Goal: Information Seeking & Learning: Compare options

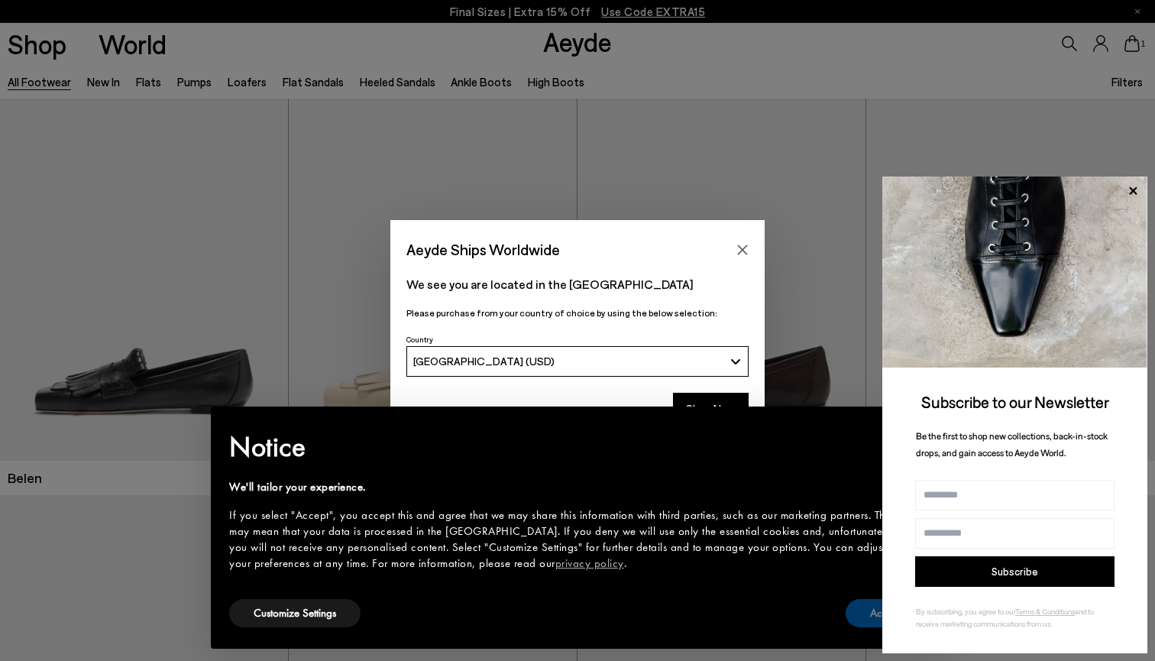
click at [704, 609] on button "Accept" at bounding box center [886, 613] width 80 height 28
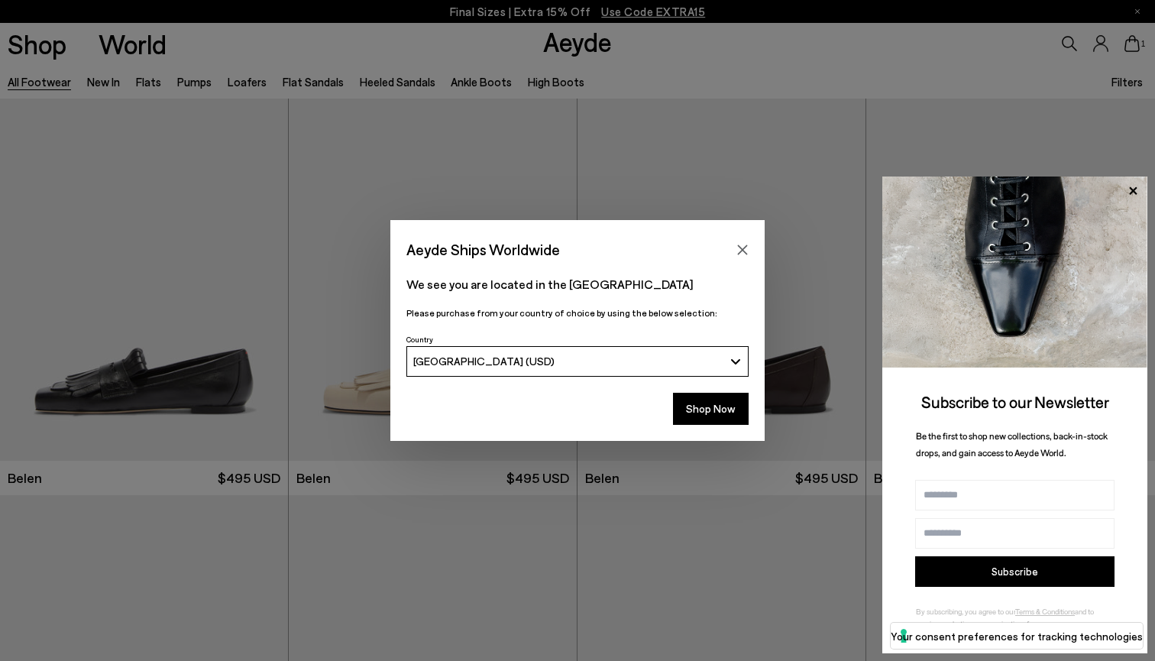
click at [704, 251] on div "Aeyde Ships Worldwide" at bounding box center [577, 241] width 374 height 43
click at [704, 250] on icon "Close" at bounding box center [742, 250] width 12 height 12
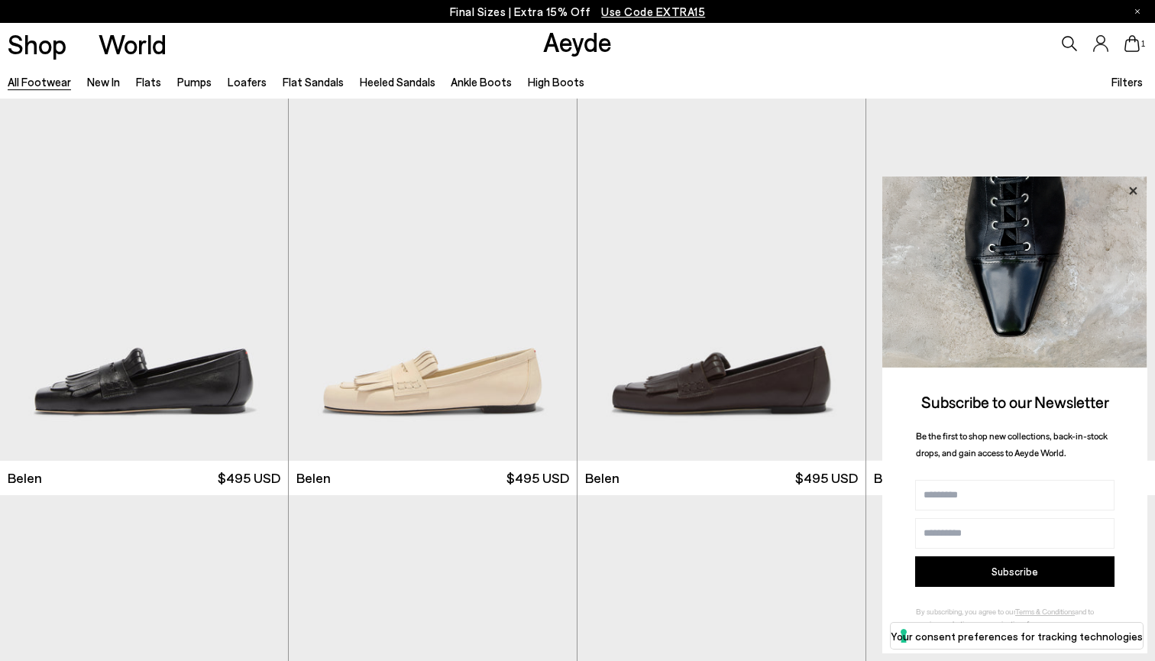
click at [704, 186] on icon at bounding box center [1133, 191] width 20 height 20
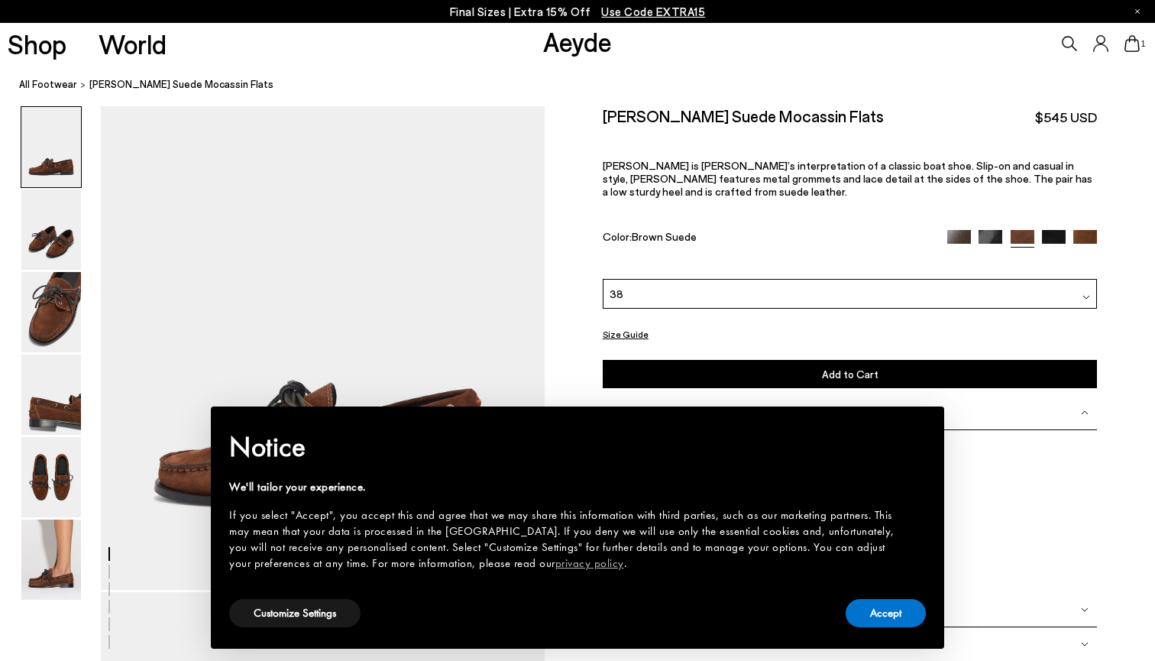
scroll to position [73, 0]
click at [875, 607] on button "Accept" at bounding box center [886, 613] width 80 height 28
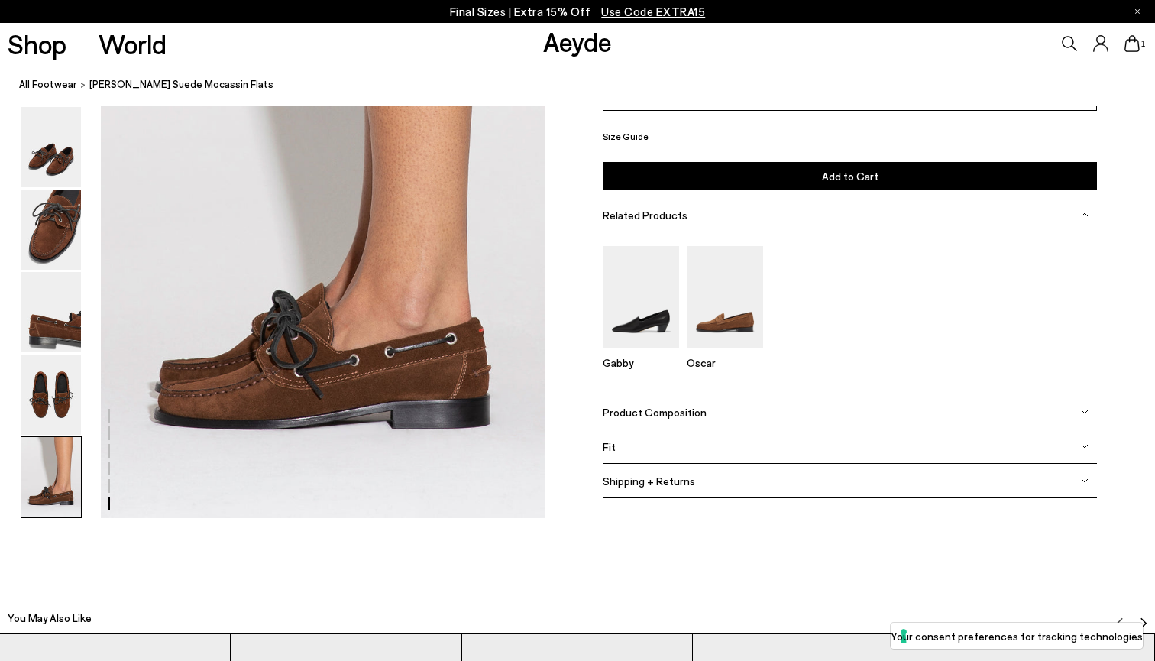
scroll to position [3097, 0]
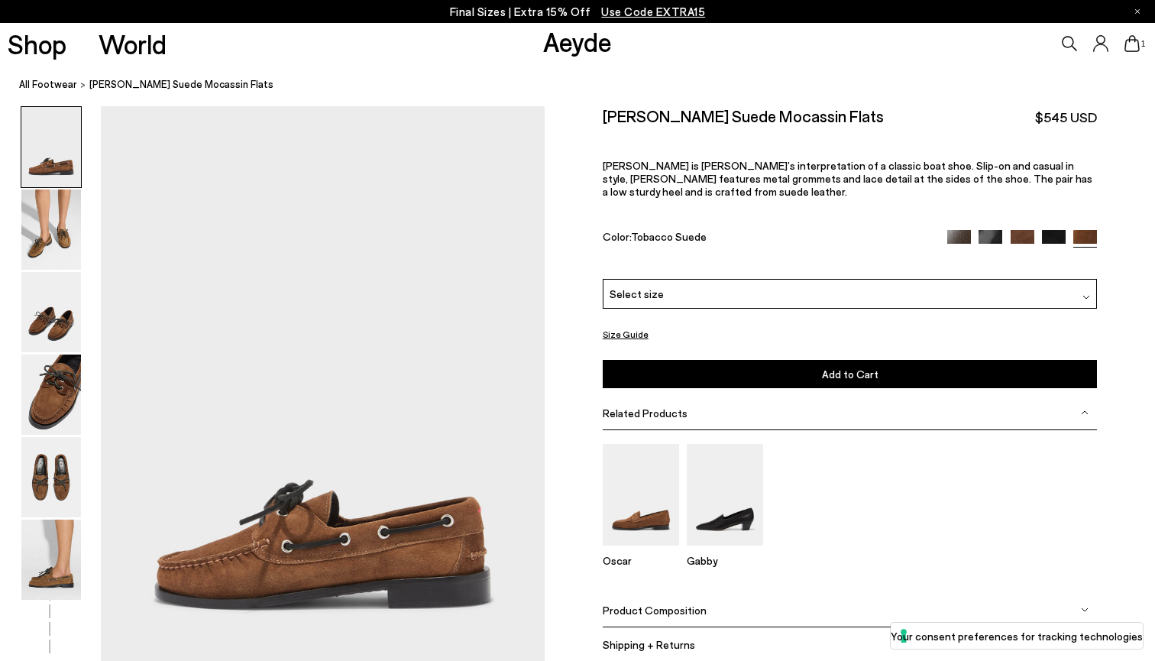
click at [1021, 230] on img at bounding box center [1023, 242] width 24 height 24
click at [708, 279] on div "Select size" at bounding box center [850, 294] width 495 height 30
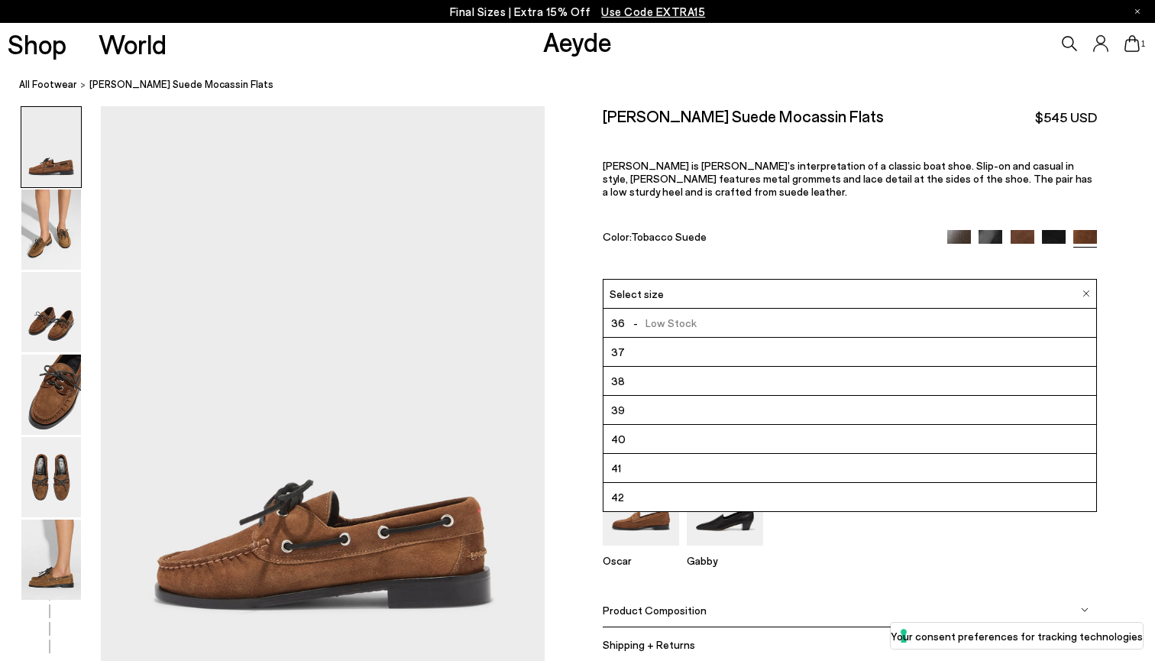
click at [646, 425] on li "40" at bounding box center [849, 439] width 493 height 29
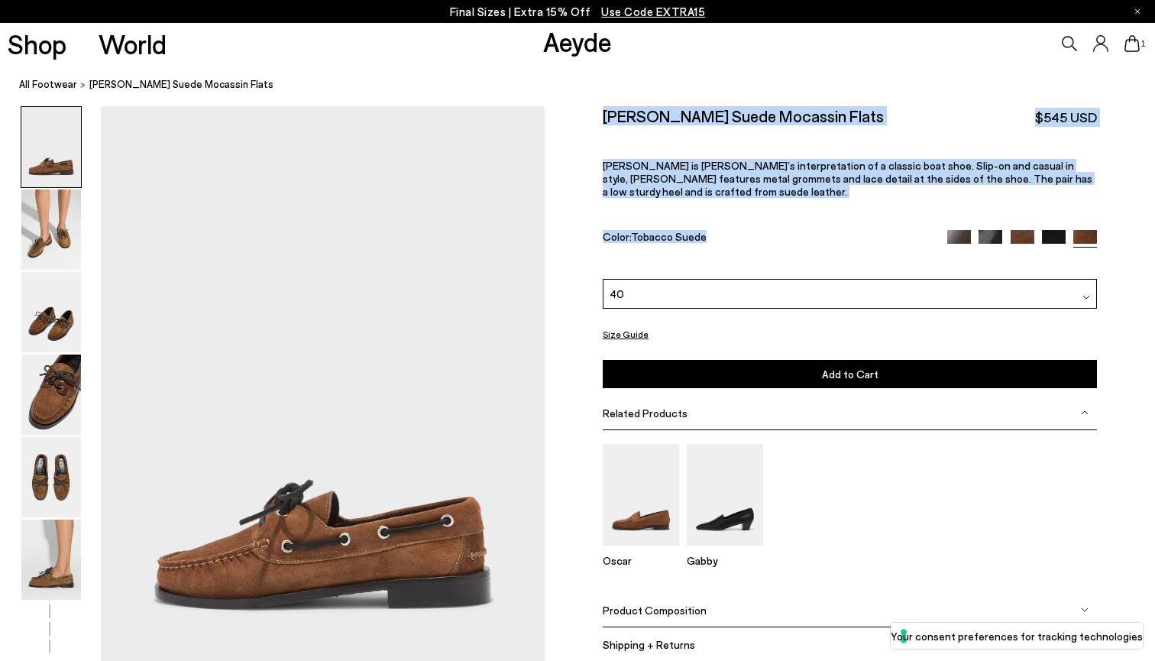
drag, startPoint x: 717, startPoint y: 211, endPoint x: 603, endPoint y: 115, distance: 149.6
click at [603, 115] on div "Harris Suede Mocassin Flats $545 USD Harris is Aeyde’s interpretation of a clas…" at bounding box center [850, 192] width 495 height 173
click at [603, 115] on h2 "Harris Suede Mocassin Flats" at bounding box center [743, 115] width 281 height 19
drag, startPoint x: 603, startPoint y: 115, endPoint x: 723, endPoint y: 188, distance: 140.6
click at [723, 188] on div "Harris Suede Mocassin Flats $545 USD Harris is Aeyde’s interpretation of a clas…" at bounding box center [850, 192] width 495 height 173
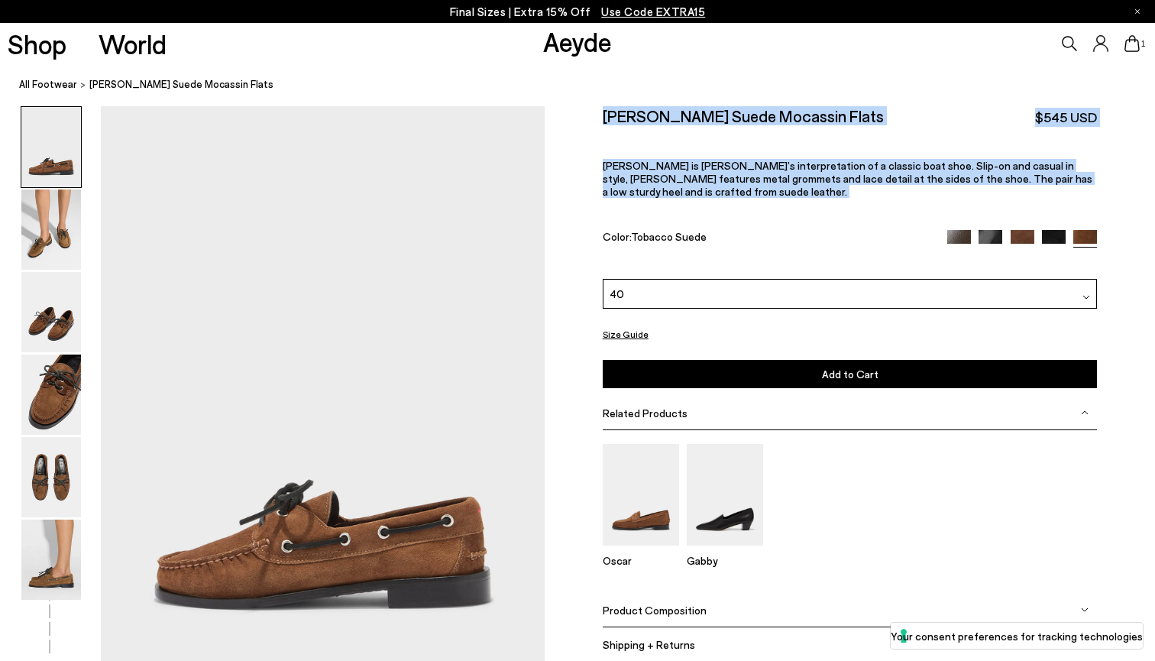
click at [723, 188] on div "Harris Suede Mocassin Flats $545 USD Harris is Aeyde’s interpretation of a clas…" at bounding box center [850, 192] width 495 height 173
drag, startPoint x: 723, startPoint y: 212, endPoint x: 594, endPoint y: 110, distance: 164.2
click at [594, 110] on div "Size Guide Shoes Belt Our shoes come in European sizing. The easiest way to mea…" at bounding box center [850, 393] width 610 height 575
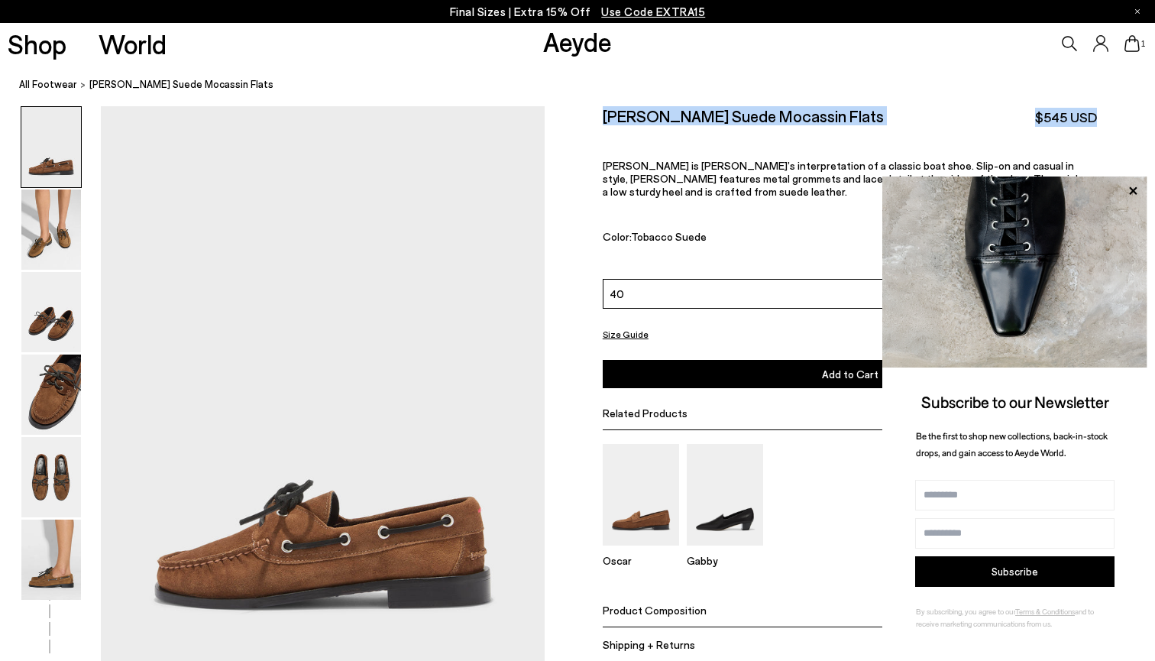
drag, startPoint x: 602, startPoint y: 114, endPoint x: 1105, endPoint y: 121, distance: 502.7
click at [1105, 119] on div "Size Guide Shoes Belt Our shoes come in European sizing. The easiest way to mea…" at bounding box center [850, 393] width 610 height 575
click at [1108, 125] on div "Size Guide Shoes Belt Our shoes come in European sizing. The easiest way to mea…" at bounding box center [850, 393] width 610 height 575
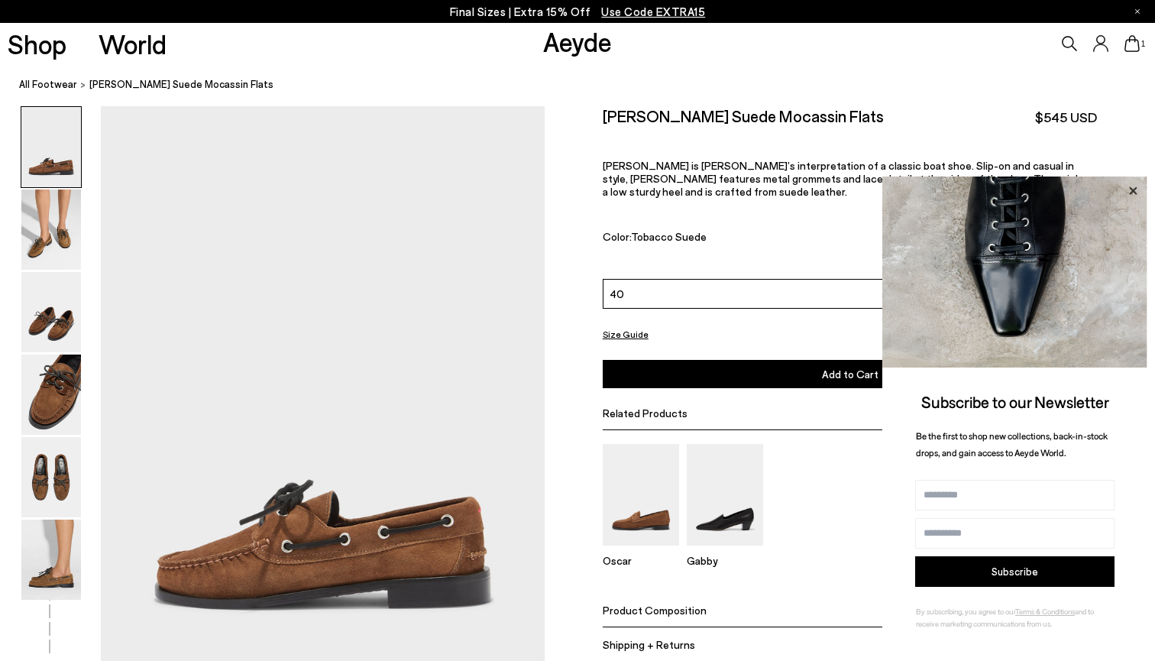
click at [1129, 187] on icon at bounding box center [1133, 191] width 20 height 20
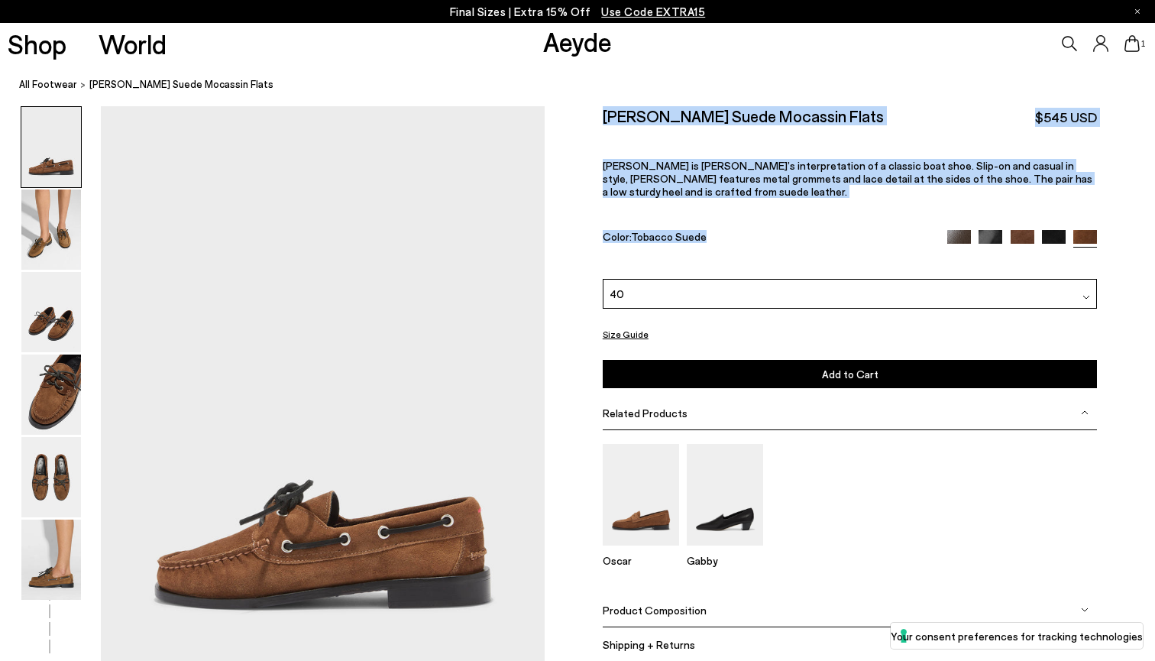
drag, startPoint x: 713, startPoint y: 213, endPoint x: 594, endPoint y: 117, distance: 153.8
click at [594, 117] on div "Size Guide Shoes Belt Our shoes come in European sizing. The easiest way to mea…" at bounding box center [850, 393] width 610 height 575
drag, startPoint x: 594, startPoint y: 117, endPoint x: 1122, endPoint y: 209, distance: 536.5
click at [1122, 209] on div "Size Guide Shoes Belt Our shoes come in European sizing. The easiest way to mea…" at bounding box center [850, 393] width 610 height 575
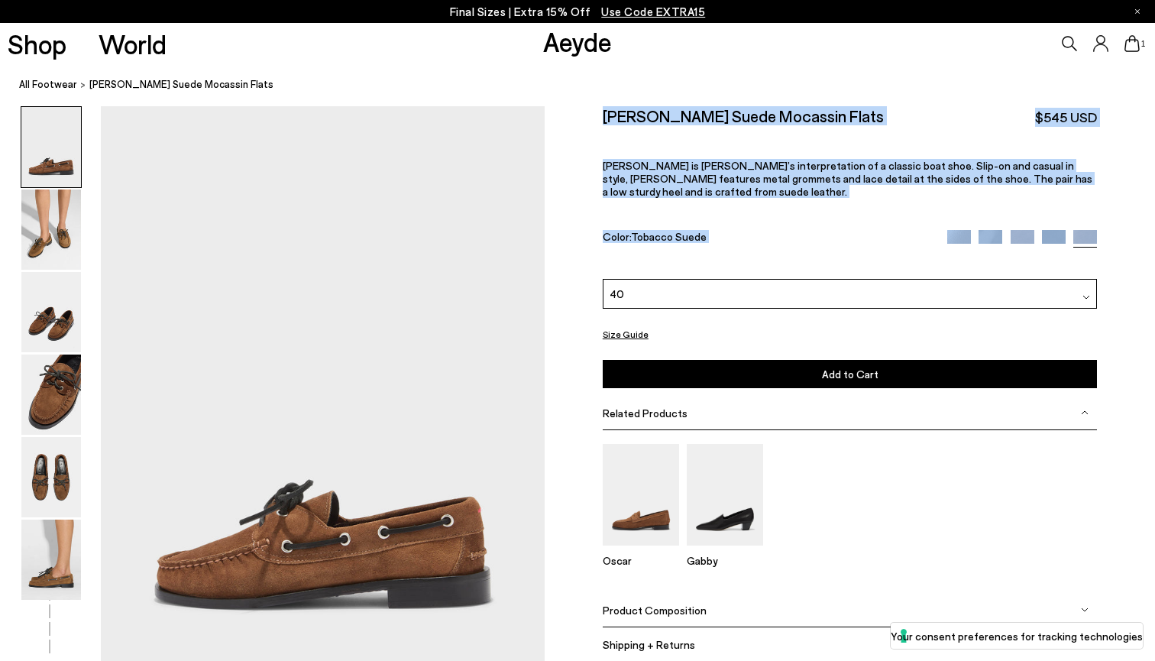
click at [1118, 217] on div "Size Guide Shoes Belt Our shoes come in European sizing. The easiest way to mea…" at bounding box center [850, 393] width 610 height 575
drag, startPoint x: 969, startPoint y: 160, endPoint x: 620, endPoint y: 131, distance: 351.1
click at [620, 131] on div "Size Guide Shoes Belt Our shoes come in European sizing. The easiest way to mea…" at bounding box center [850, 393] width 610 height 575
click at [620, 131] on div "Harris Suede Mocassin Flats $545 USD Harris is Aeyde’s interpretation of a clas…" at bounding box center [850, 192] width 495 height 173
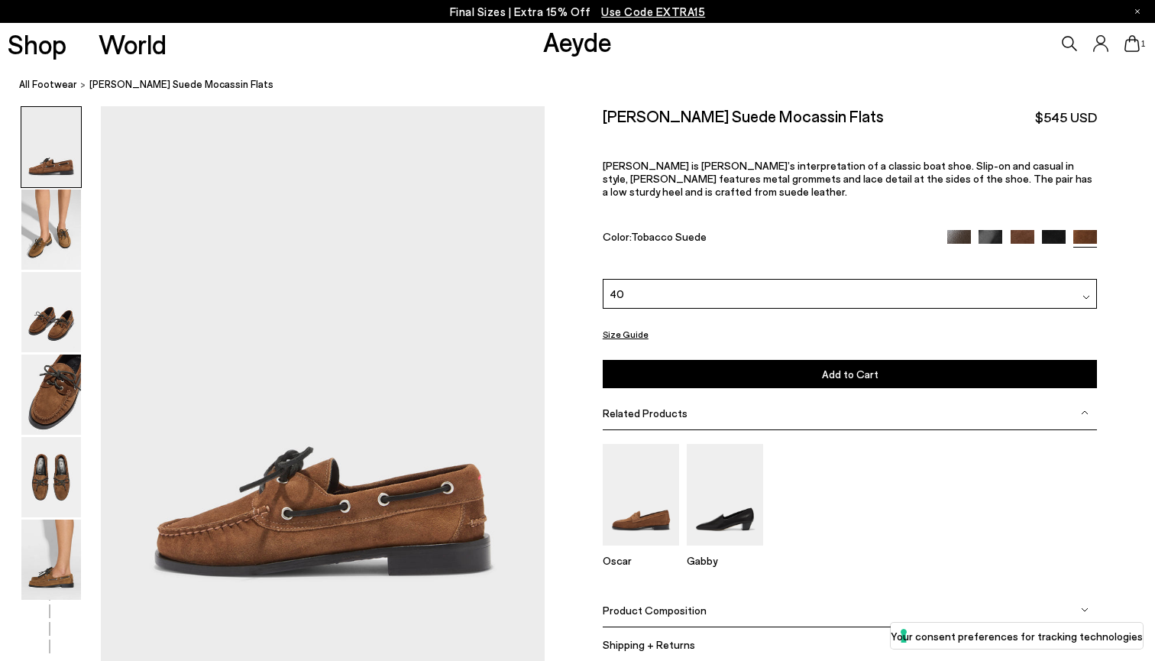
scroll to position [41, 0]
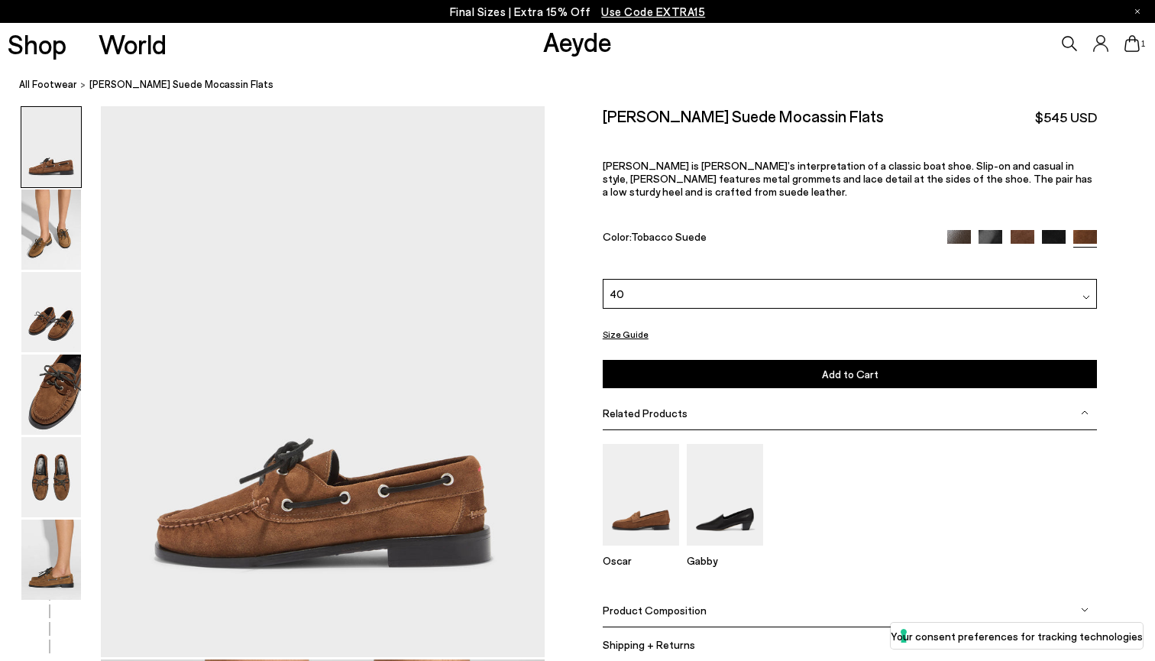
click at [739, 279] on div "40" at bounding box center [850, 294] width 495 height 30
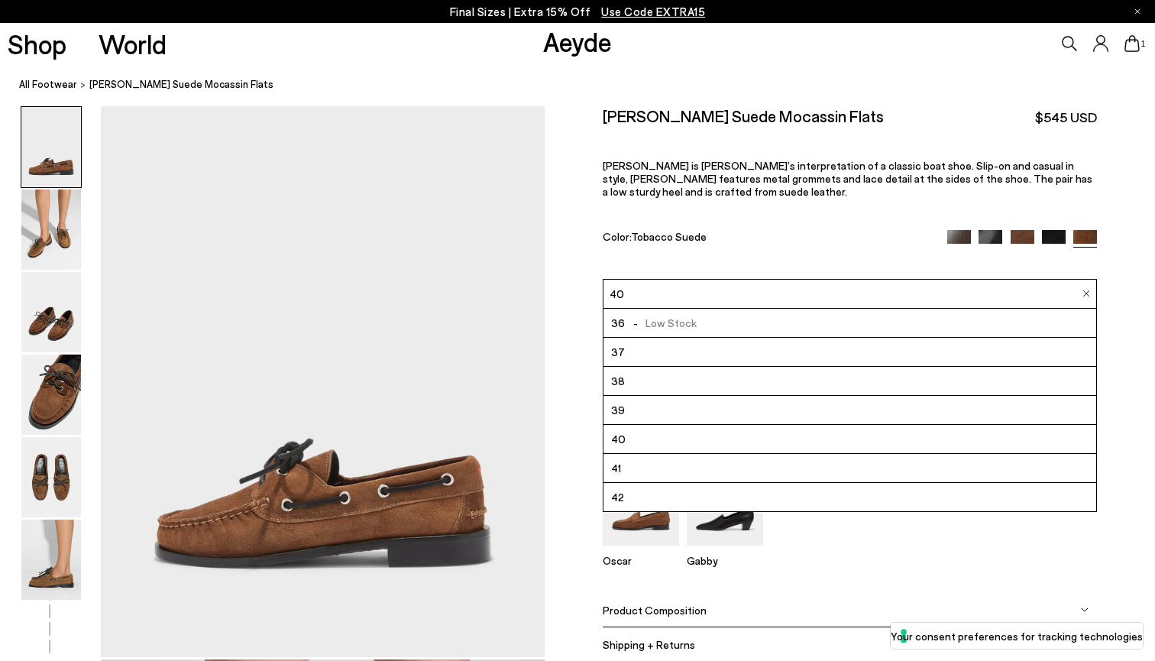
click at [1021, 229] on img at bounding box center [1023, 241] width 24 height 24
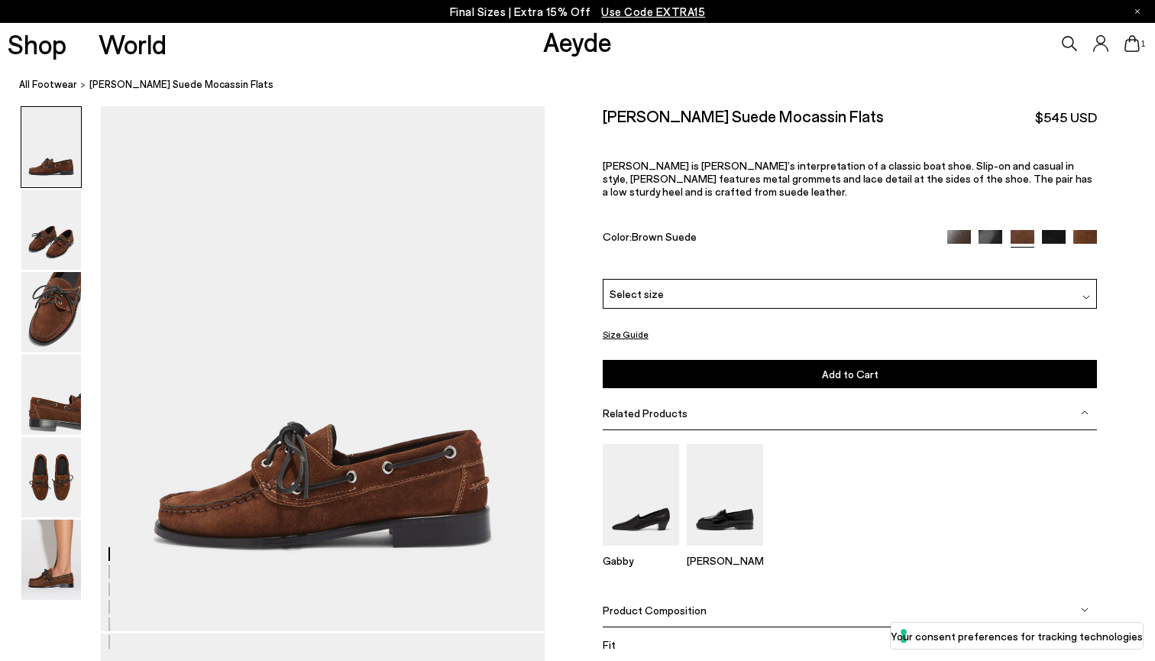
scroll to position [31, 0]
click at [952, 279] on div "Select size" at bounding box center [850, 294] width 495 height 30
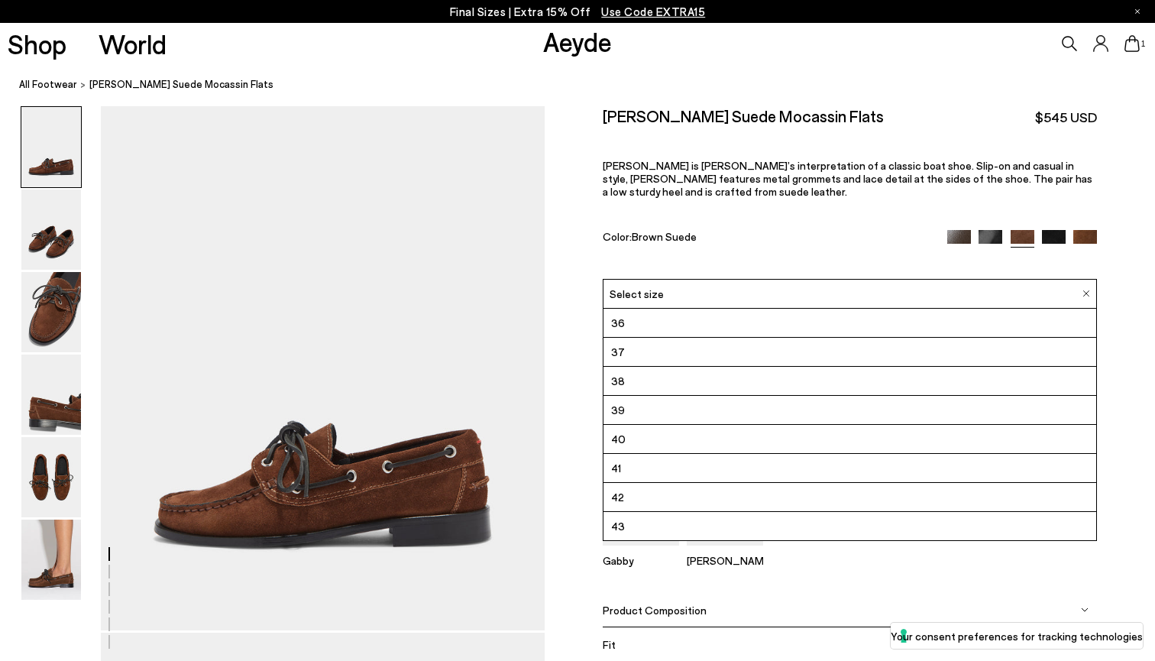
click at [820, 454] on li "41" at bounding box center [849, 468] width 493 height 29
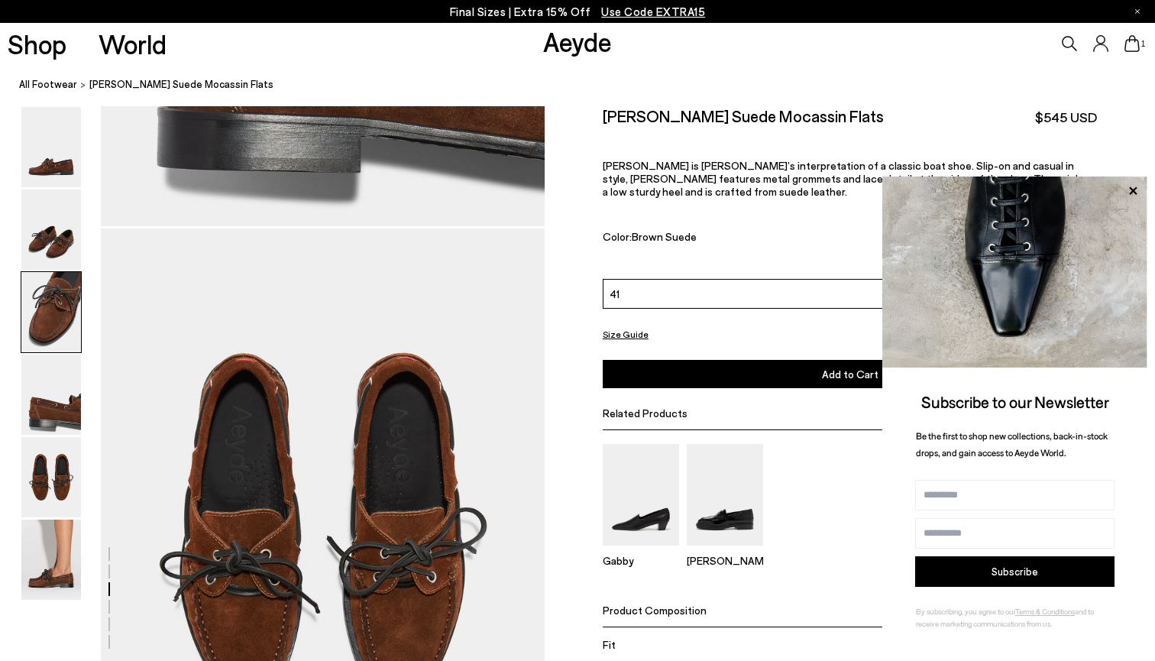
scroll to position [1480, 0]
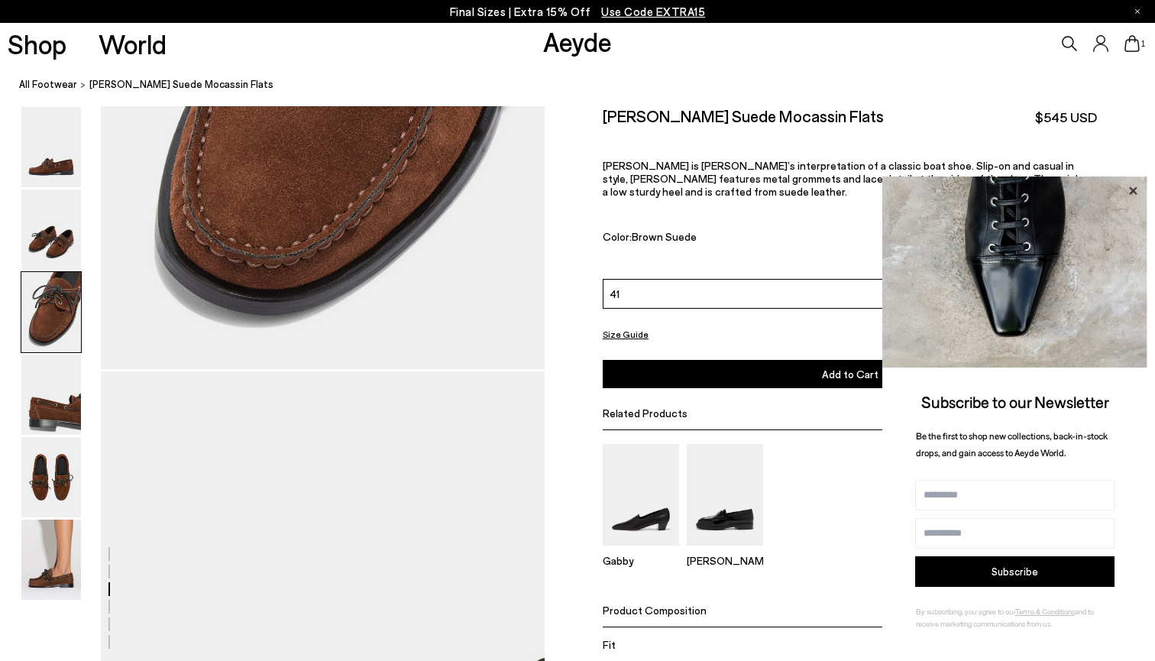
click at [1132, 194] on icon at bounding box center [1133, 190] width 8 height 8
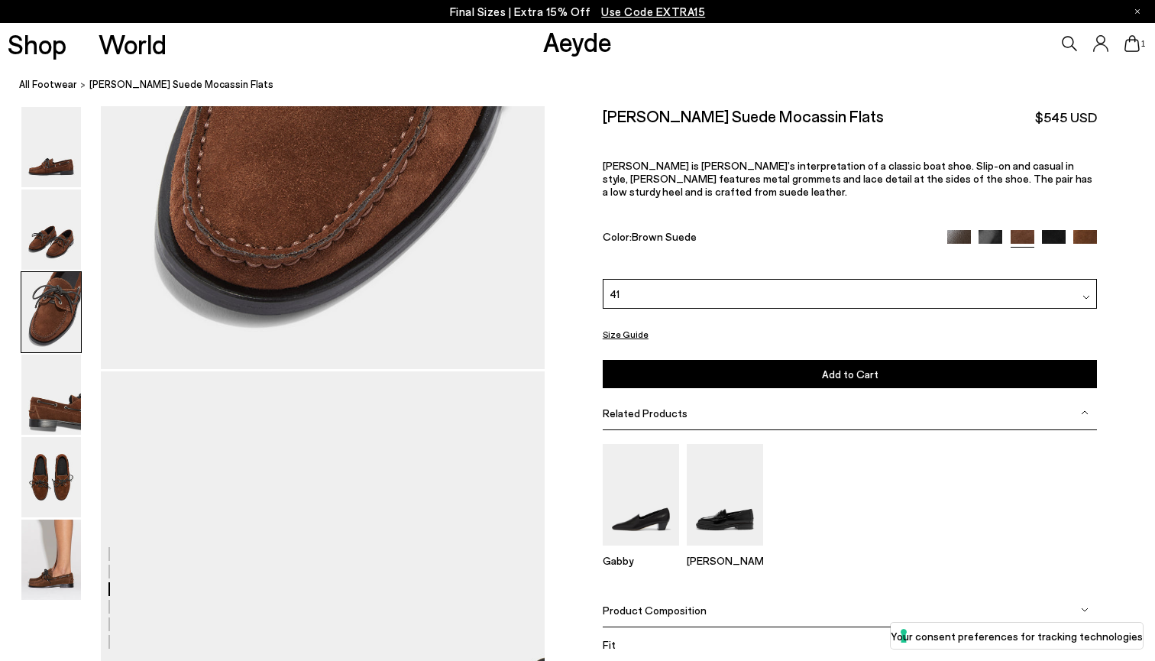
scroll to position [0, 0]
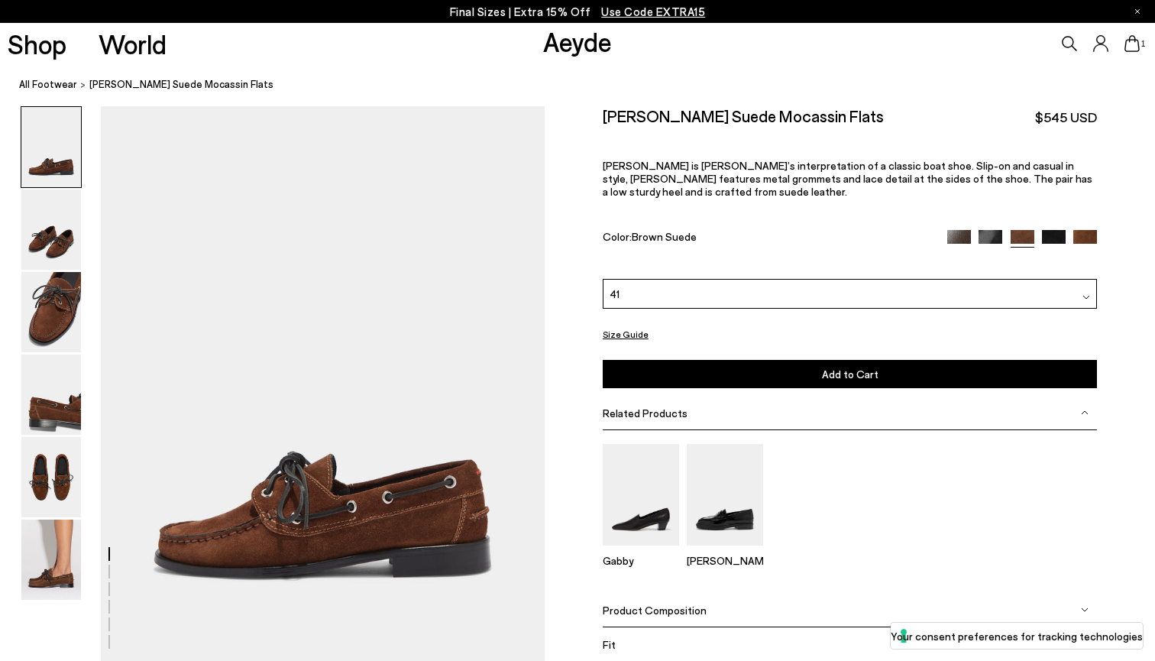
click at [635, 325] on button "Size Guide" at bounding box center [626, 334] width 46 height 19
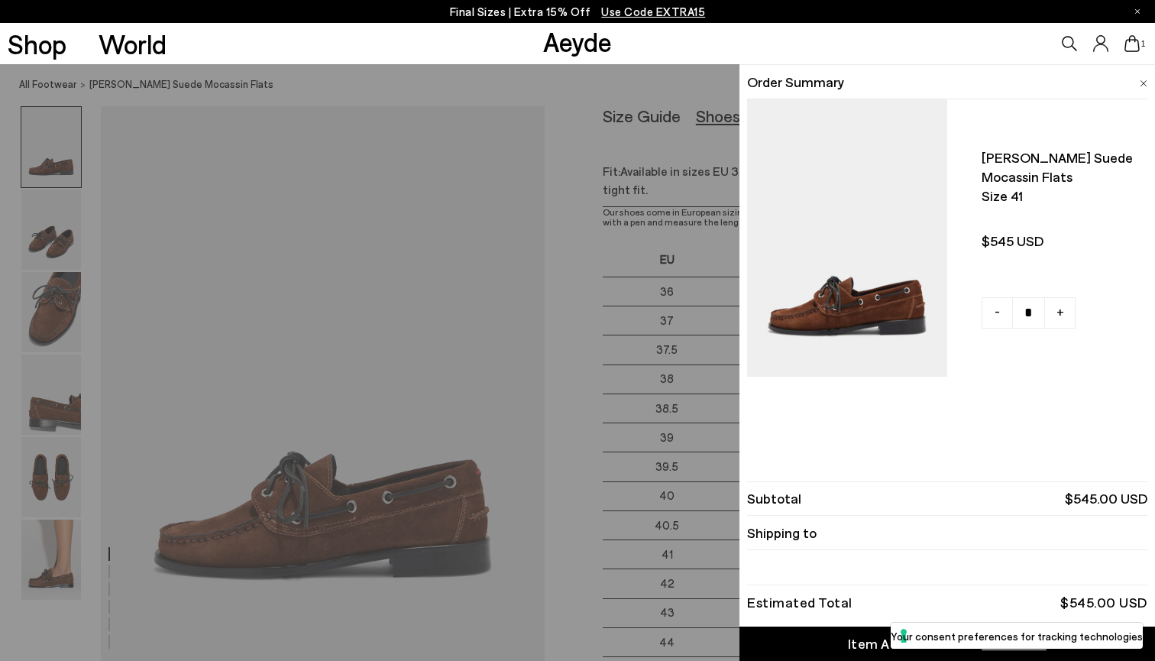
drag, startPoint x: 720, startPoint y: 251, endPoint x: 697, endPoint y: 367, distance: 117.8
click at [697, 367] on div "Quick Add Color Size View Details Order Summary Harris suede mocassin flats Siz…" at bounding box center [577, 362] width 1155 height 597
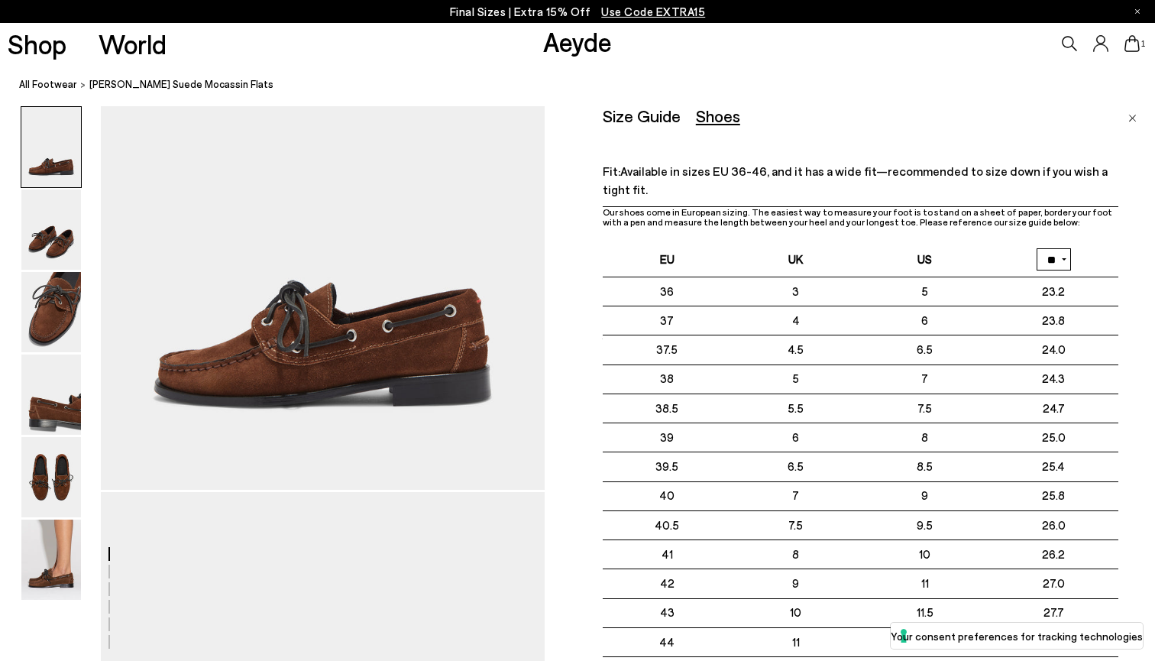
drag, startPoint x: 725, startPoint y: 208, endPoint x: 985, endPoint y: 104, distance: 279.7
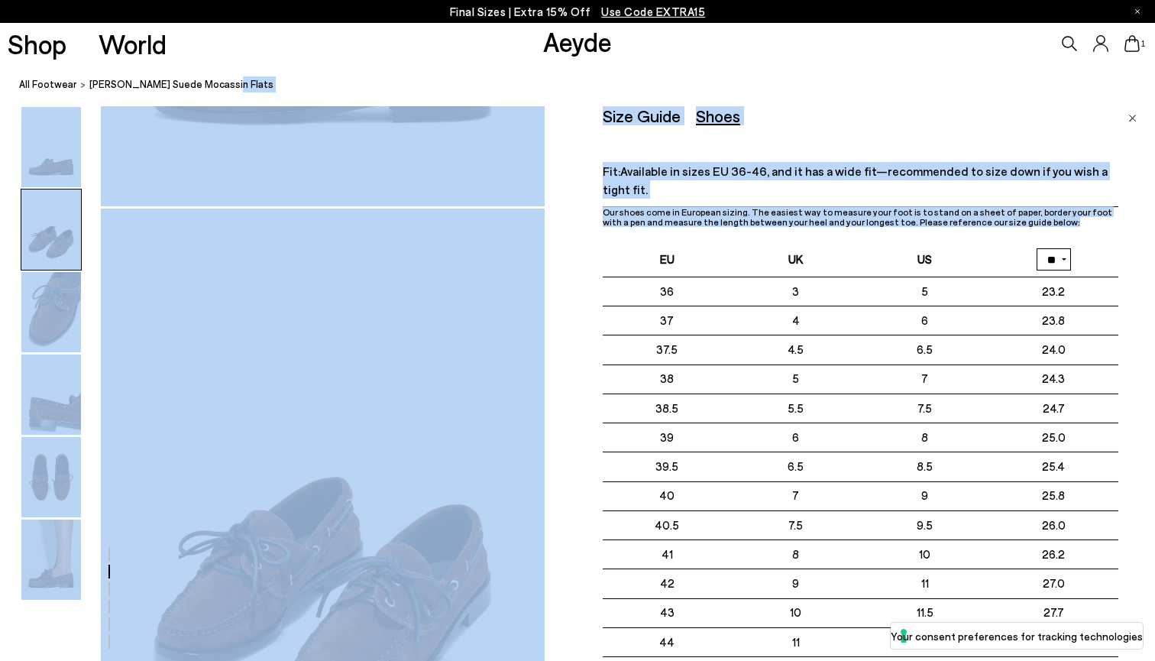
scroll to position [507, 0]
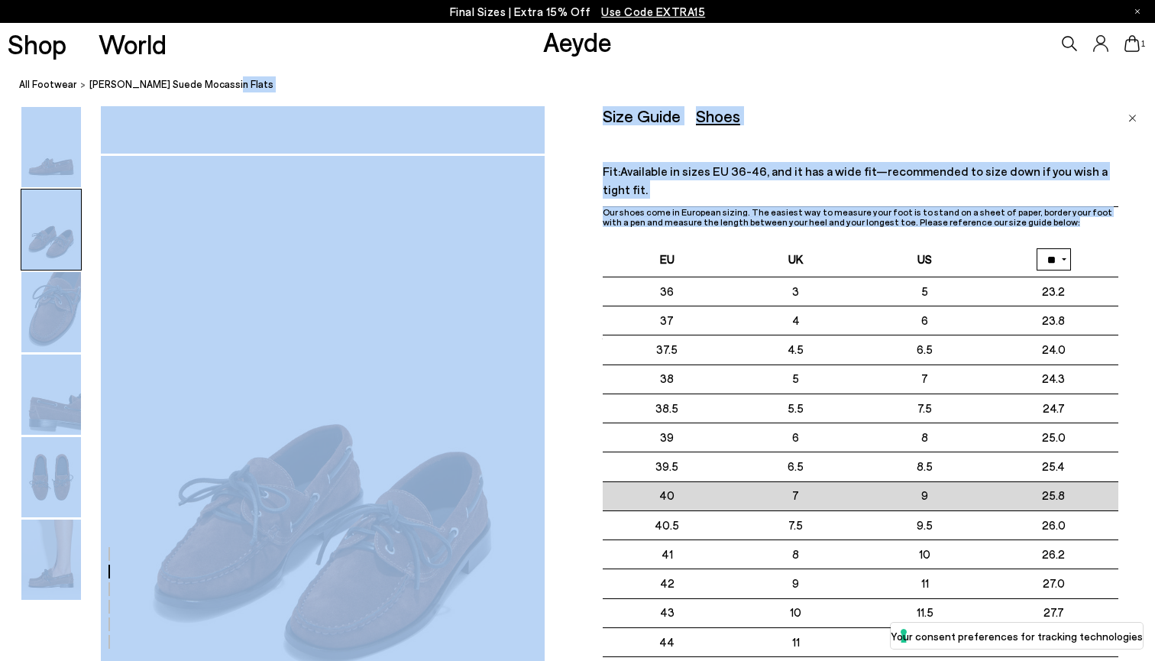
drag, startPoint x: 988, startPoint y: 480, endPoint x: 620, endPoint y: 478, distance: 369.0
click at [620, 481] on tr "40 7" at bounding box center [861, 495] width 516 height 29
click at [620, 481] on td "40" at bounding box center [667, 495] width 129 height 29
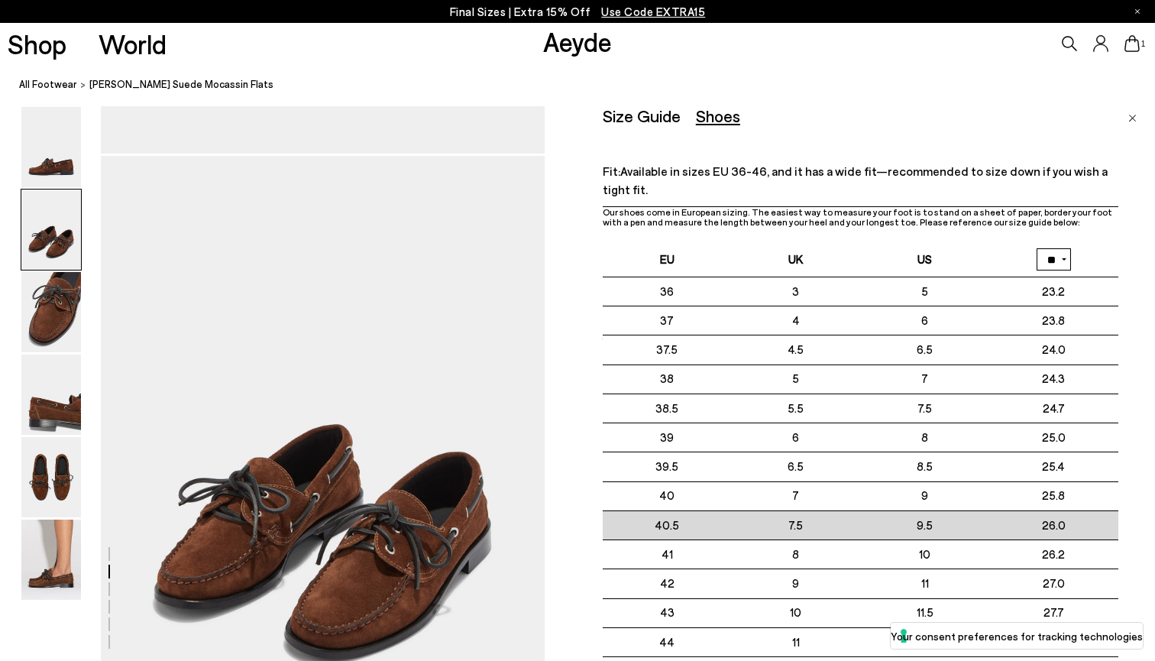
scroll to position [507, 21]
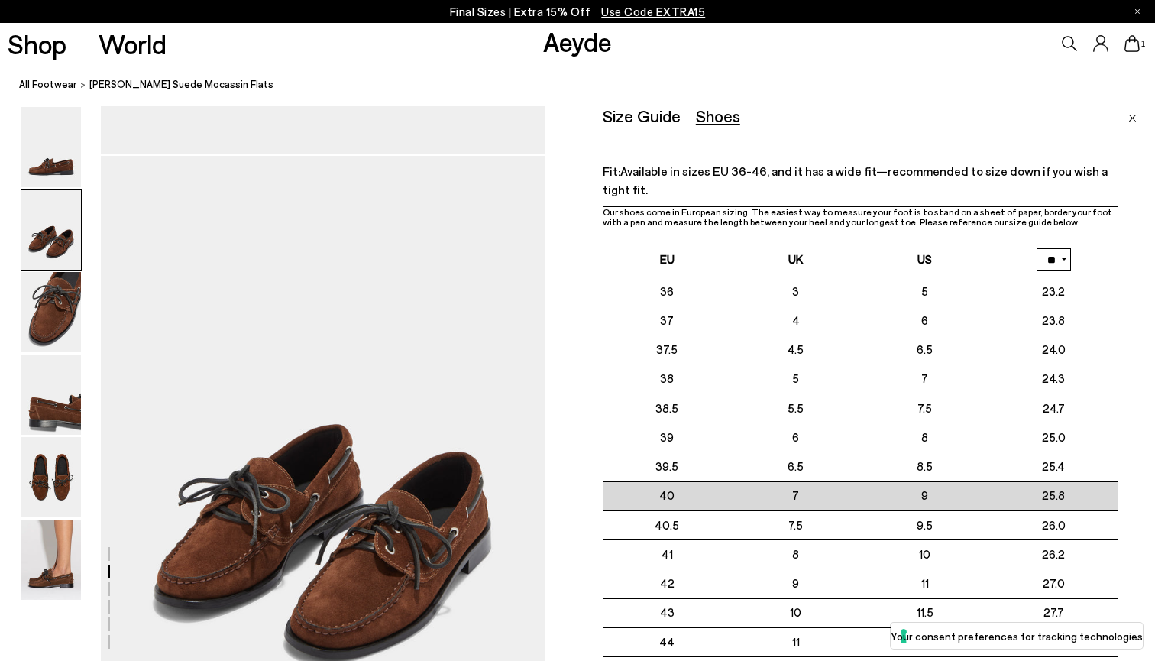
drag, startPoint x: 603, startPoint y: 479, endPoint x: 953, endPoint y: 484, distance: 349.1
click at [953, 484] on tr "40 7" at bounding box center [861, 495] width 516 height 29
drag, startPoint x: 1115, startPoint y: 485, endPoint x: 616, endPoint y: 484, distance: 498.8
click at [616, 484] on tr "40 7" at bounding box center [861, 495] width 516 height 29
click at [616, 484] on td "40" at bounding box center [667, 495] width 129 height 29
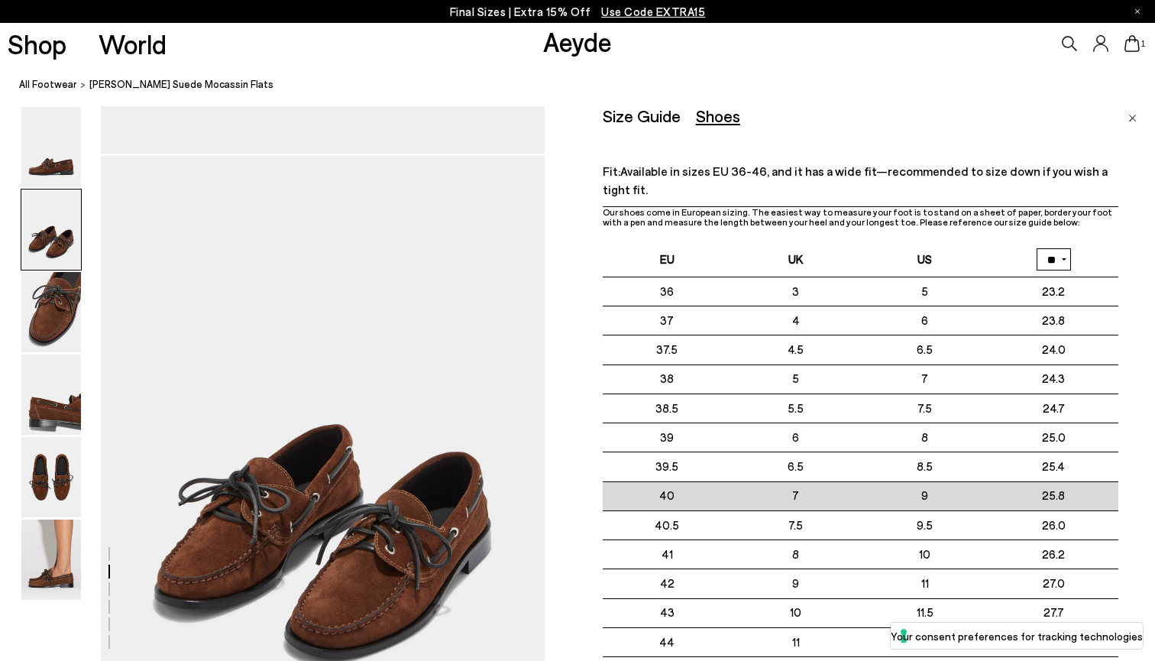
drag, startPoint x: 607, startPoint y: 483, endPoint x: 1117, endPoint y: 486, distance: 509.5
click at [1117, 486] on tr "40 7" at bounding box center [861, 495] width 516 height 29
click at [1117, 486] on td "25.8" at bounding box center [1053, 495] width 129 height 29
drag, startPoint x: 1121, startPoint y: 487, endPoint x: 615, endPoint y: 485, distance: 506.5
click at [615, 485] on tr "40 7" at bounding box center [861, 495] width 516 height 29
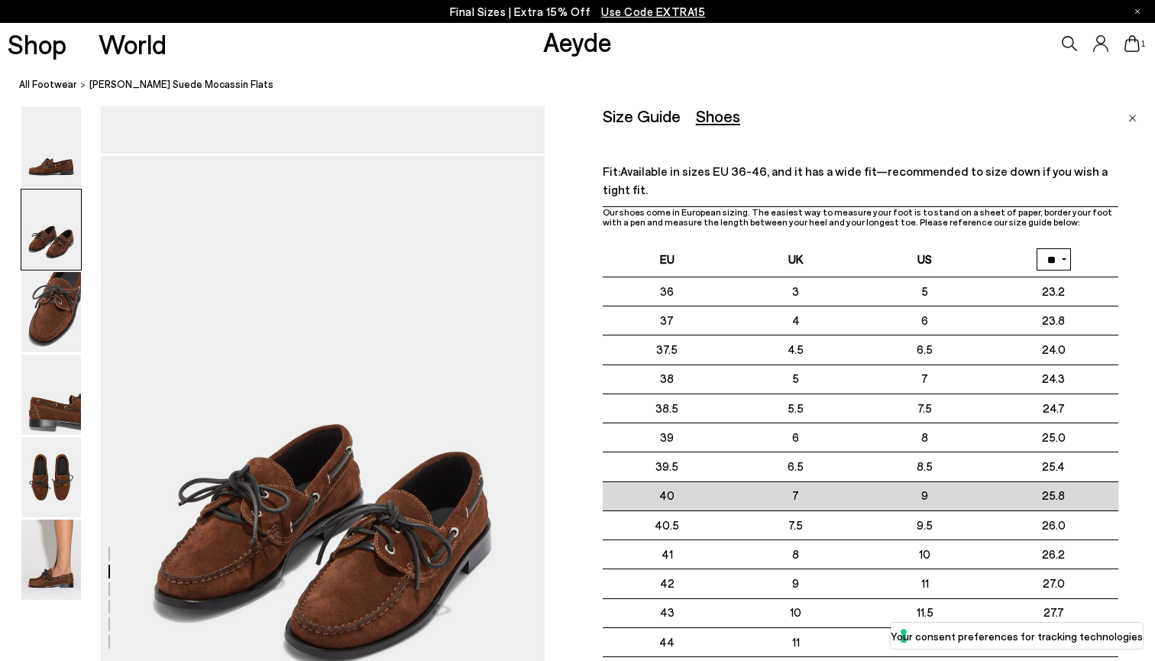
click at [615, 485] on td "40" at bounding box center [667, 495] width 129 height 29
drag, startPoint x: 593, startPoint y: 479, endPoint x: 1137, endPoint y: 488, distance: 544.0
click at [1118, 488] on tr "40 7" at bounding box center [861, 495] width 516 height 29
click at [1085, 498] on td "25.8" at bounding box center [1053, 495] width 129 height 29
drag, startPoint x: 1102, startPoint y: 494, endPoint x: 610, endPoint y: 477, distance: 491.5
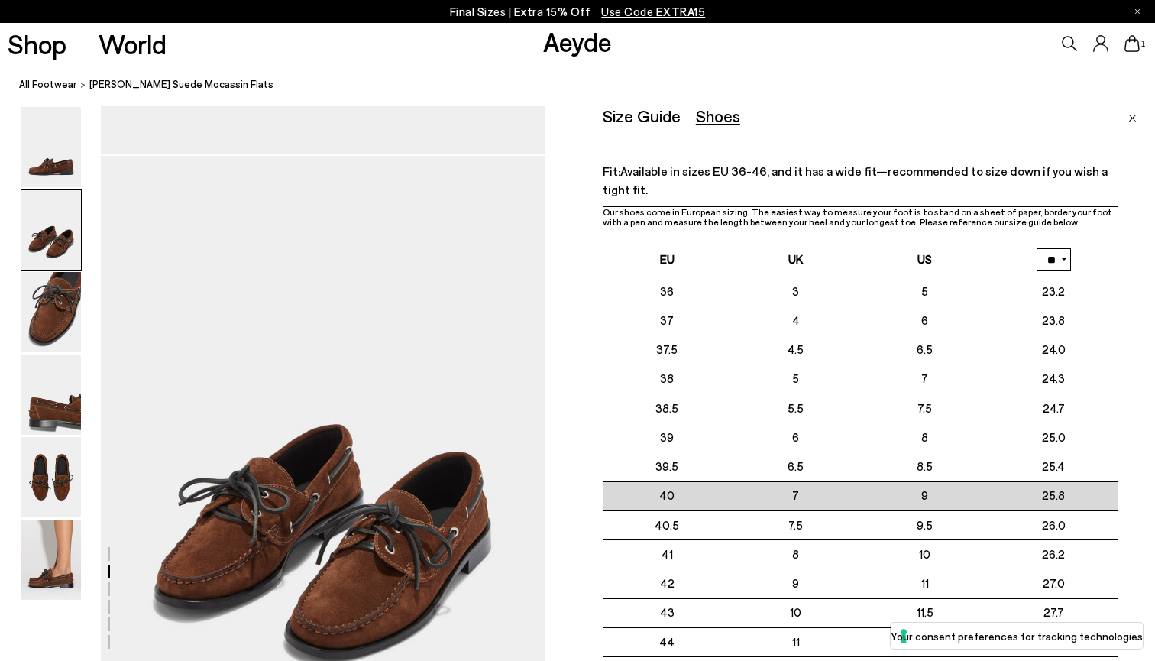
click at [610, 481] on tr "40 7" at bounding box center [861, 495] width 516 height 29
click at [610, 481] on td "40" at bounding box center [667, 495] width 129 height 29
drag, startPoint x: 590, startPoint y: 477, endPoint x: 1114, endPoint y: 488, distance: 524.1
click at [1114, 488] on tr "40 7" at bounding box center [861, 495] width 516 height 29
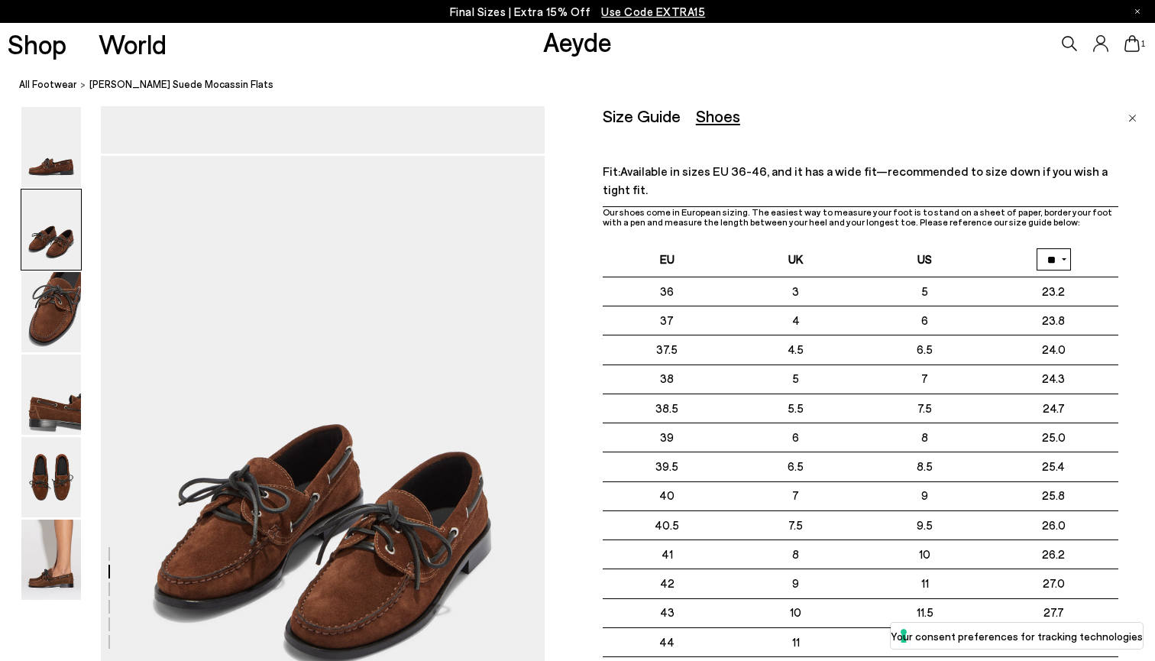
click at [1030, 112] on div "Size Guide Shoes Belt" at bounding box center [861, 115] width 516 height 19
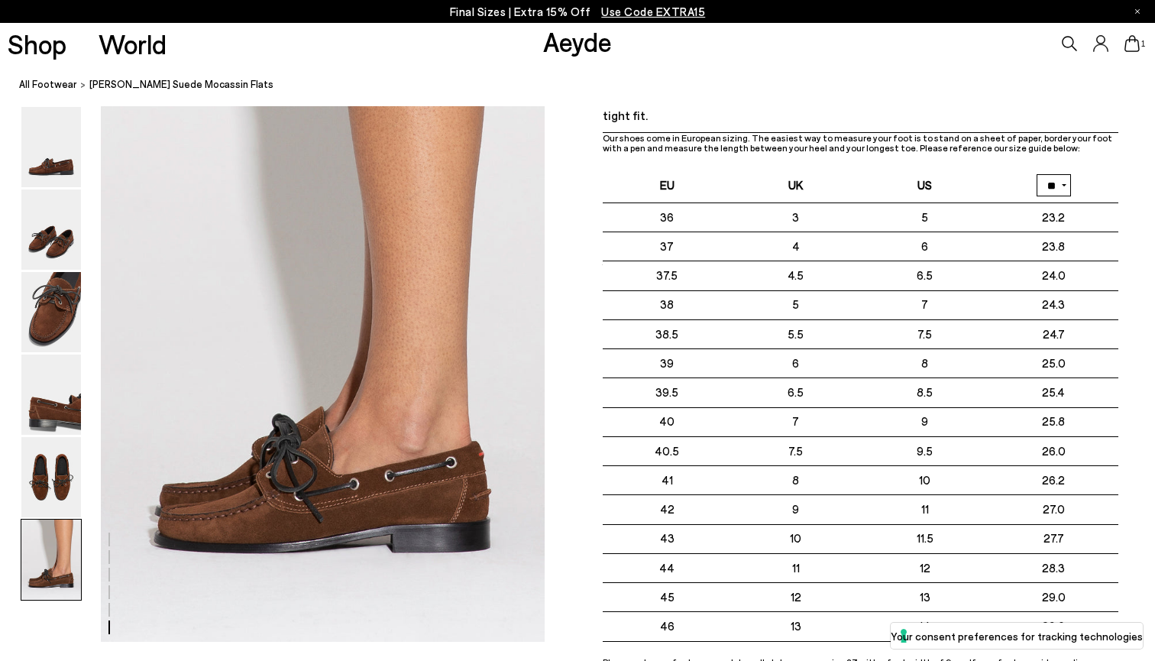
scroll to position [4294, 21]
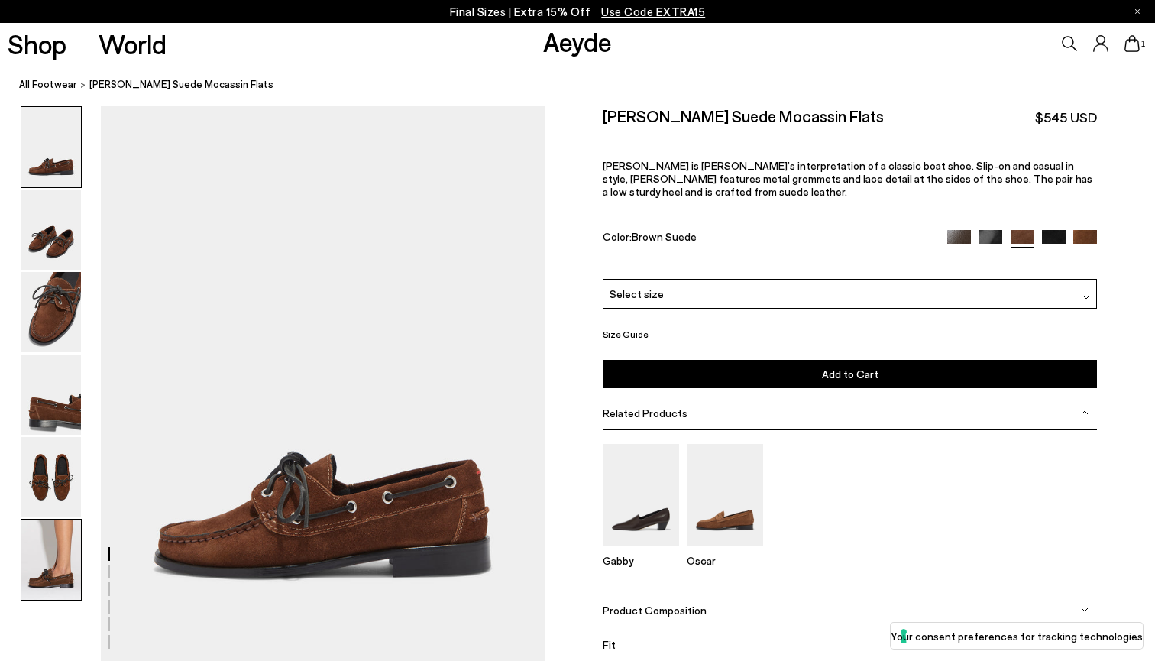
click at [57, 553] on img at bounding box center [51, 559] width 60 height 80
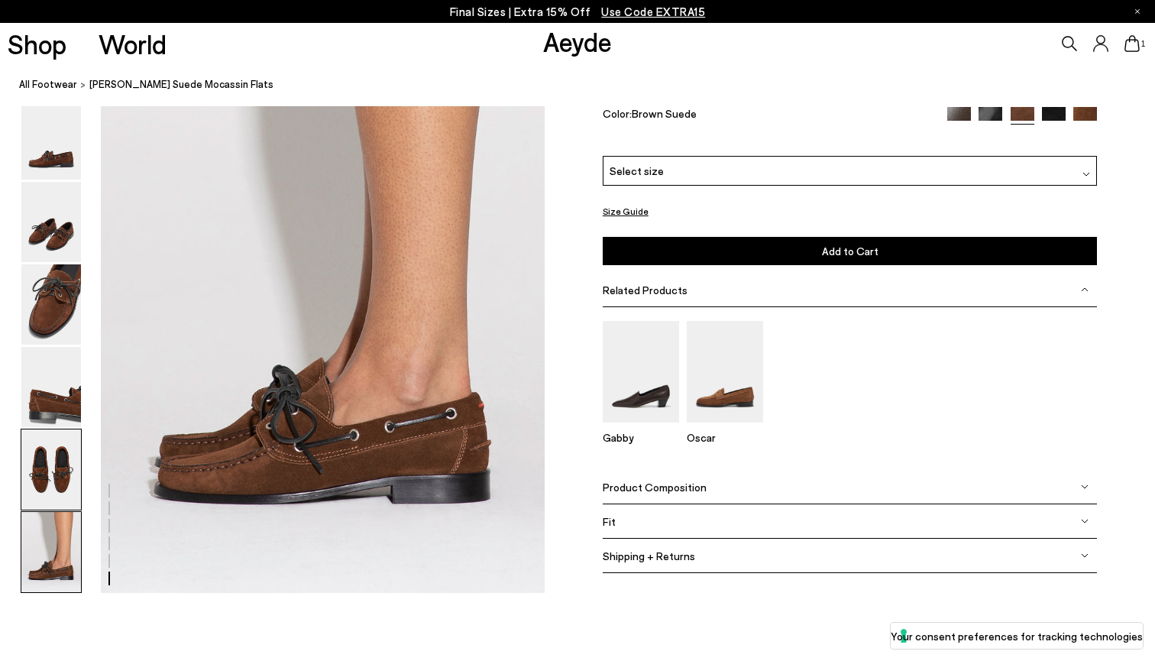
click at [57, 475] on img at bounding box center [51, 469] width 60 height 80
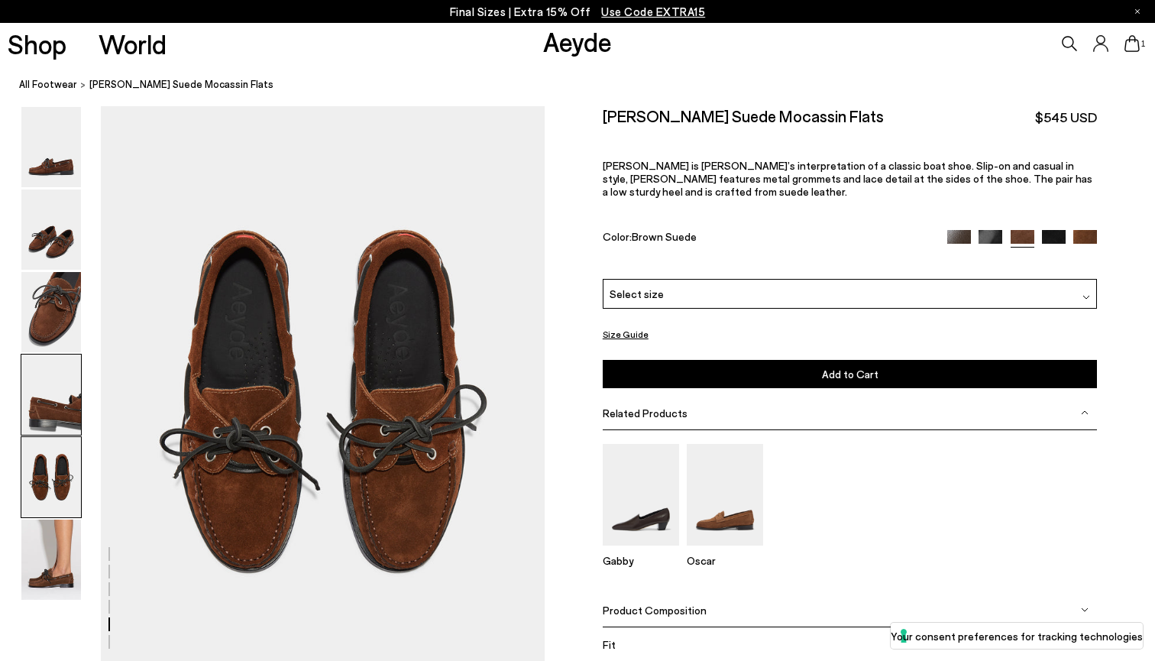
click at [43, 412] on img at bounding box center [51, 394] width 60 height 80
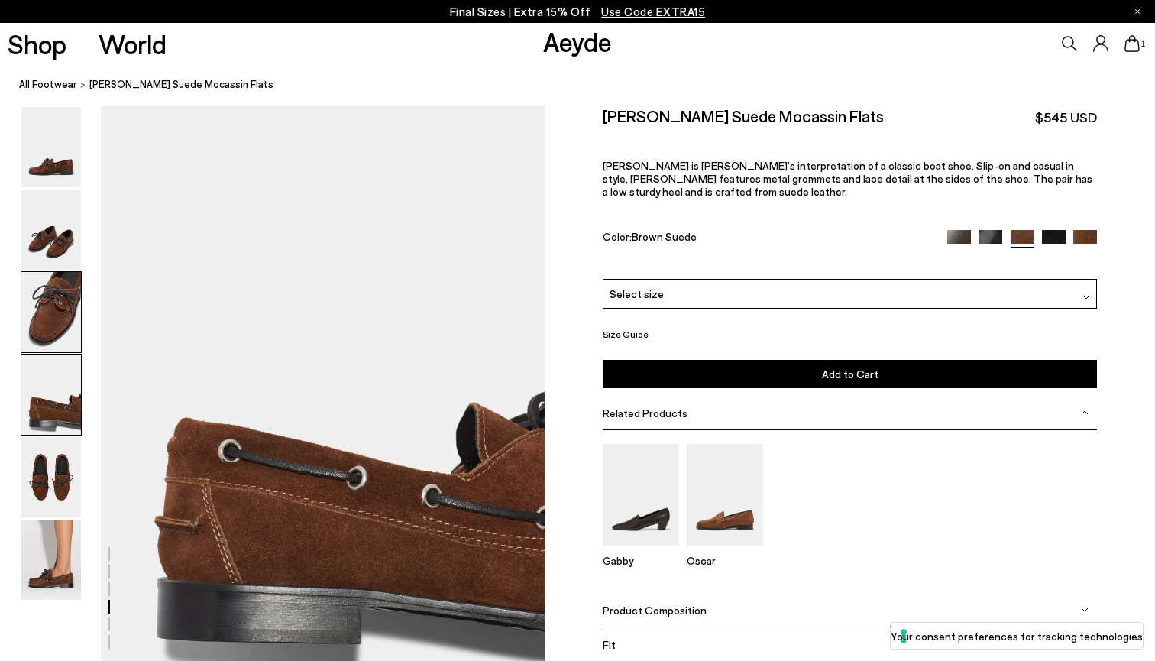
click at [43, 341] on img at bounding box center [51, 312] width 60 height 80
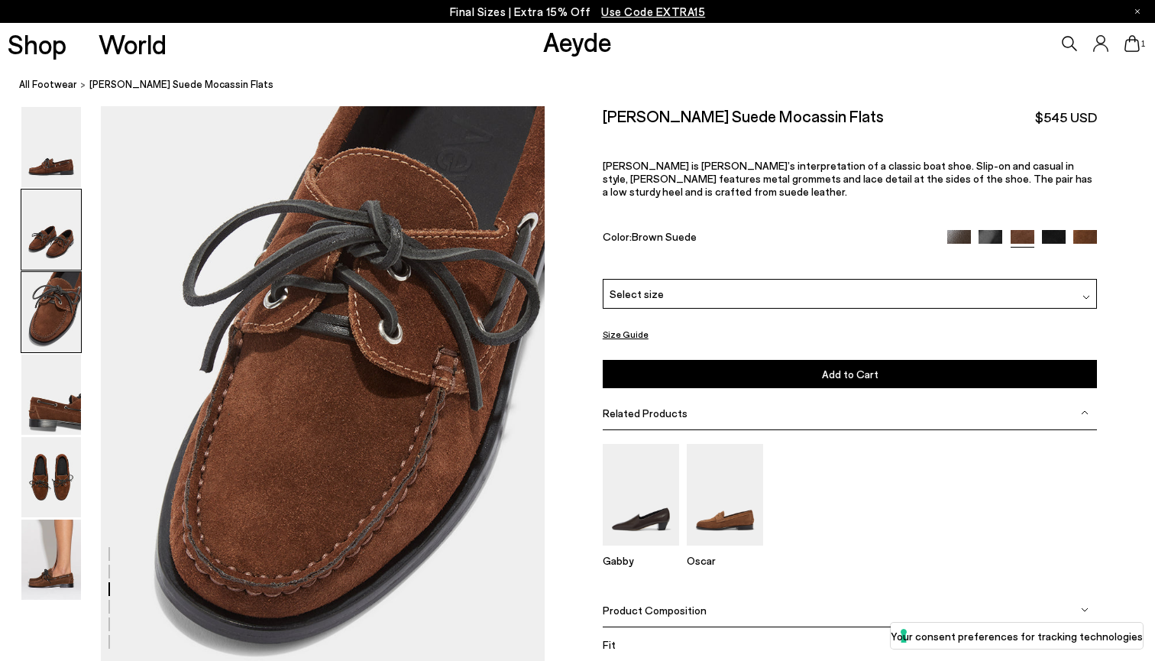
click at [51, 226] on img at bounding box center [51, 229] width 60 height 80
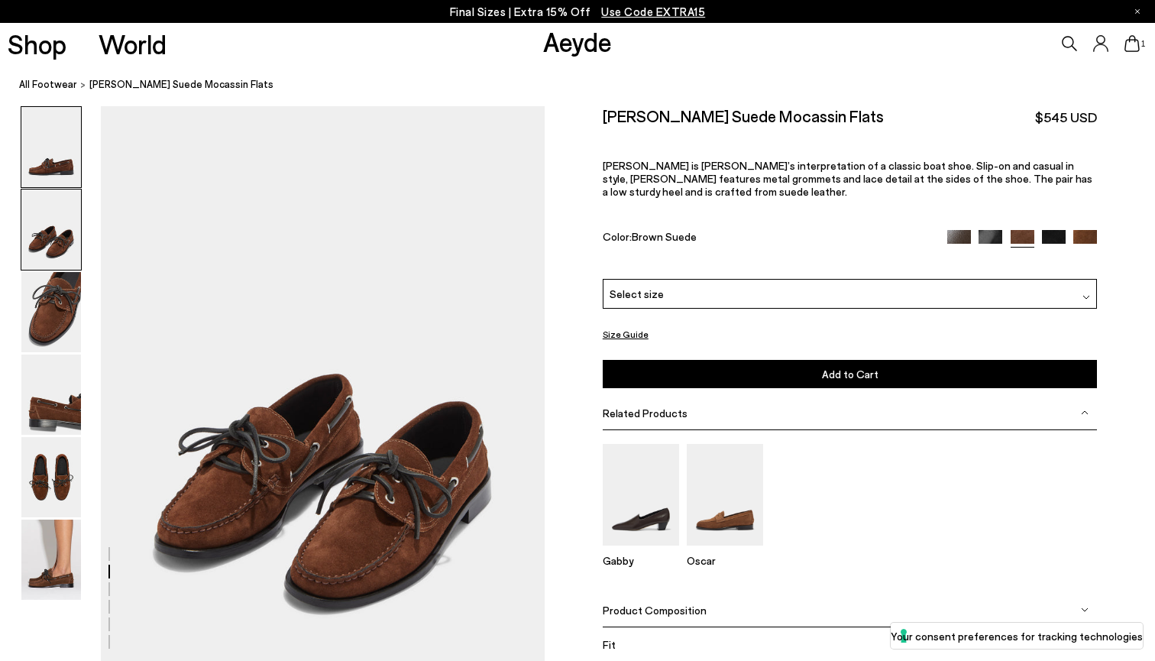
click at [63, 146] on img at bounding box center [51, 147] width 60 height 80
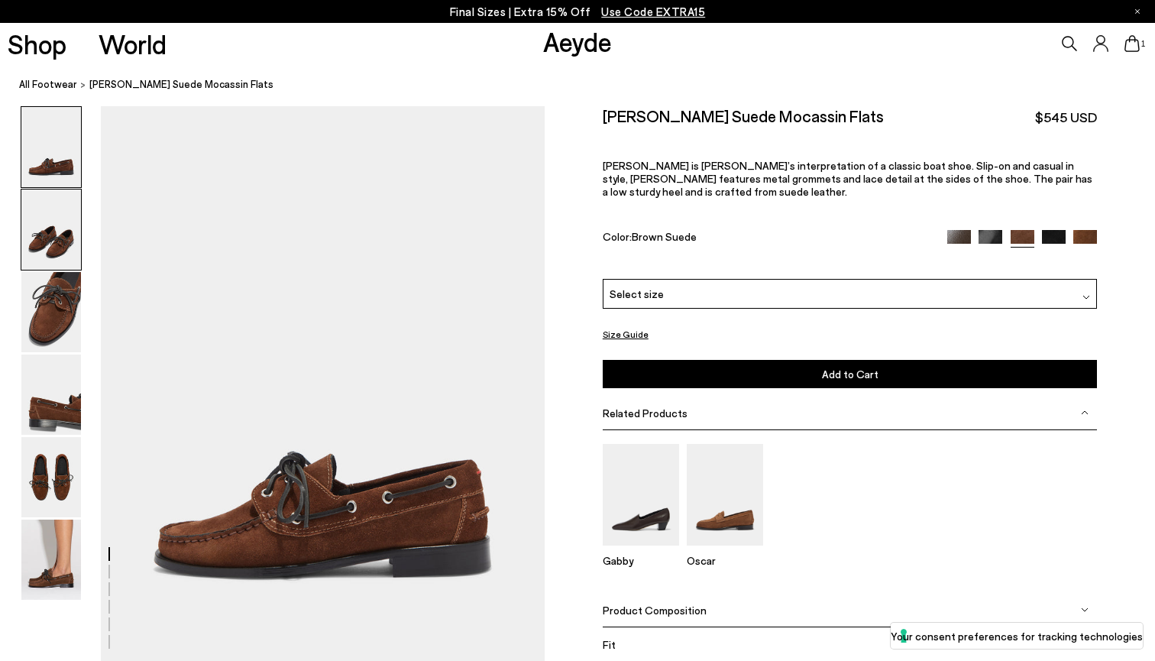
click at [50, 257] on img at bounding box center [51, 229] width 60 height 80
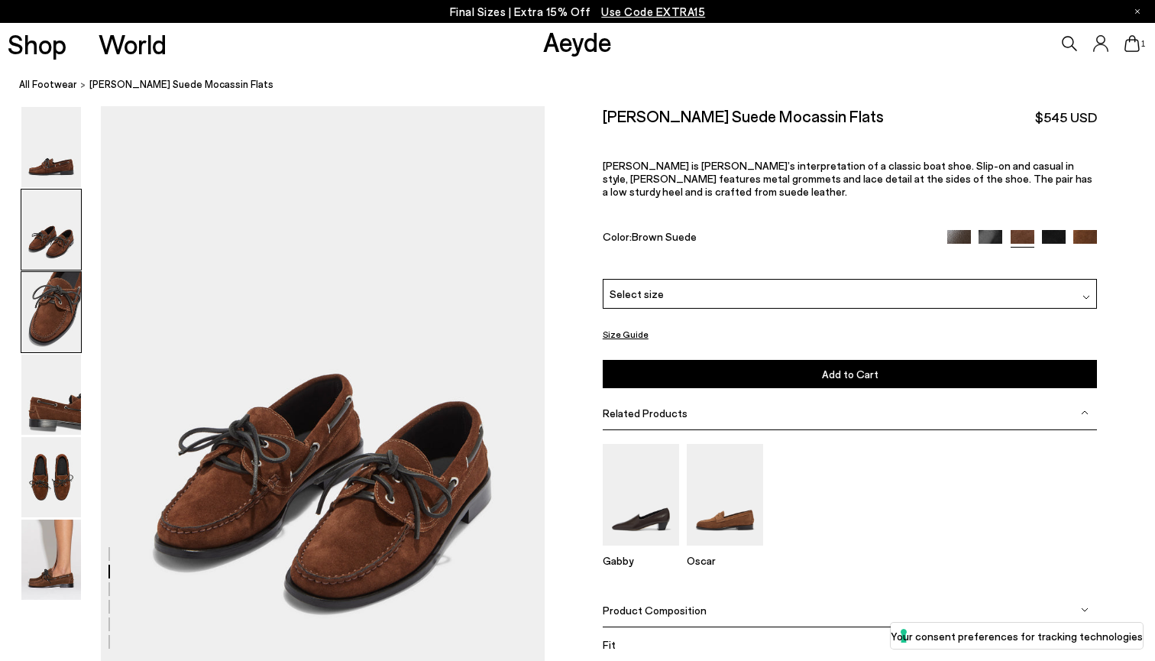
click at [47, 331] on img at bounding box center [51, 312] width 60 height 80
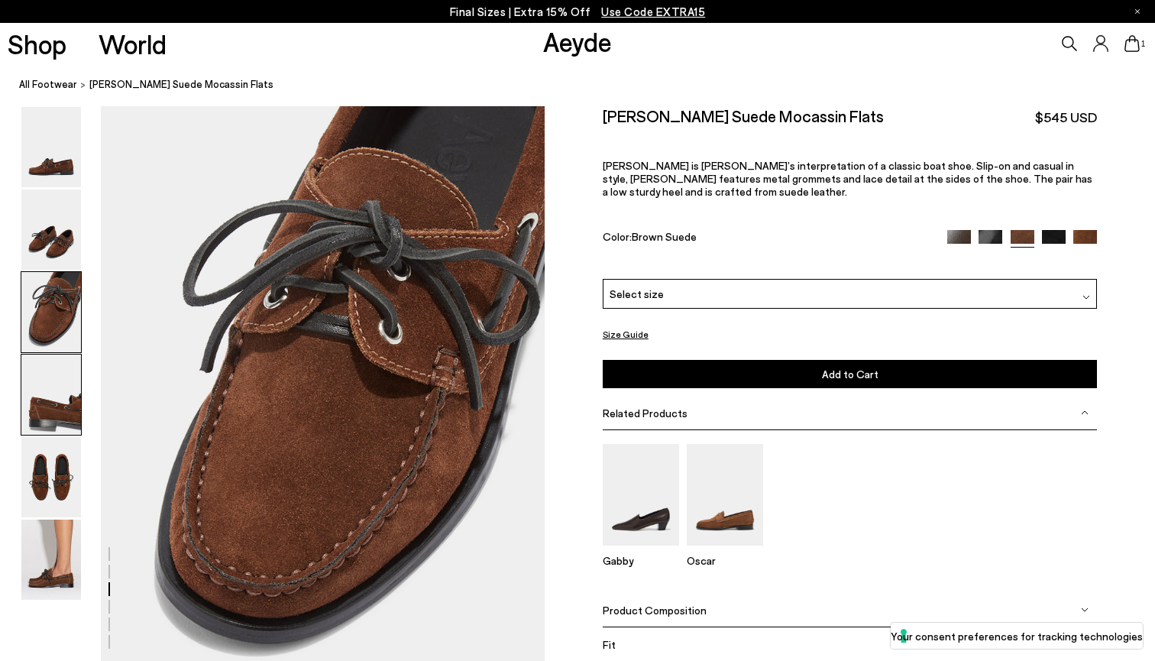
click at [53, 401] on img at bounding box center [51, 394] width 60 height 80
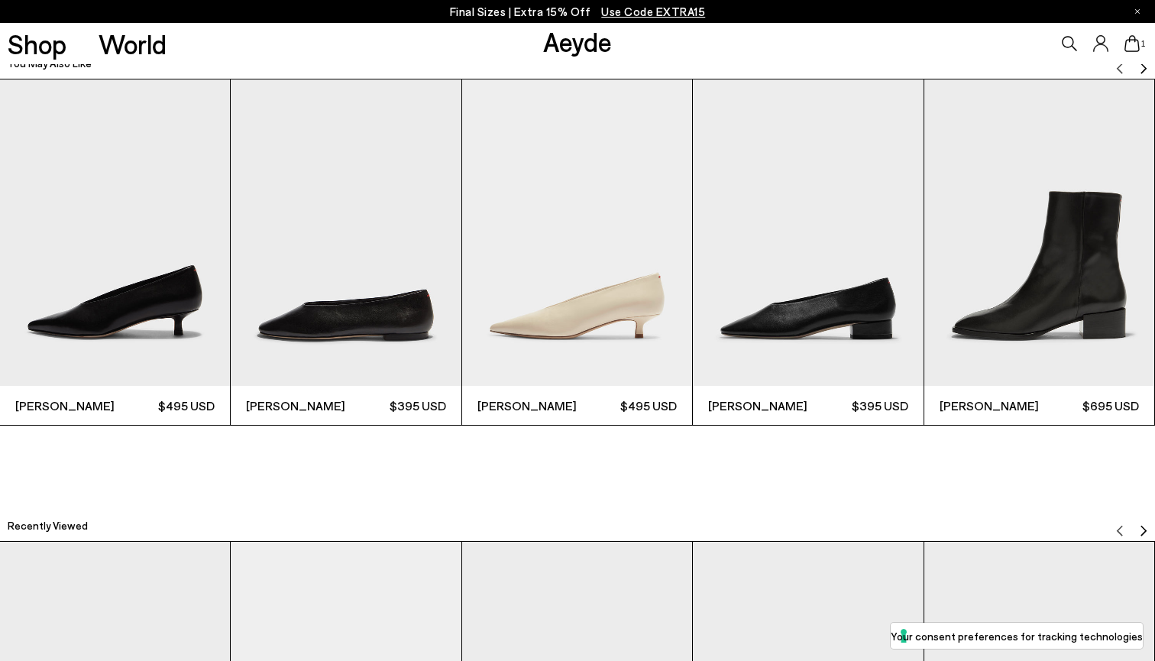
scroll to position [4105, 0]
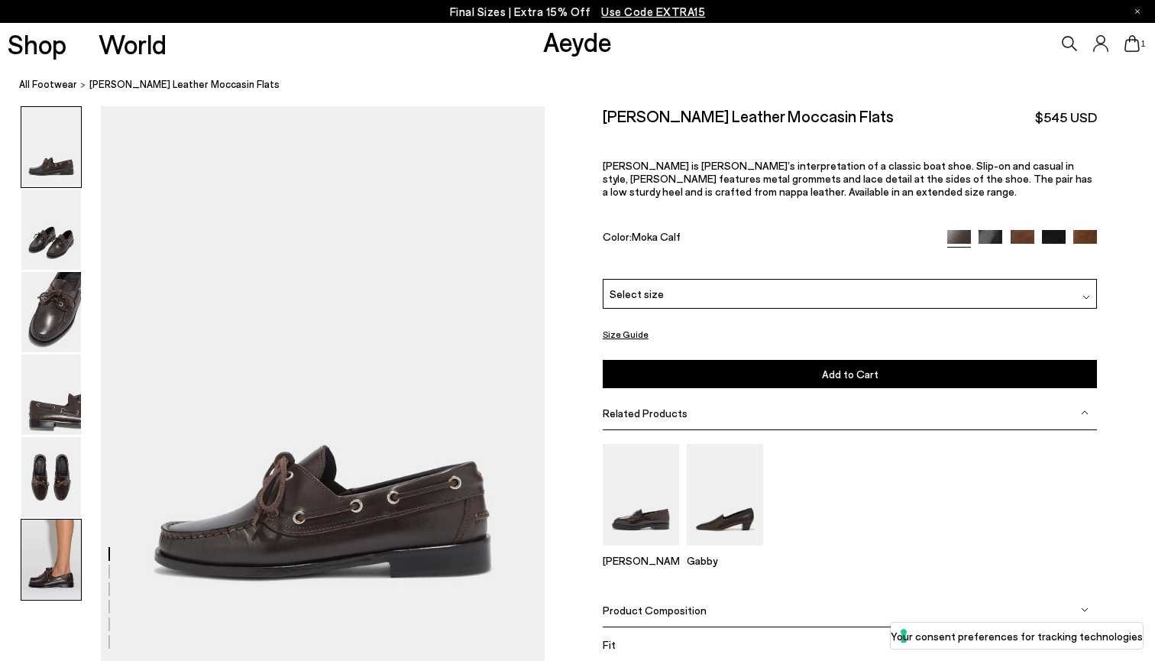
click at [66, 577] on img at bounding box center [51, 559] width 60 height 80
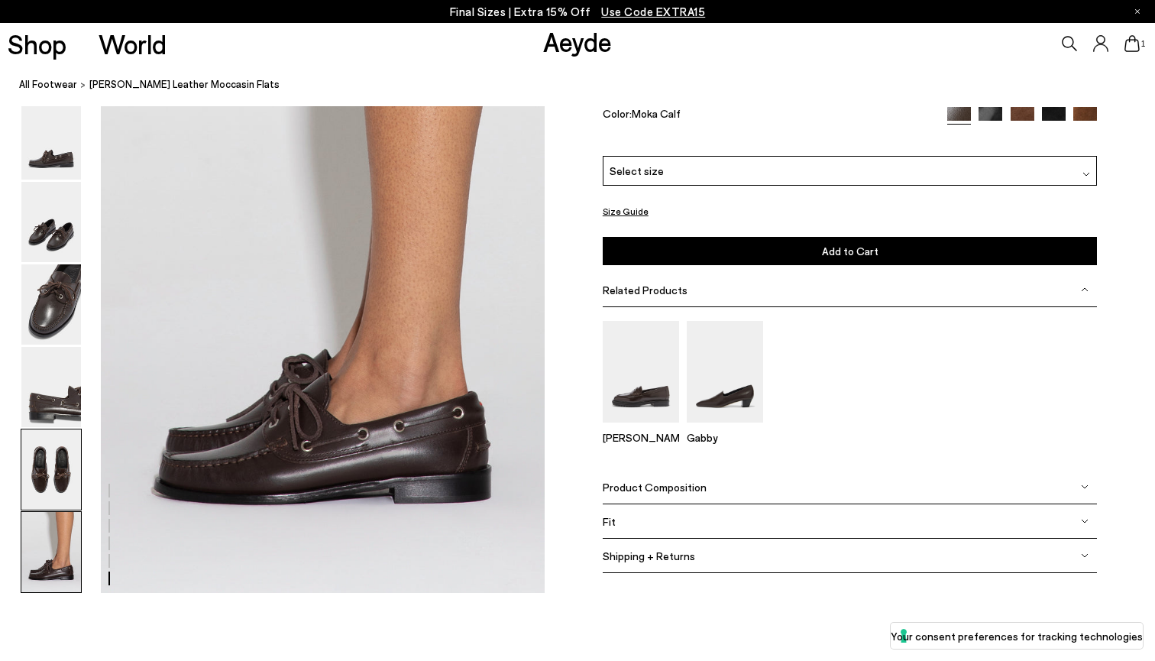
click at [48, 457] on img at bounding box center [51, 469] width 60 height 80
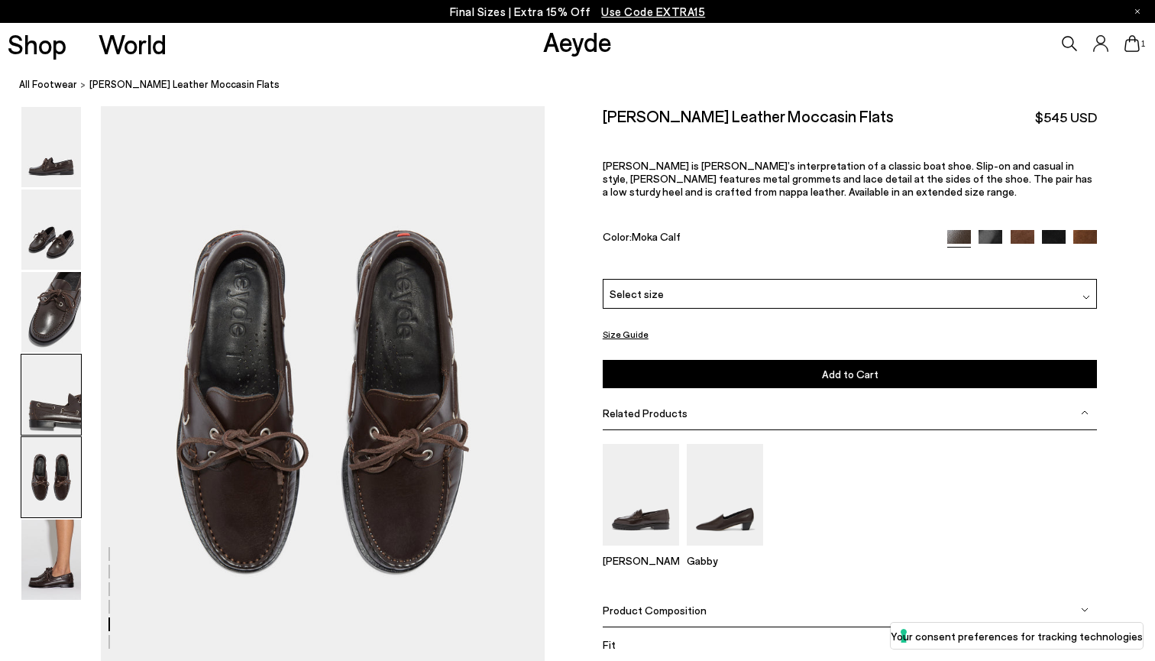
click at [49, 386] on img at bounding box center [51, 394] width 60 height 80
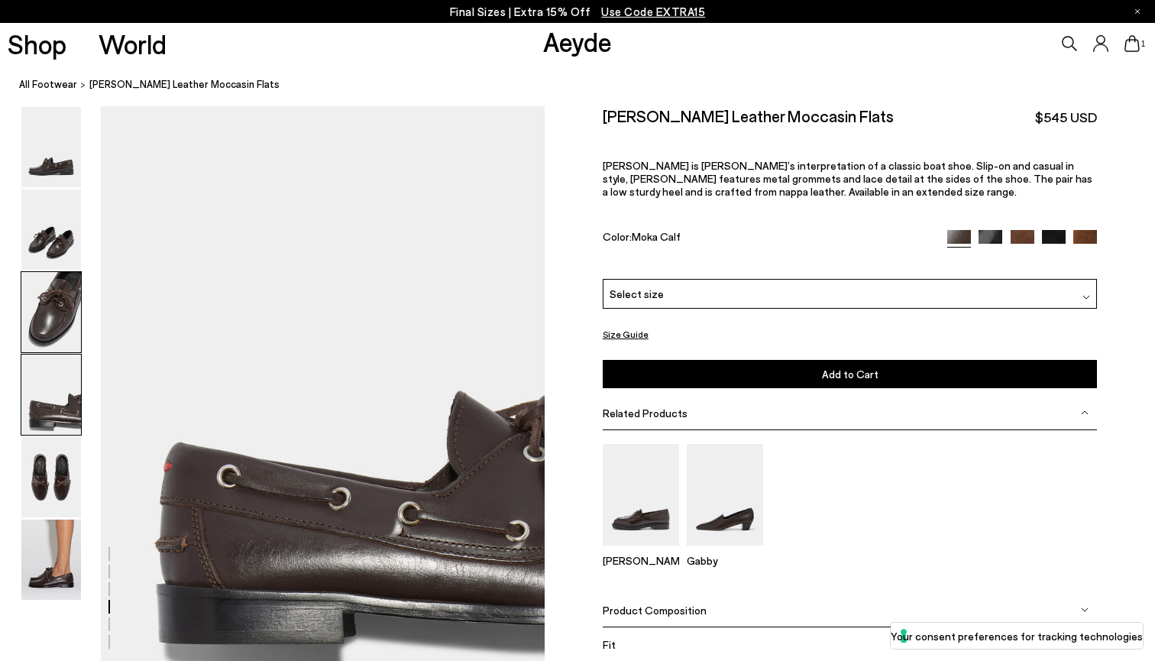
click at [57, 289] on img at bounding box center [51, 312] width 60 height 80
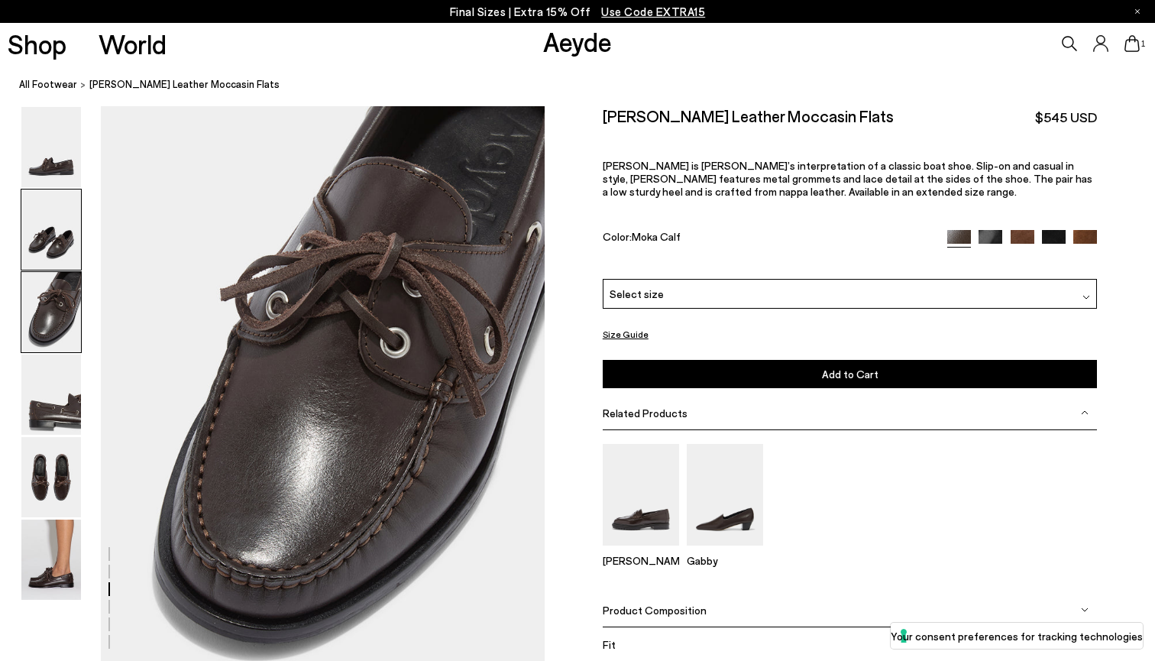
click at [57, 232] on img at bounding box center [51, 229] width 60 height 80
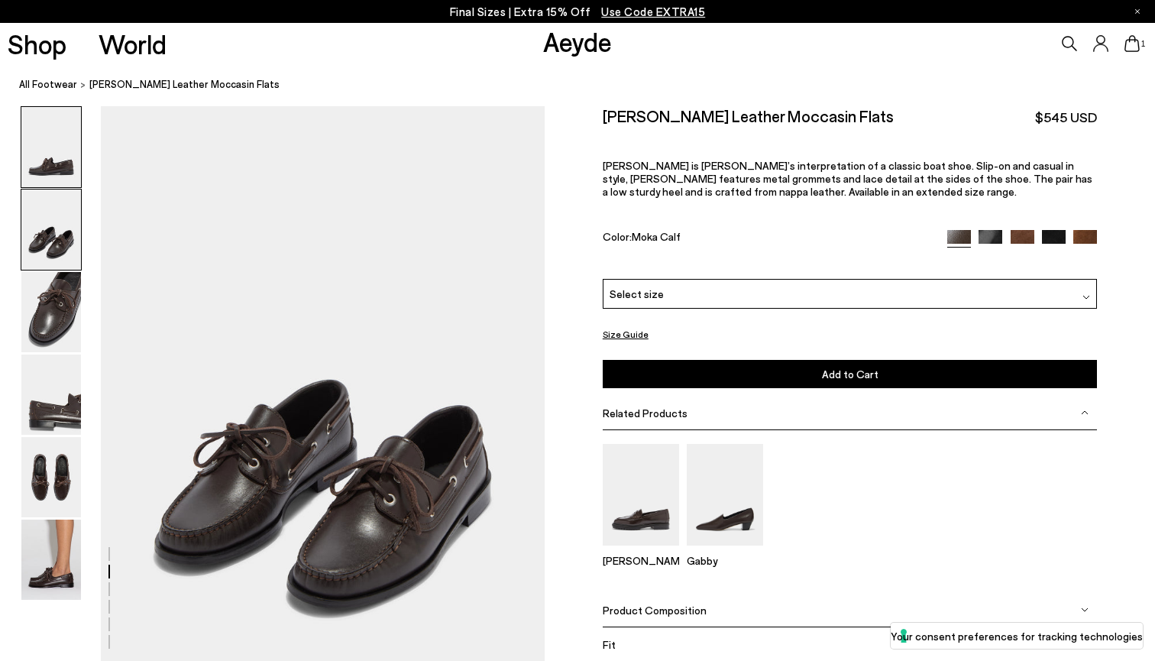
click at [60, 149] on img at bounding box center [51, 147] width 60 height 80
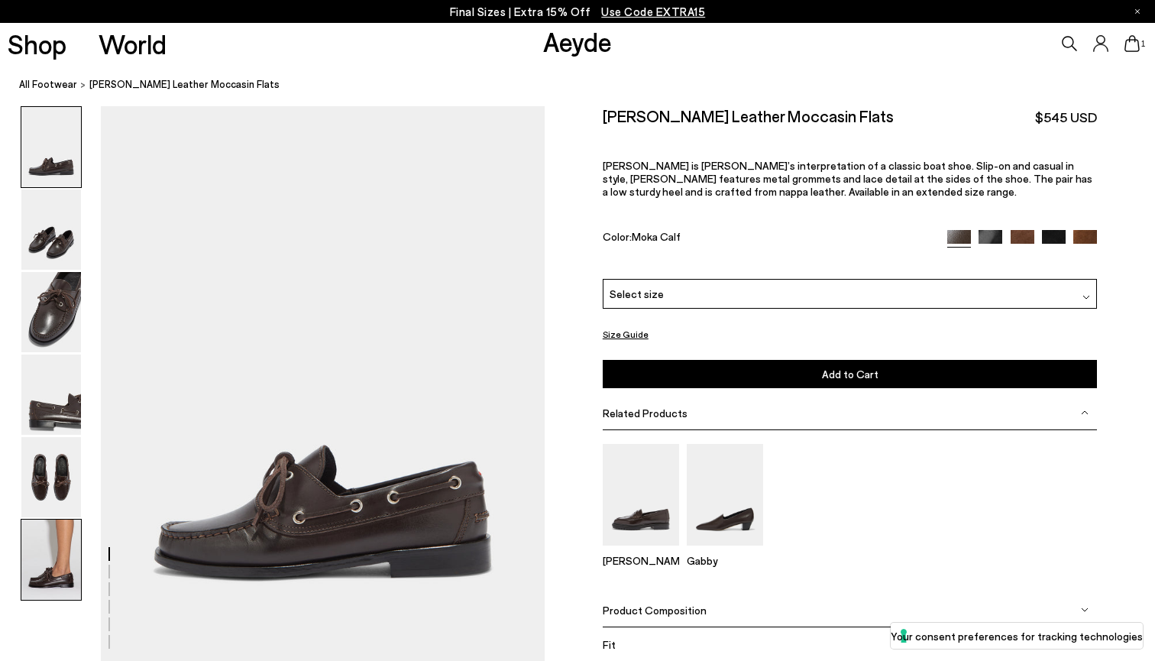
click at [57, 533] on img at bounding box center [51, 559] width 60 height 80
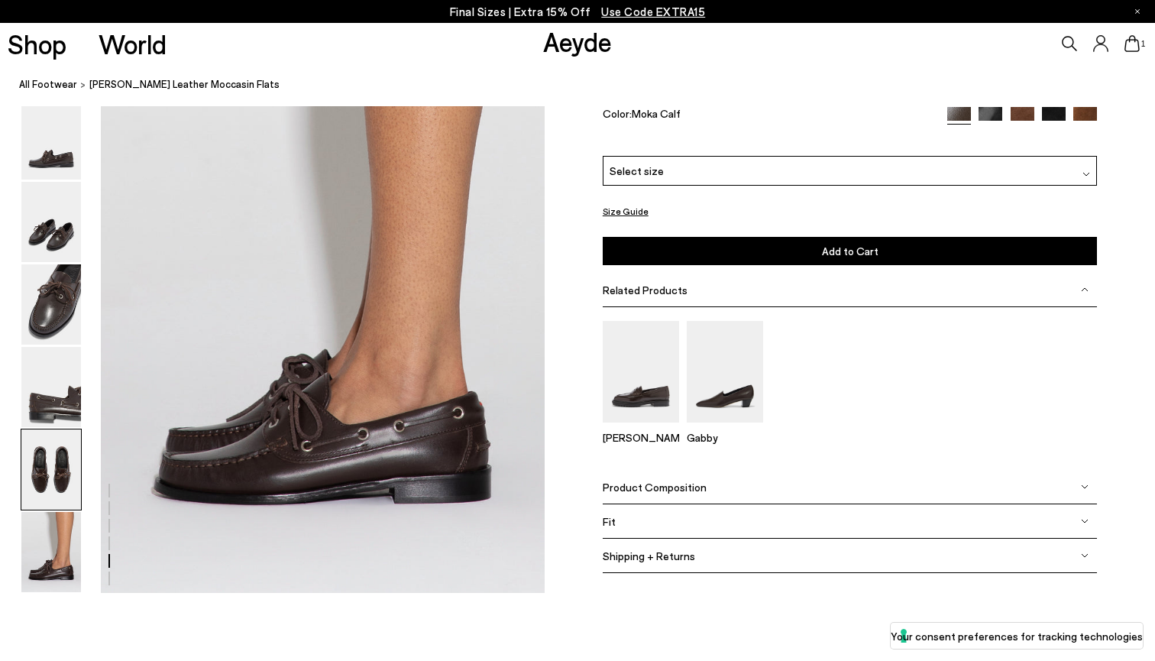
click at [55, 479] on img at bounding box center [51, 469] width 60 height 80
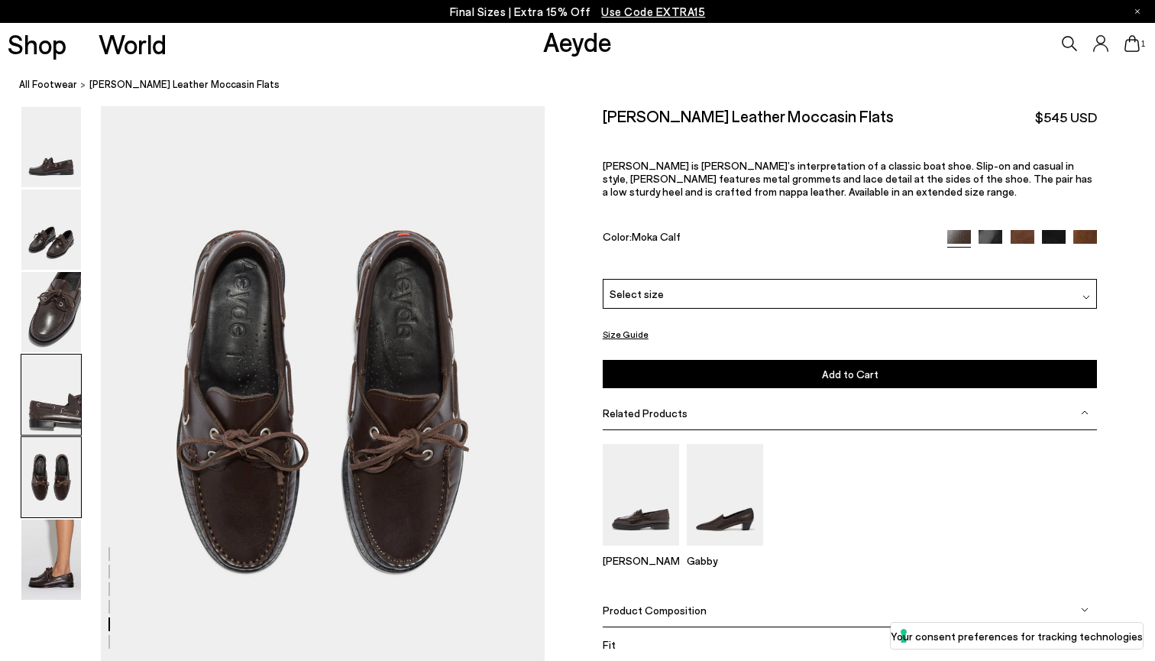
click at [55, 393] on img at bounding box center [51, 394] width 60 height 80
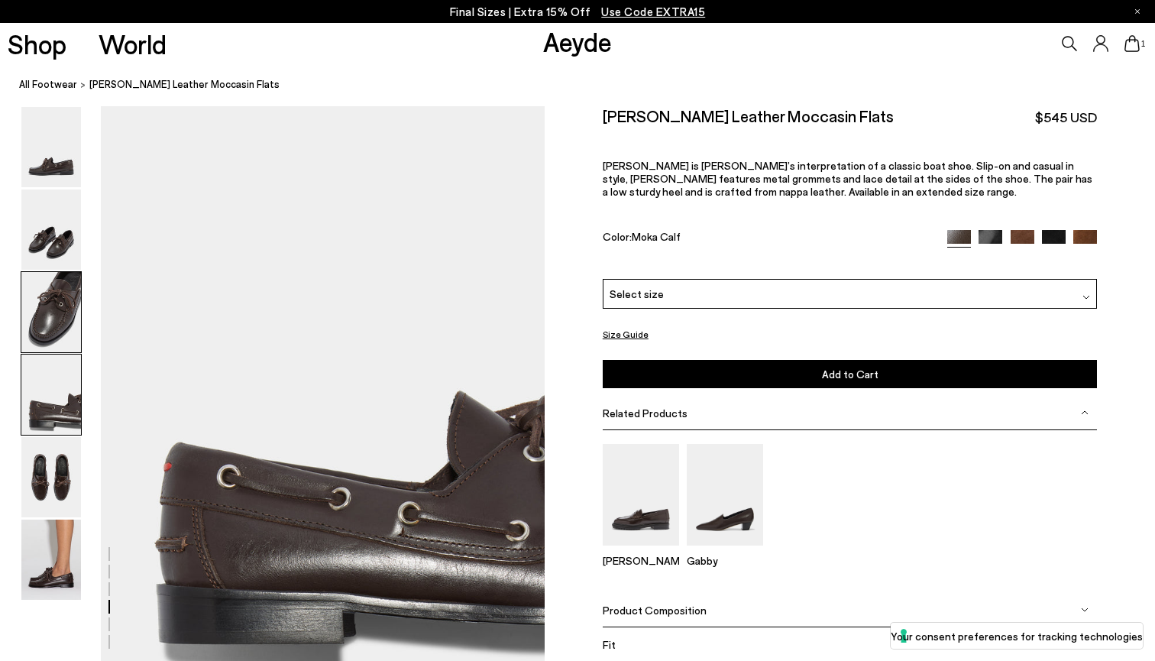
click at [50, 315] on img at bounding box center [51, 312] width 60 height 80
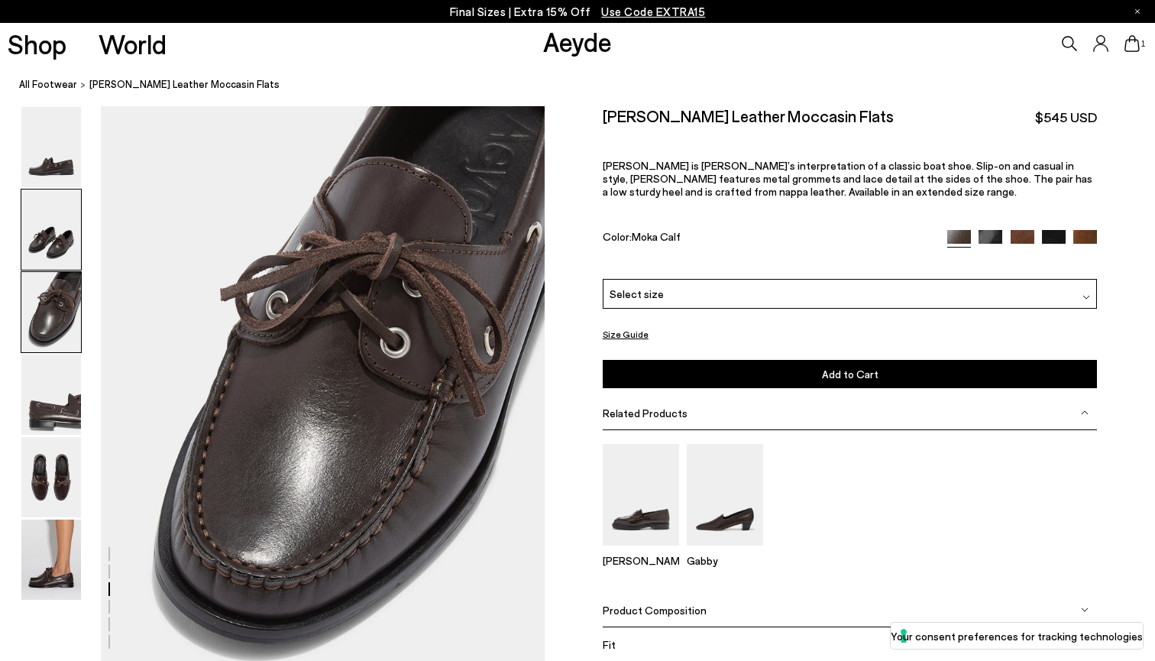
click at [58, 225] on img at bounding box center [51, 229] width 60 height 80
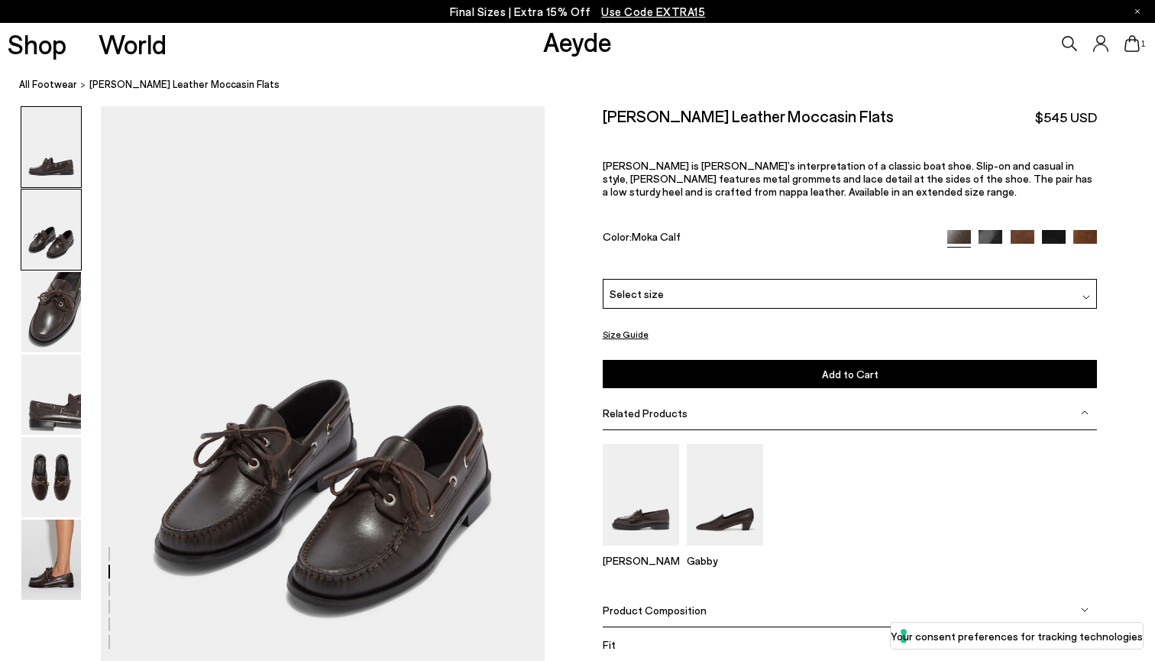
click at [61, 166] on img at bounding box center [51, 147] width 60 height 80
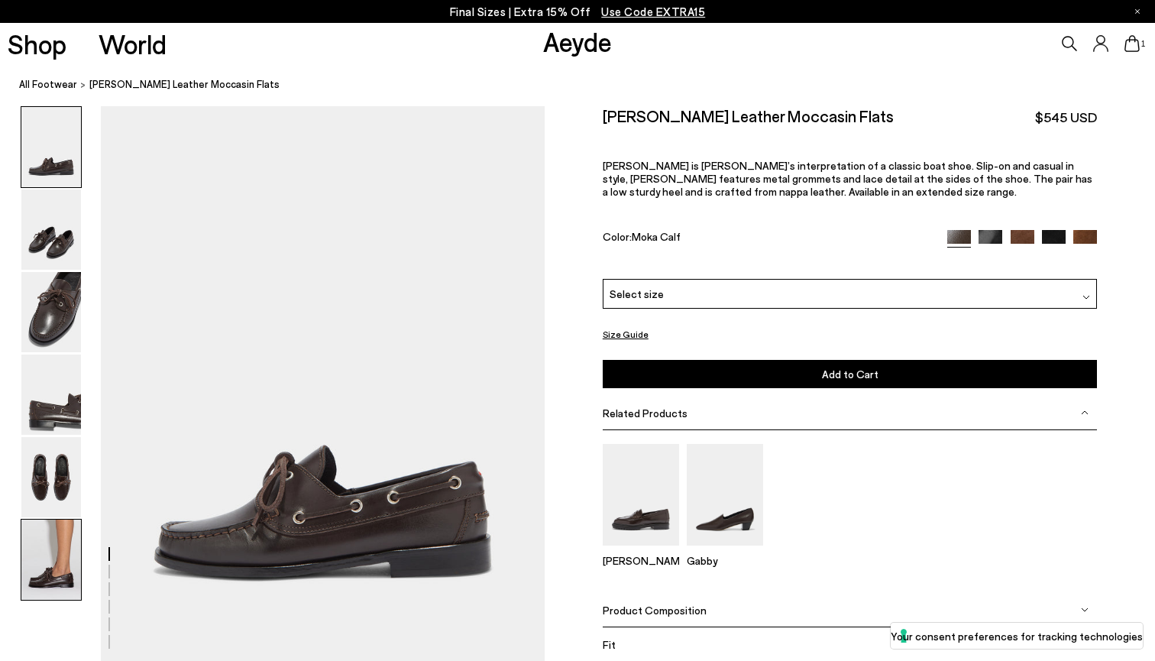
click at [73, 519] on img at bounding box center [51, 559] width 60 height 80
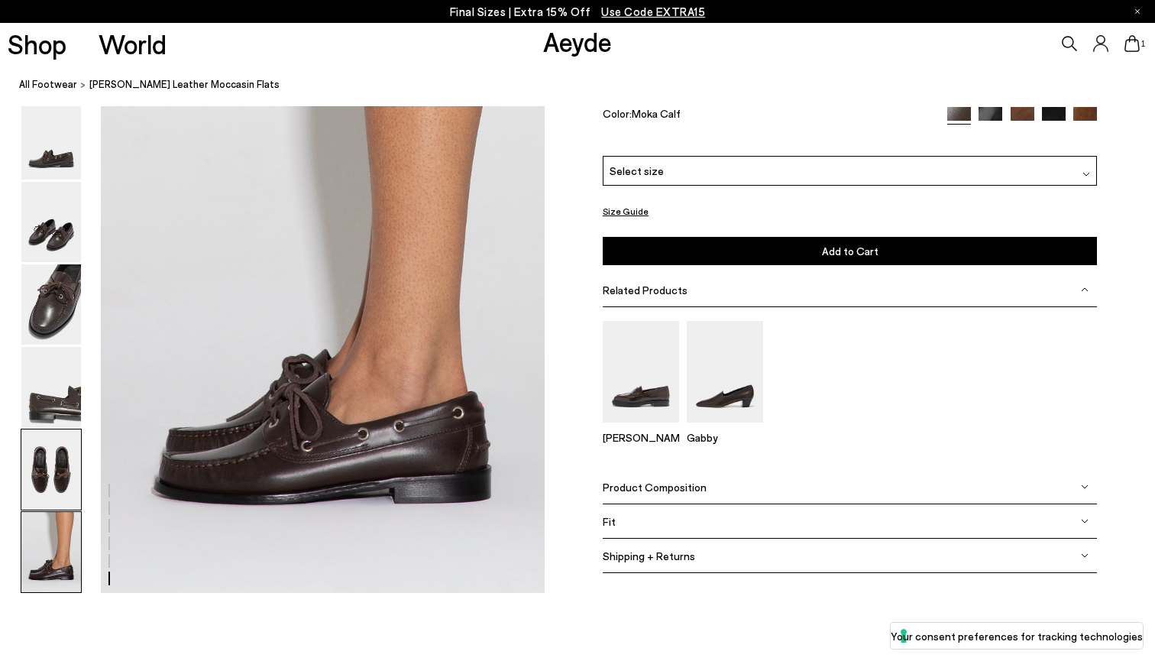
click at [70, 473] on img at bounding box center [51, 469] width 60 height 80
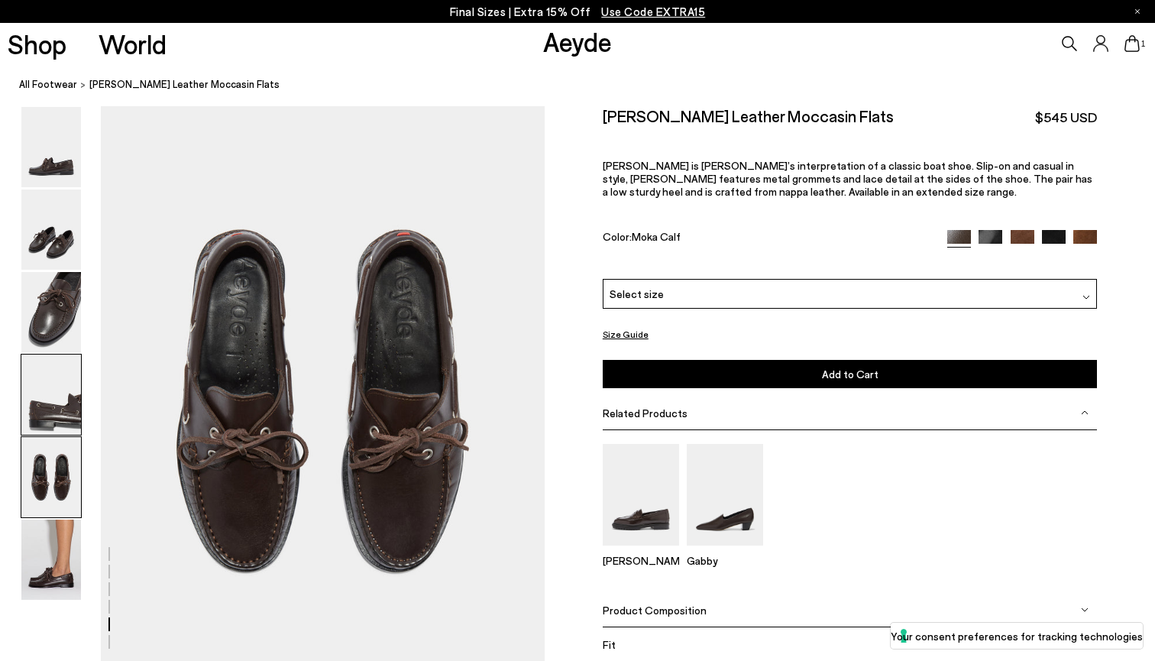
click at [70, 367] on img at bounding box center [51, 394] width 60 height 80
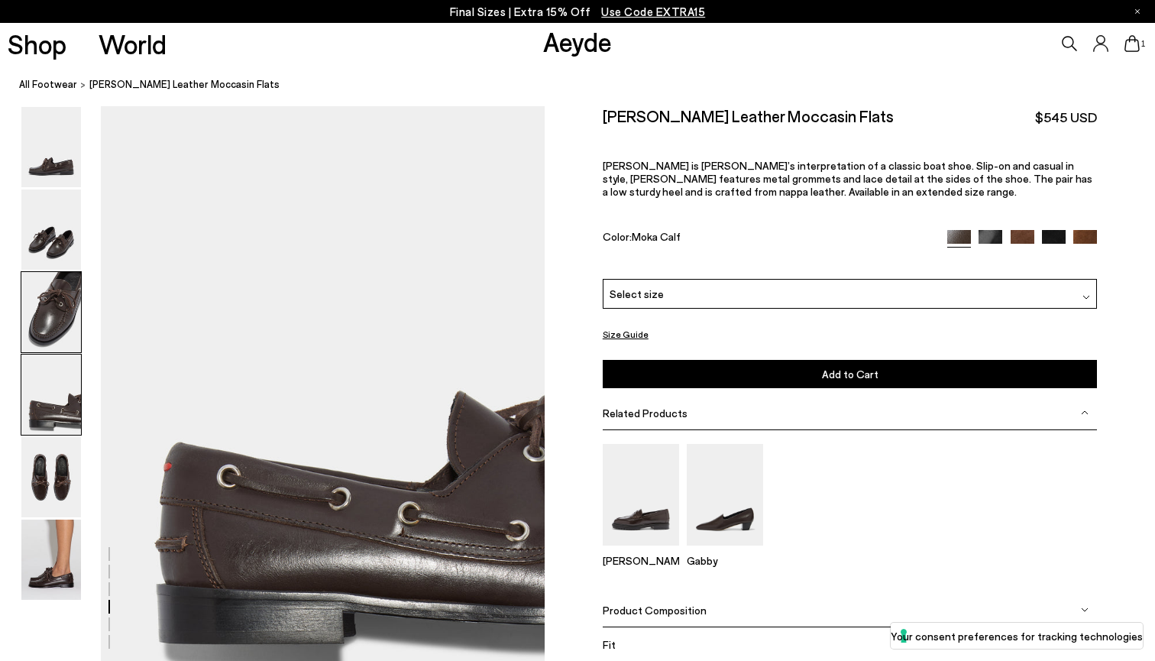
click at [70, 308] on img at bounding box center [51, 312] width 60 height 80
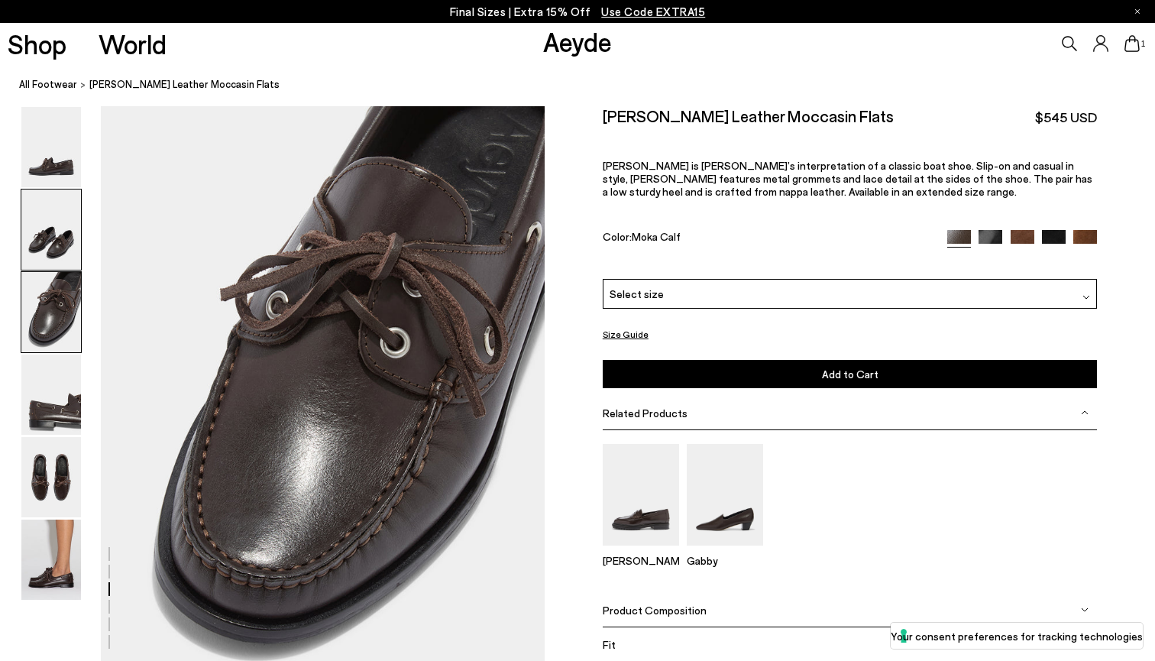
click at [69, 231] on img at bounding box center [51, 229] width 60 height 80
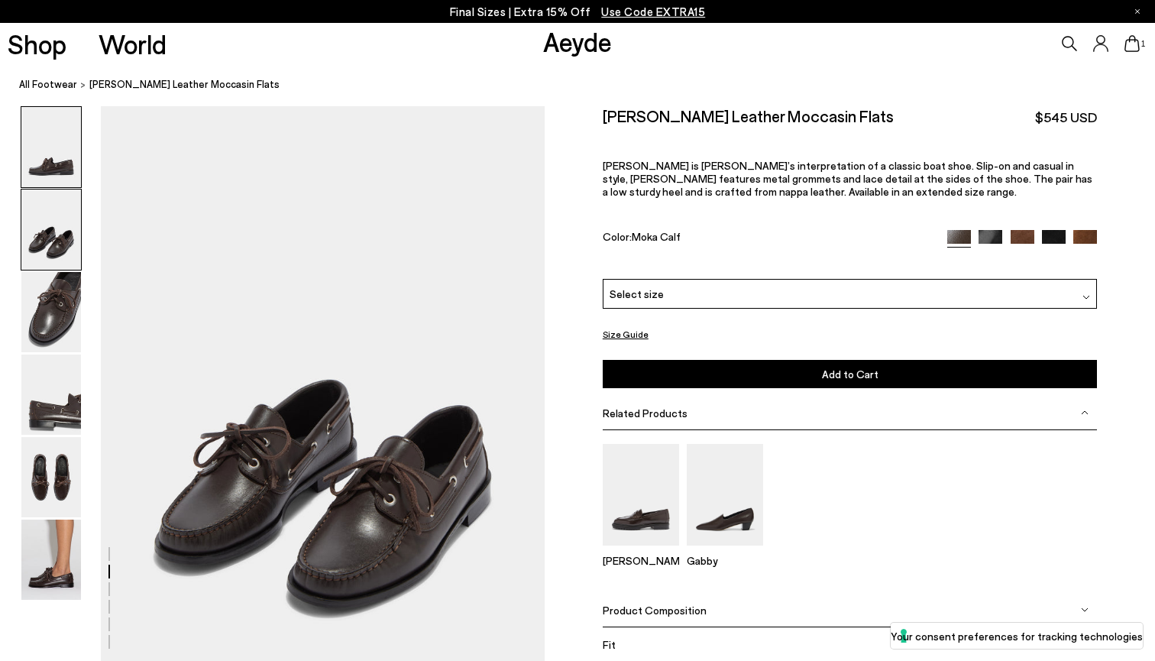
click at [72, 150] on img at bounding box center [51, 147] width 60 height 80
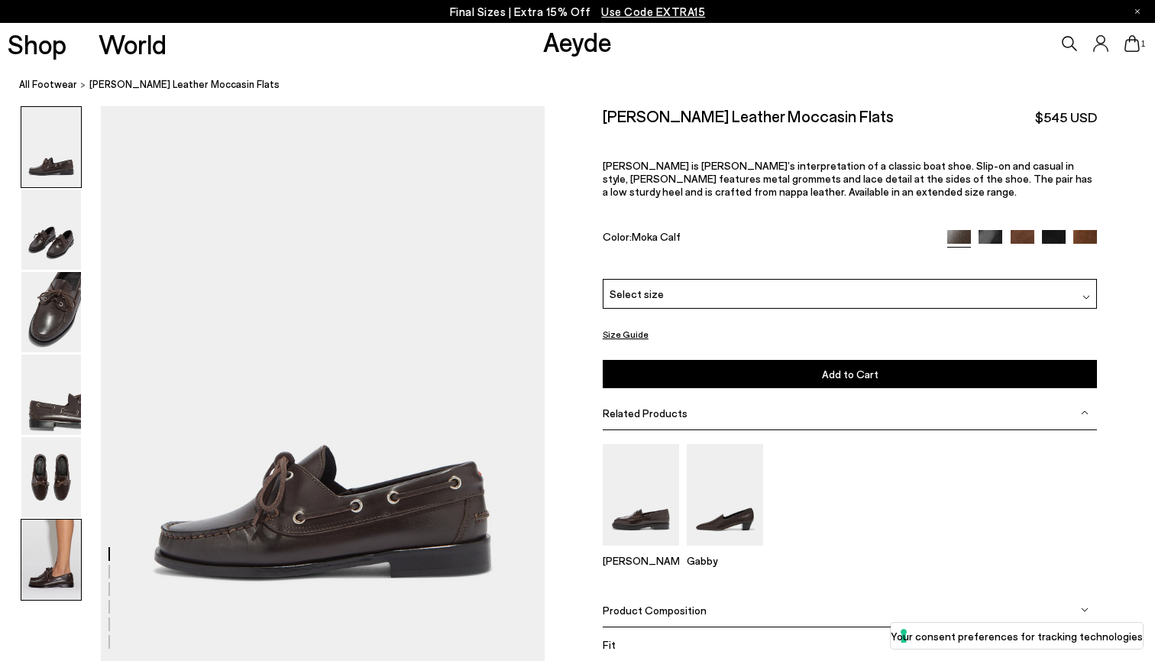
click at [68, 532] on img at bounding box center [51, 559] width 60 height 80
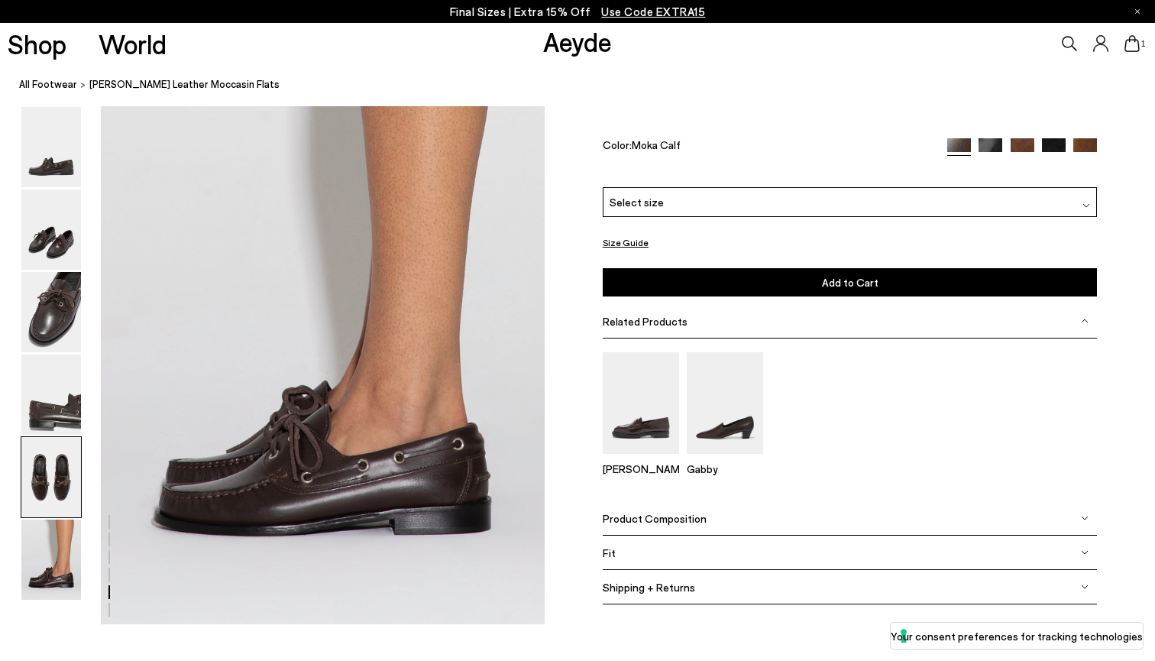
click at [68, 497] on img at bounding box center [51, 477] width 60 height 80
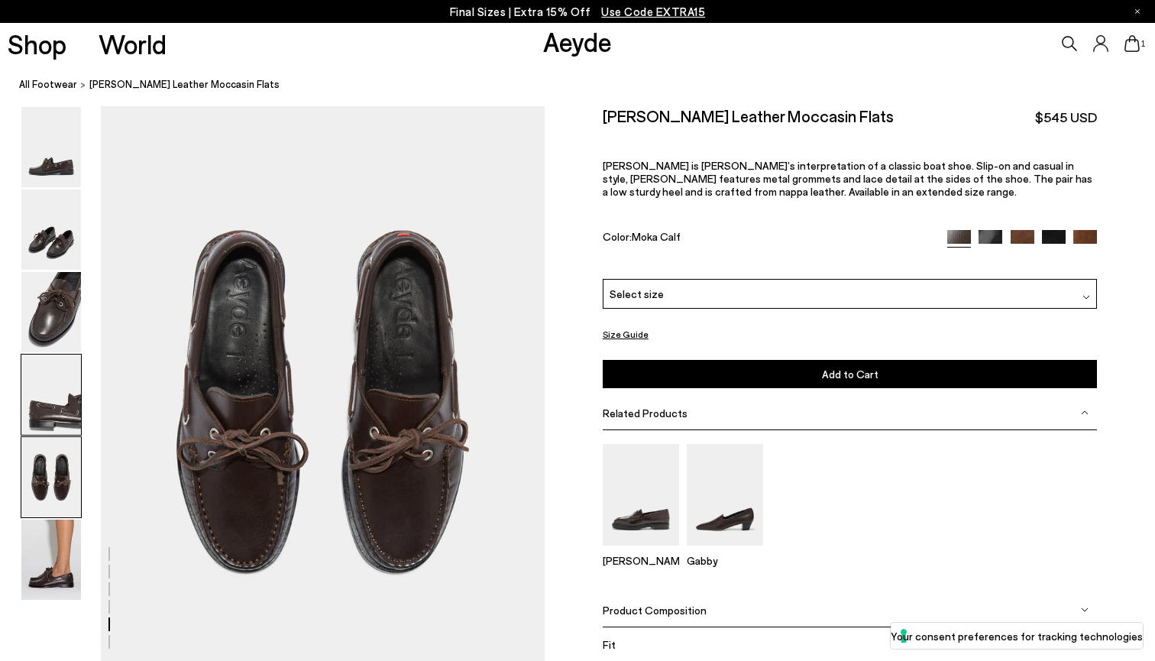
click at [68, 381] on img at bounding box center [51, 394] width 60 height 80
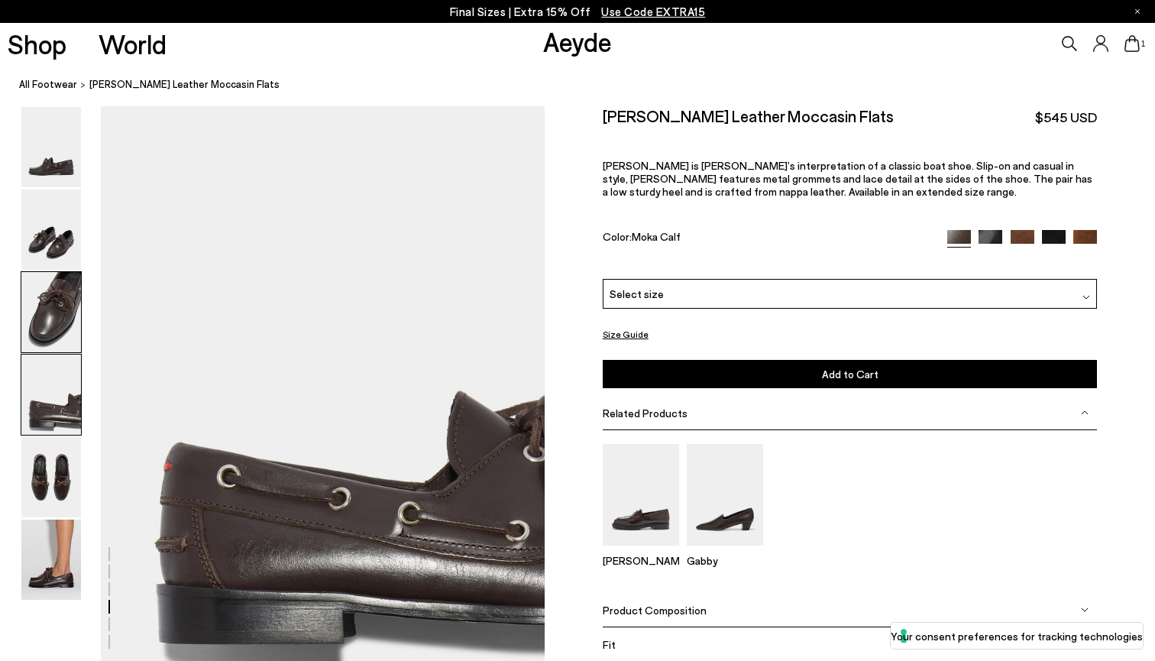
click at [73, 283] on img at bounding box center [51, 312] width 60 height 80
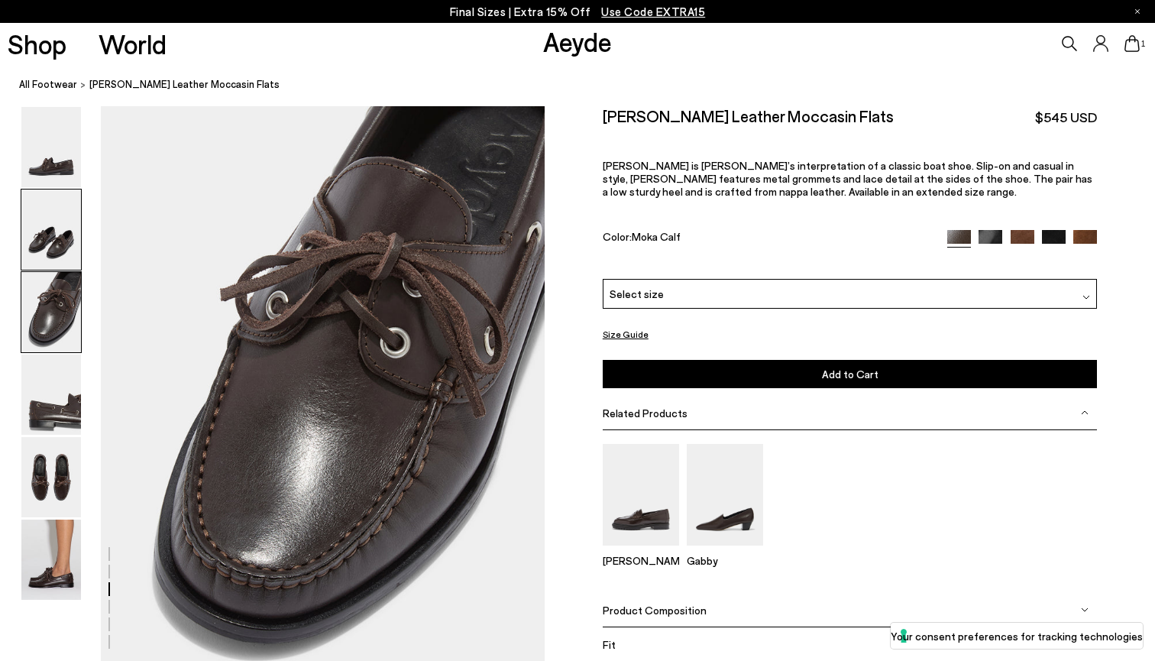
click at [73, 218] on img at bounding box center [51, 229] width 60 height 80
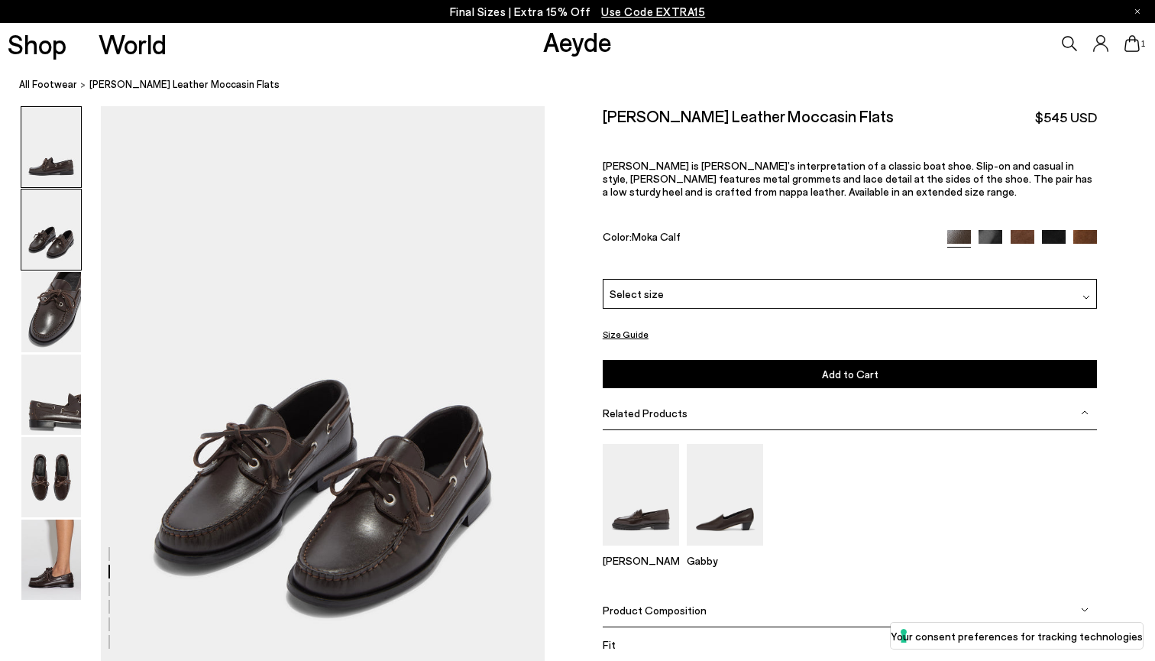
click at [66, 155] on img at bounding box center [51, 147] width 60 height 80
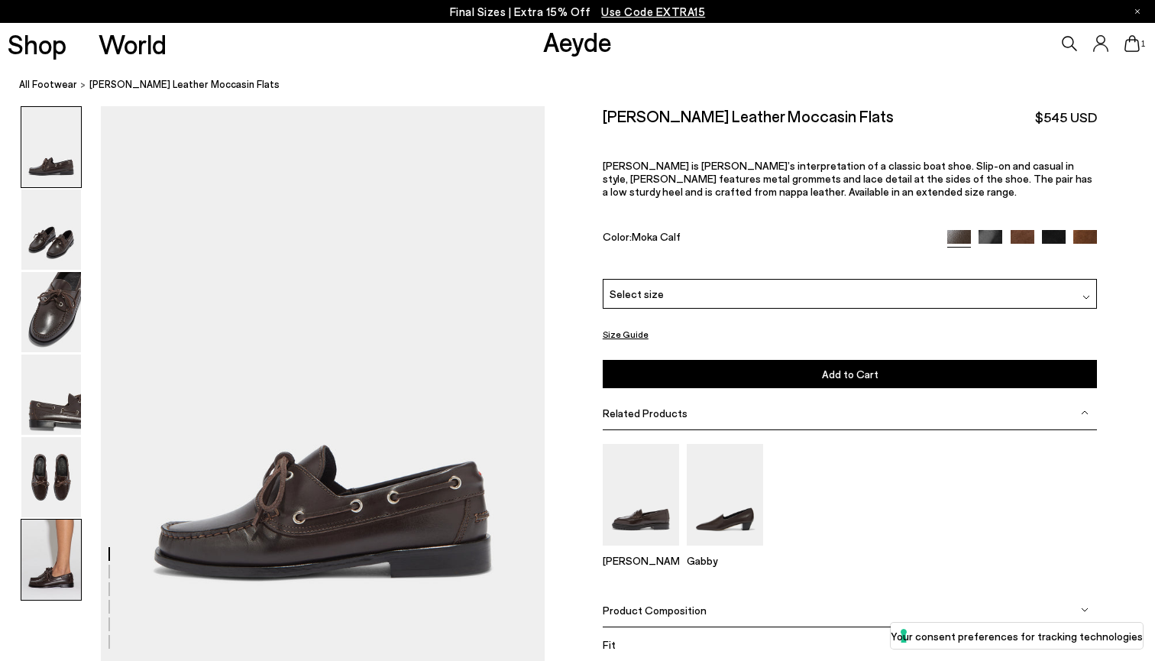
click at [57, 543] on img at bounding box center [51, 559] width 60 height 80
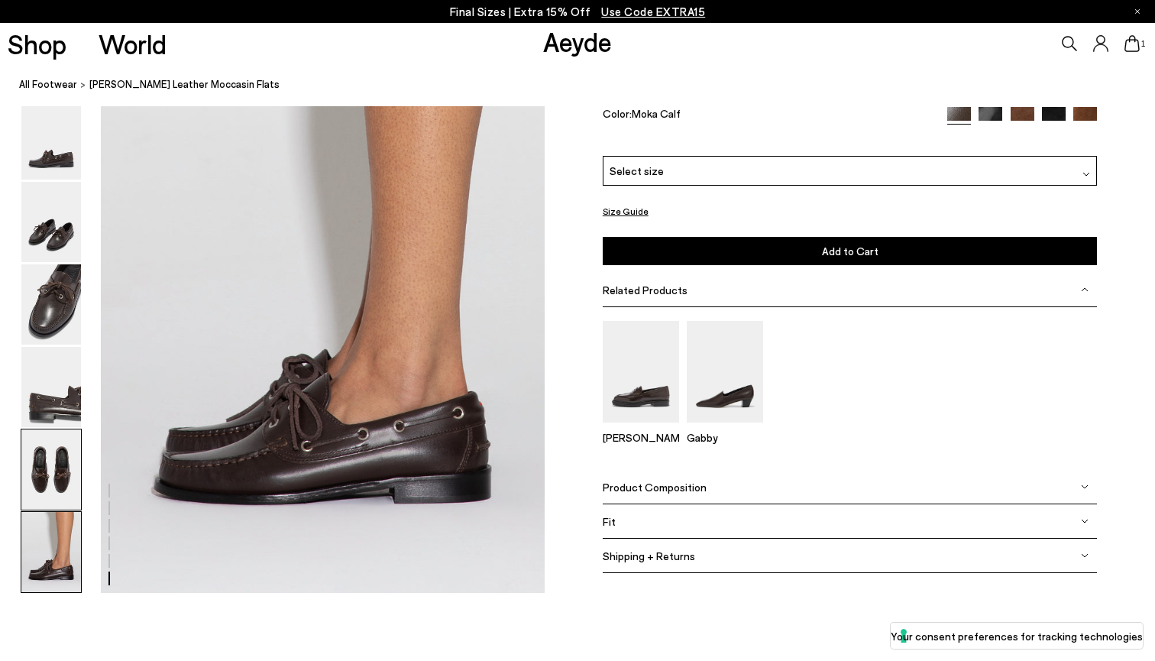
click at [54, 471] on img at bounding box center [51, 469] width 60 height 80
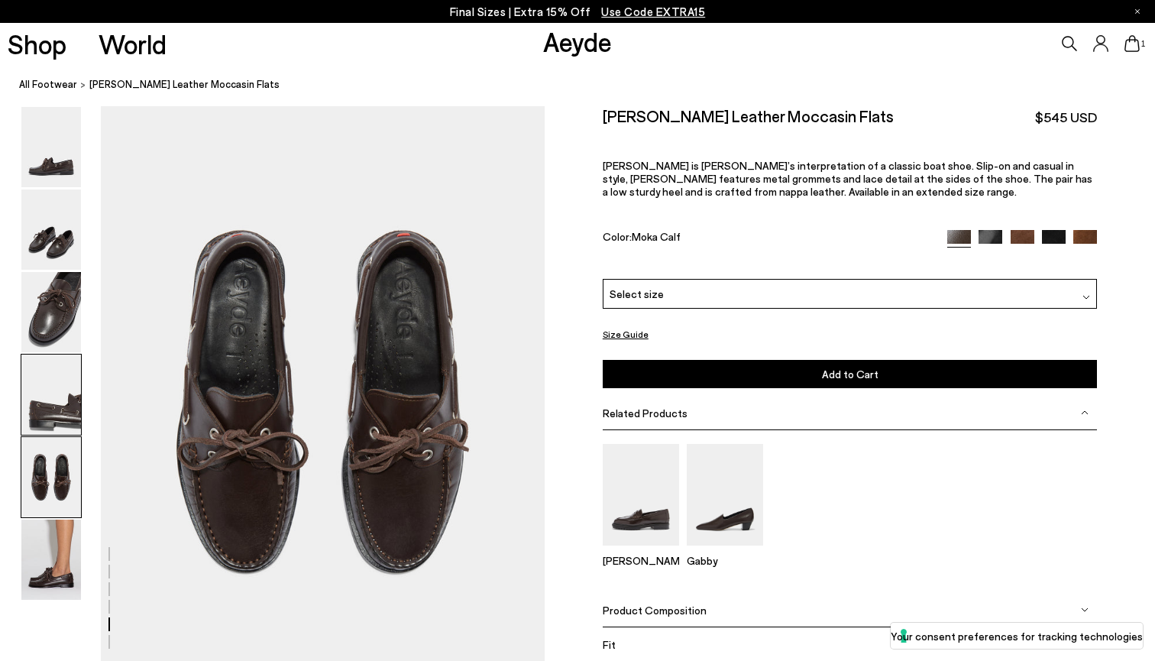
click at [54, 411] on img at bounding box center [51, 394] width 60 height 80
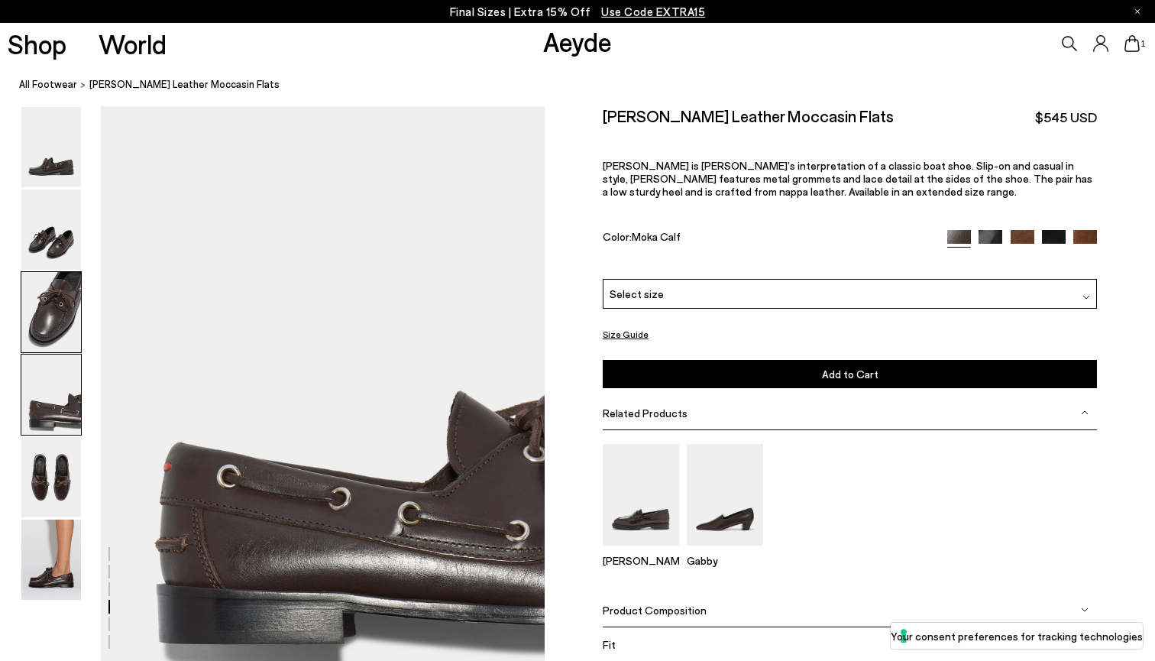
click at [54, 319] on img at bounding box center [51, 312] width 60 height 80
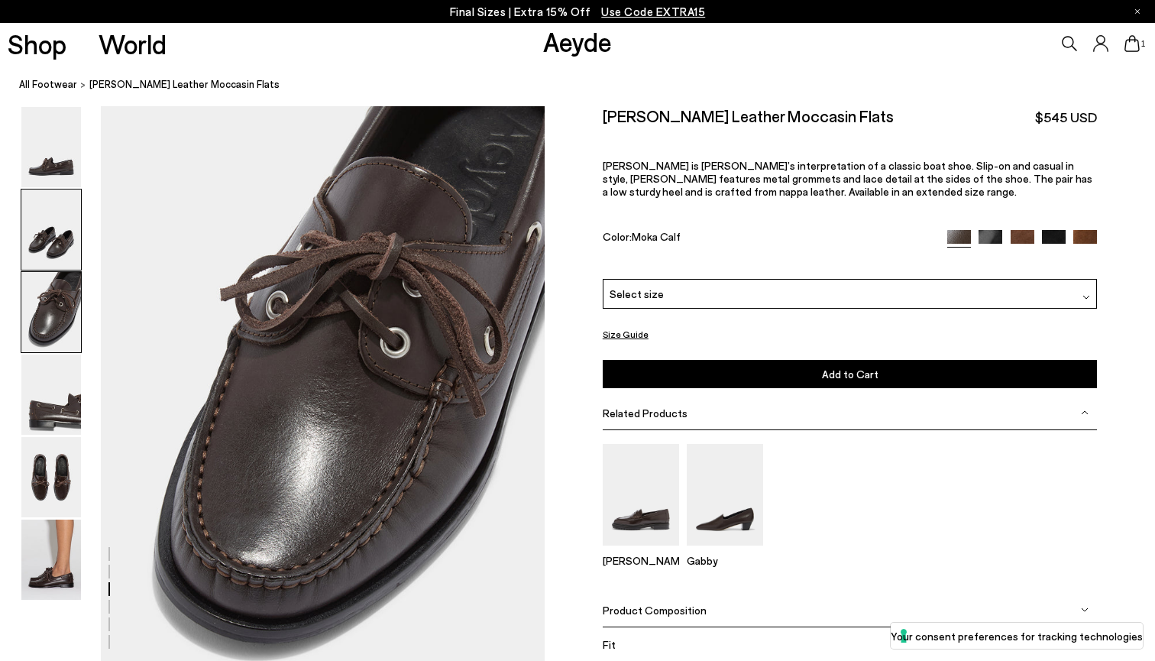
click at [55, 241] on img at bounding box center [51, 229] width 60 height 80
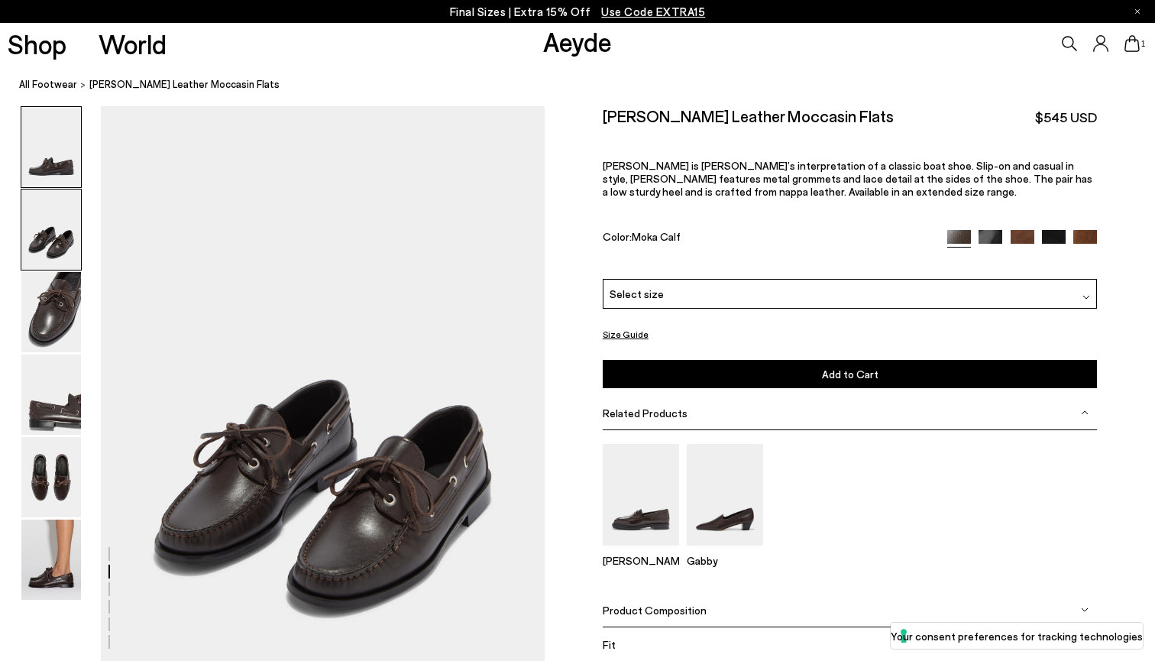
click at [60, 175] on img at bounding box center [51, 147] width 60 height 80
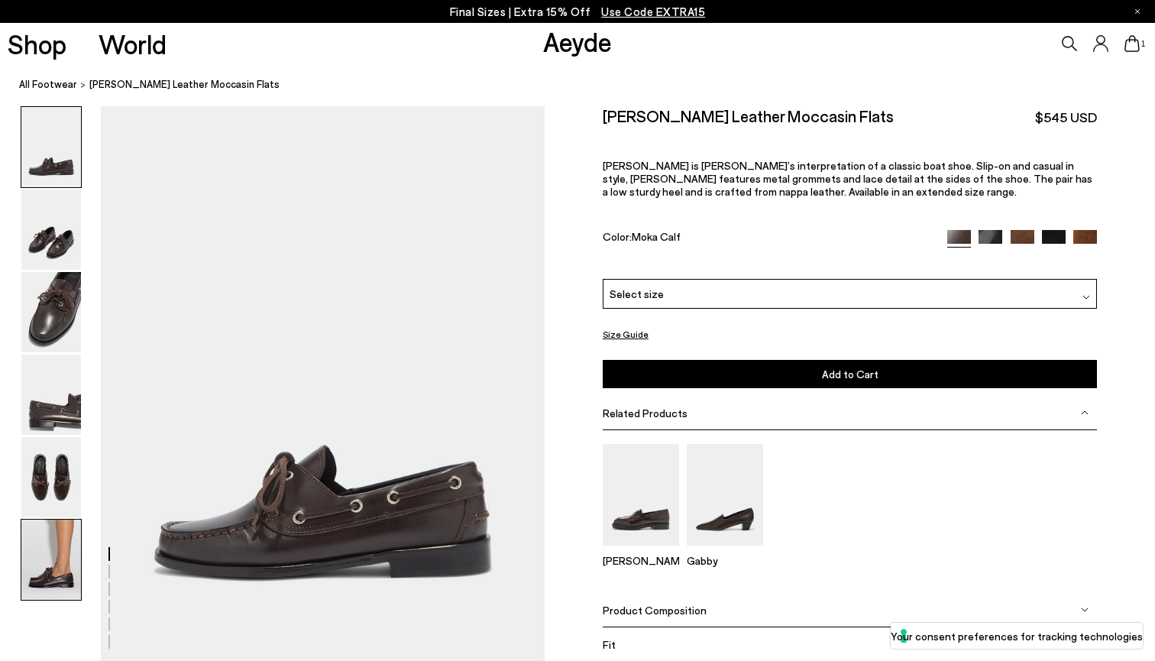
click at [50, 561] on img at bounding box center [51, 559] width 60 height 80
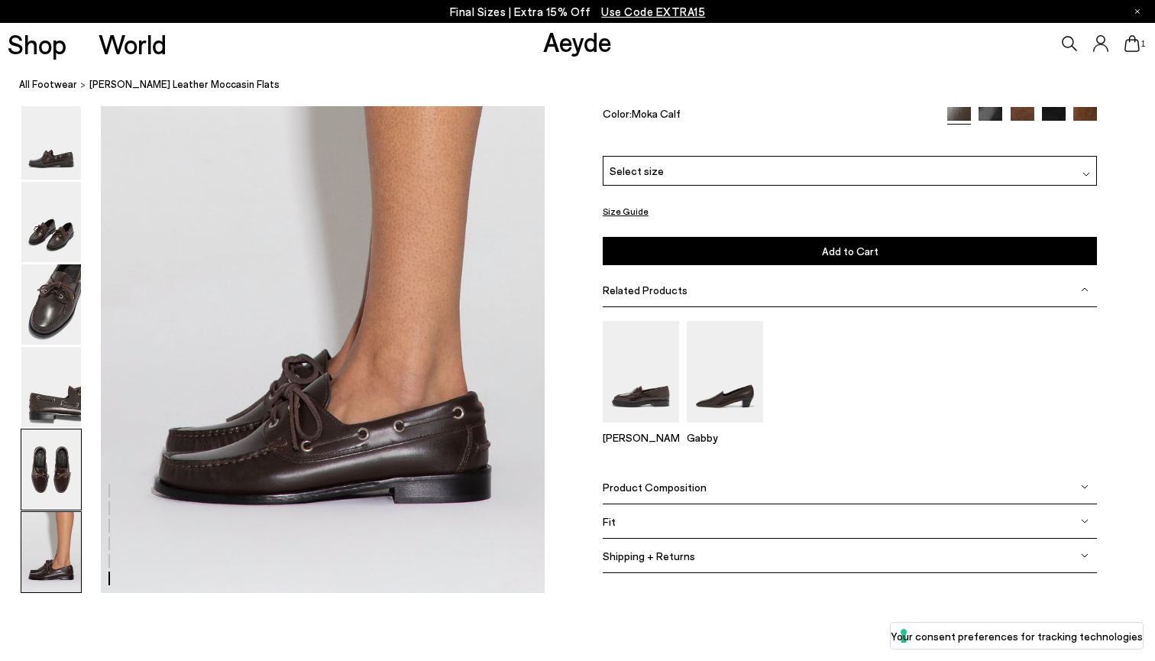
click at [50, 466] on img at bounding box center [51, 469] width 60 height 80
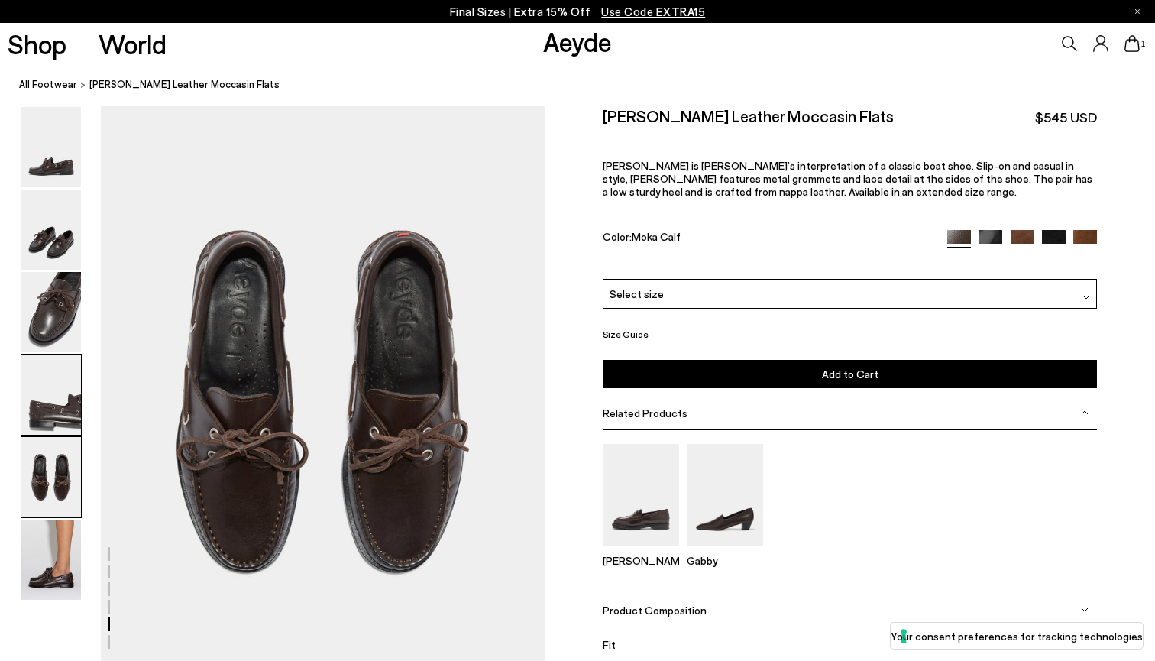
click at [50, 414] on img at bounding box center [51, 394] width 60 height 80
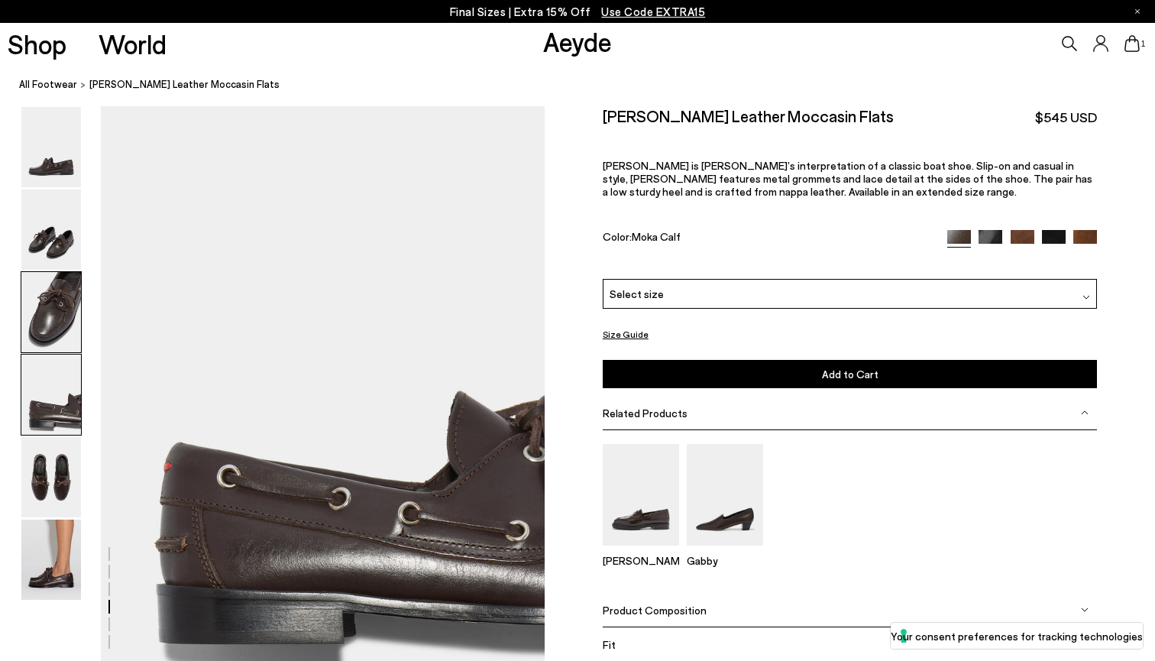
click at [50, 344] on img at bounding box center [51, 312] width 60 height 80
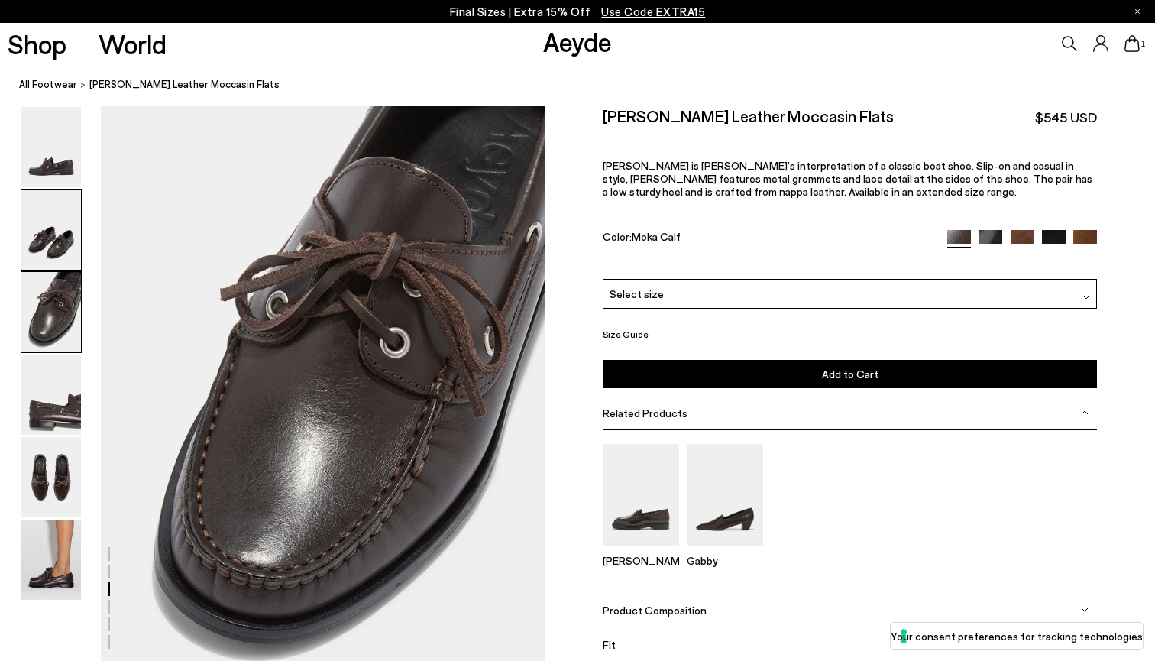
click at [50, 228] on img at bounding box center [51, 229] width 60 height 80
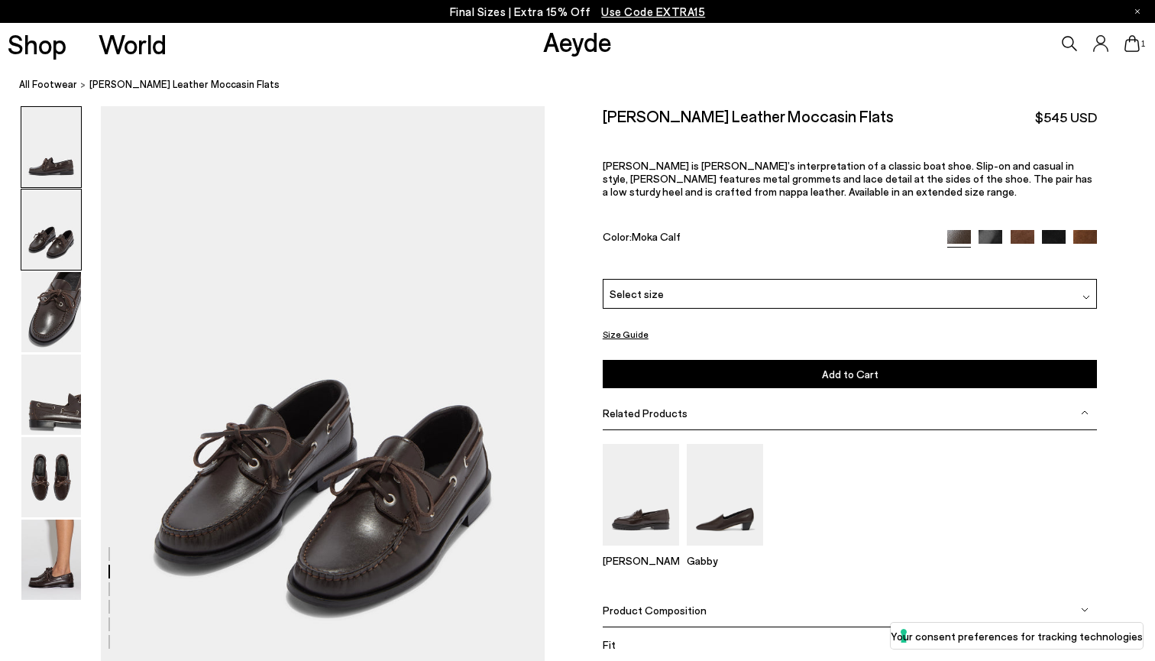
click at [56, 170] on img at bounding box center [51, 147] width 60 height 80
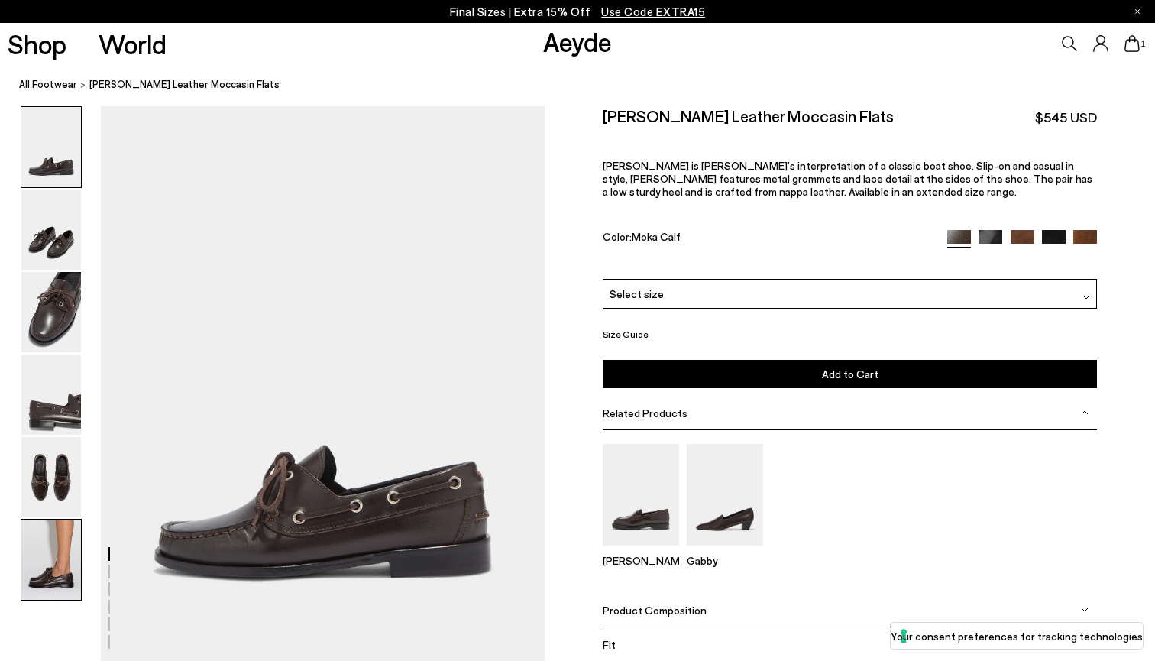
click at [50, 546] on img at bounding box center [51, 559] width 60 height 80
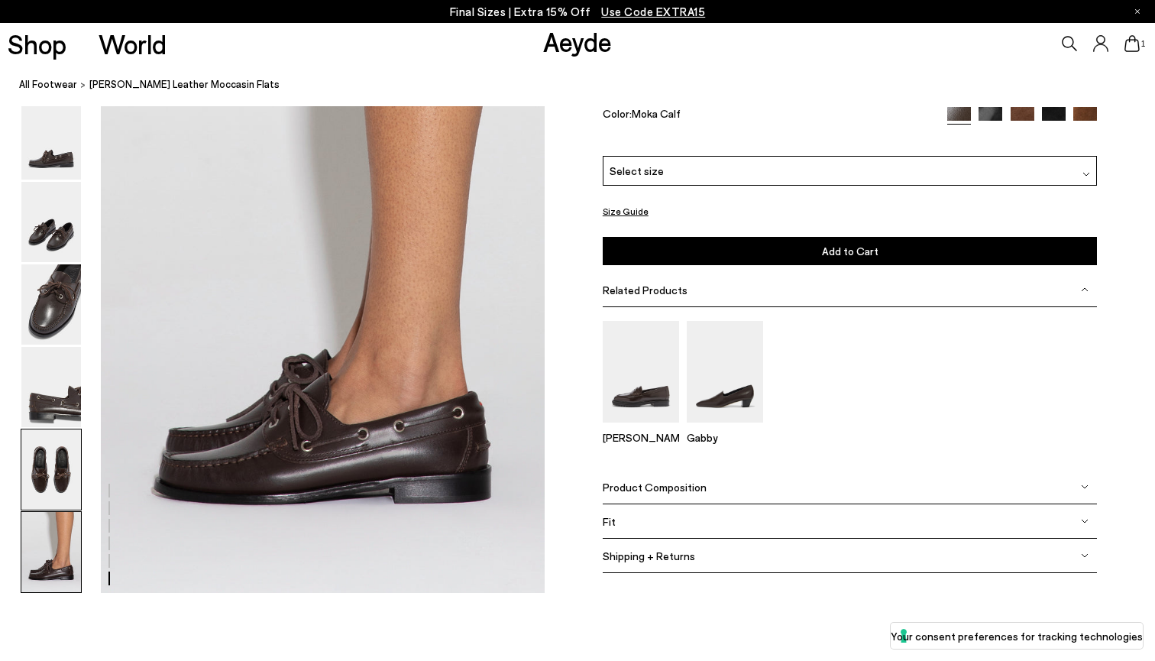
click at [50, 456] on img at bounding box center [51, 469] width 60 height 80
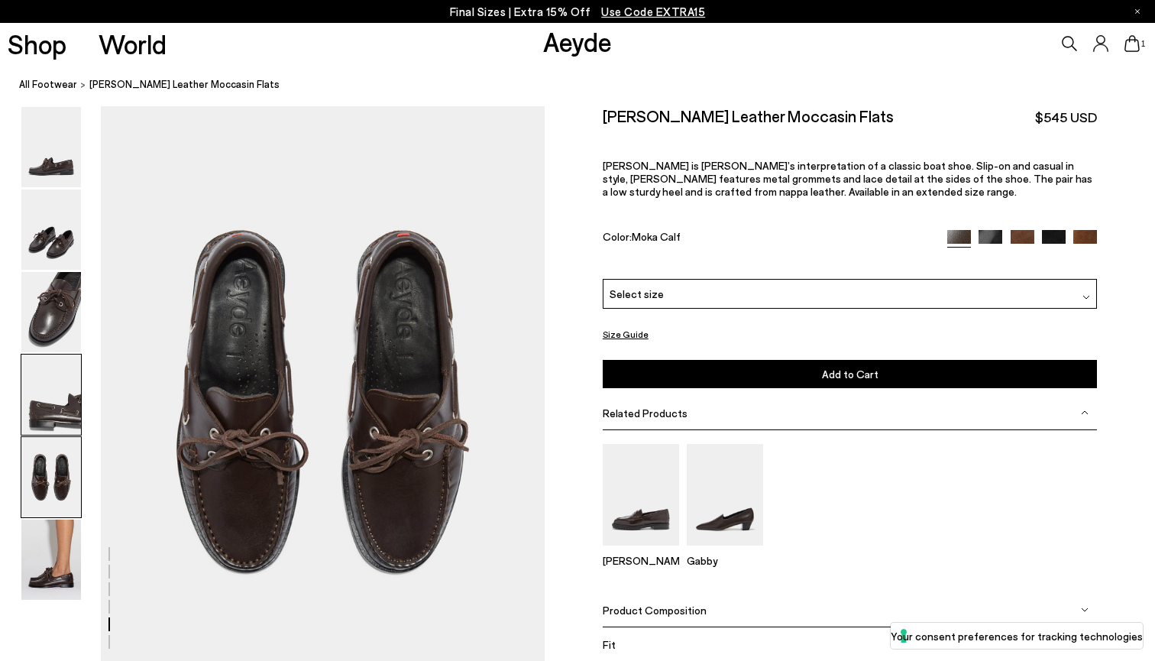
click at [51, 379] on img at bounding box center [51, 394] width 60 height 80
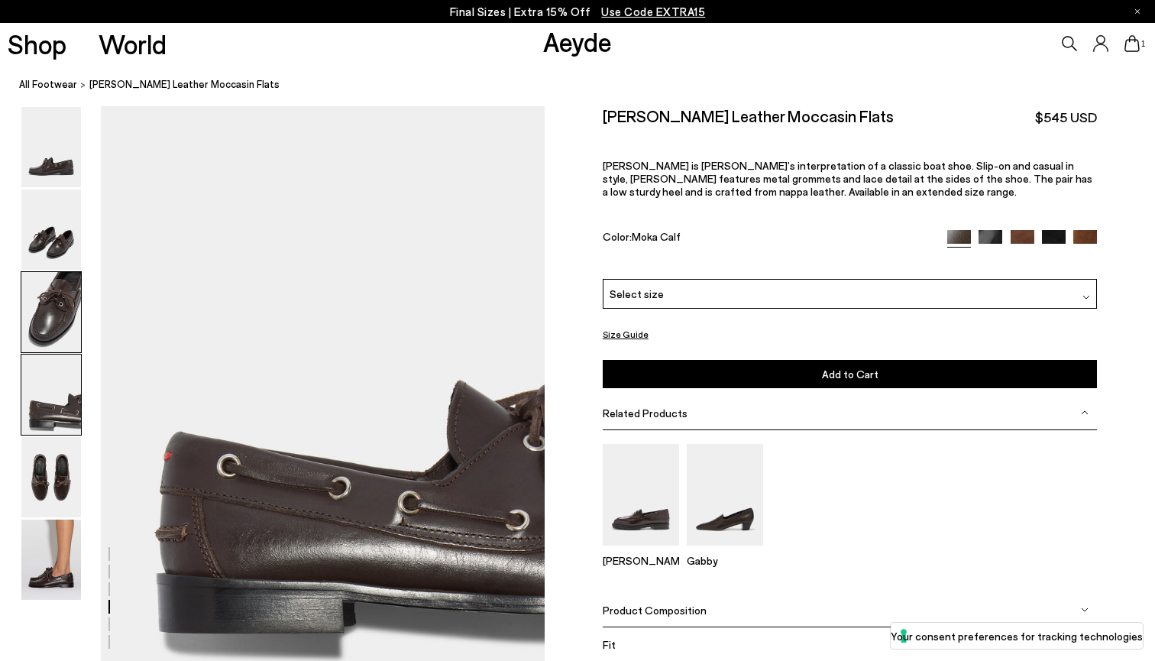
click at [54, 307] on img at bounding box center [51, 312] width 60 height 80
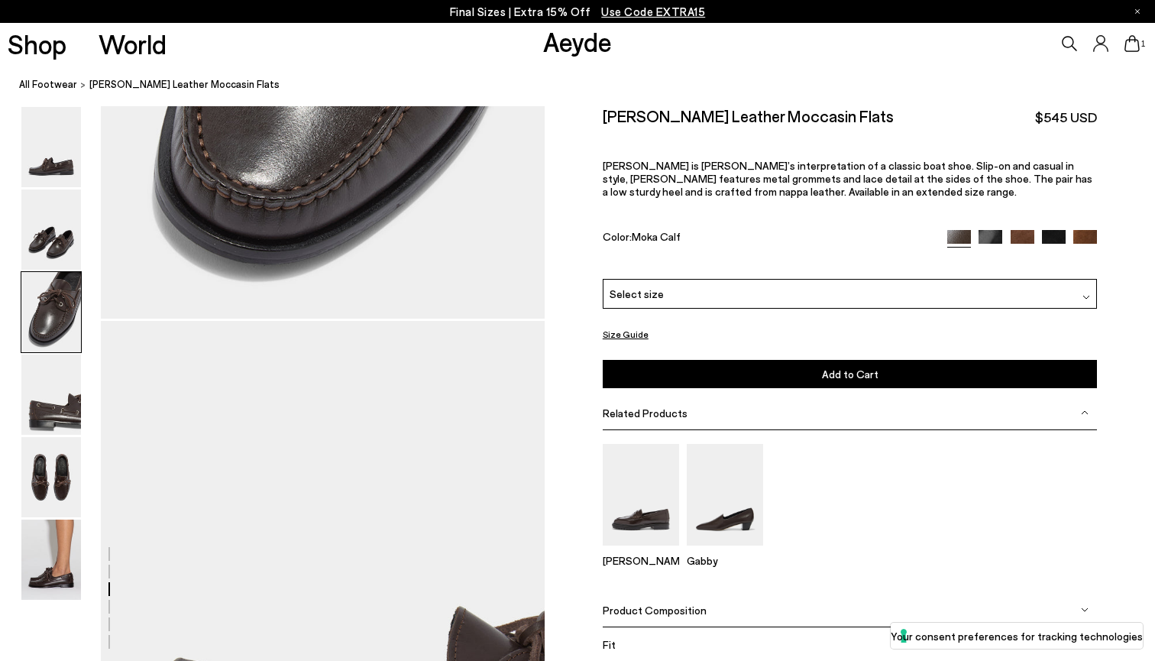
scroll to position [1152, 0]
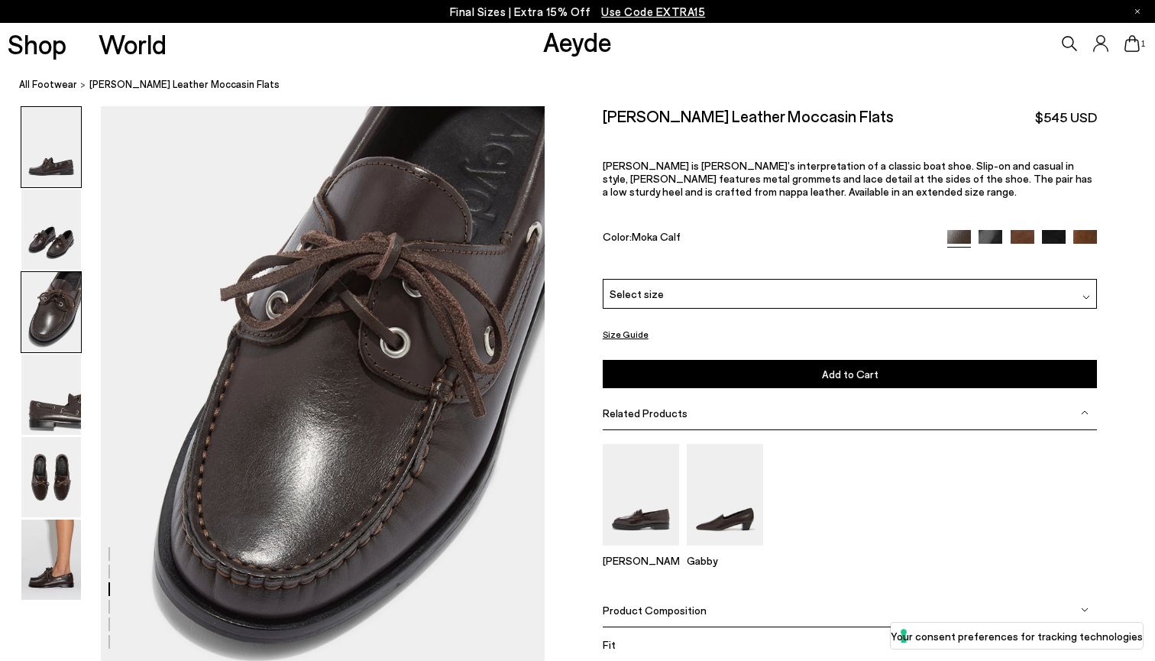
click at [65, 151] on img at bounding box center [51, 147] width 60 height 80
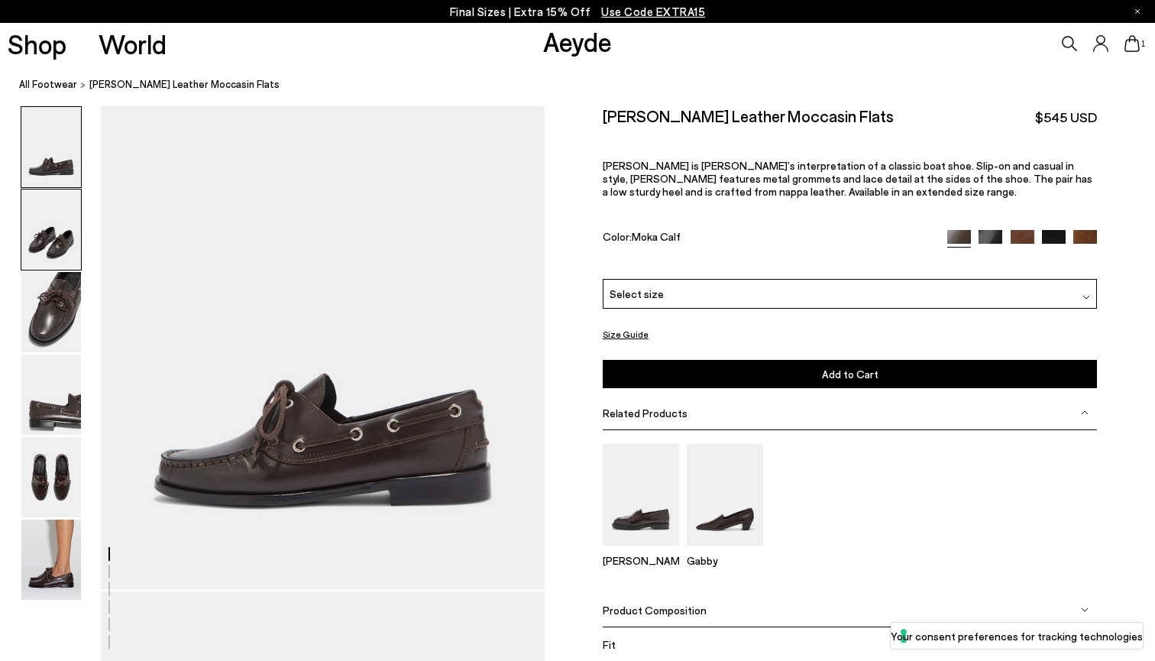
scroll to position [0, 0]
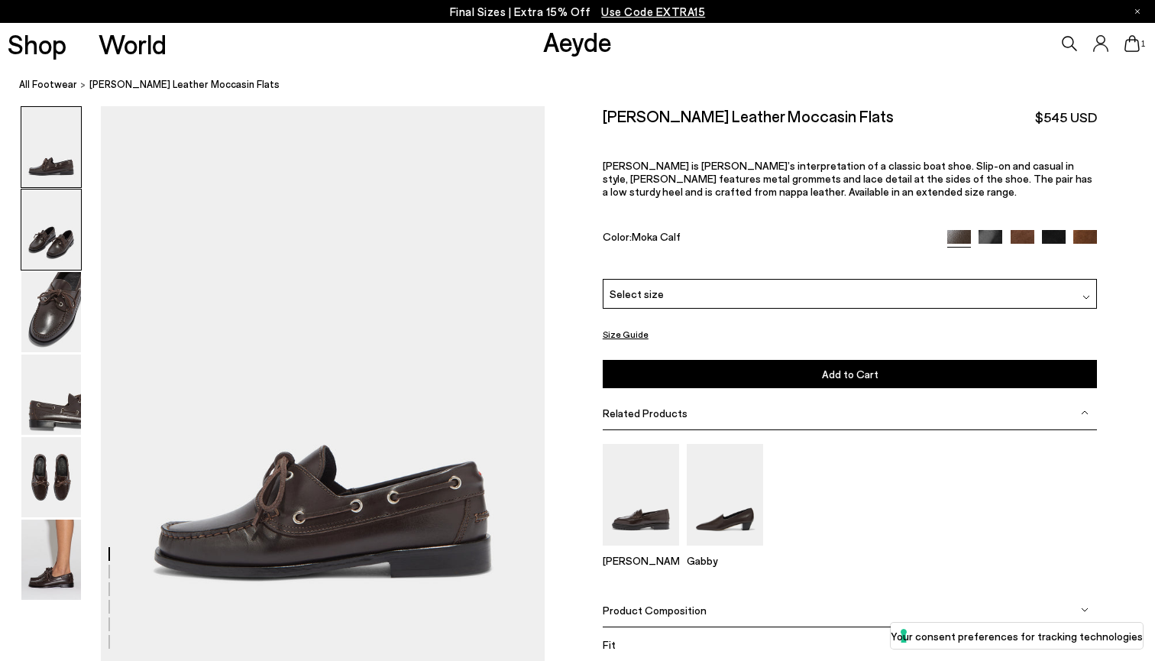
click at [50, 234] on img at bounding box center [51, 229] width 60 height 80
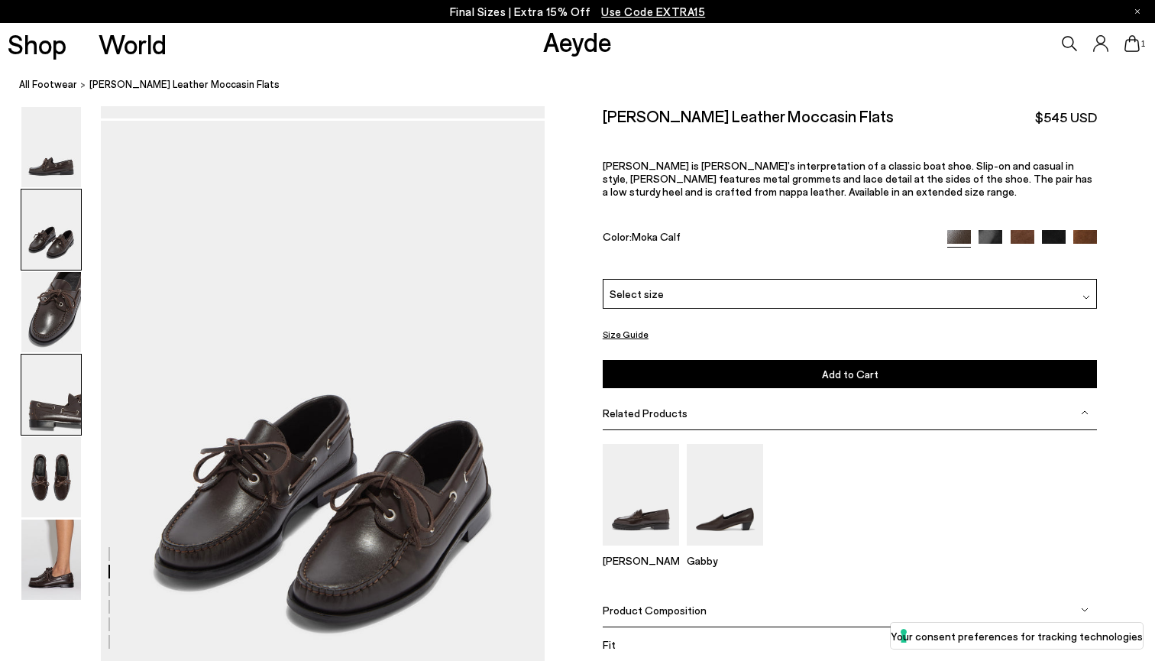
click at [50, 383] on img at bounding box center [51, 394] width 60 height 80
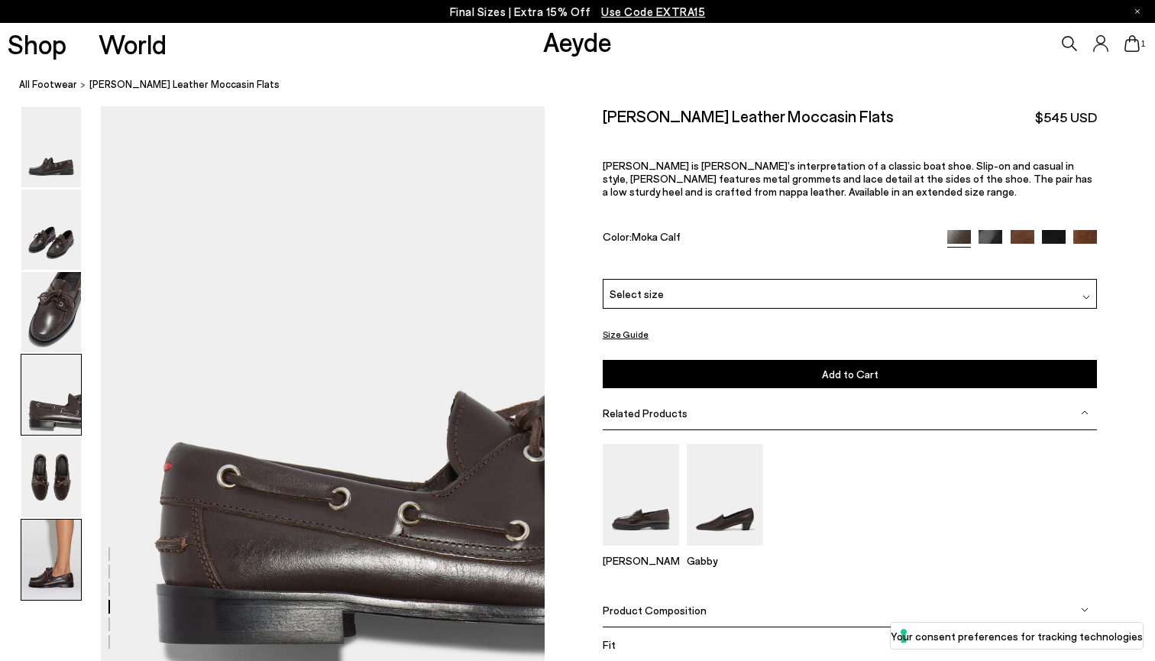
drag, startPoint x: 60, startPoint y: 529, endPoint x: 60, endPoint y: 563, distance: 34.4
click at [60, 532] on img at bounding box center [51, 559] width 60 height 80
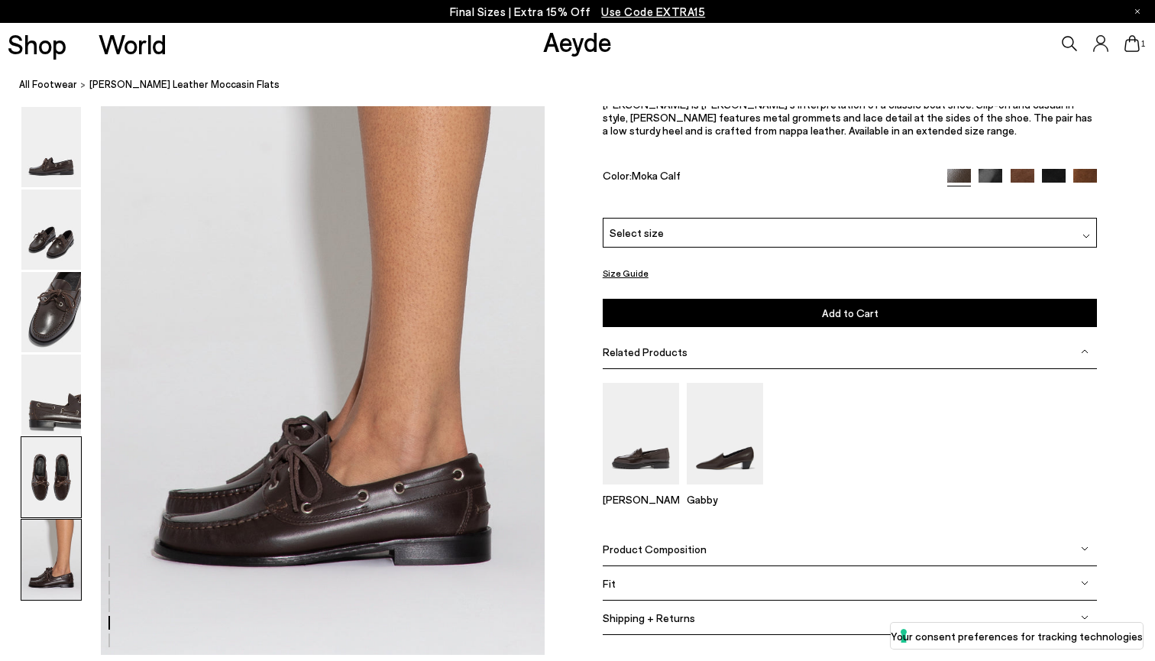
click at [60, 563] on img at bounding box center [51, 559] width 60 height 80
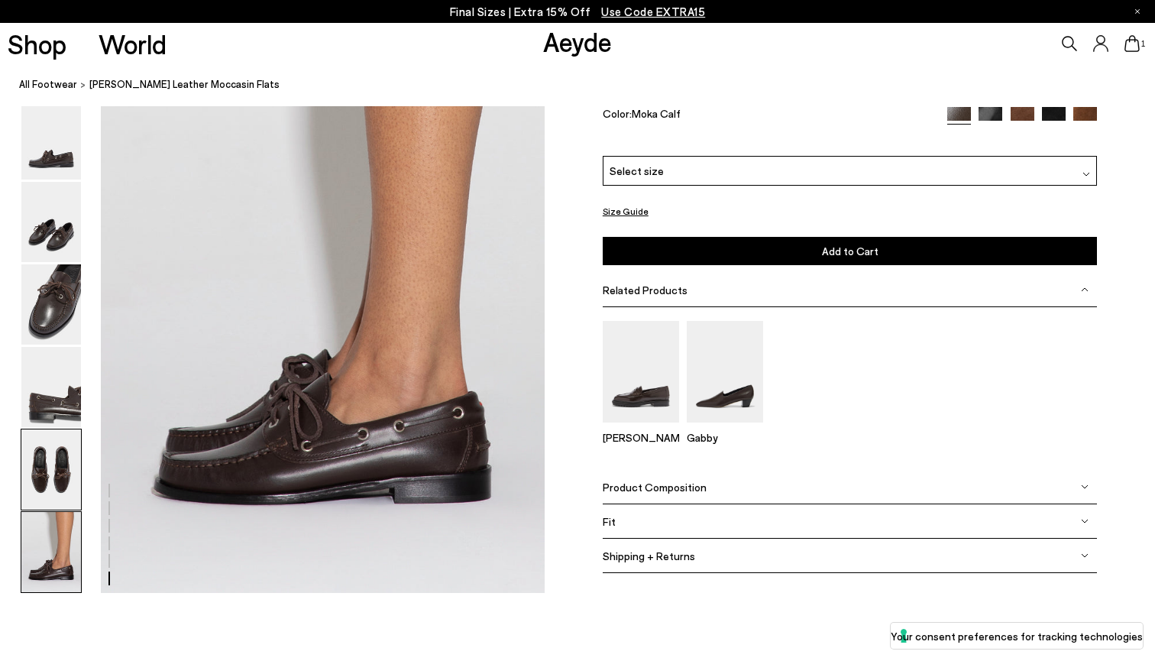
click at [59, 509] on div at bounding box center [51, 470] width 61 height 82
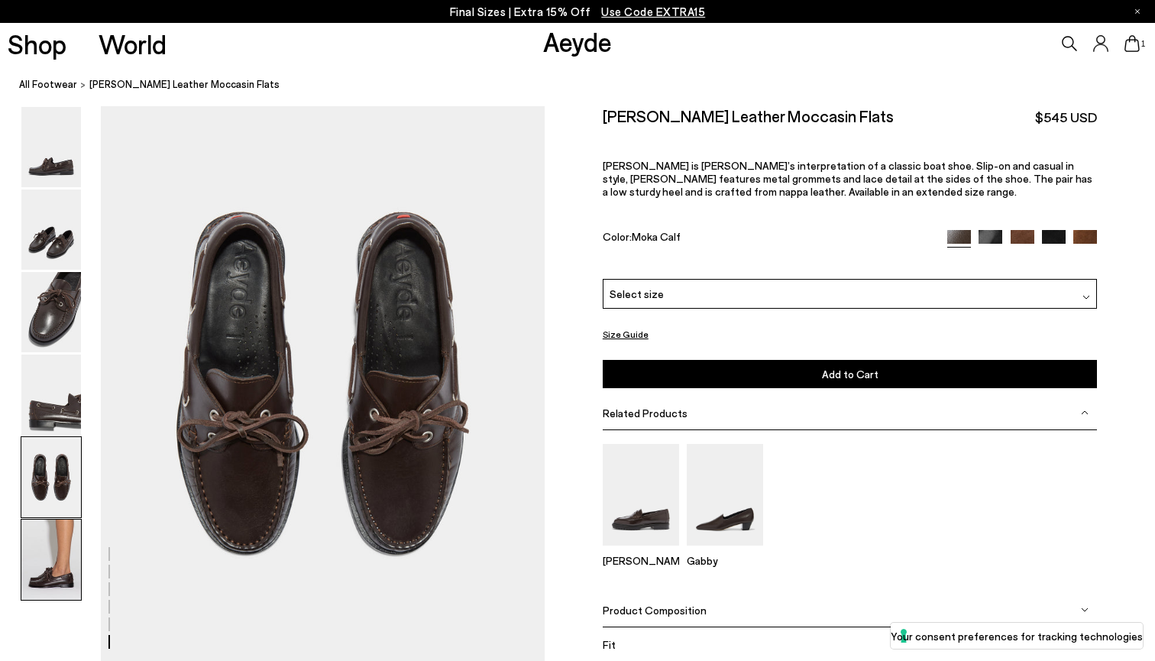
click at [59, 486] on img at bounding box center [51, 477] width 60 height 80
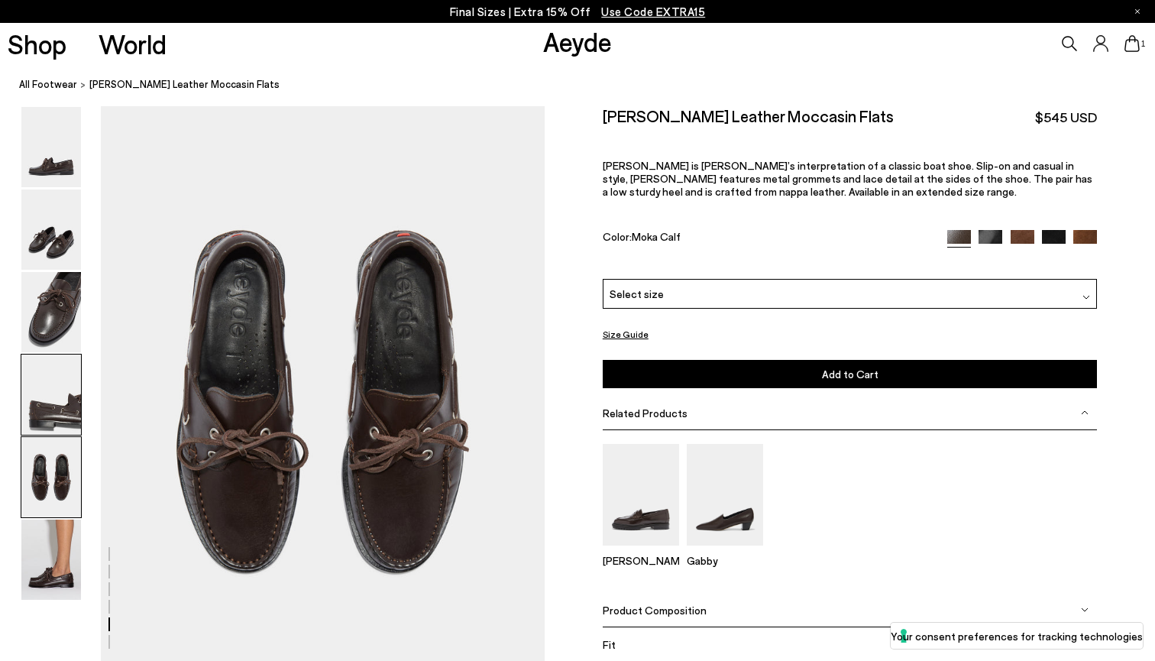
click at [59, 430] on img at bounding box center [51, 394] width 60 height 80
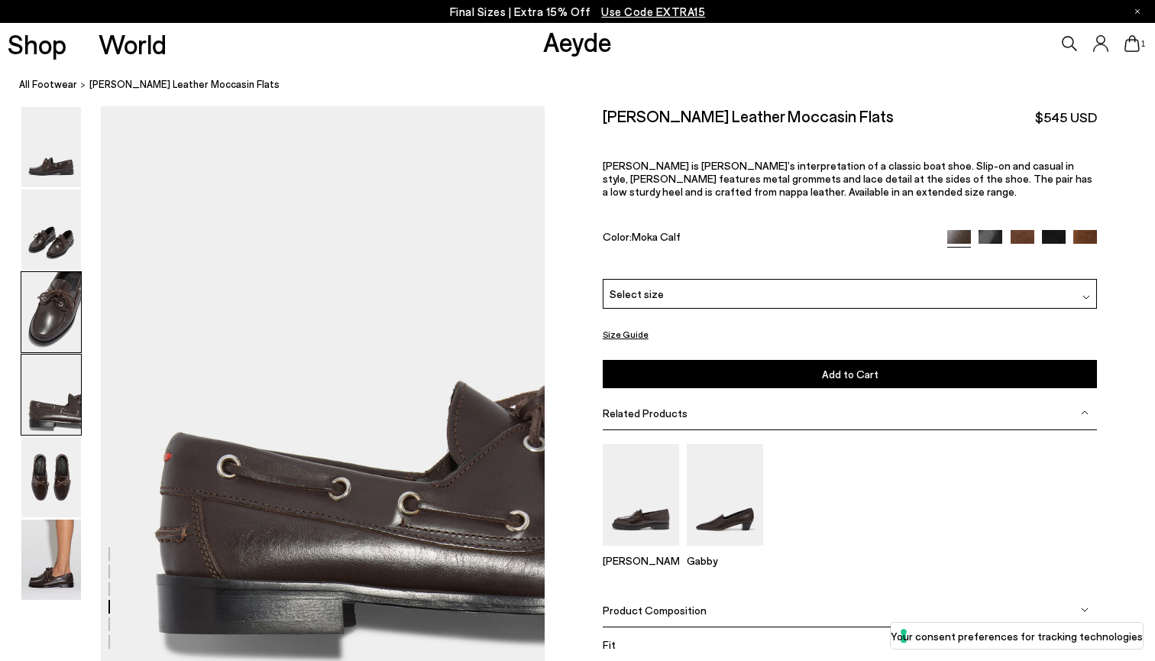
click at [59, 302] on img at bounding box center [51, 312] width 60 height 80
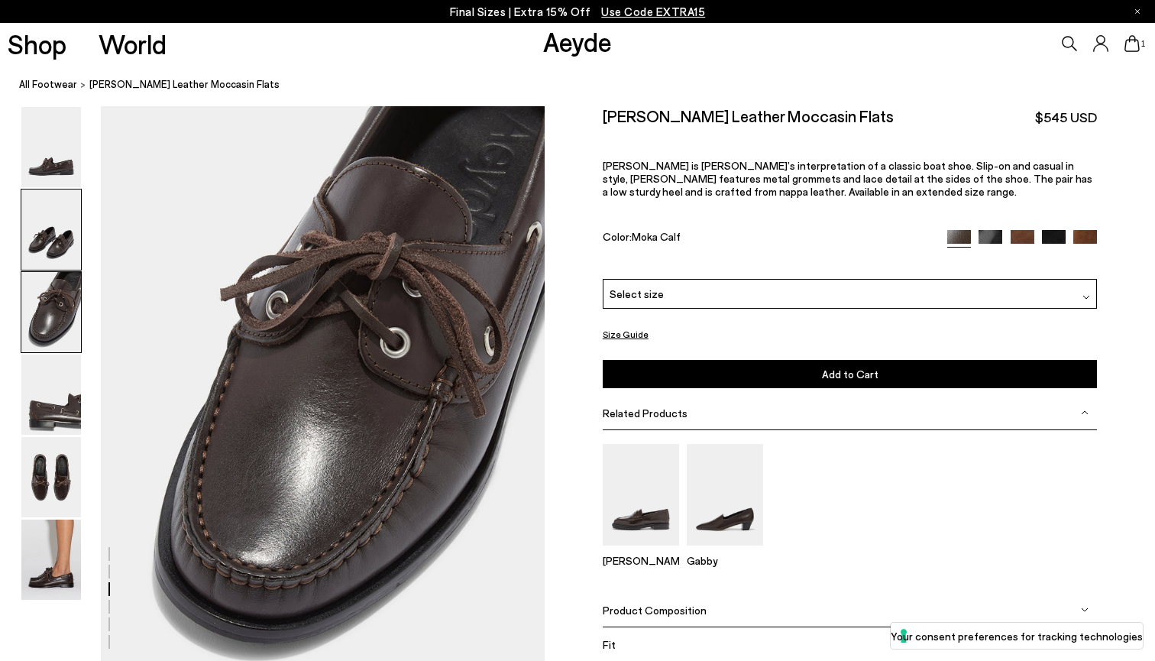
click at [58, 262] on img at bounding box center [51, 229] width 60 height 80
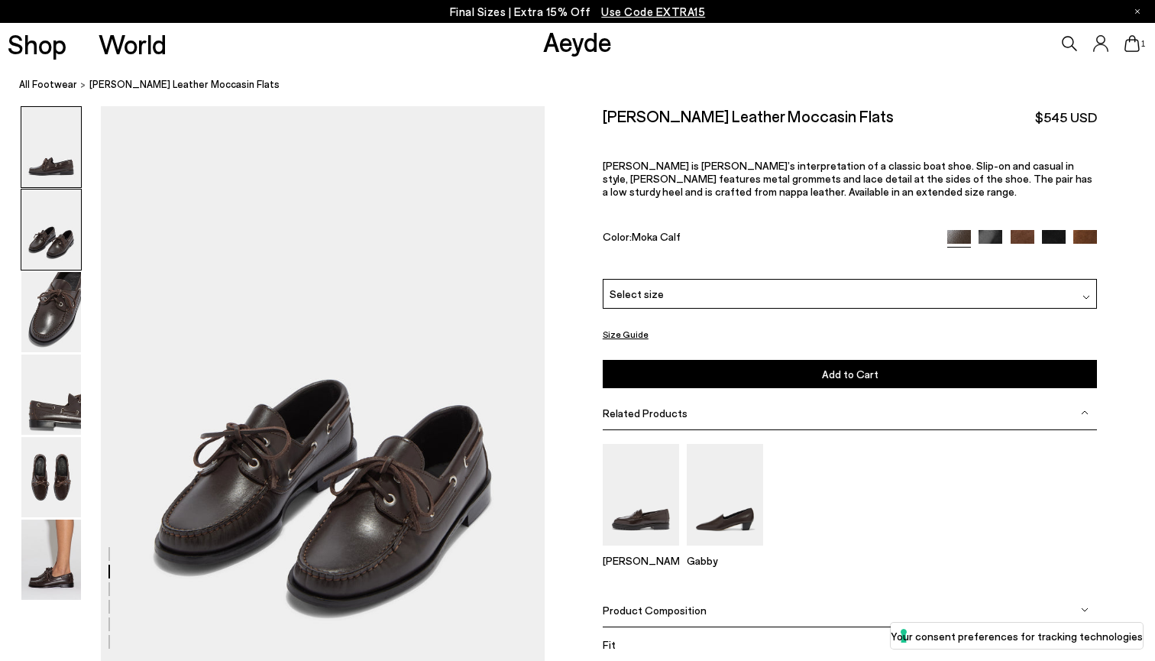
click at [58, 145] on img at bounding box center [51, 147] width 60 height 80
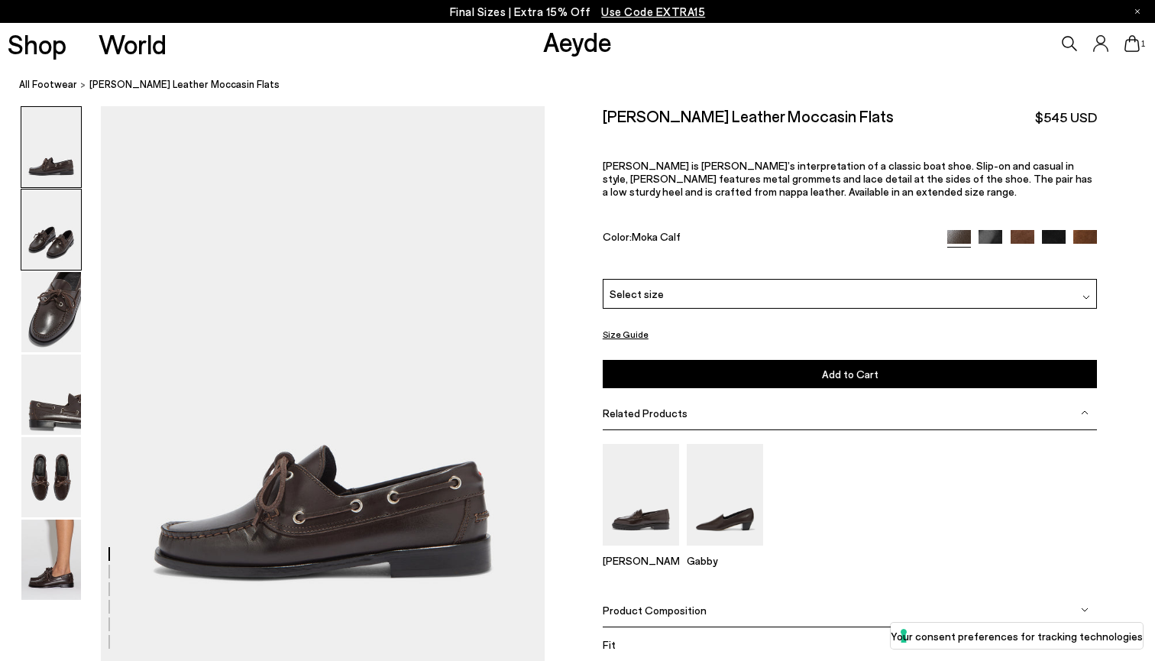
click at [58, 197] on img at bounding box center [51, 229] width 60 height 80
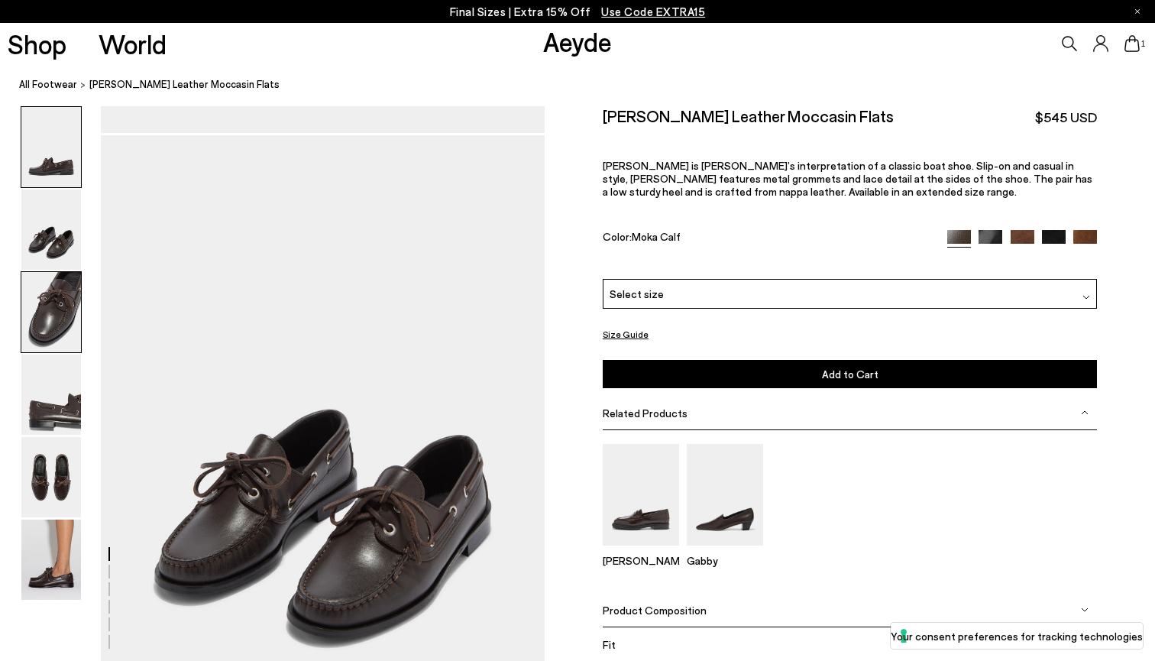
click at [59, 312] on img at bounding box center [51, 312] width 60 height 80
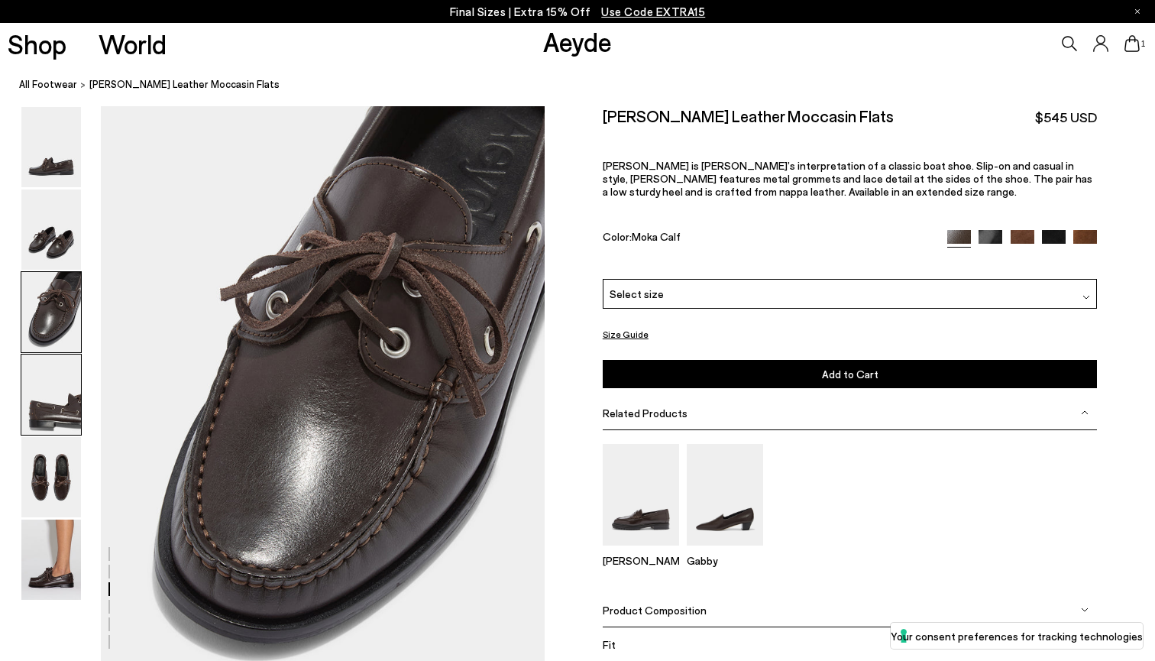
click at [45, 432] on img at bounding box center [51, 394] width 60 height 80
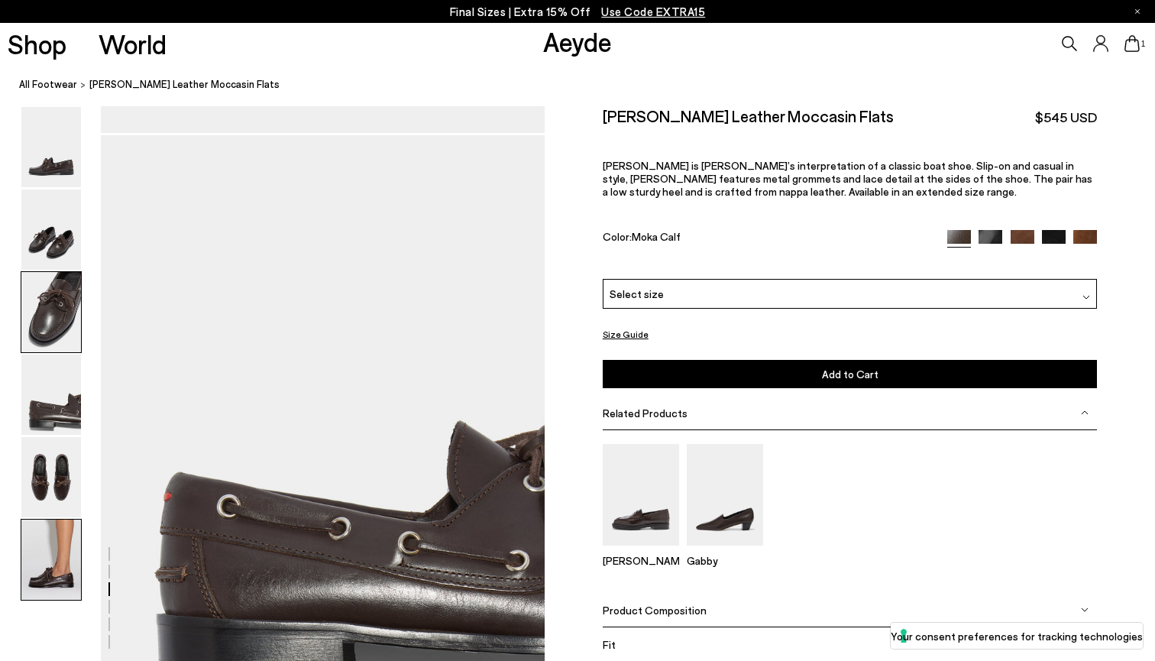
click at [46, 528] on img at bounding box center [51, 559] width 60 height 80
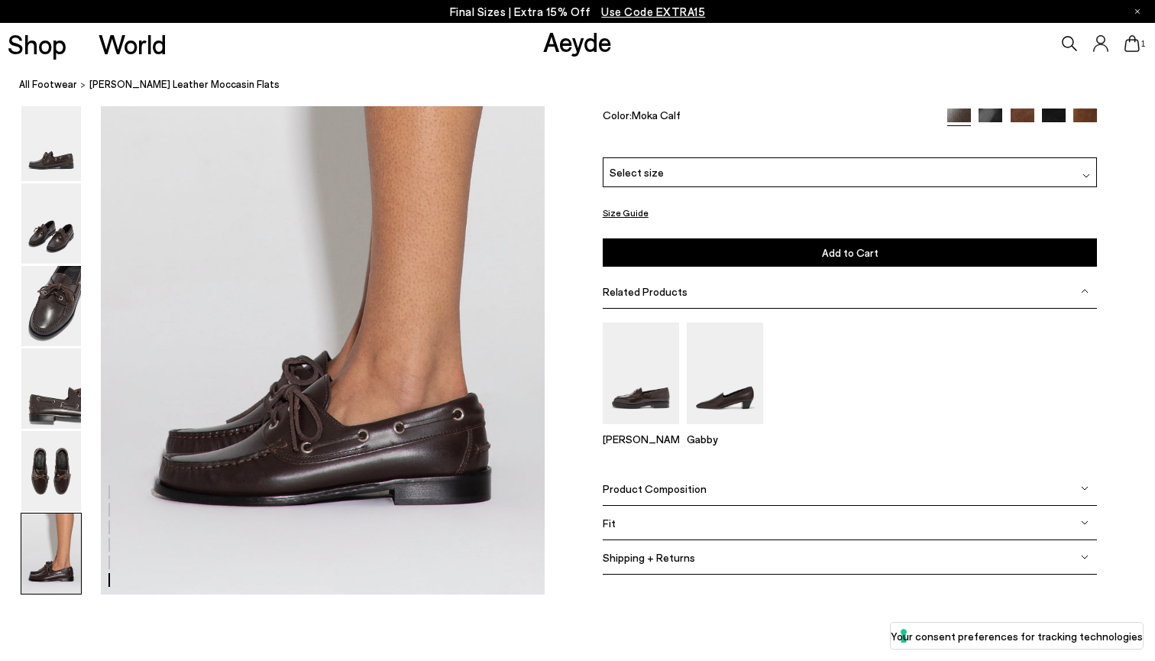
click at [47, 568] on img at bounding box center [51, 553] width 60 height 80
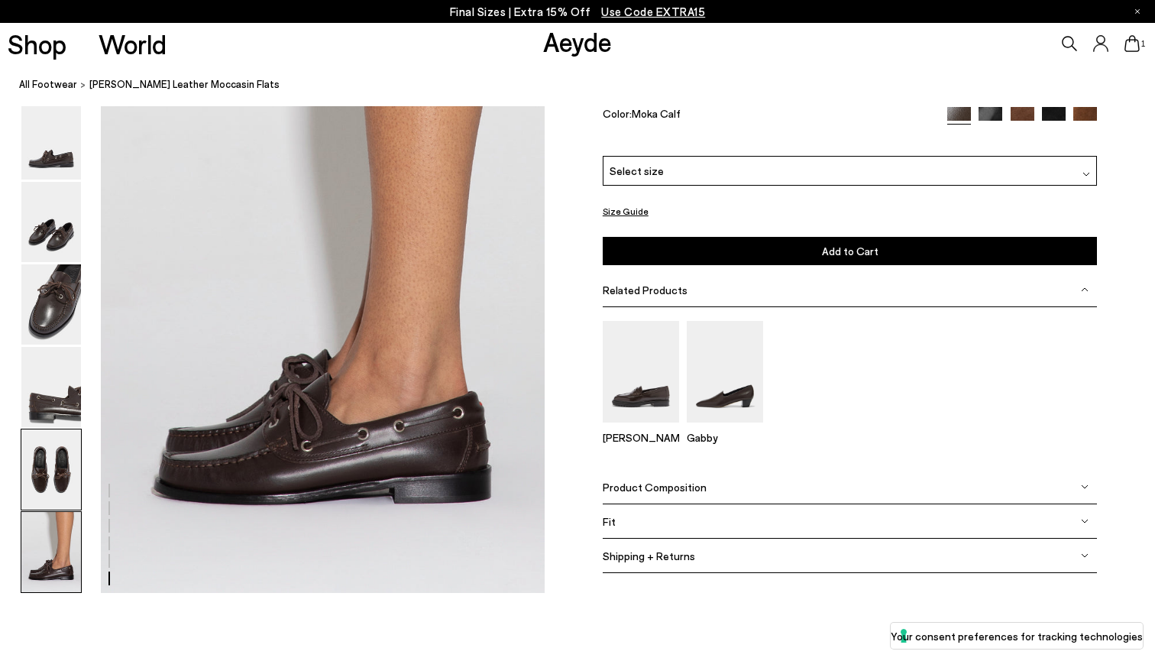
click at [47, 492] on img at bounding box center [51, 469] width 60 height 80
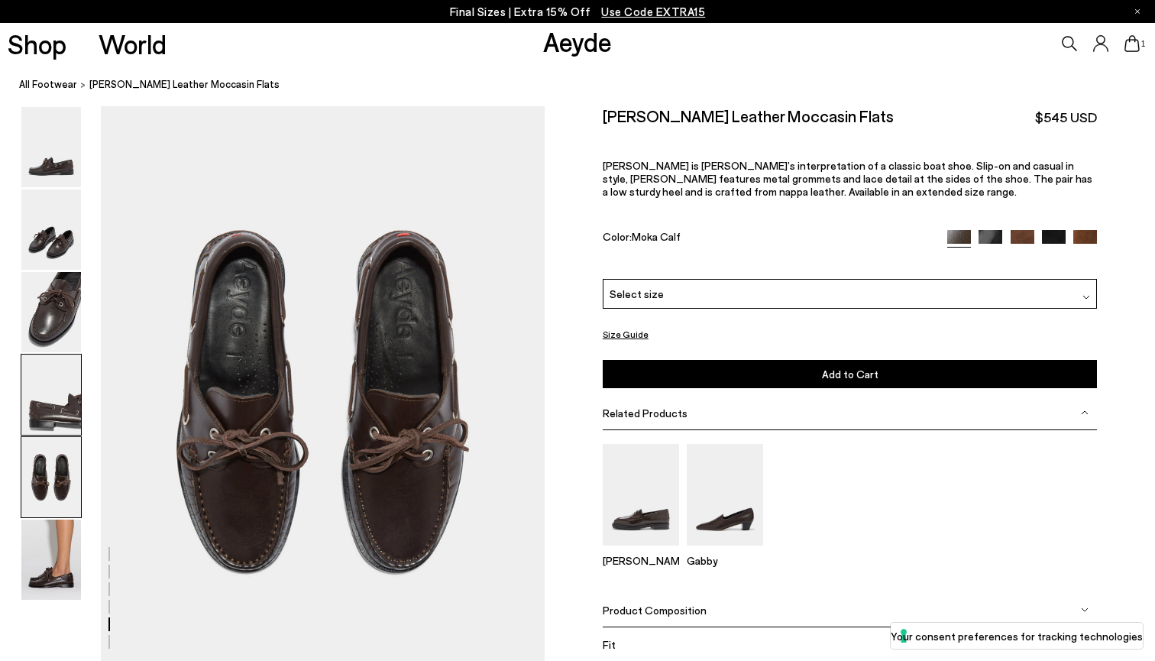
click at [47, 386] on img at bounding box center [51, 394] width 60 height 80
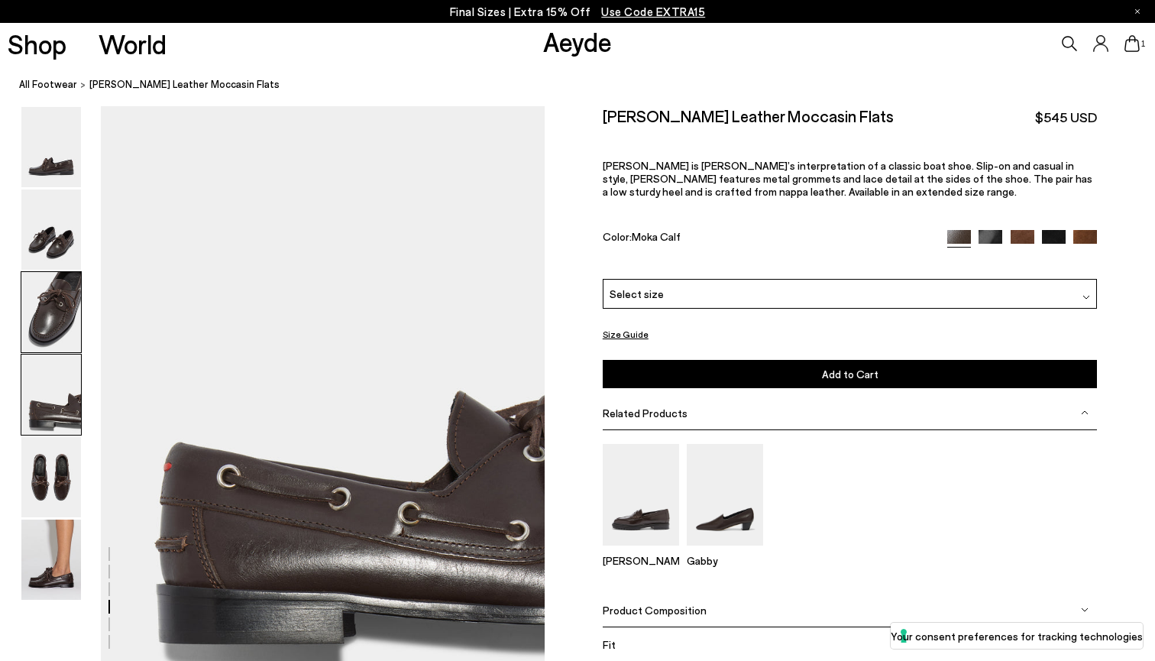
click at [53, 342] on img at bounding box center [51, 312] width 60 height 80
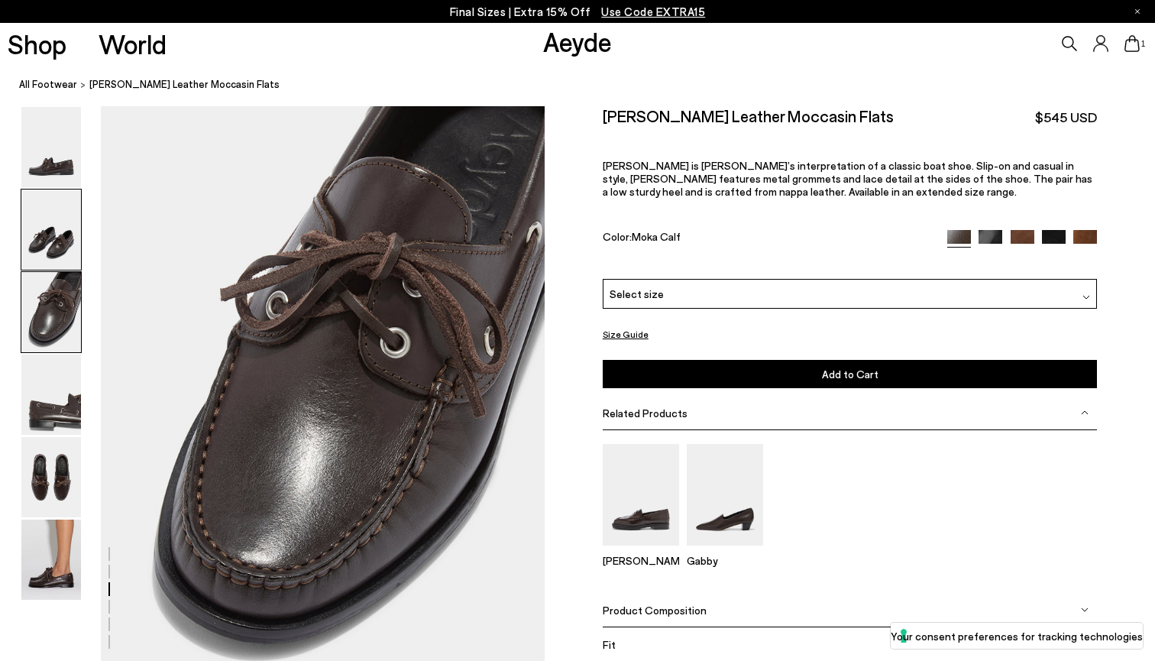
click at [50, 248] on img at bounding box center [51, 229] width 60 height 80
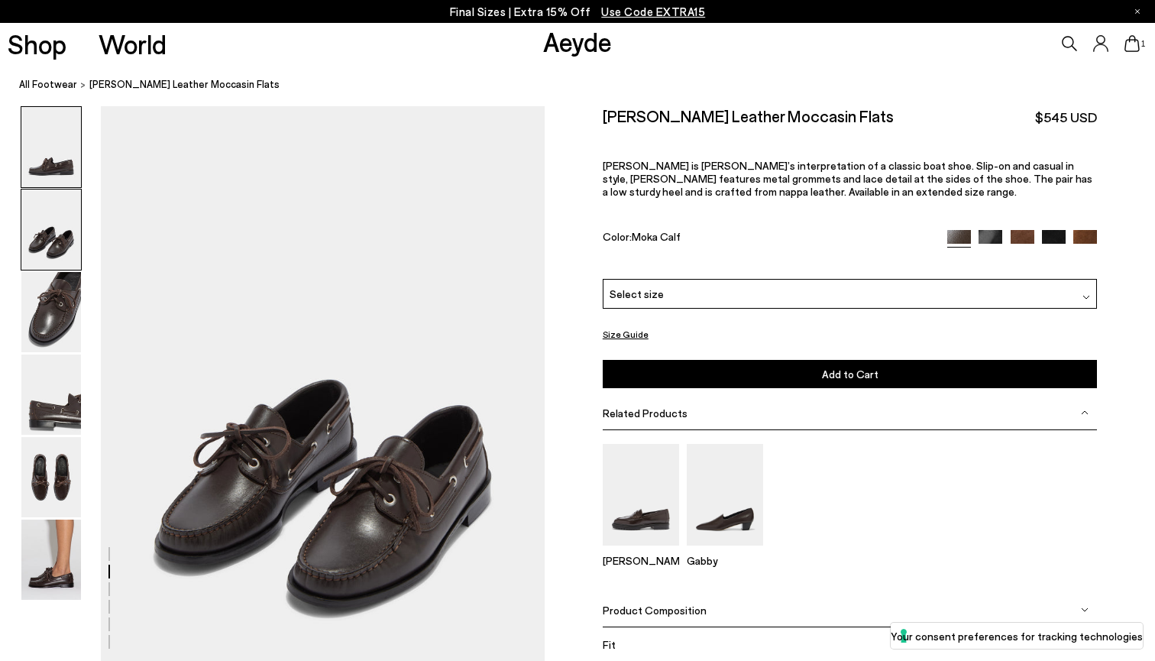
click at [65, 141] on img at bounding box center [51, 147] width 60 height 80
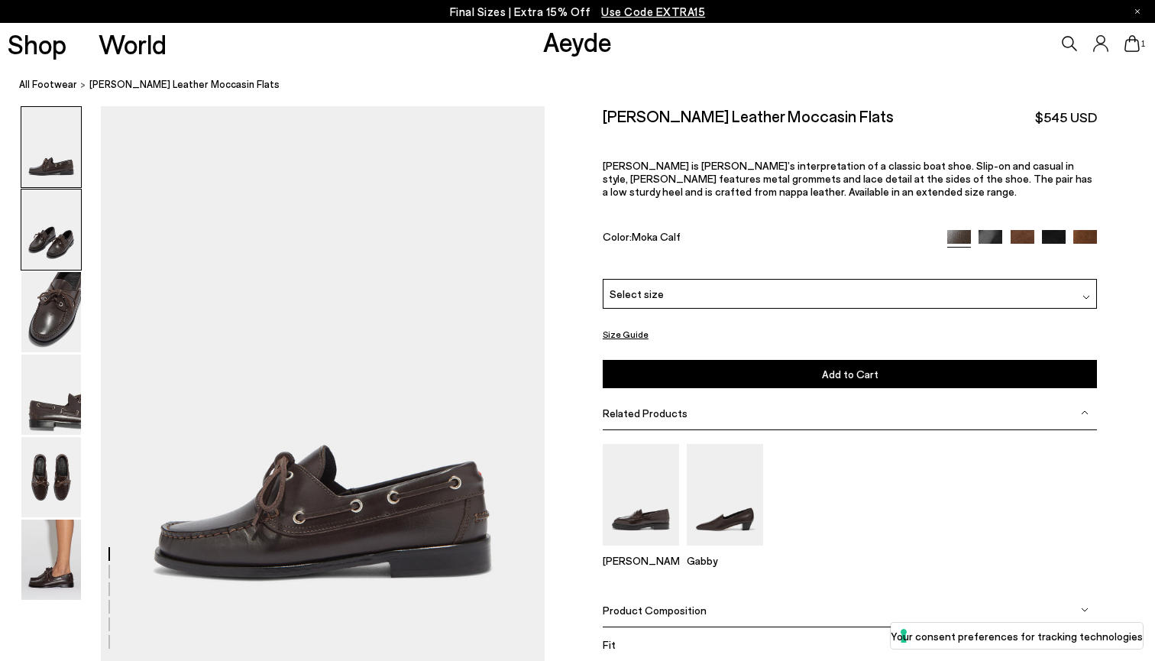
click at [61, 268] on img at bounding box center [51, 229] width 60 height 80
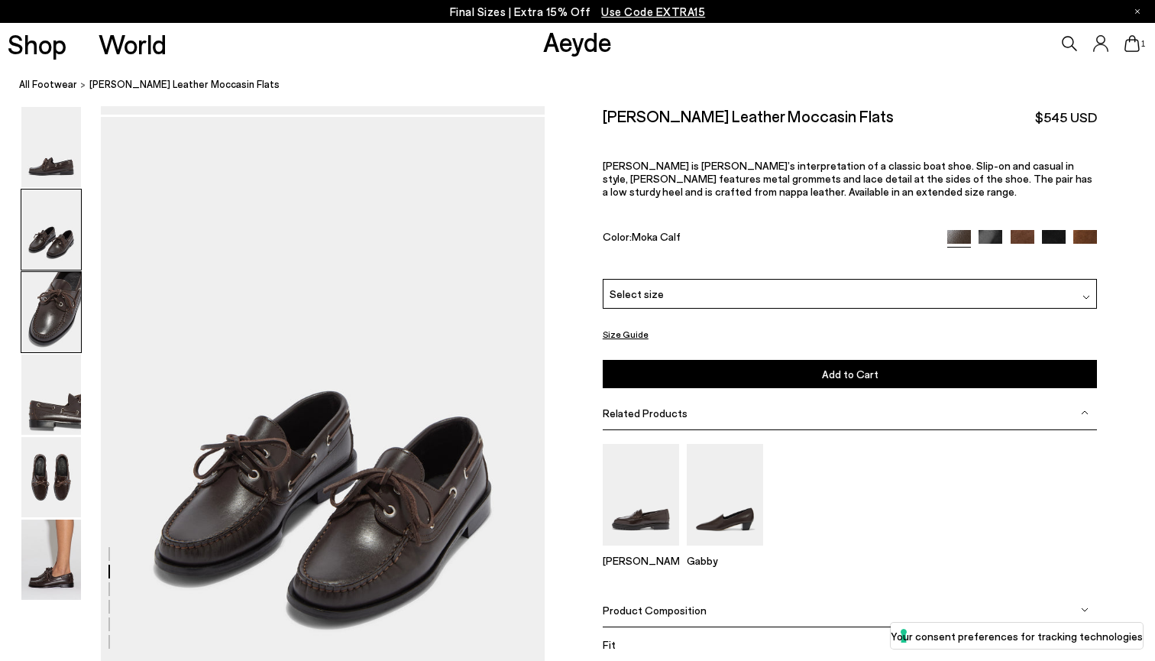
click at [61, 335] on img at bounding box center [51, 312] width 60 height 80
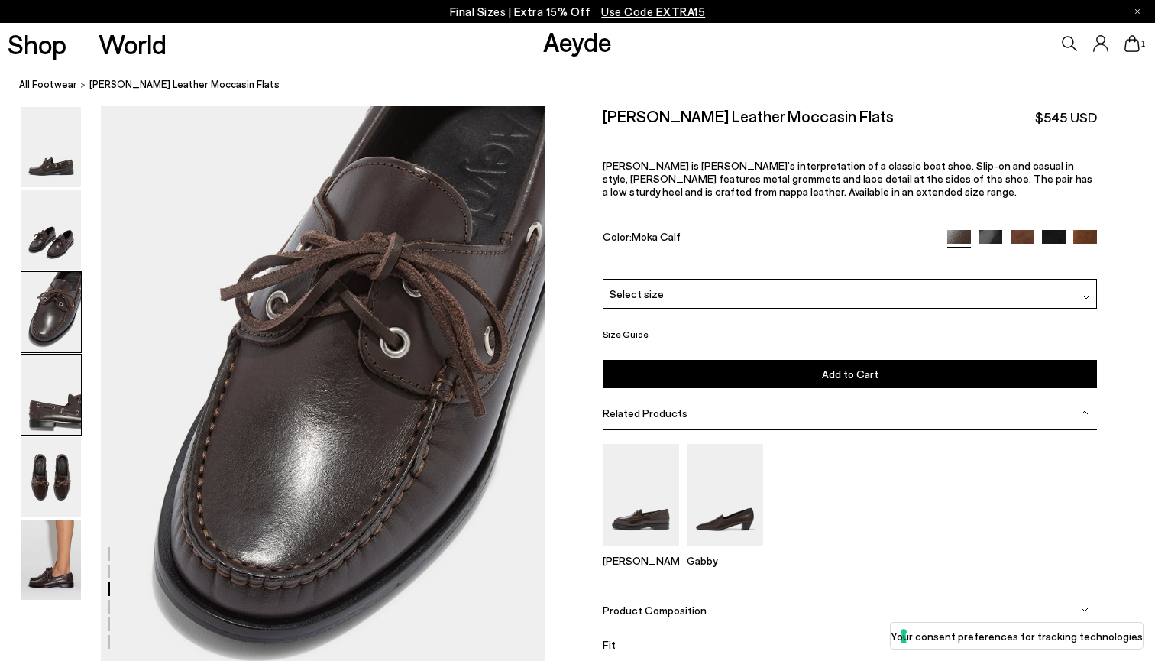
click at [52, 402] on img at bounding box center [51, 394] width 60 height 80
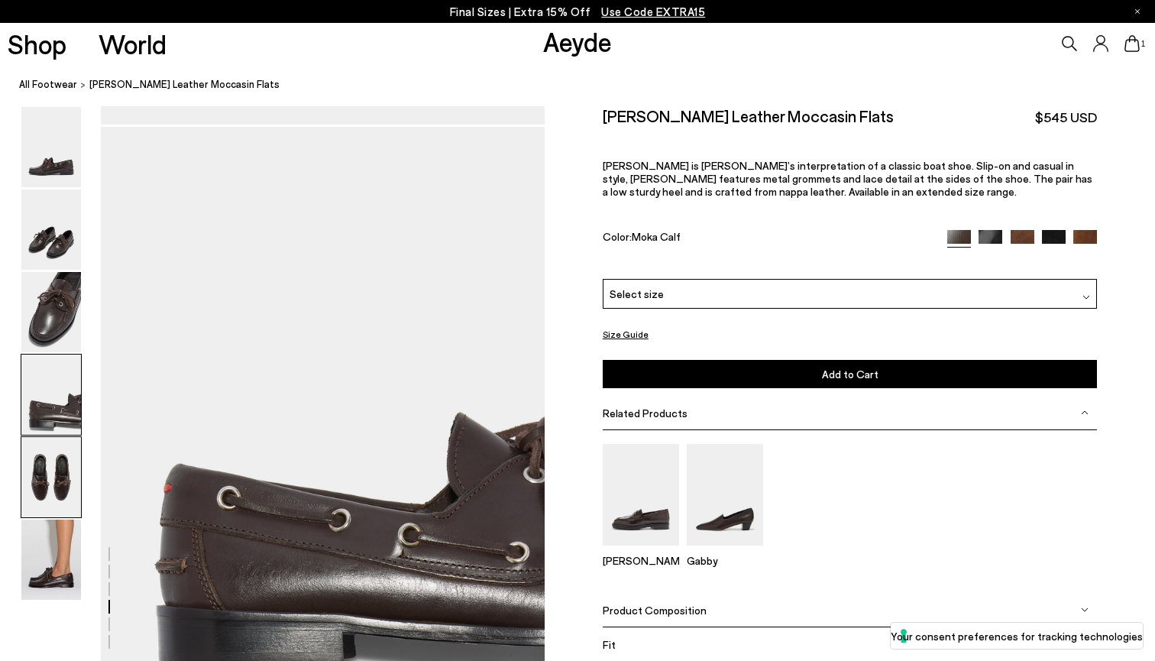
click at [52, 476] on img at bounding box center [51, 477] width 60 height 80
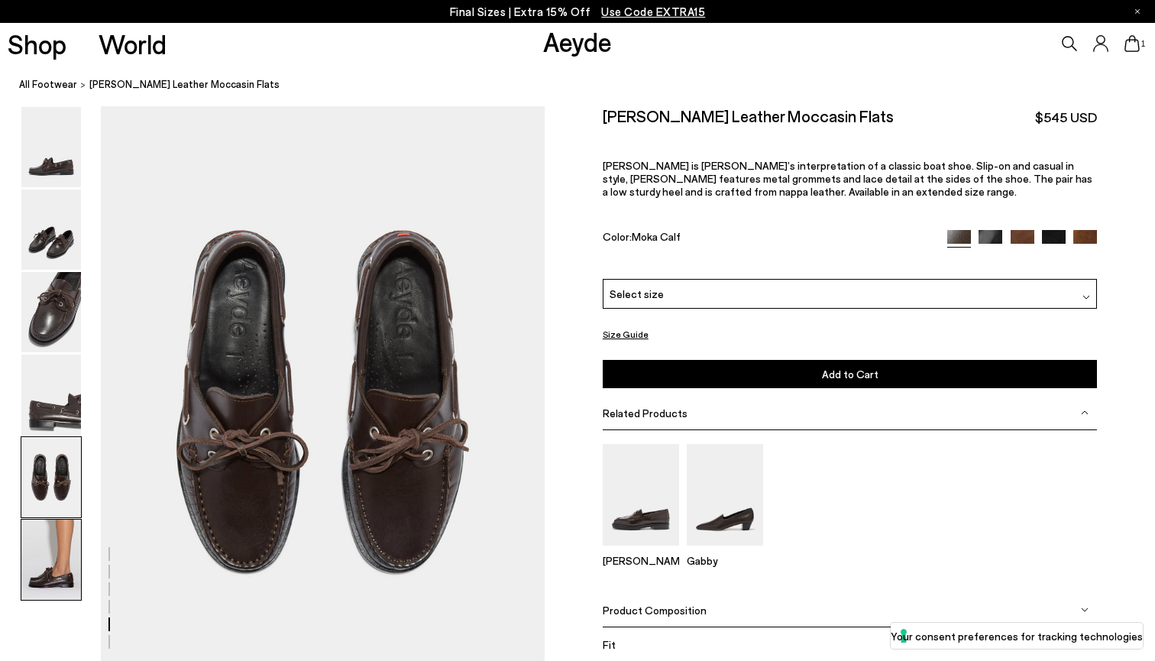
click at [44, 569] on img at bounding box center [51, 559] width 60 height 80
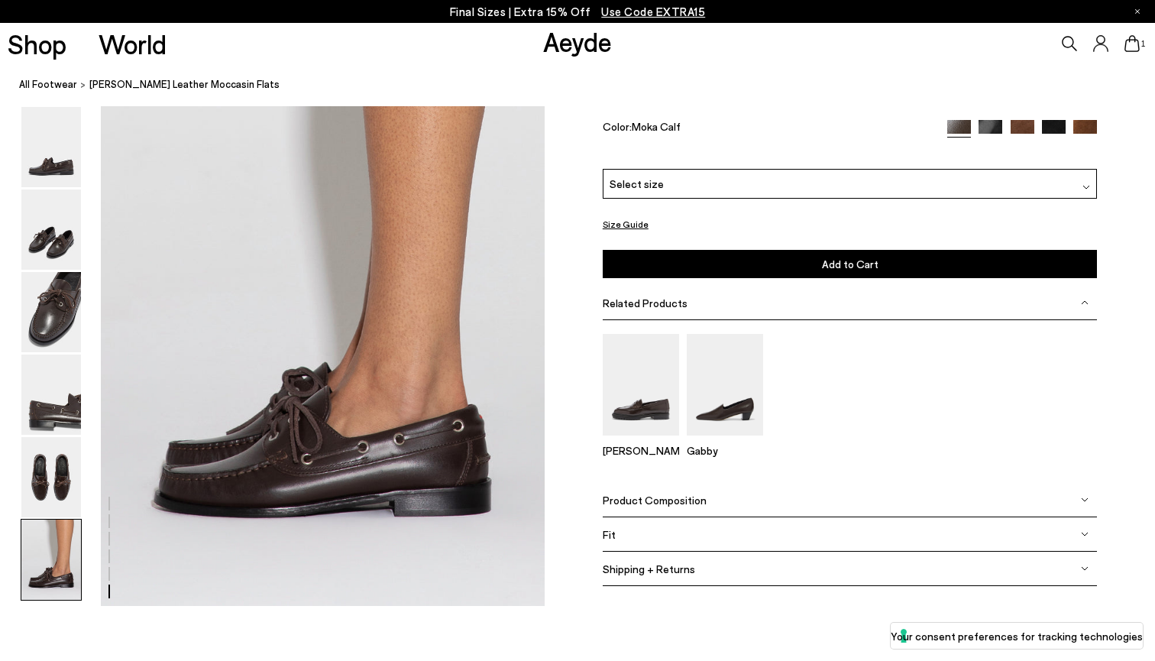
click at [44, 529] on img at bounding box center [51, 559] width 60 height 80
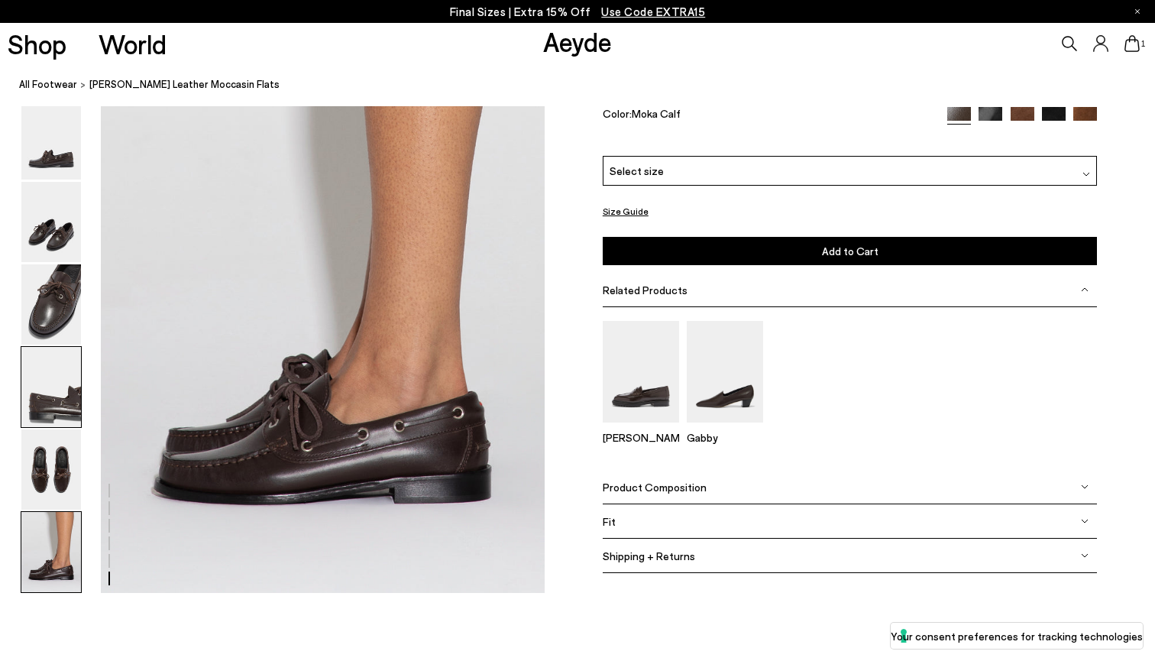
click at [49, 362] on img at bounding box center [51, 387] width 60 height 80
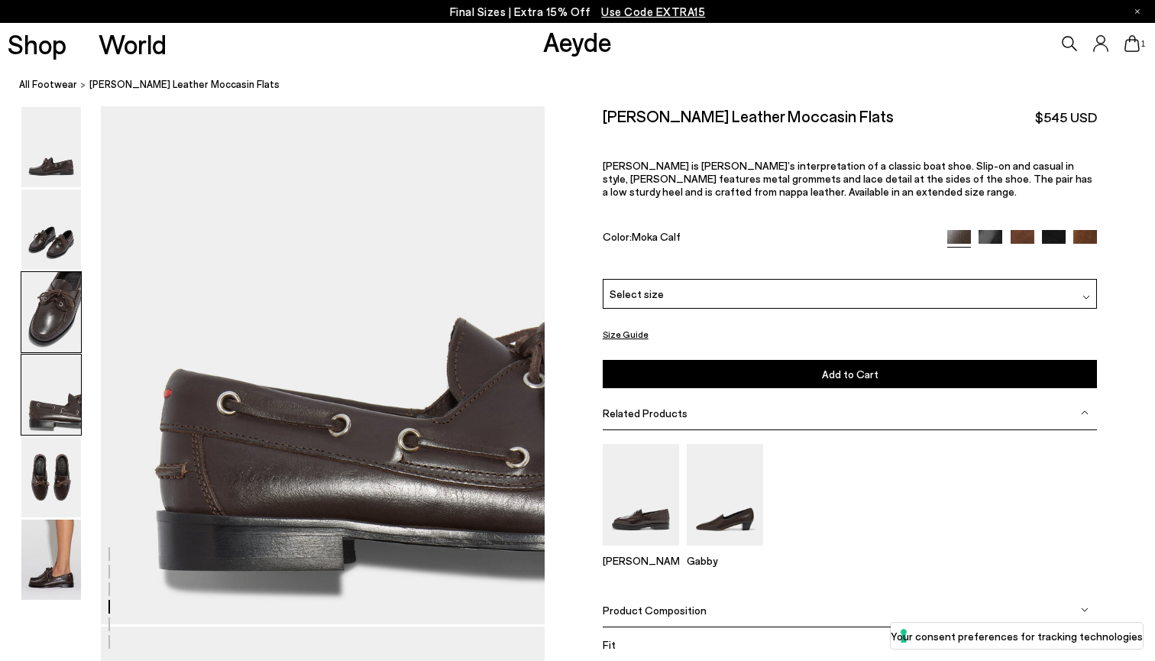
click at [57, 286] on img at bounding box center [51, 312] width 60 height 80
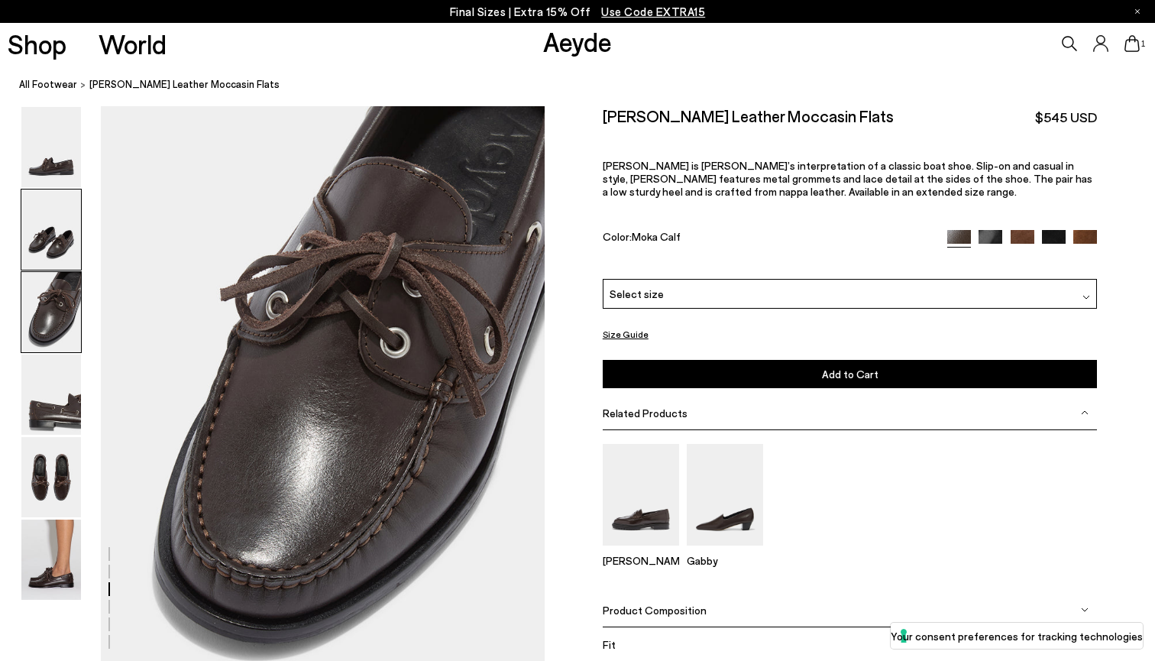
click at [56, 235] on img at bounding box center [51, 229] width 60 height 80
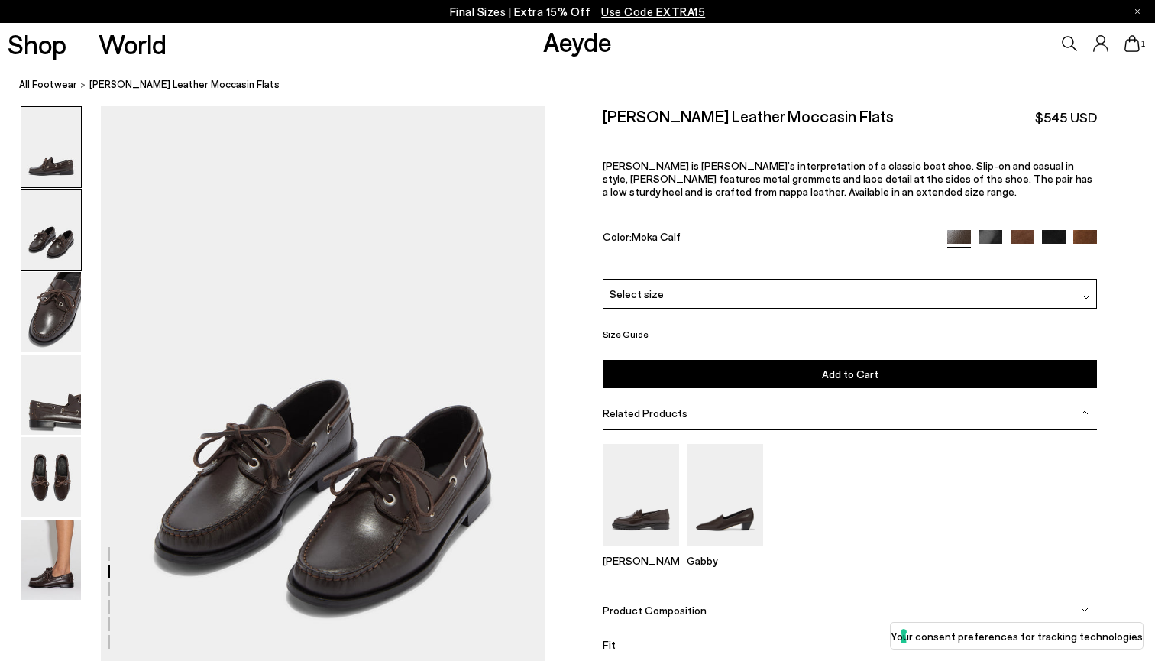
click at [56, 174] on img at bounding box center [51, 147] width 60 height 80
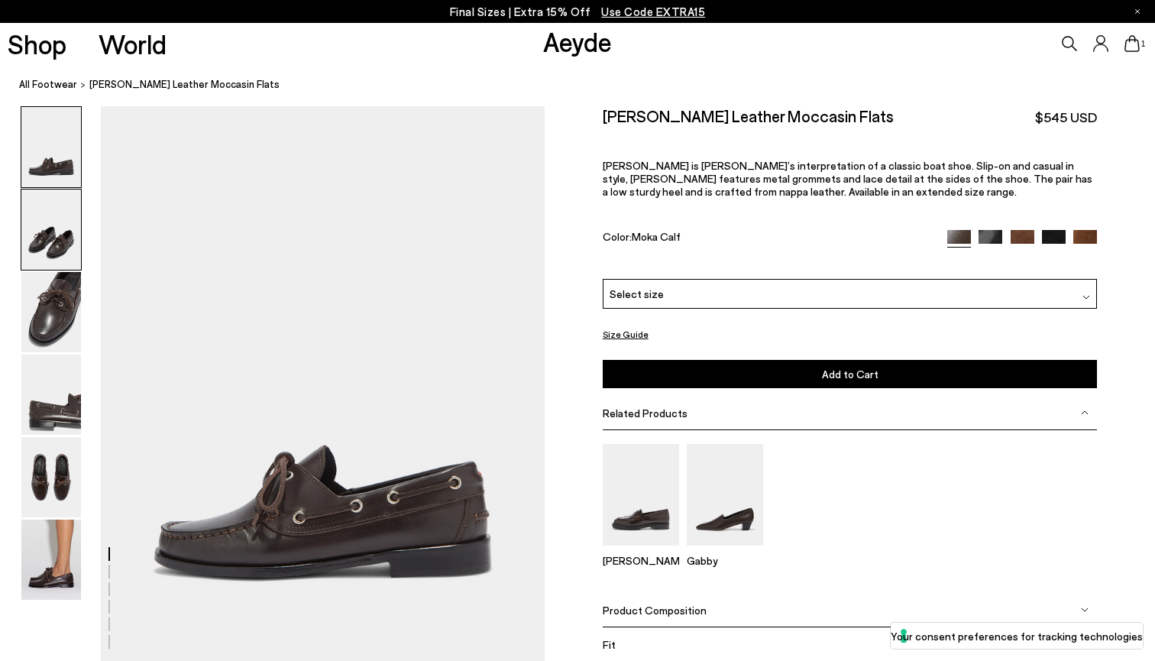
click at [49, 259] on img at bounding box center [51, 229] width 60 height 80
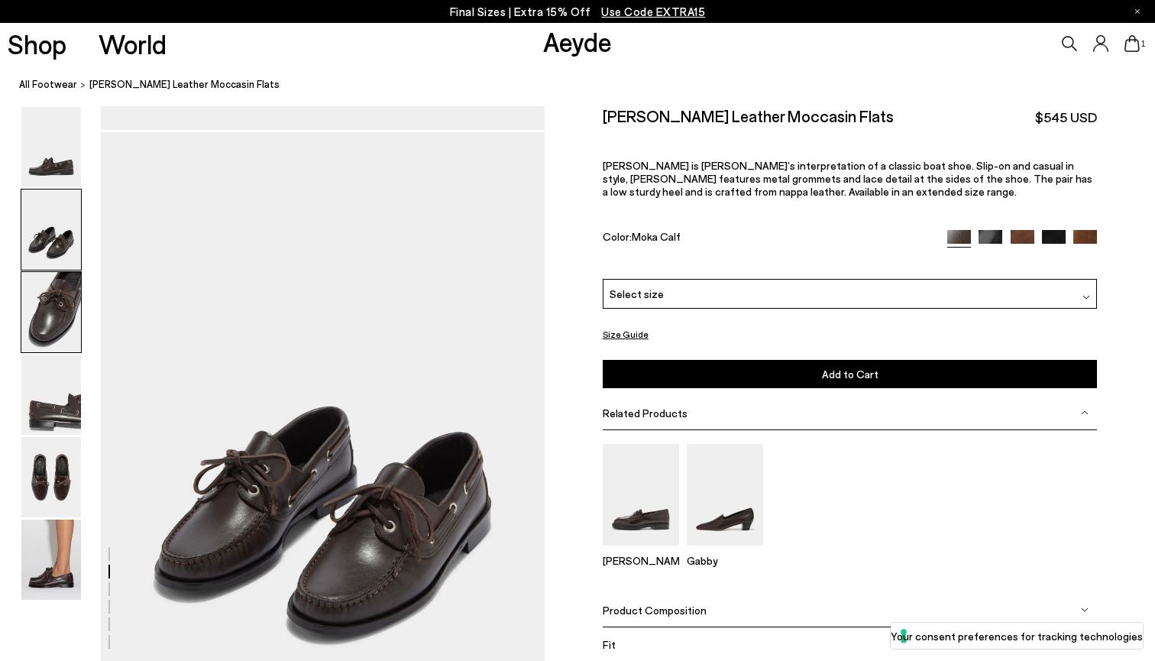
click at [50, 340] on img at bounding box center [51, 312] width 60 height 80
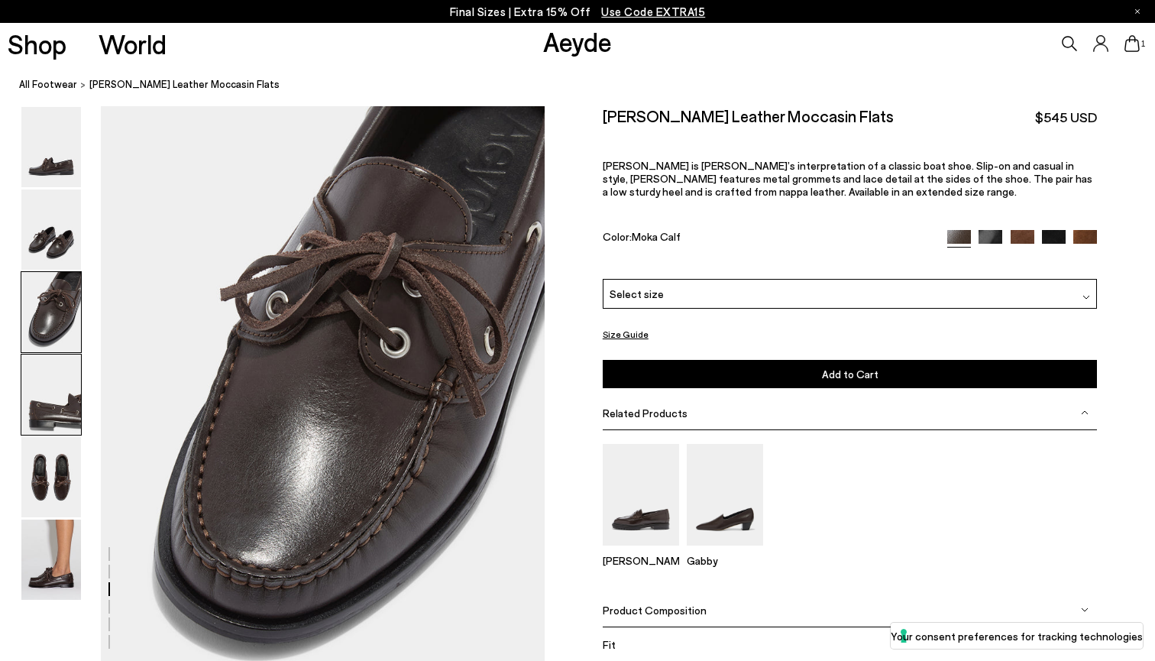
click at [41, 424] on img at bounding box center [51, 394] width 60 height 80
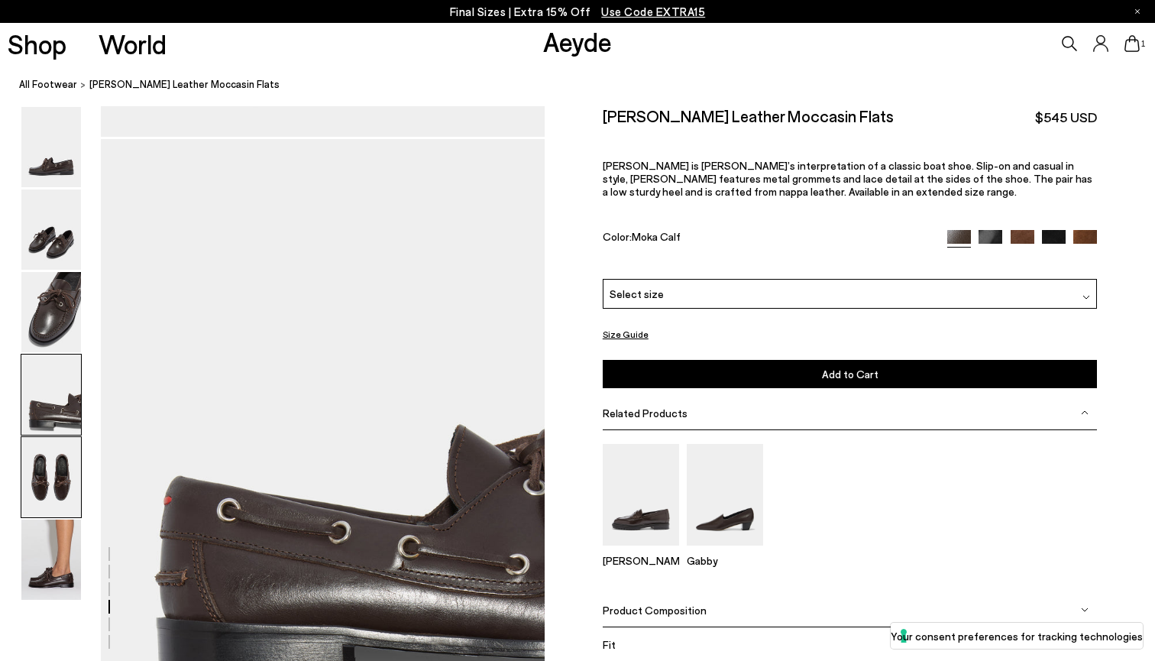
click at [41, 510] on img at bounding box center [51, 477] width 60 height 80
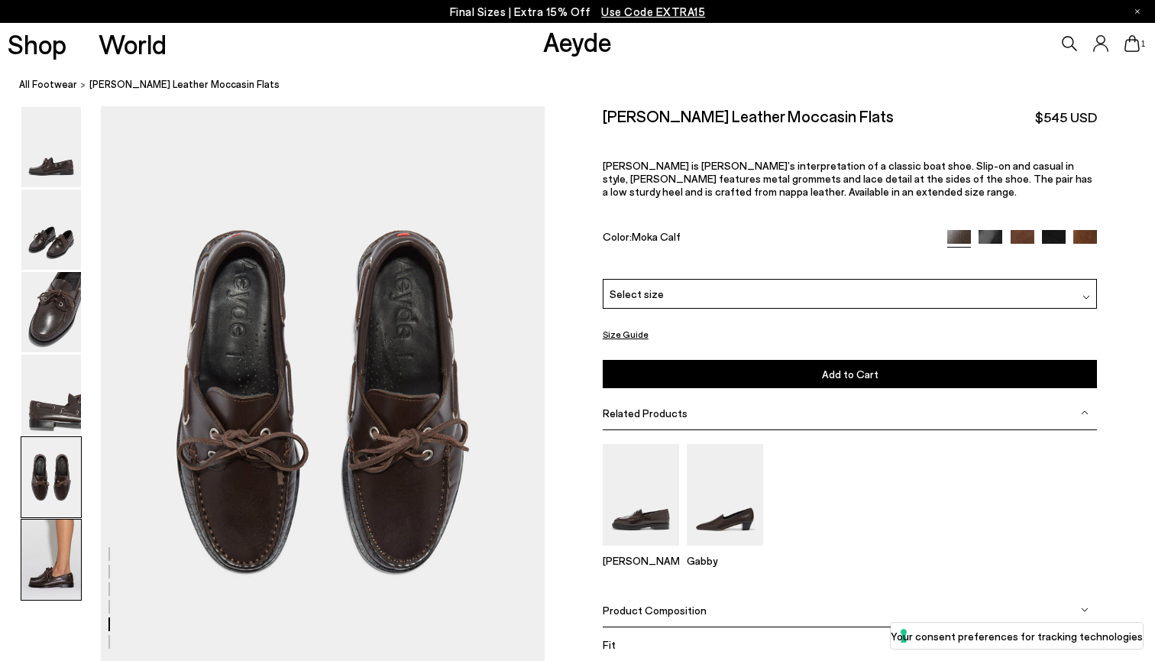
click at [44, 566] on img at bounding box center [51, 559] width 60 height 80
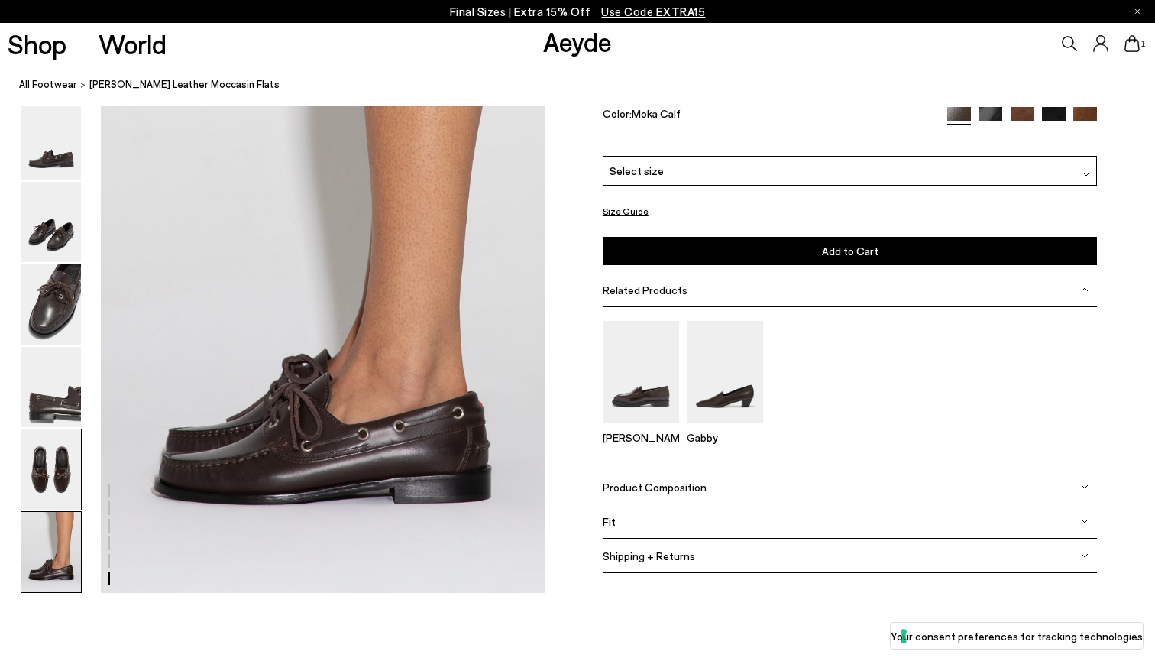
click at [44, 461] on img at bounding box center [51, 469] width 60 height 80
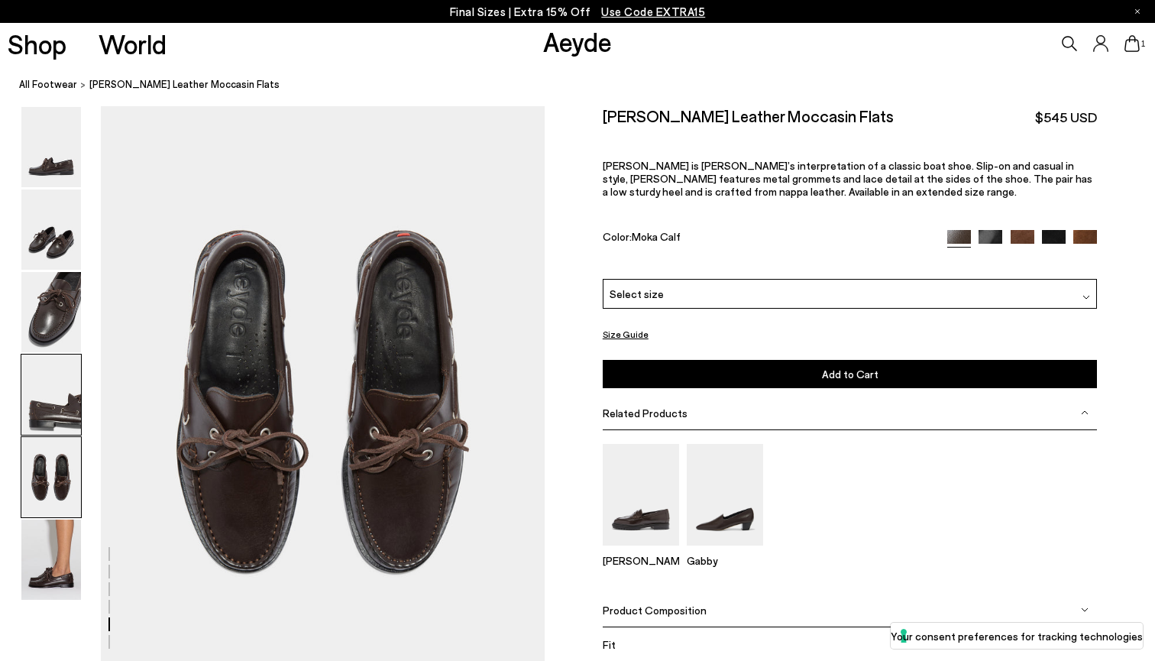
click at [48, 397] on img at bounding box center [51, 394] width 60 height 80
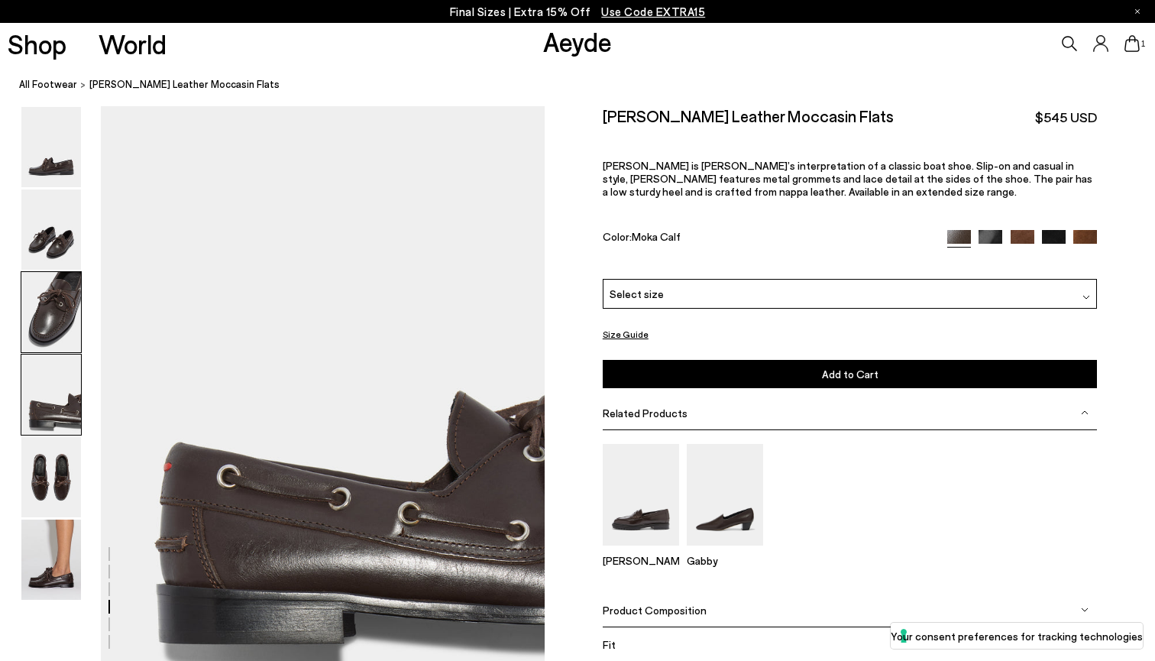
click at [57, 296] on img at bounding box center [51, 312] width 60 height 80
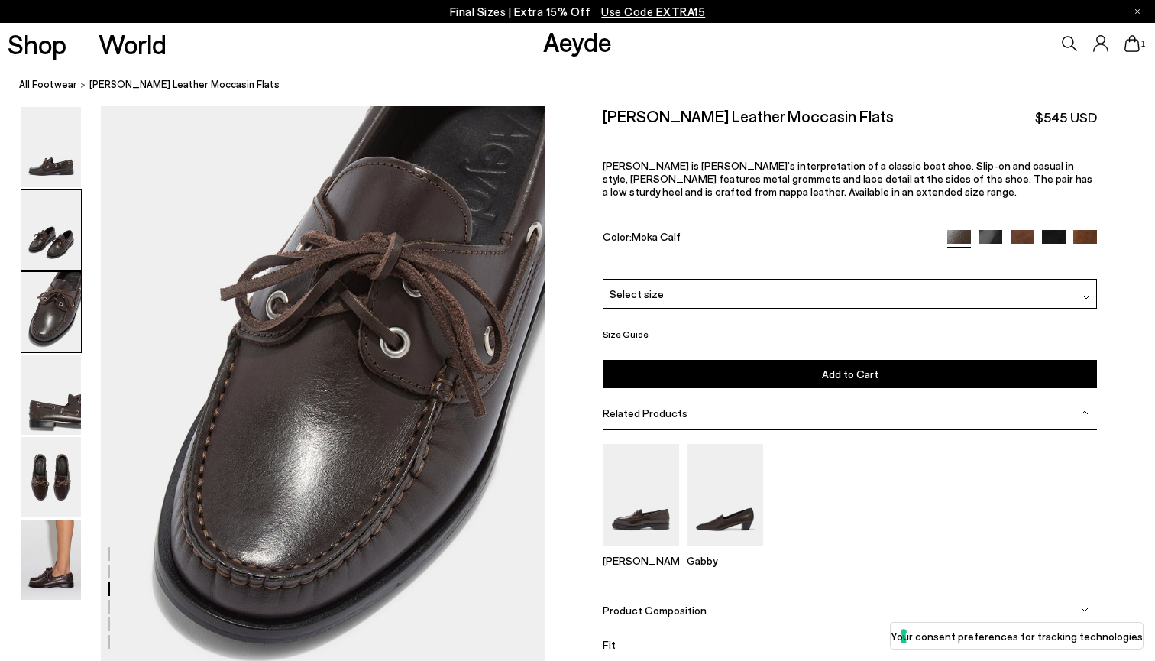
click at [57, 236] on img at bounding box center [51, 229] width 60 height 80
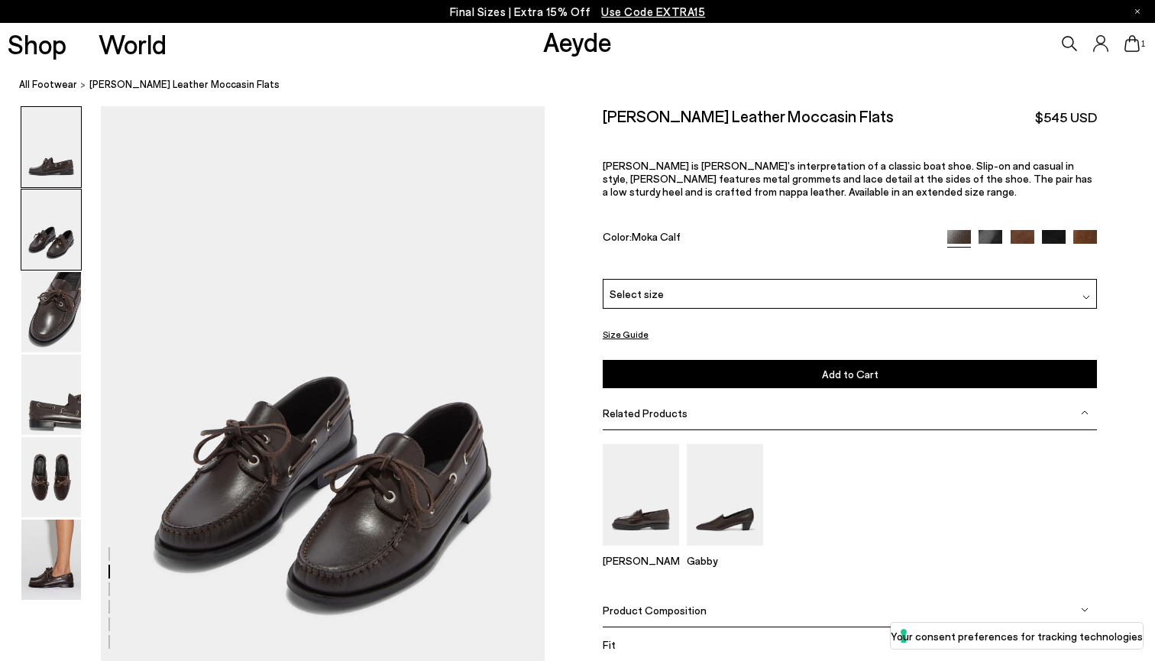
click at [61, 169] on img at bounding box center [51, 147] width 60 height 80
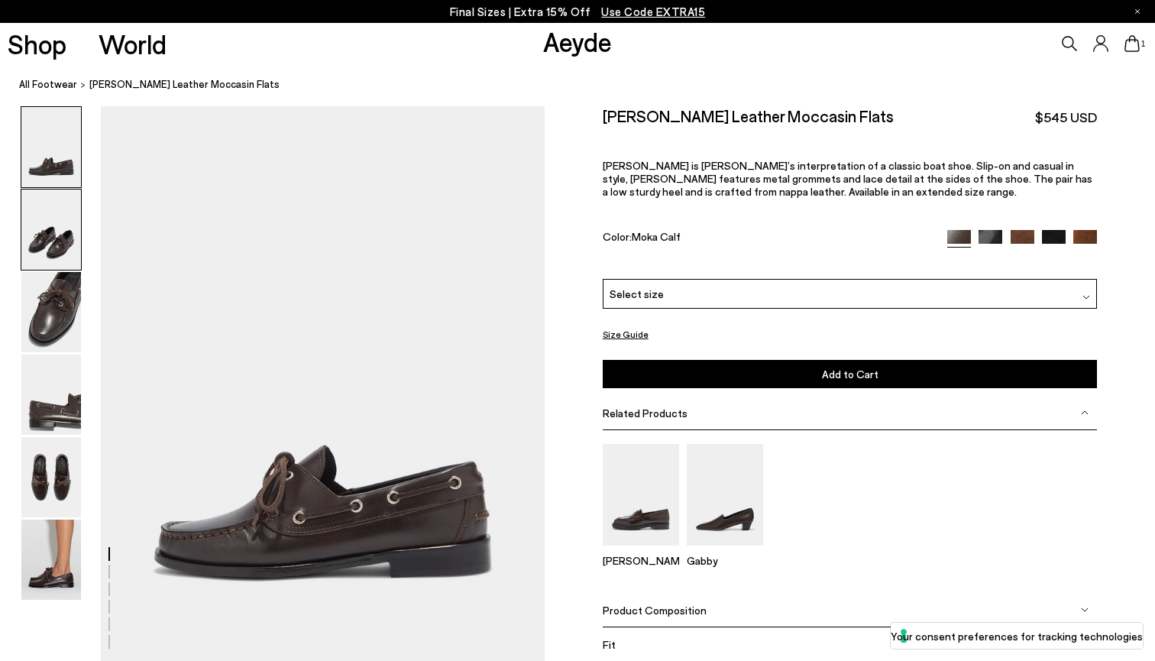
click at [27, 258] on img at bounding box center [51, 229] width 60 height 80
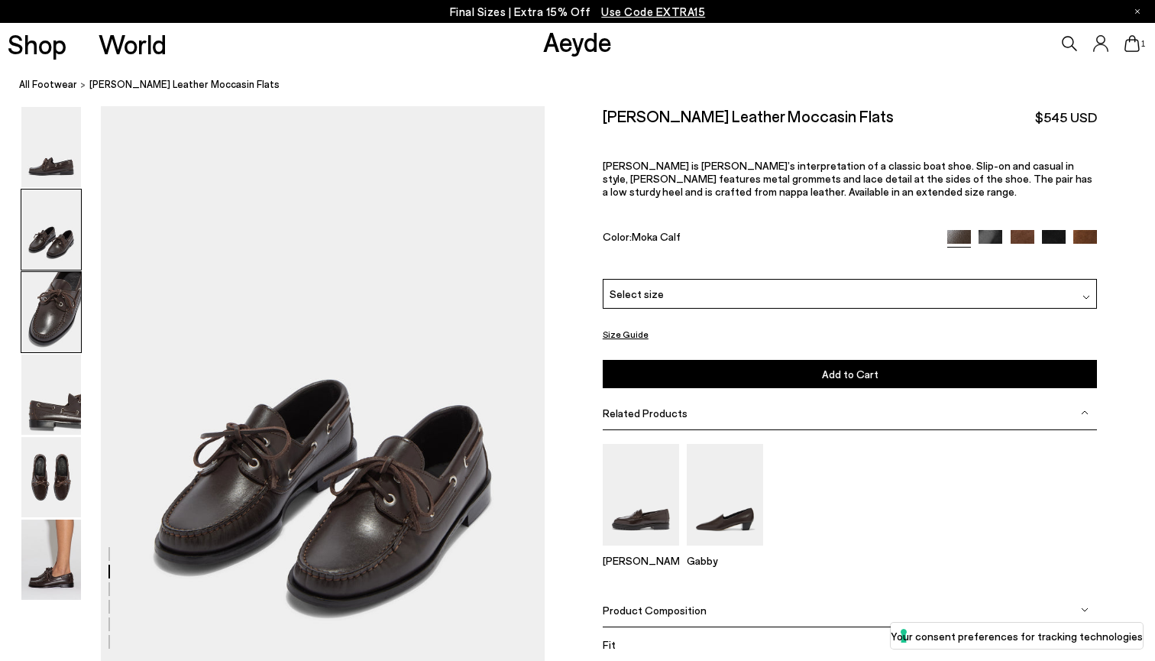
click at [44, 309] on img at bounding box center [51, 312] width 60 height 80
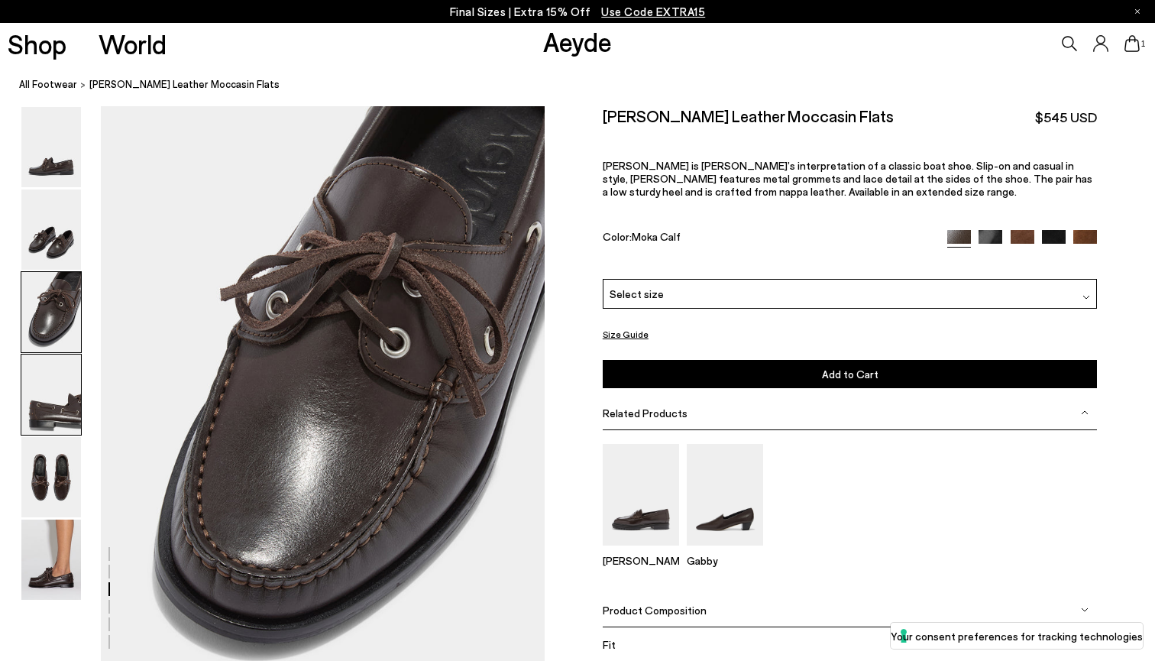
click at [50, 401] on img at bounding box center [51, 394] width 60 height 80
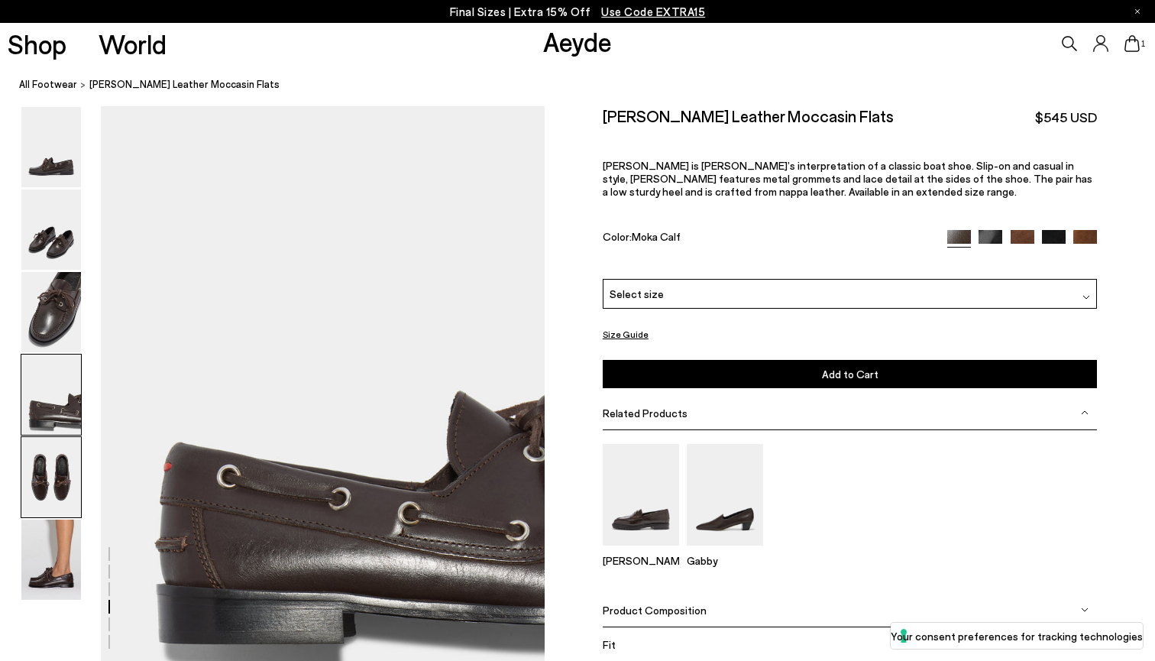
click at [60, 462] on img at bounding box center [51, 477] width 60 height 80
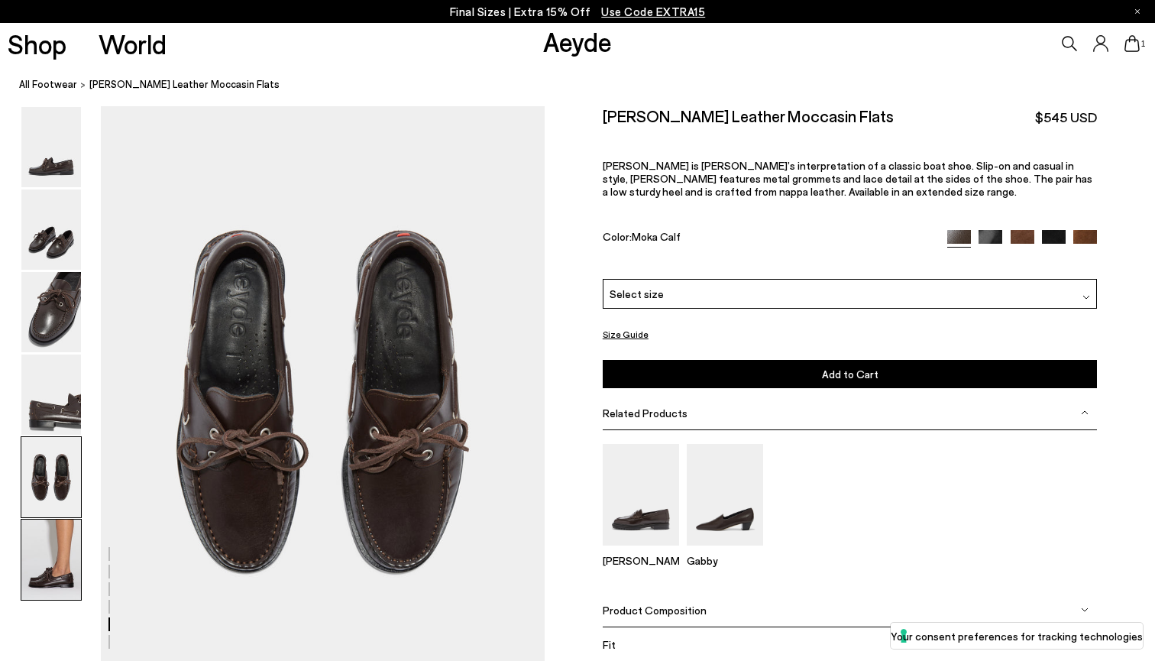
click at [48, 567] on img at bounding box center [51, 559] width 60 height 80
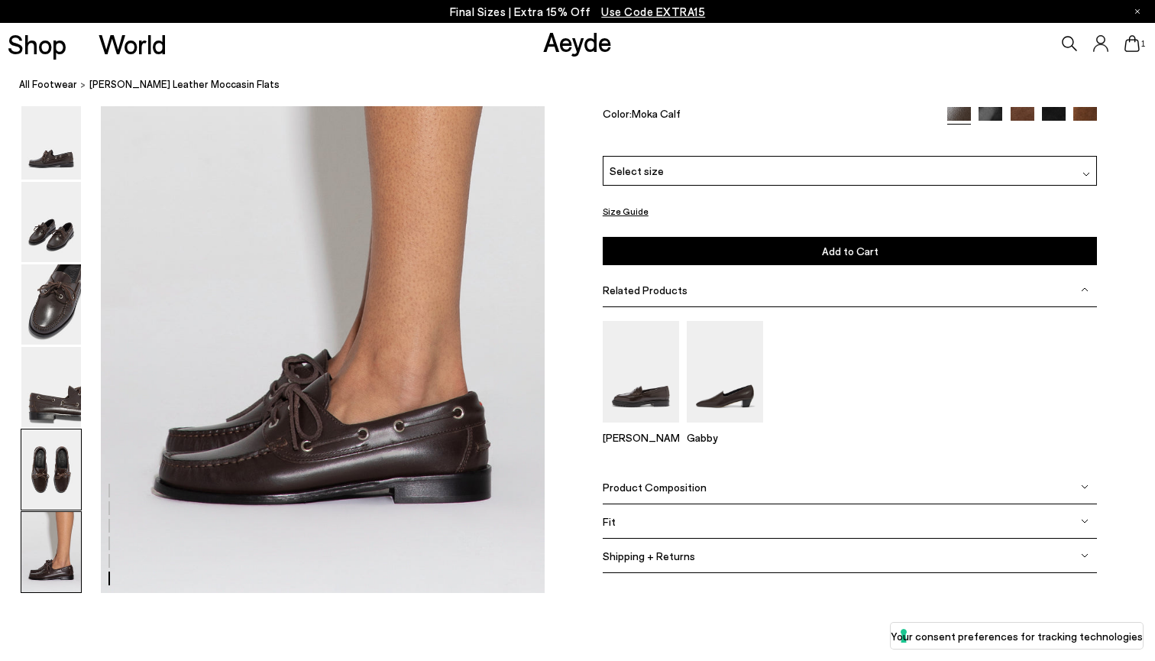
click at [50, 474] on img at bounding box center [51, 469] width 60 height 80
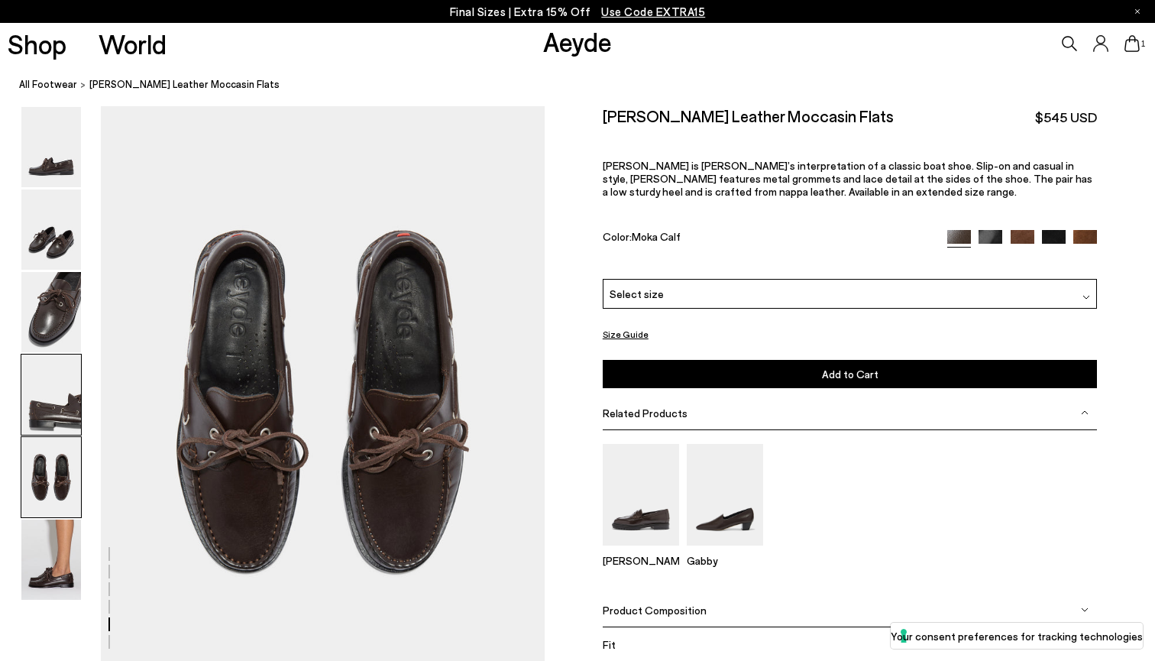
click at [56, 410] on img at bounding box center [51, 394] width 60 height 80
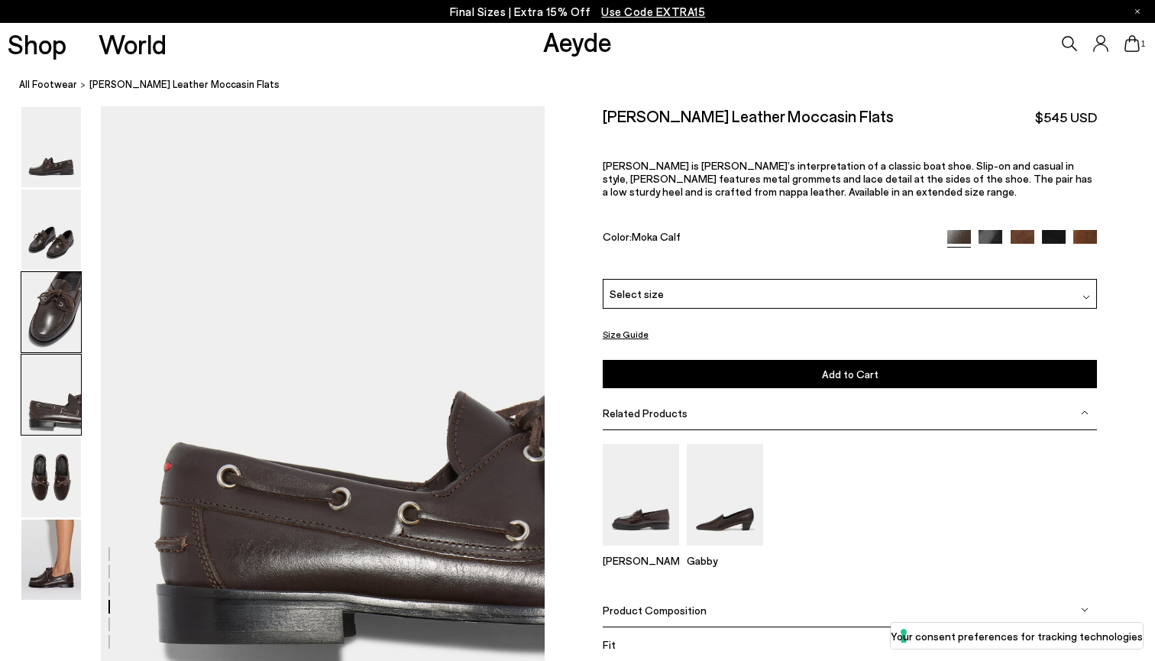
click at [53, 306] on img at bounding box center [51, 312] width 60 height 80
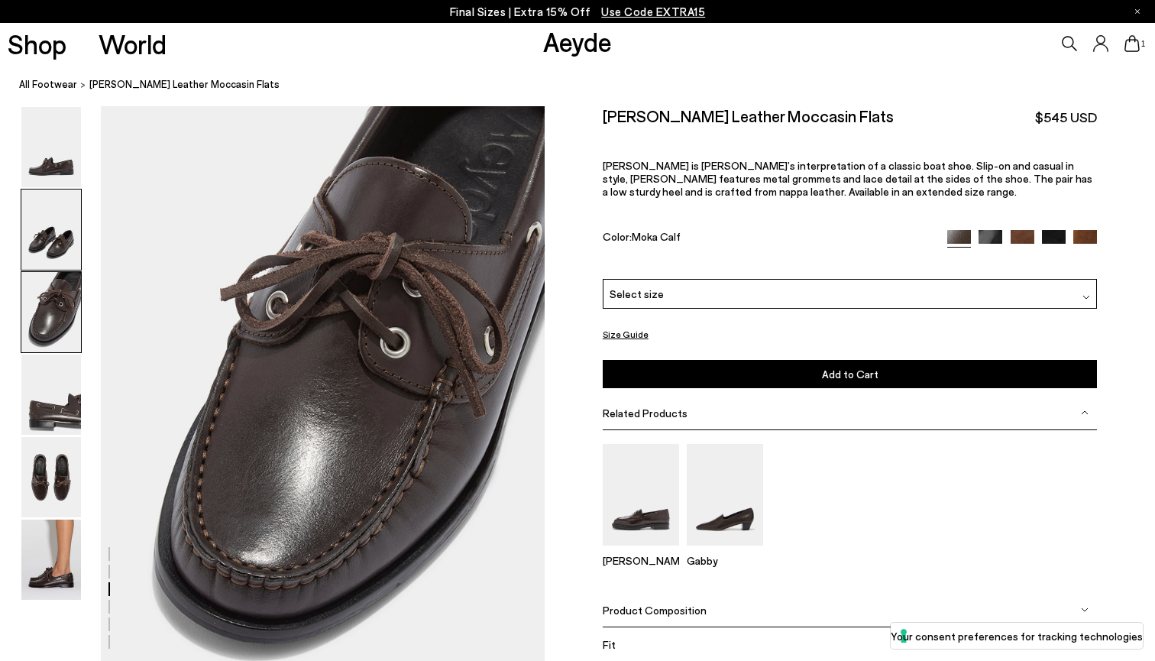
click at [61, 225] on img at bounding box center [51, 229] width 60 height 80
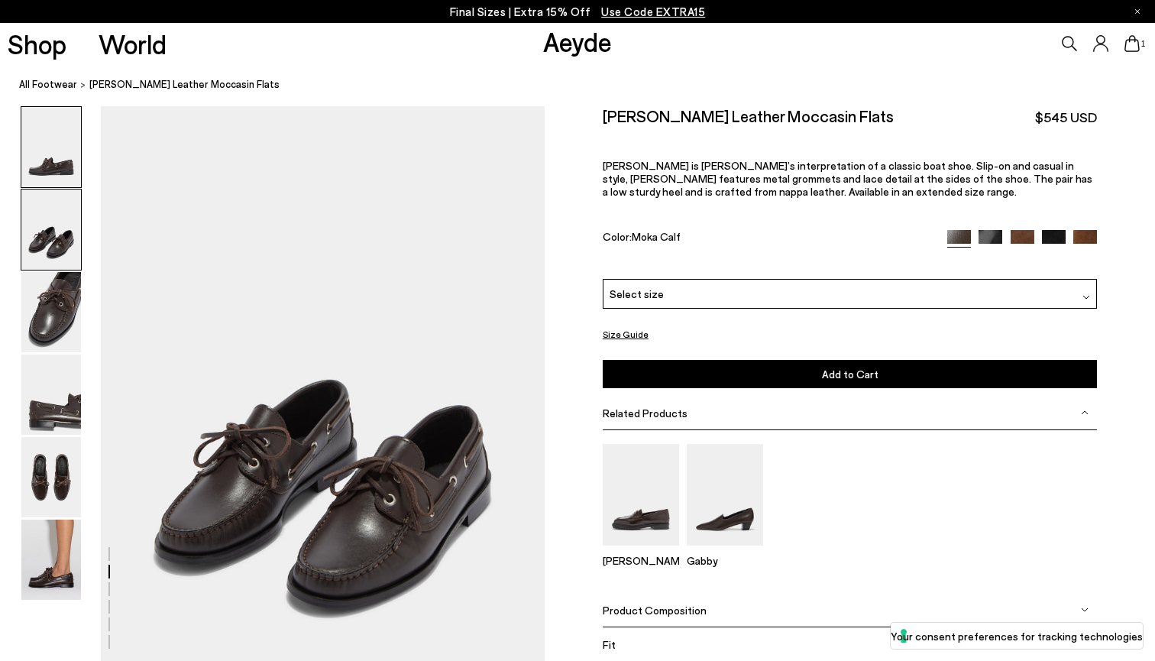
click at [68, 170] on img at bounding box center [51, 147] width 60 height 80
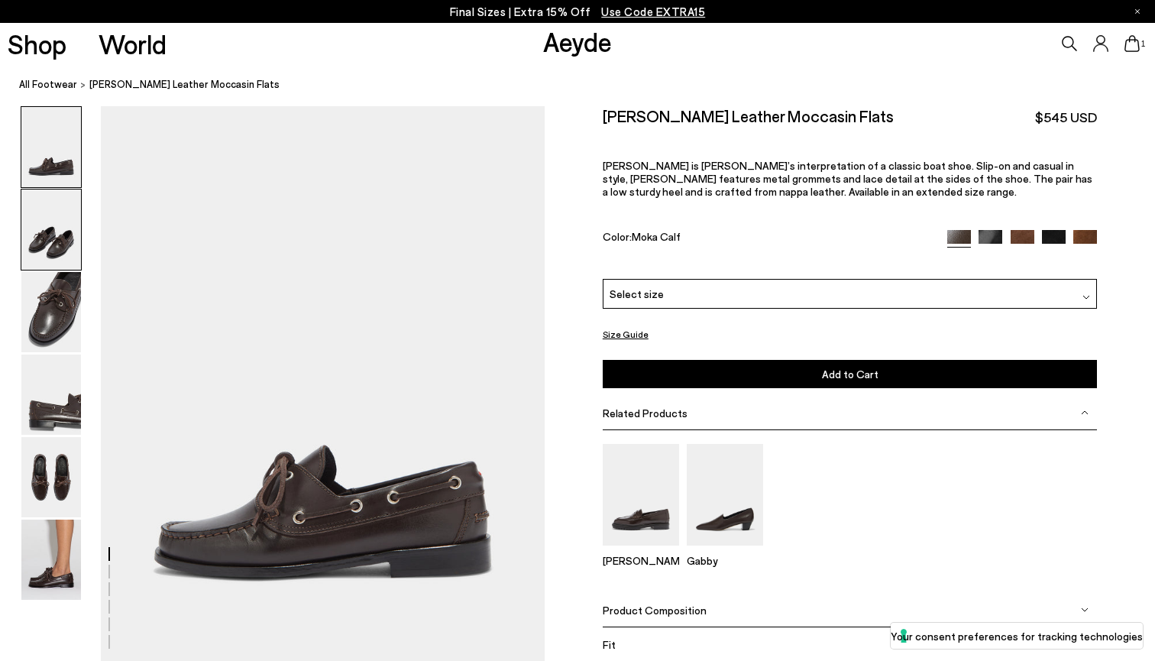
click at [64, 225] on img at bounding box center [51, 229] width 60 height 80
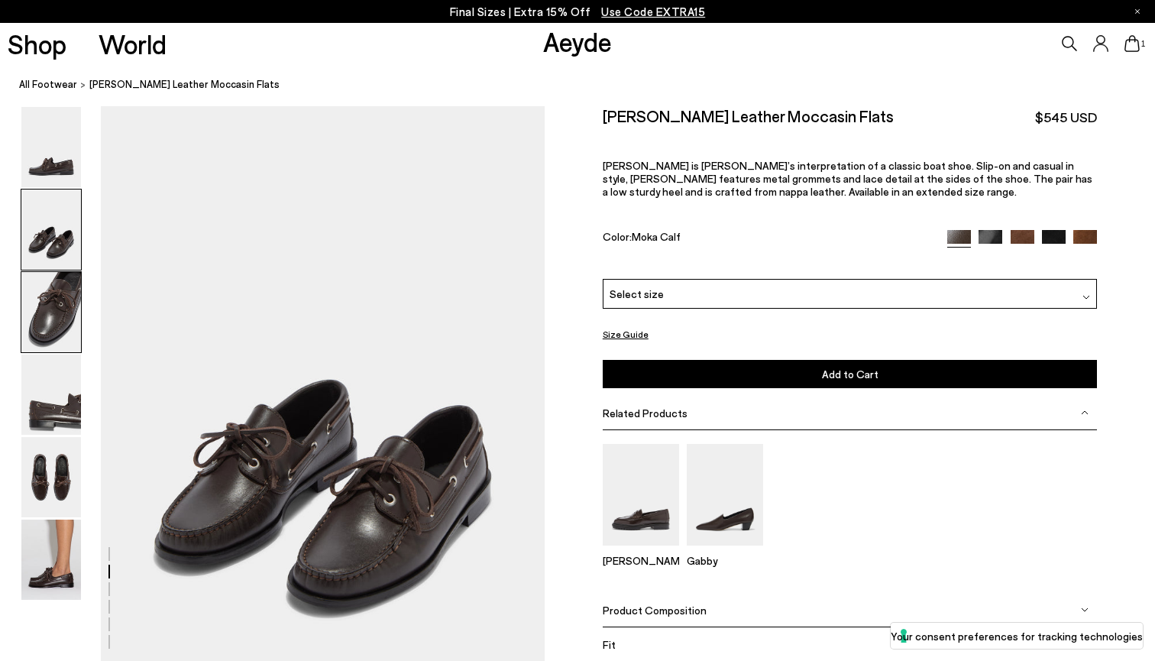
click at [57, 302] on img at bounding box center [51, 312] width 60 height 80
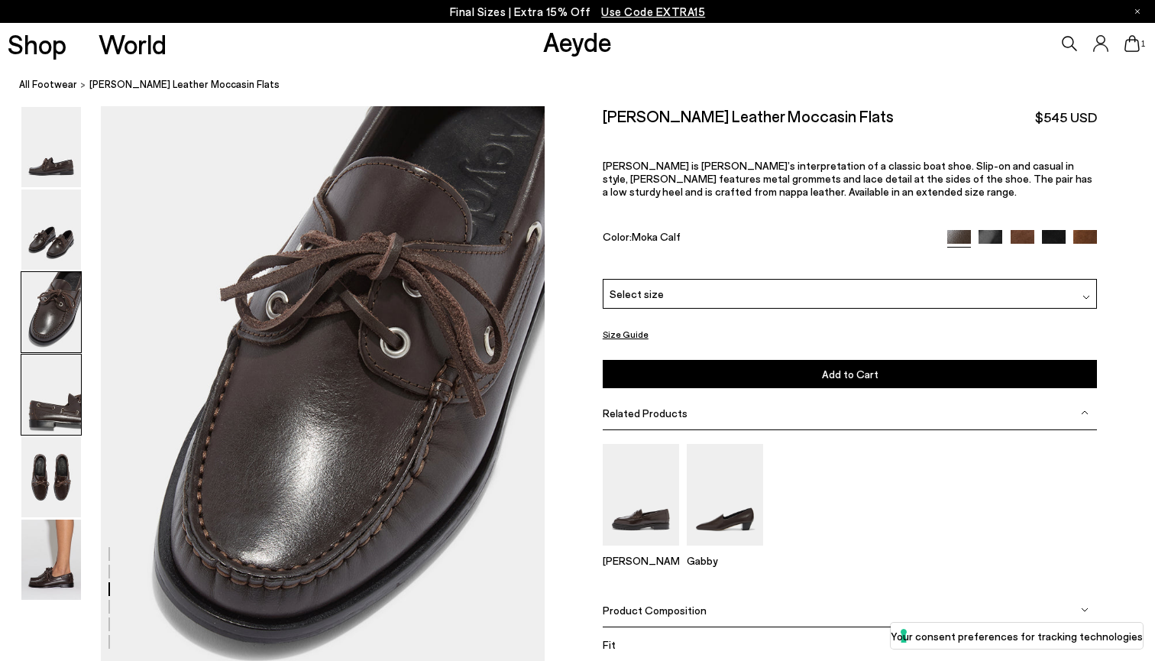
click at [47, 424] on img at bounding box center [51, 394] width 60 height 80
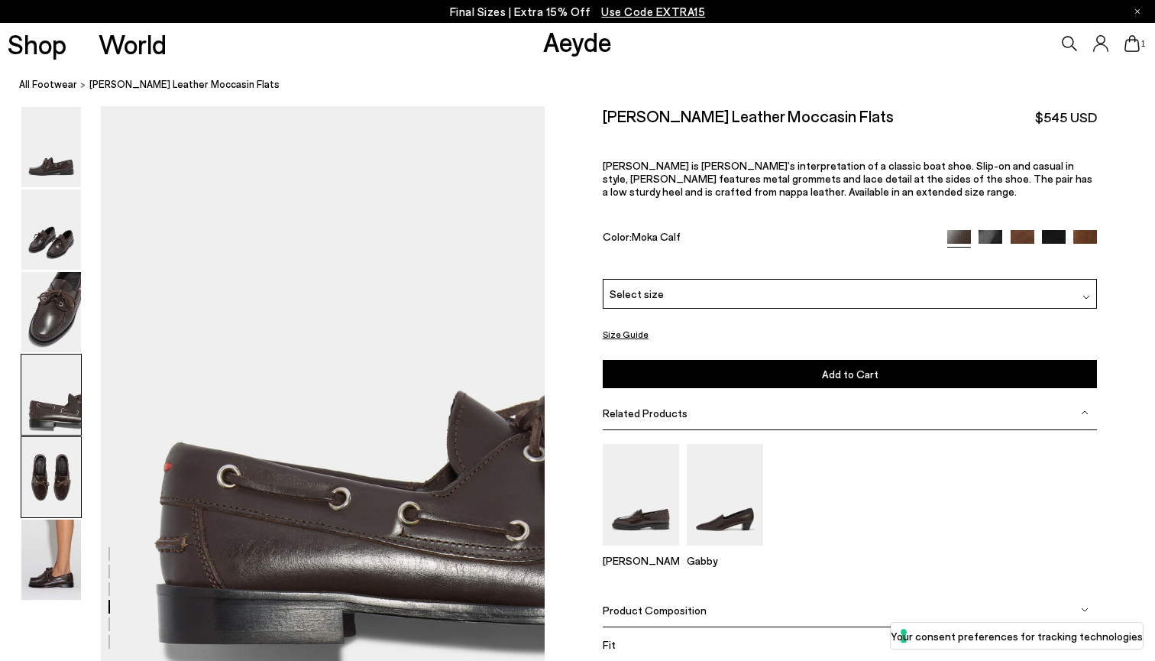
click at [45, 499] on img at bounding box center [51, 477] width 60 height 80
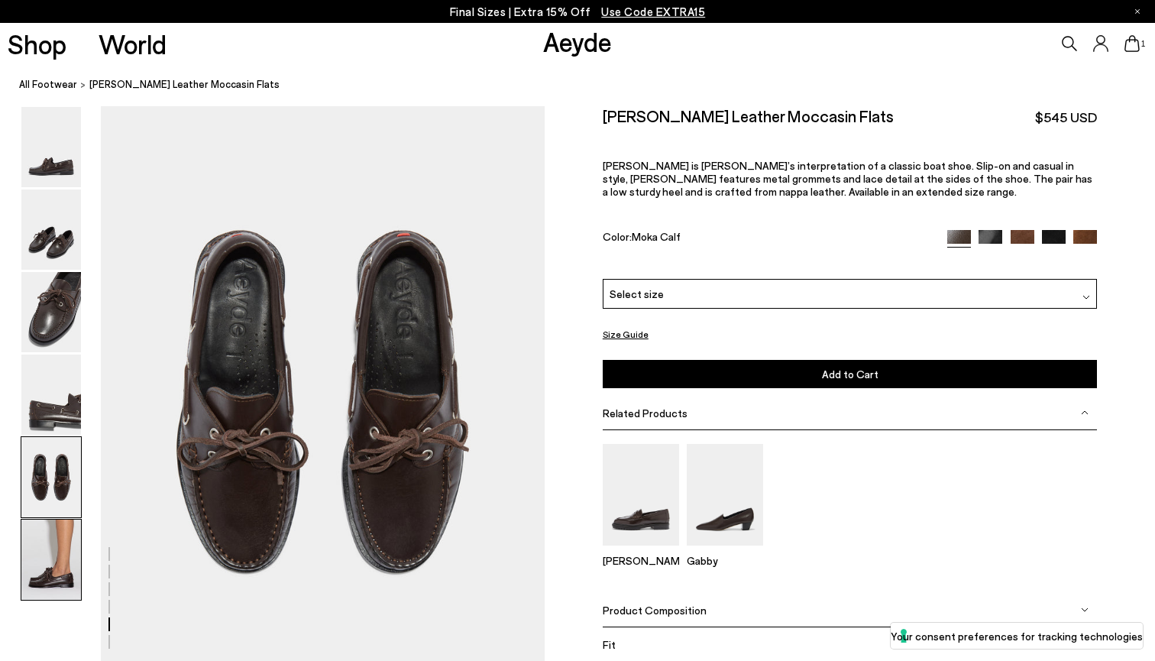
click at [44, 566] on img at bounding box center [51, 559] width 60 height 80
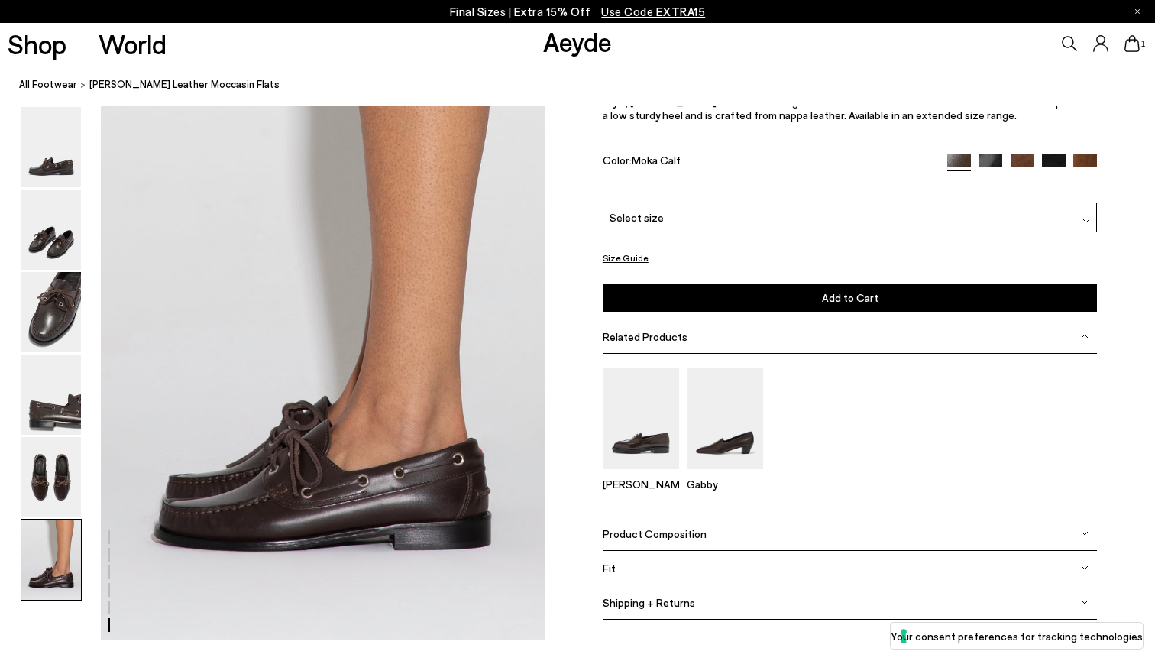
scroll to position [3039, 0]
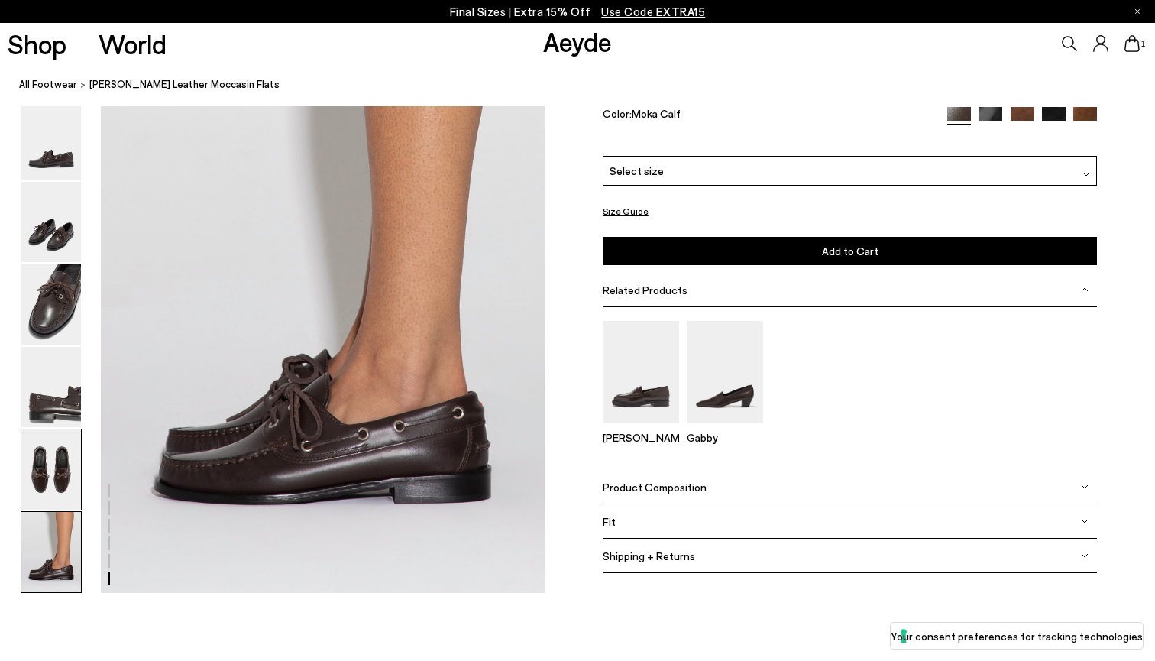
click at [37, 491] on img at bounding box center [51, 469] width 60 height 80
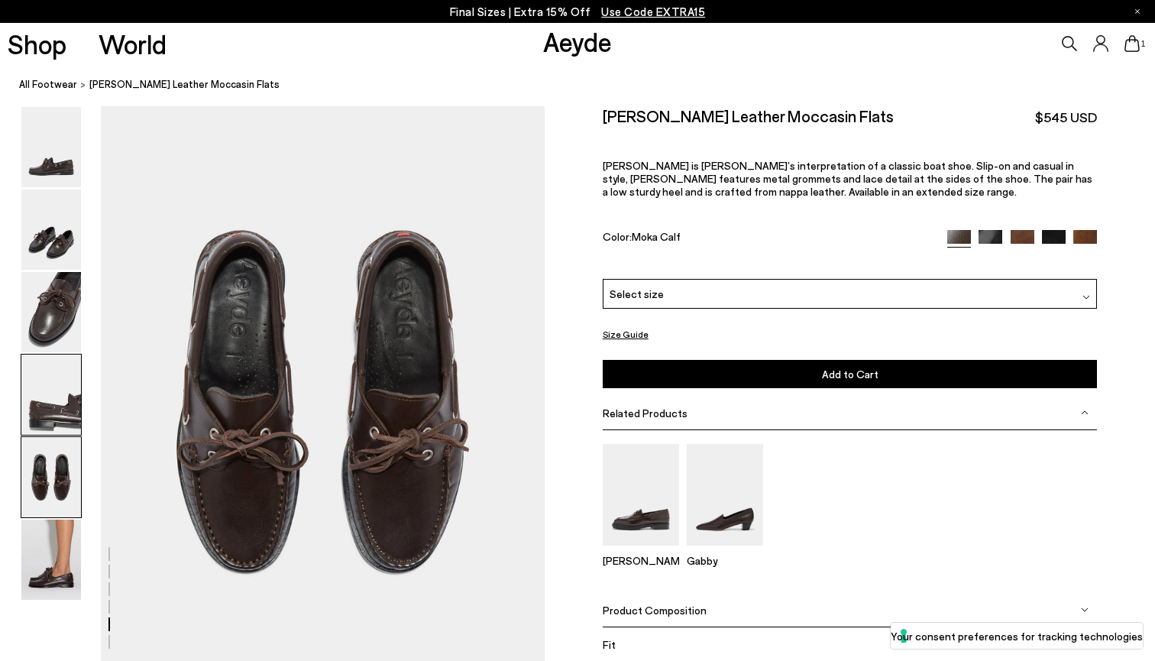
click at [37, 377] on img at bounding box center [51, 394] width 60 height 80
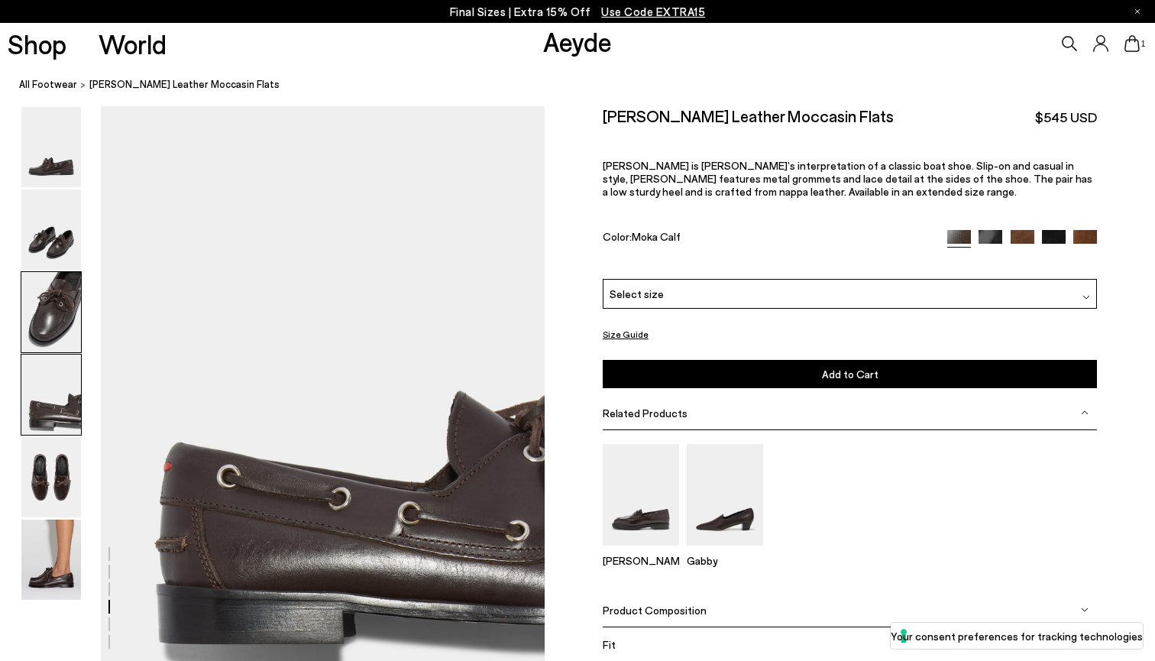
click at [43, 330] on img at bounding box center [51, 312] width 60 height 80
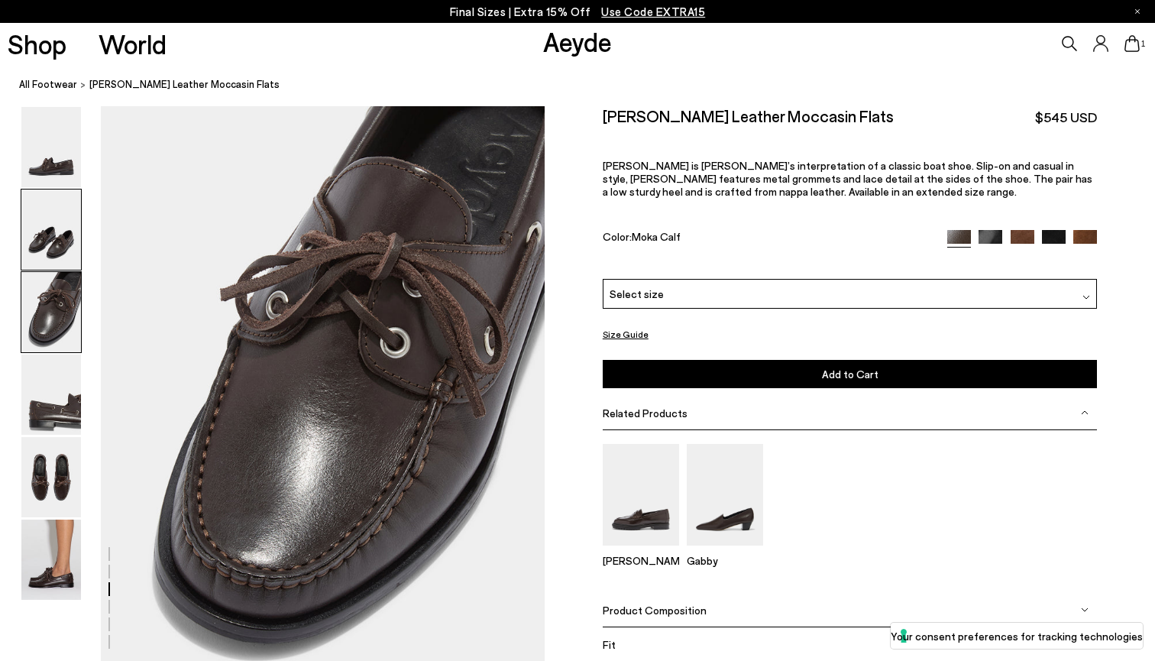
click at [70, 235] on img at bounding box center [51, 229] width 60 height 80
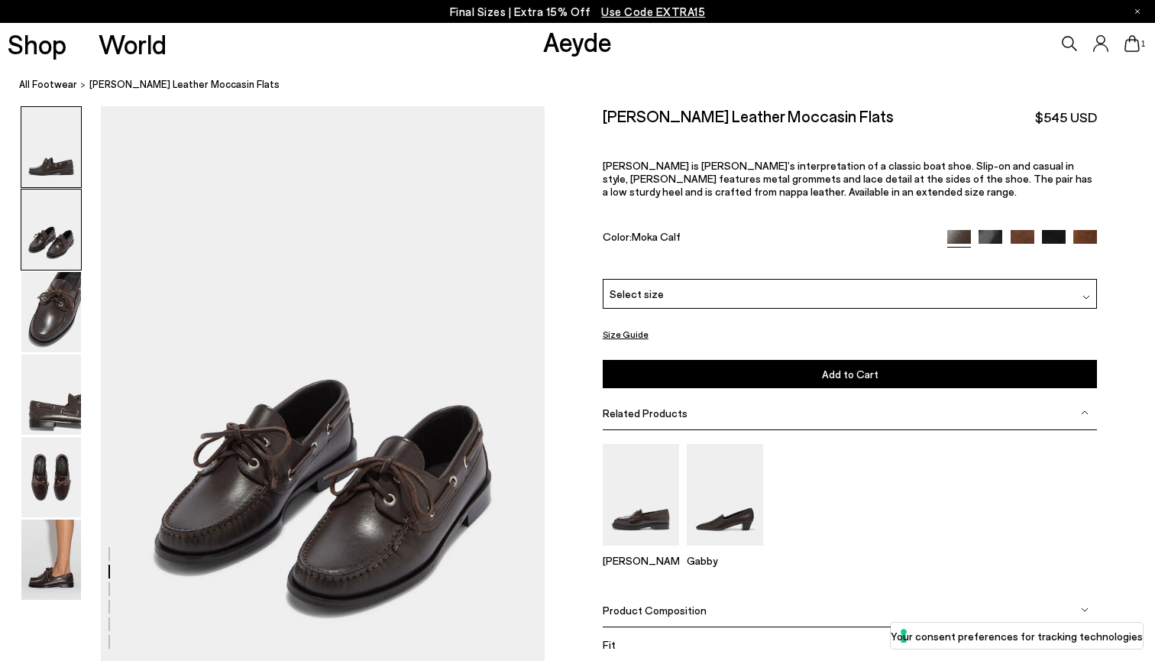
click at [55, 167] on img at bounding box center [51, 147] width 60 height 80
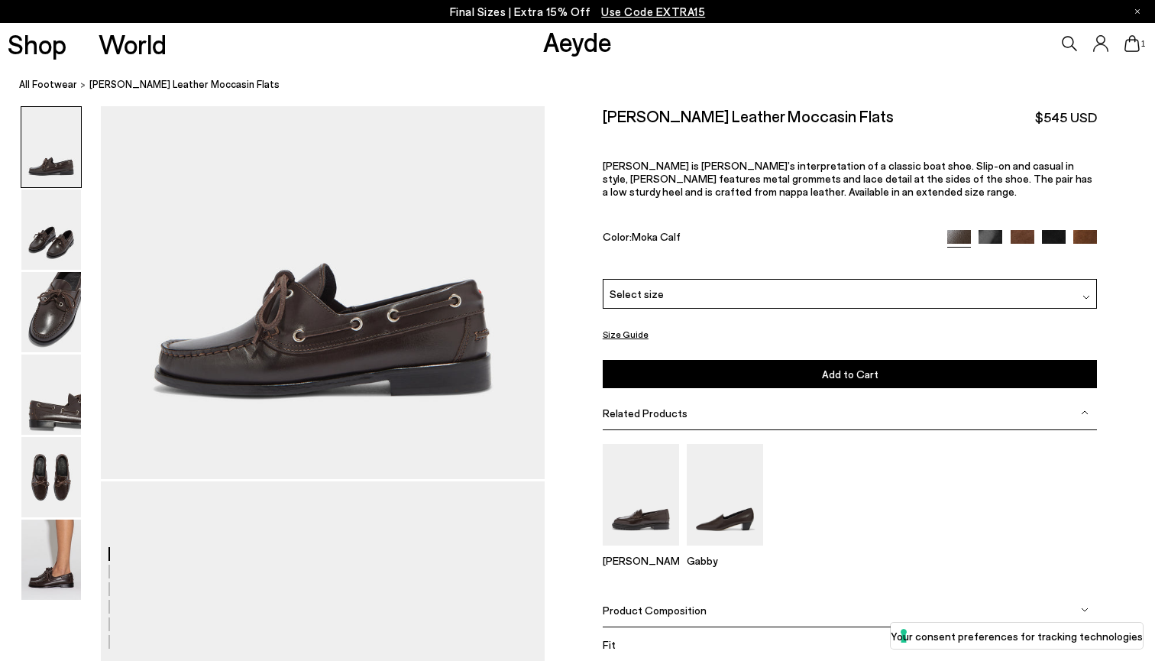
scroll to position [0, 0]
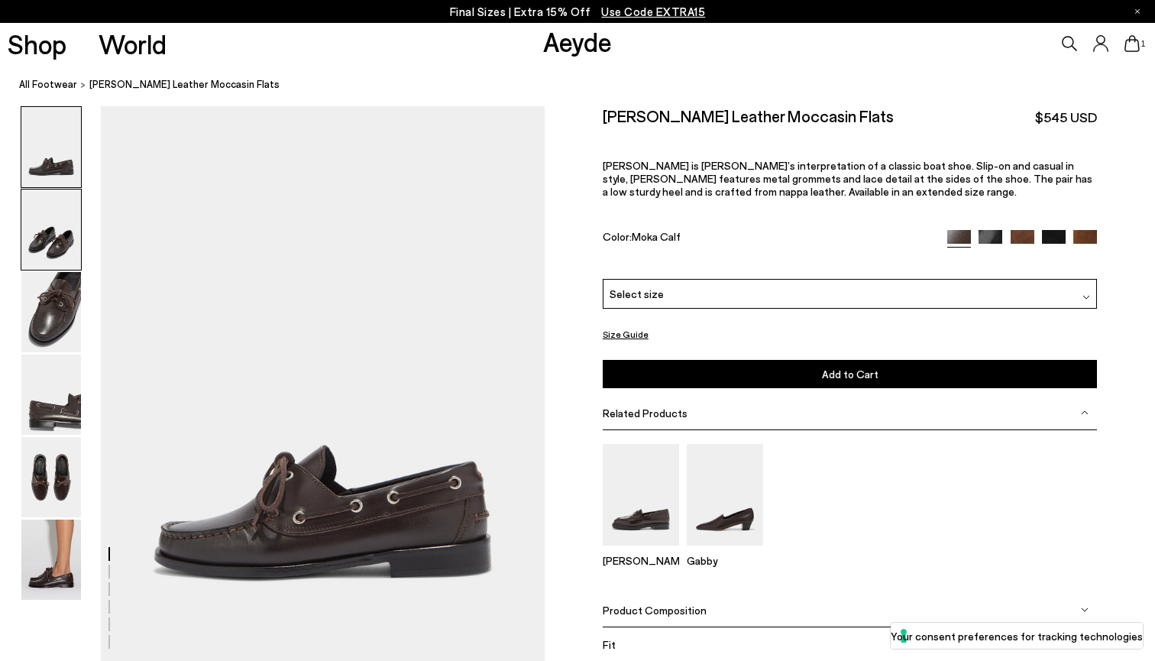
click at [52, 222] on img at bounding box center [51, 229] width 60 height 80
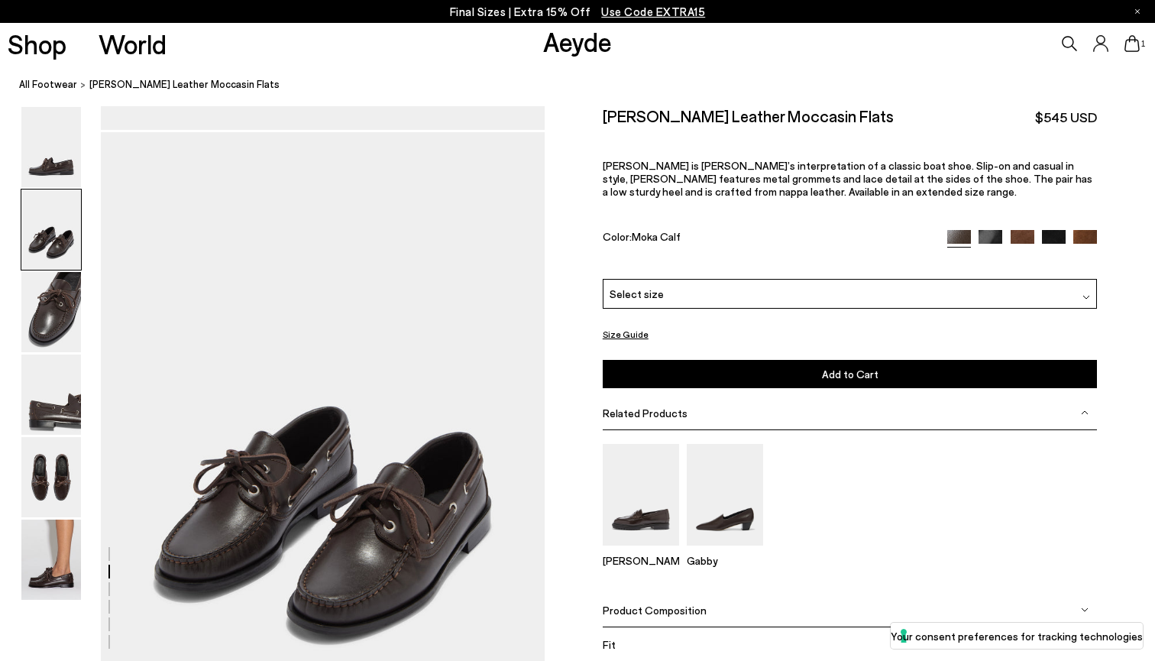
scroll to position [558, 0]
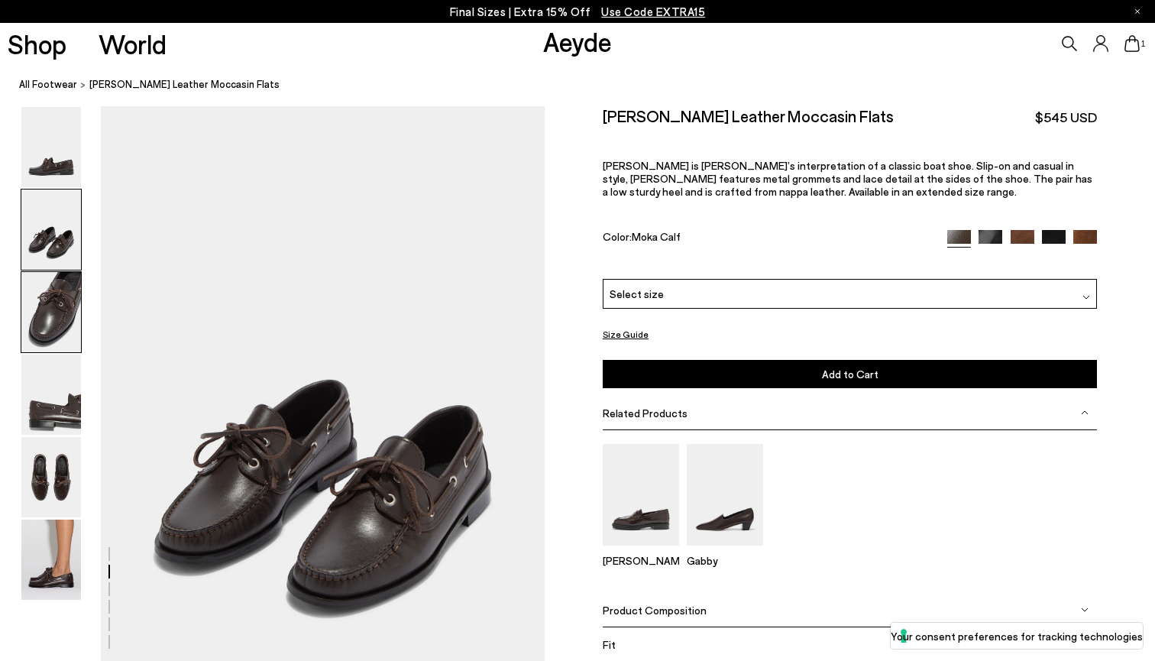
click at [53, 306] on img at bounding box center [51, 312] width 60 height 80
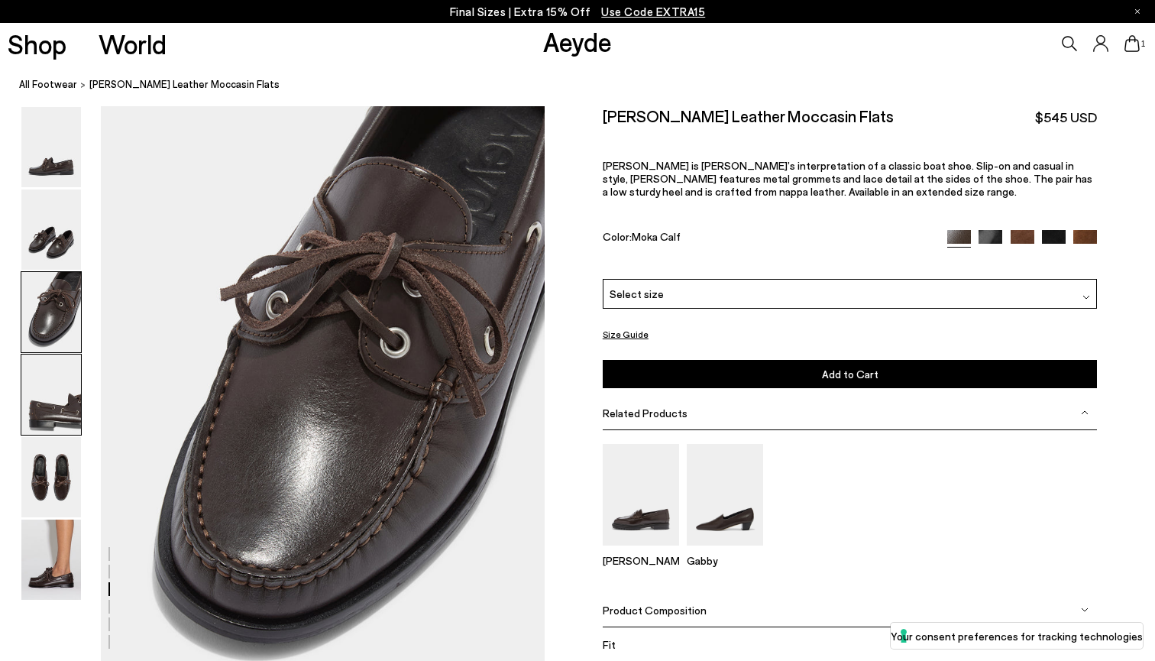
click at [46, 378] on img at bounding box center [51, 394] width 60 height 80
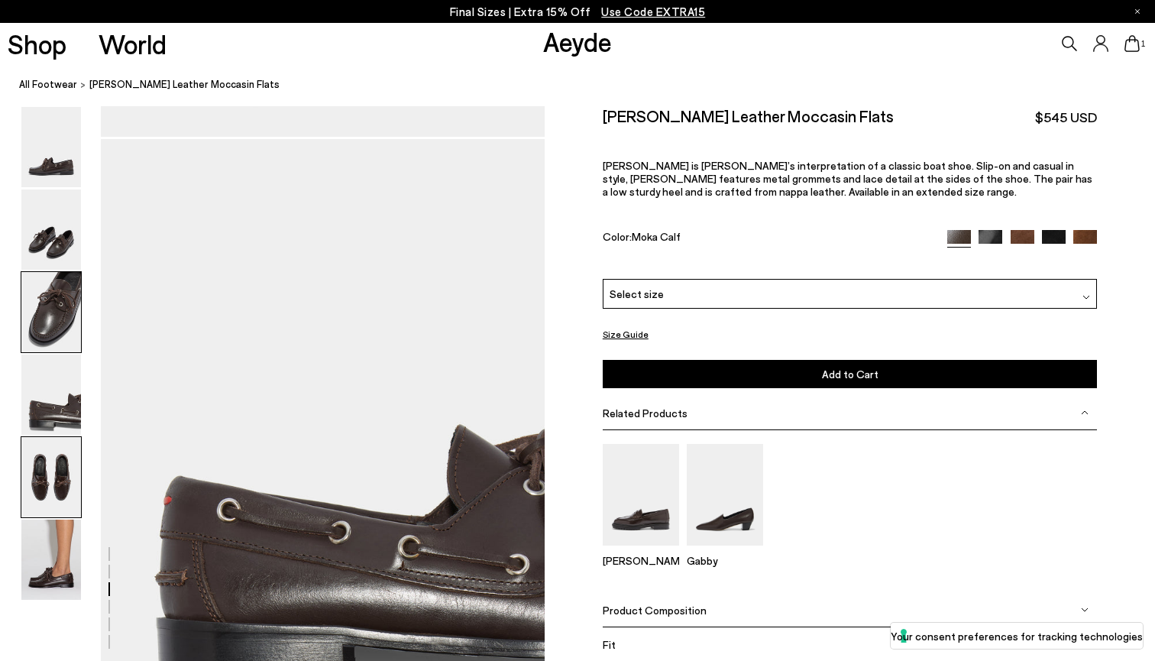
click at [47, 457] on img at bounding box center [51, 477] width 60 height 80
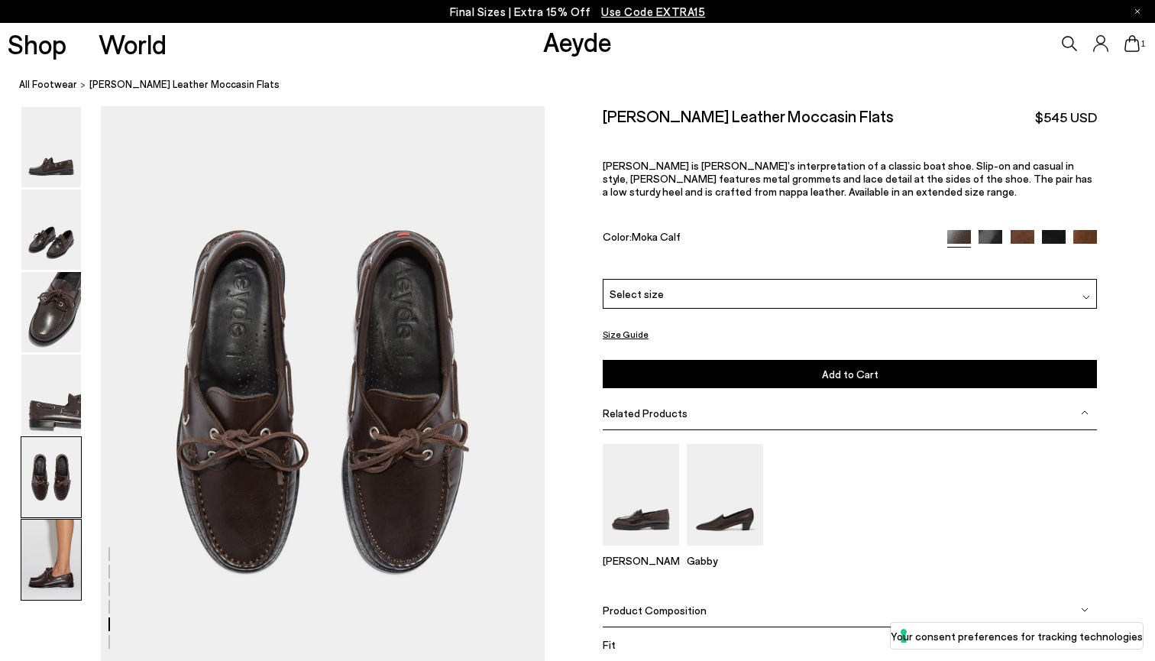
click at [47, 560] on img at bounding box center [51, 559] width 60 height 80
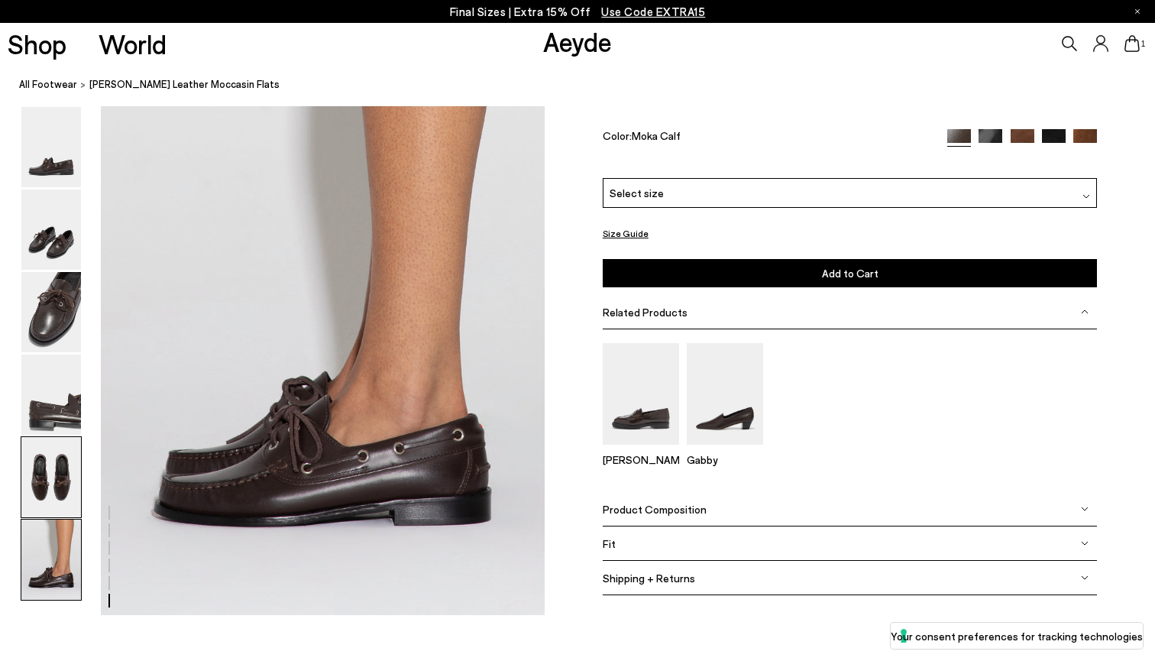
click at [47, 464] on img at bounding box center [51, 477] width 60 height 80
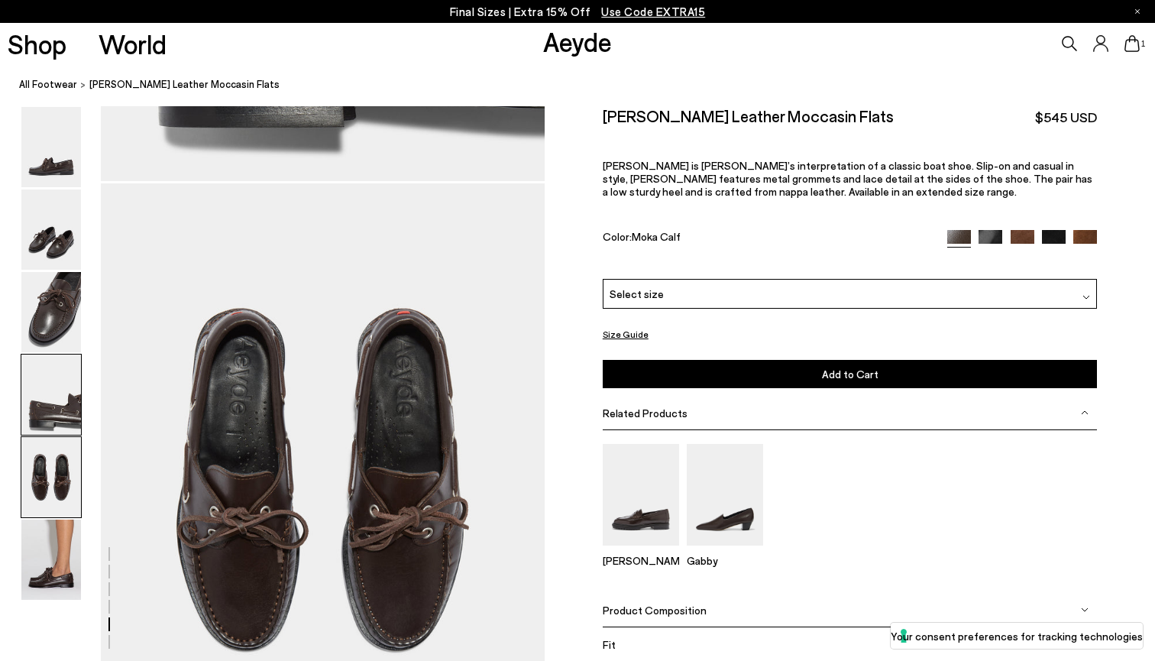
click at [47, 379] on img at bounding box center [51, 394] width 60 height 80
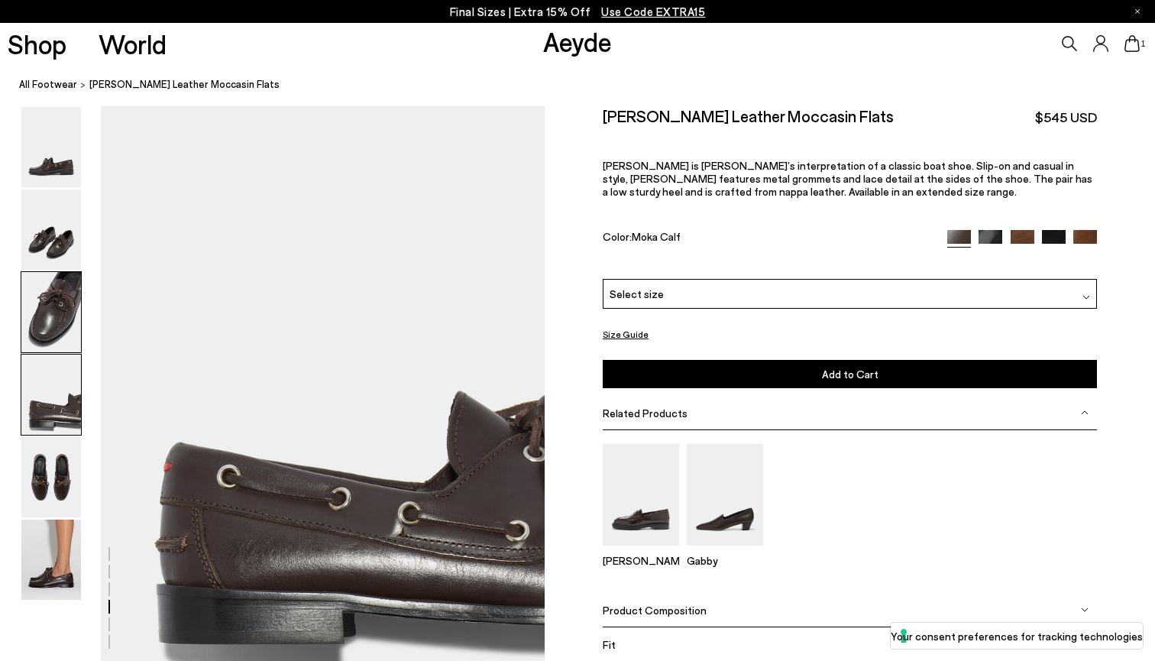
click at [58, 308] on img at bounding box center [51, 312] width 60 height 80
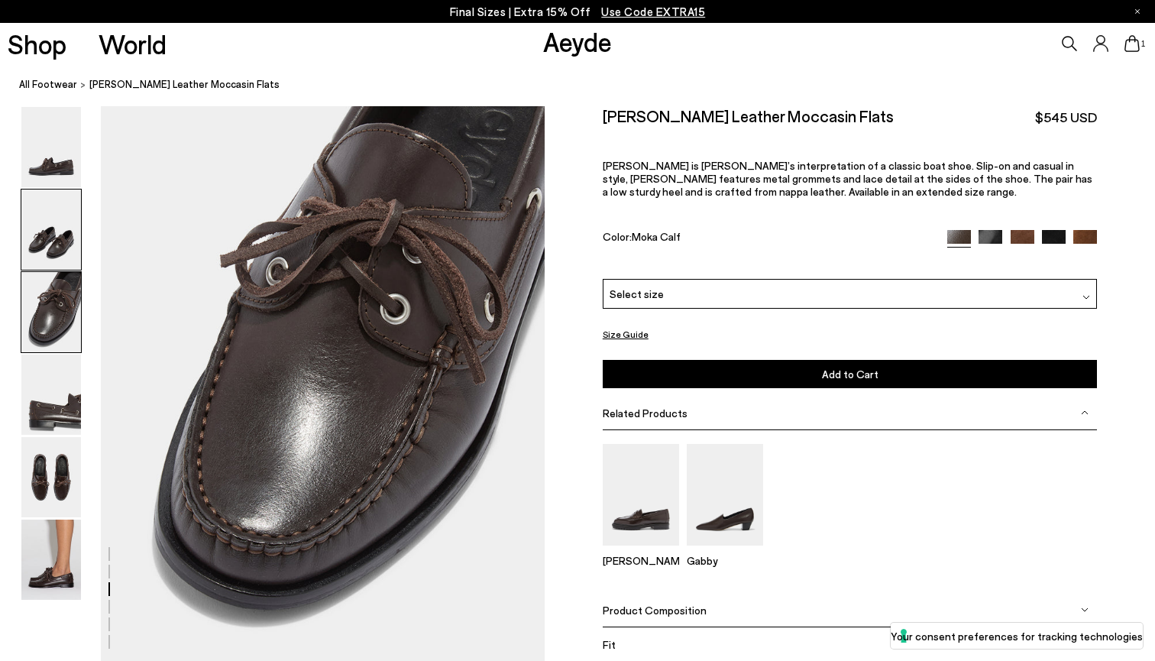
click at [66, 212] on img at bounding box center [51, 229] width 60 height 80
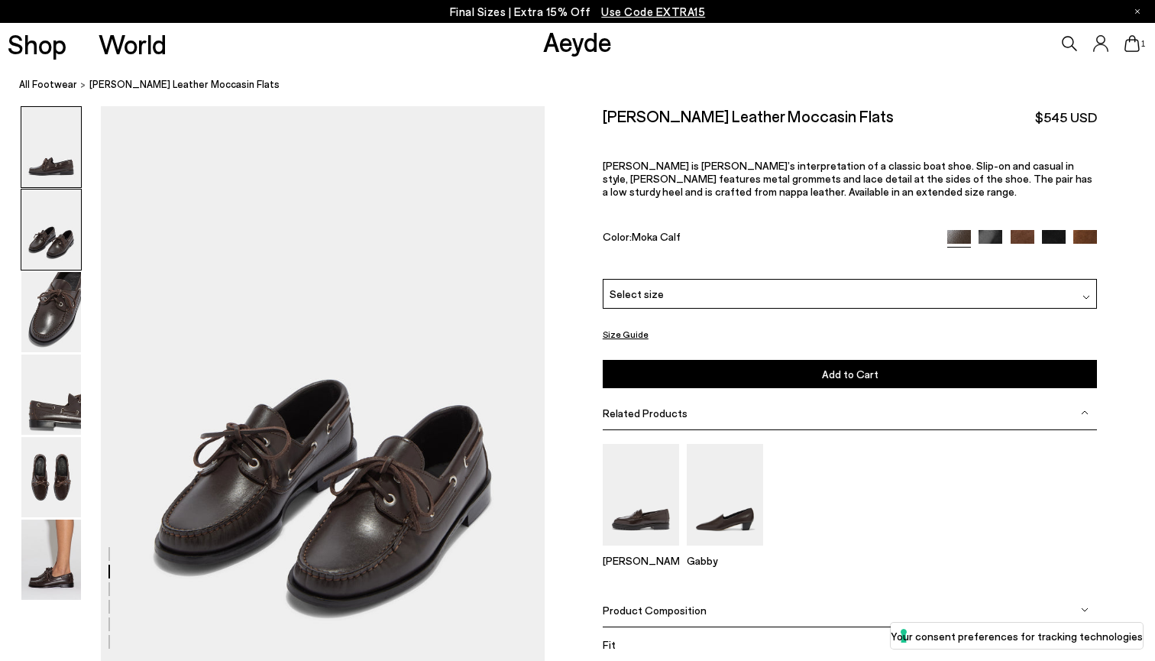
click at [70, 139] on img at bounding box center [51, 147] width 60 height 80
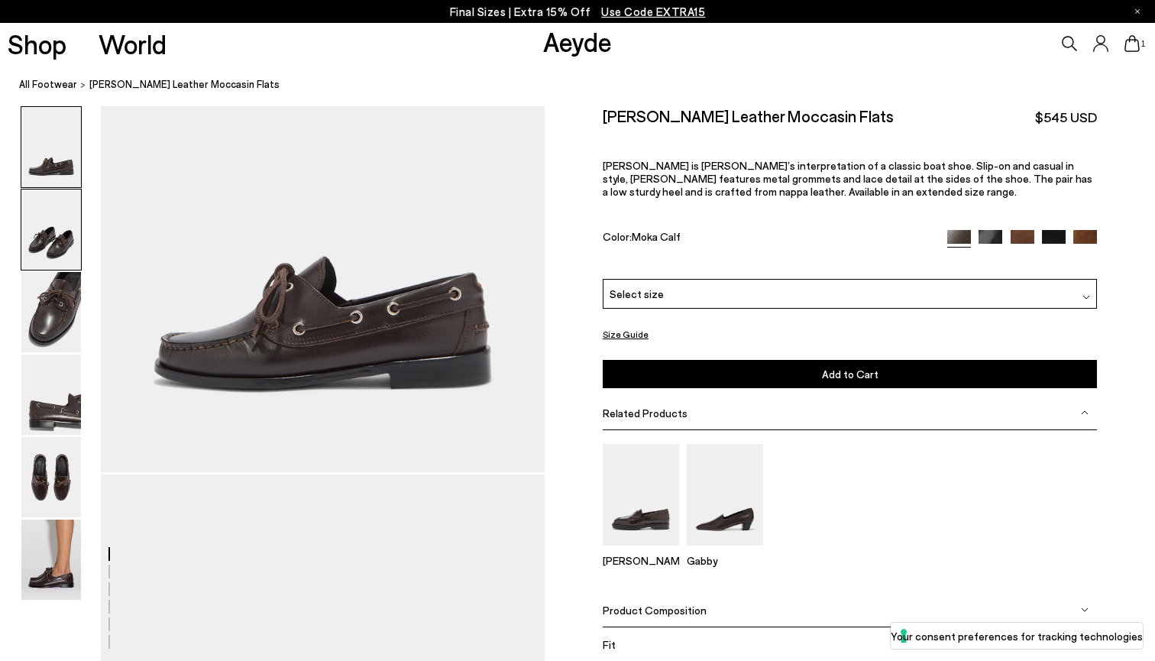
scroll to position [0, 0]
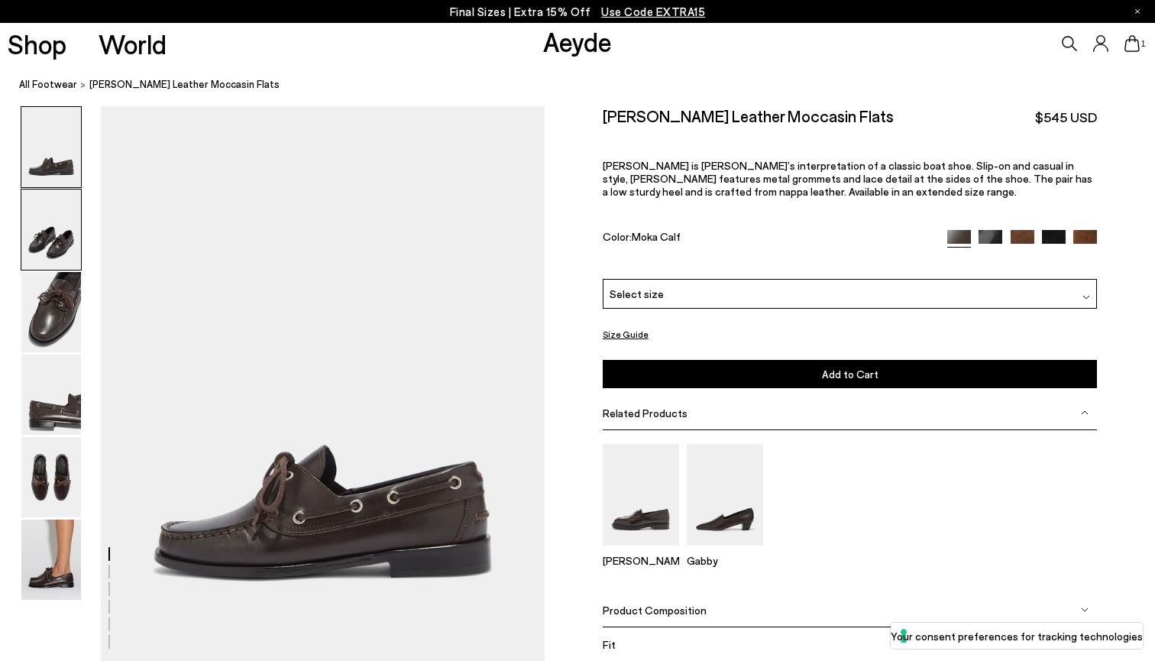
click at [50, 245] on img at bounding box center [51, 229] width 60 height 80
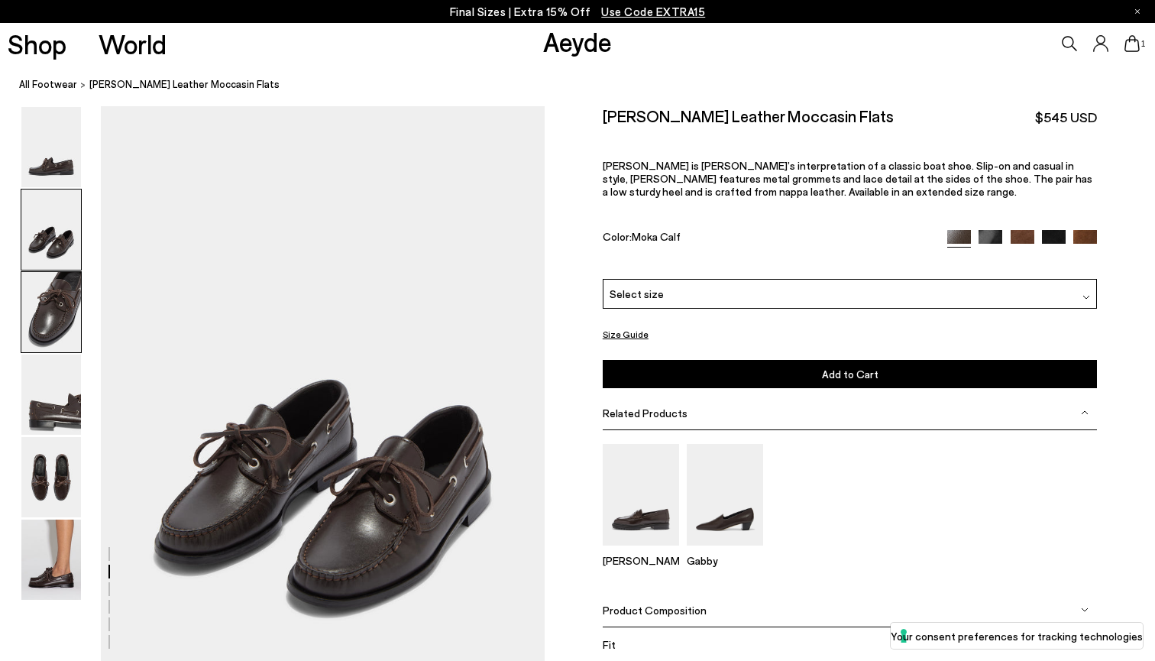
click at [50, 306] on img at bounding box center [51, 312] width 60 height 80
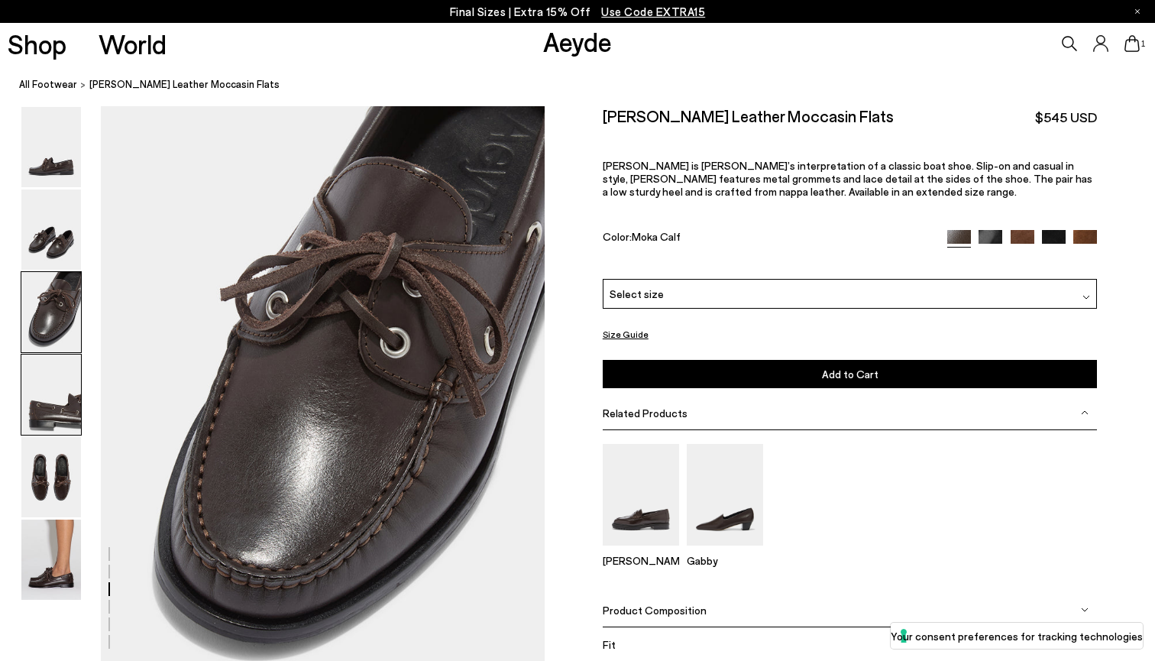
click at [49, 354] on div at bounding box center [51, 395] width 61 height 82
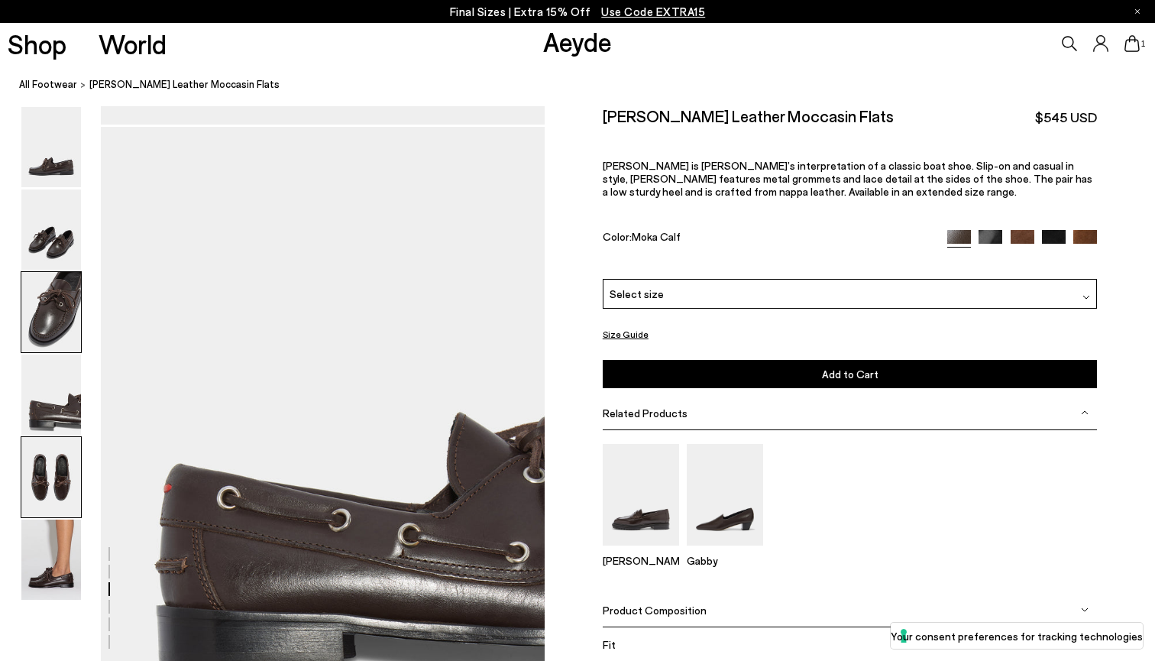
click at [49, 497] on img at bounding box center [51, 477] width 60 height 80
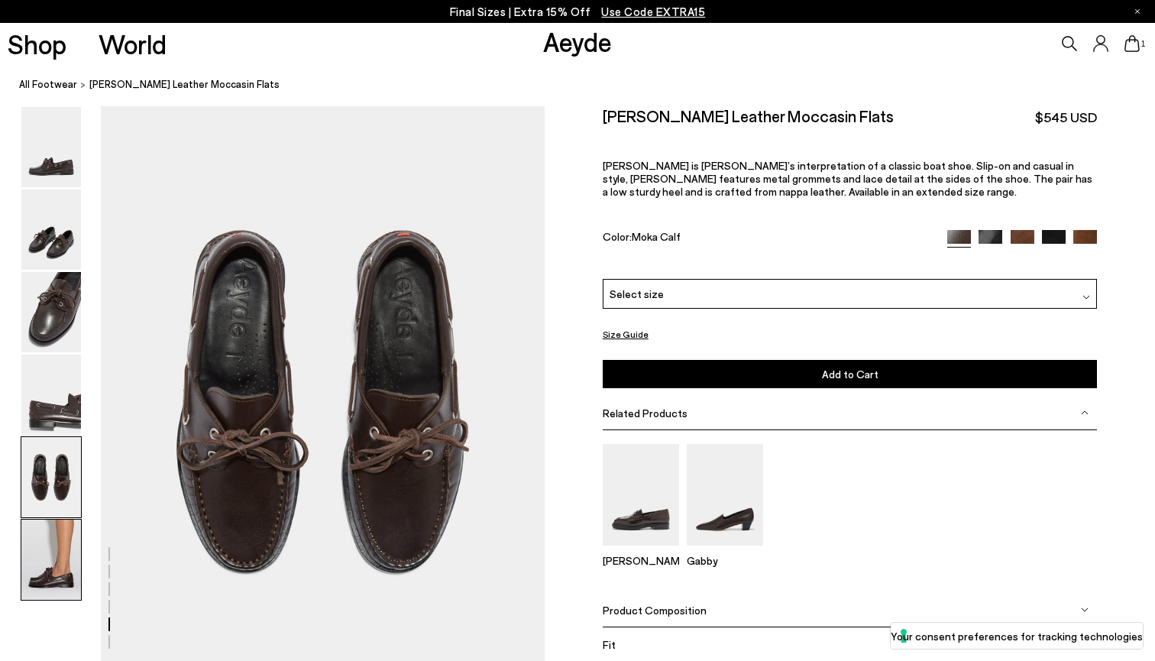
click at [55, 550] on img at bounding box center [51, 559] width 60 height 80
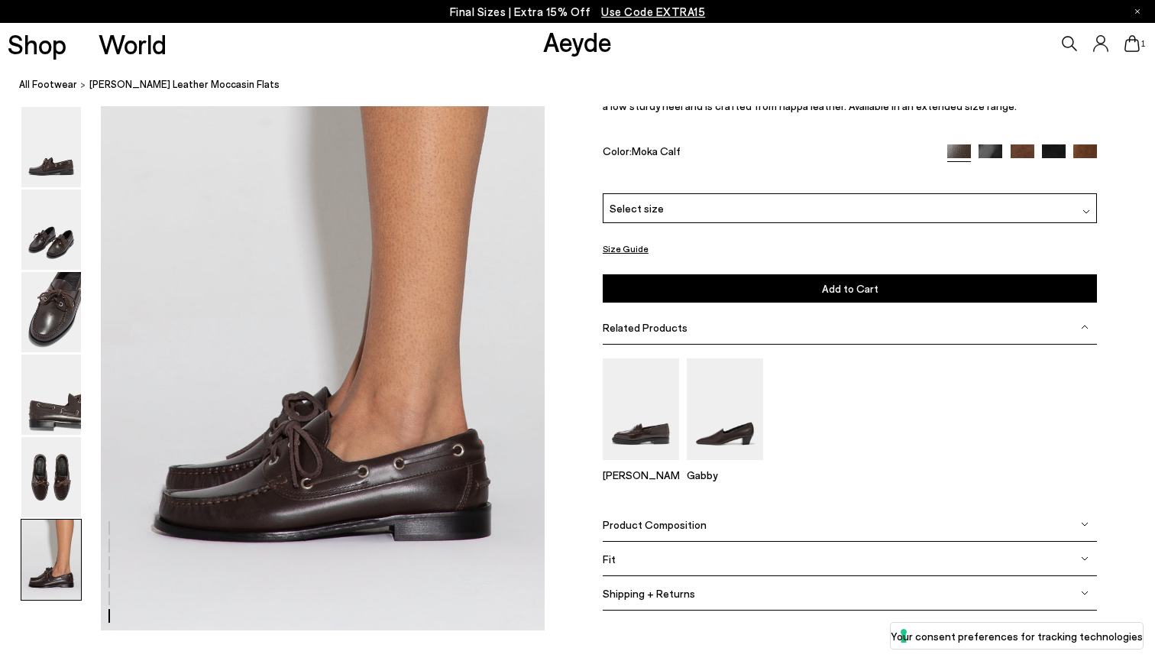
click at [55, 539] on img at bounding box center [51, 559] width 60 height 80
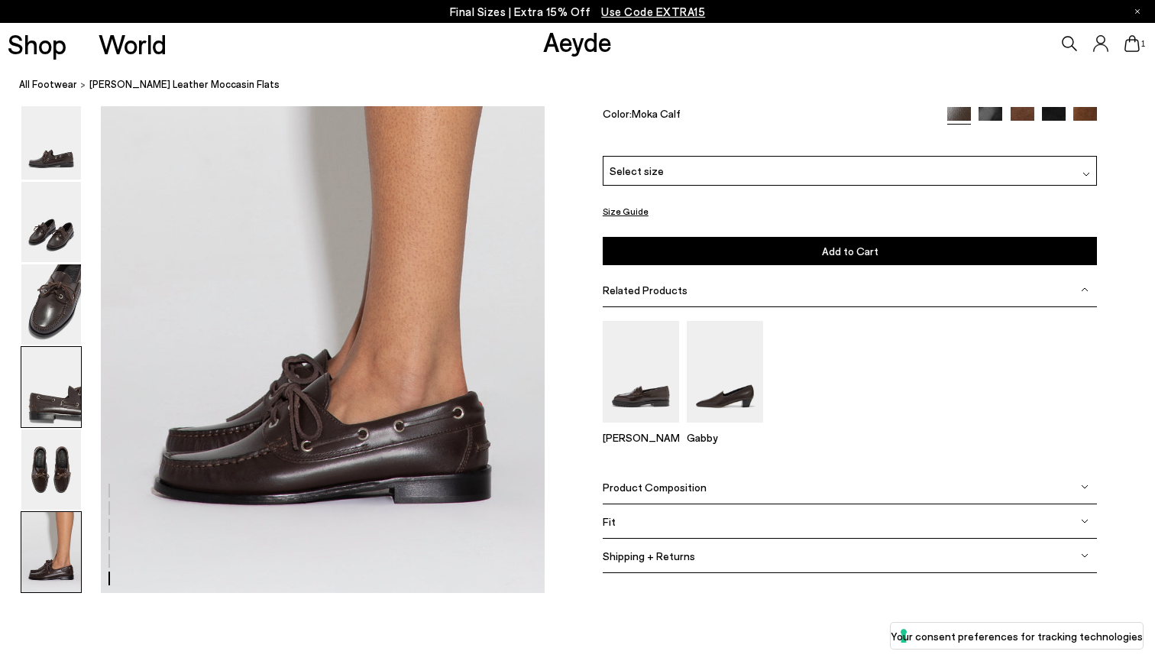
click at [58, 393] on img at bounding box center [51, 387] width 60 height 80
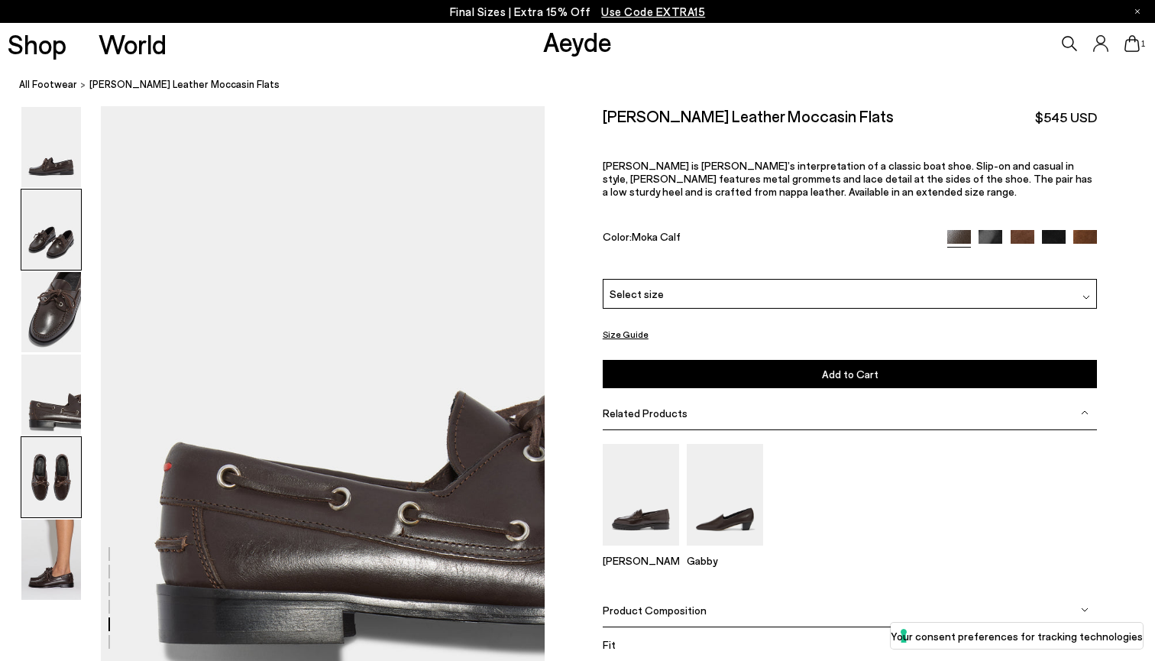
click at [62, 270] on div at bounding box center [51, 230] width 61 height 82
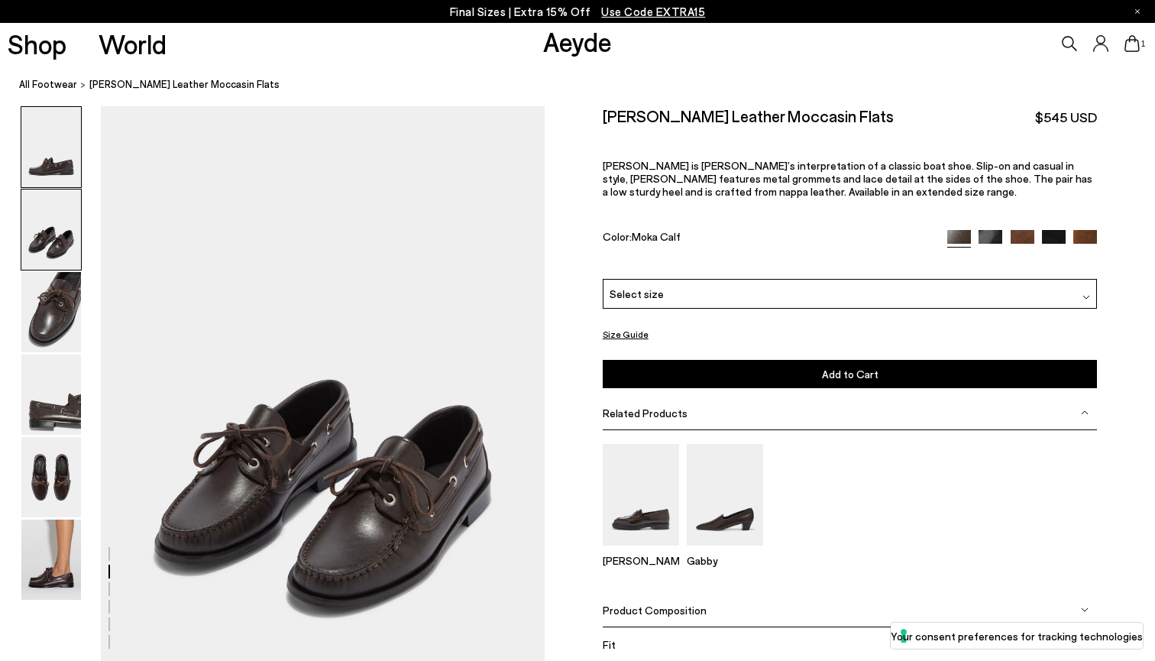
click at [67, 151] on img at bounding box center [51, 147] width 60 height 80
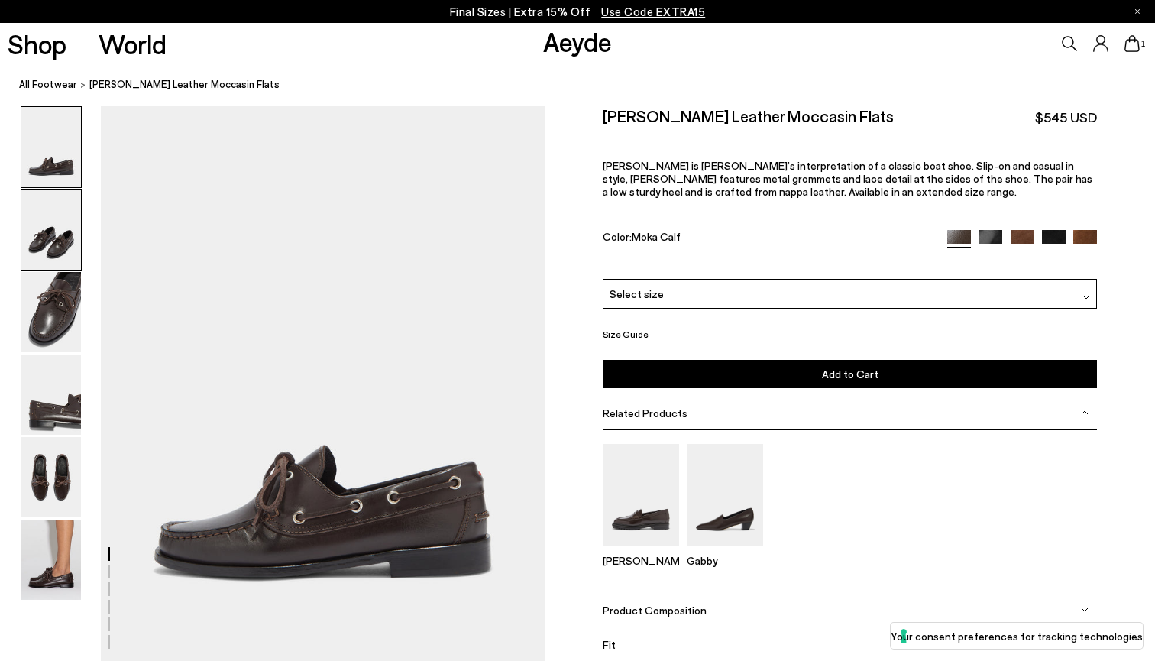
click at [53, 234] on img at bounding box center [51, 229] width 60 height 80
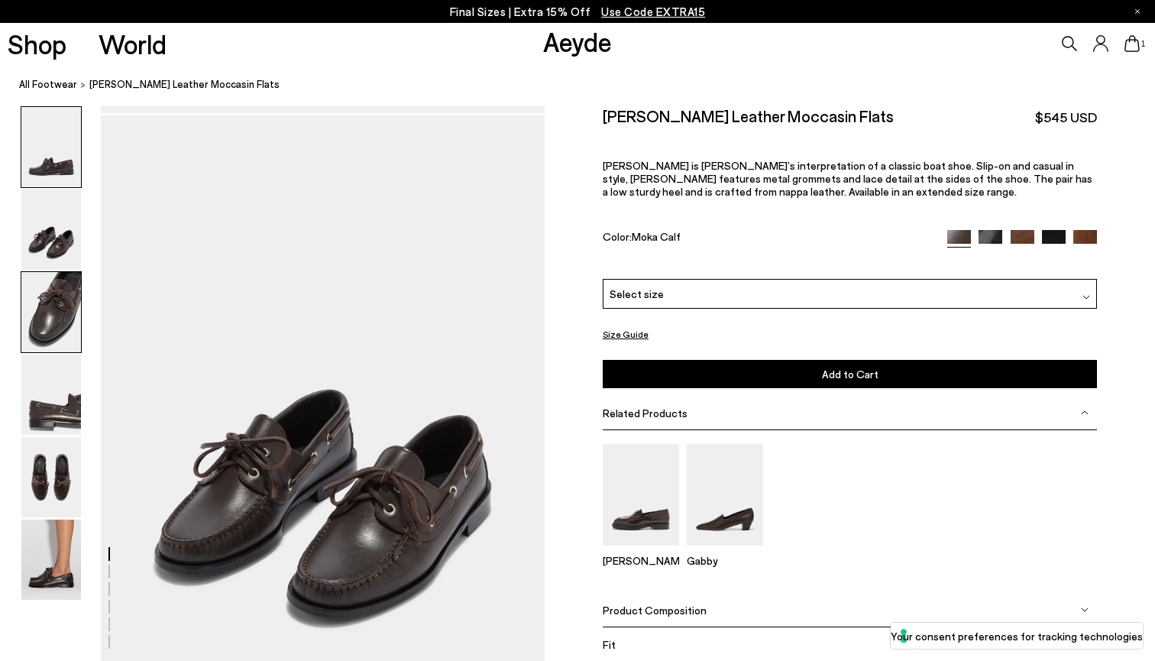
click at [53, 315] on img at bounding box center [51, 312] width 60 height 80
click at [60, 375] on img at bounding box center [51, 394] width 60 height 80
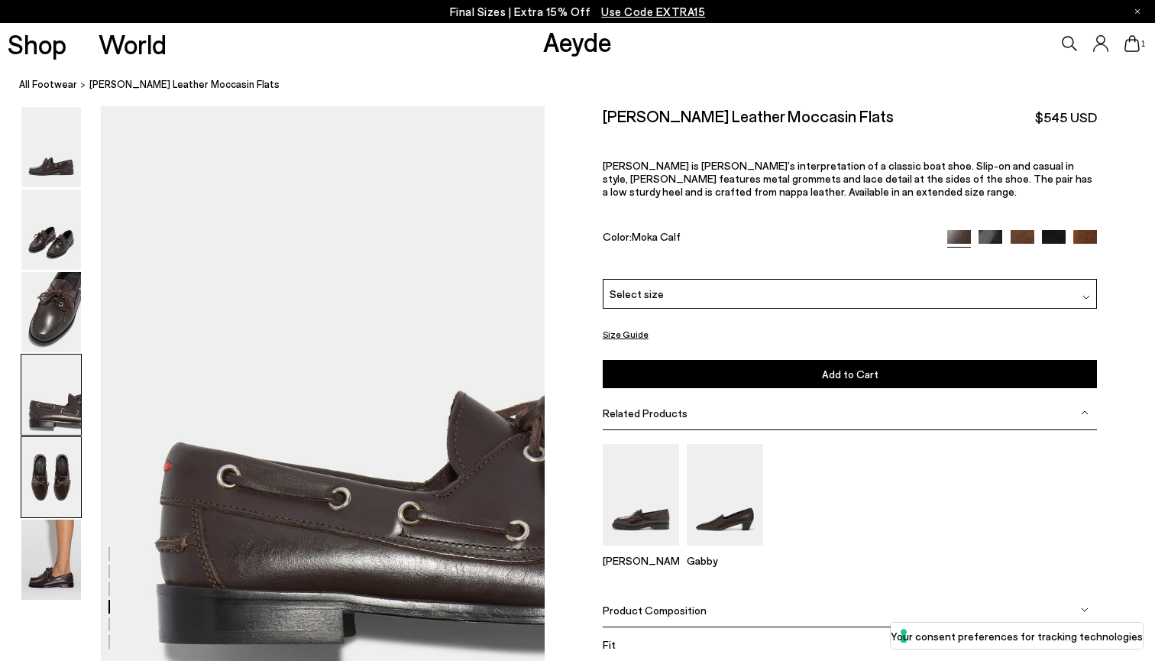
click at [60, 452] on img at bounding box center [51, 477] width 60 height 80
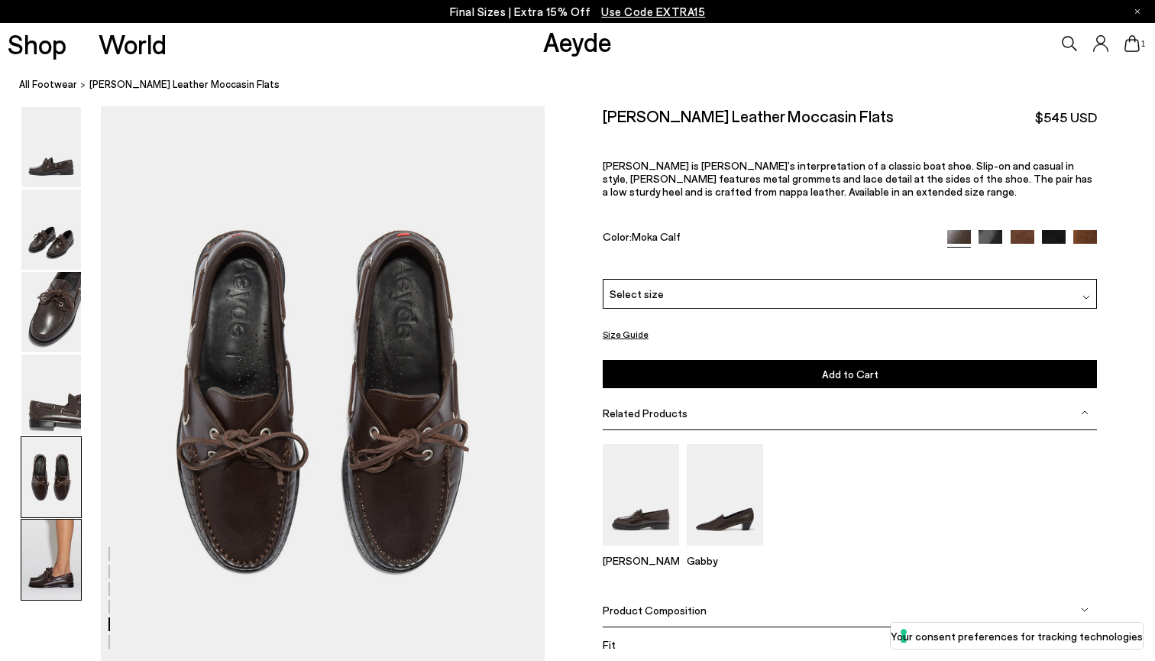
click at [55, 549] on img at bounding box center [51, 559] width 60 height 80
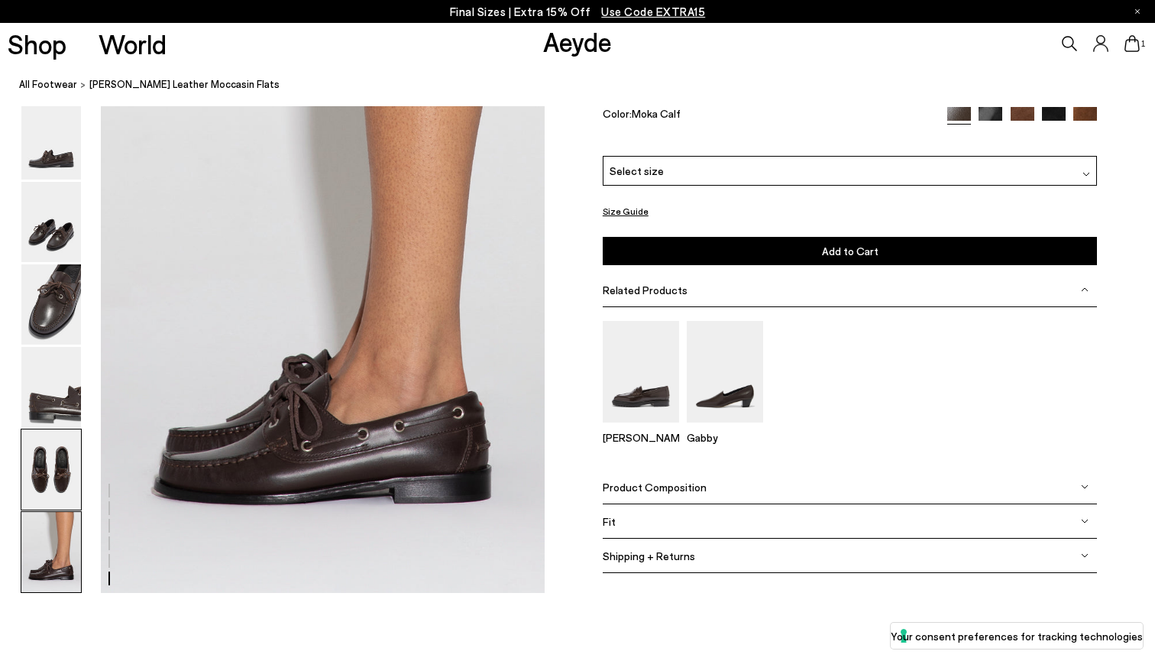
click at [53, 505] on img at bounding box center [51, 469] width 60 height 80
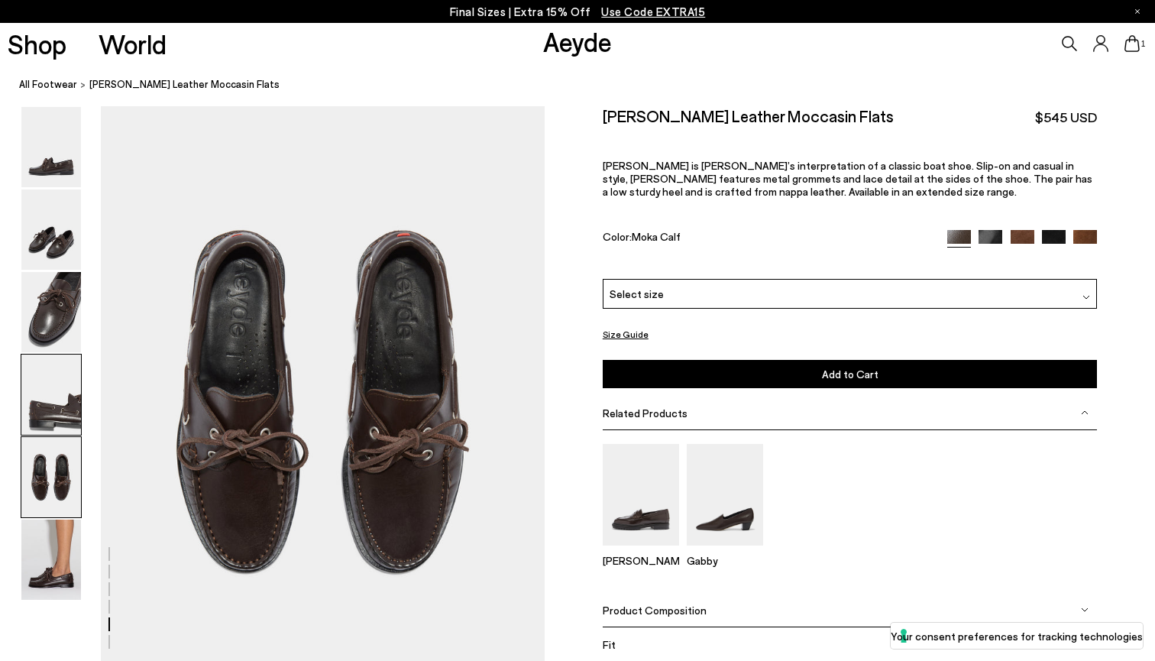
click at [53, 396] on img at bounding box center [51, 394] width 60 height 80
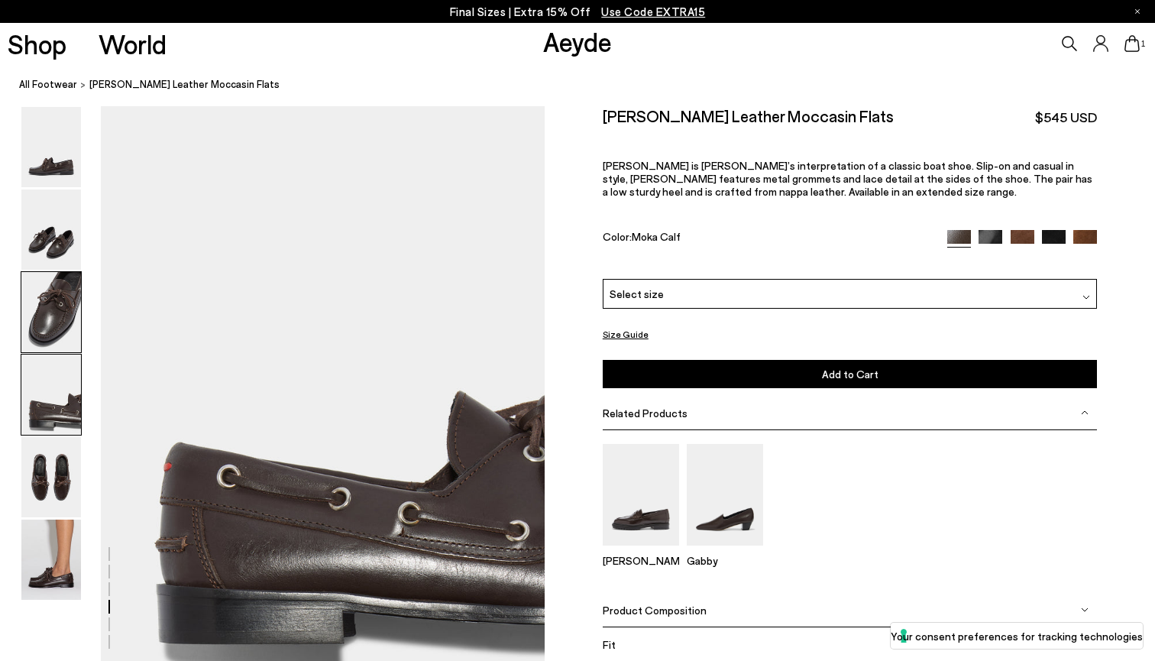
click at [63, 309] on img at bounding box center [51, 312] width 60 height 80
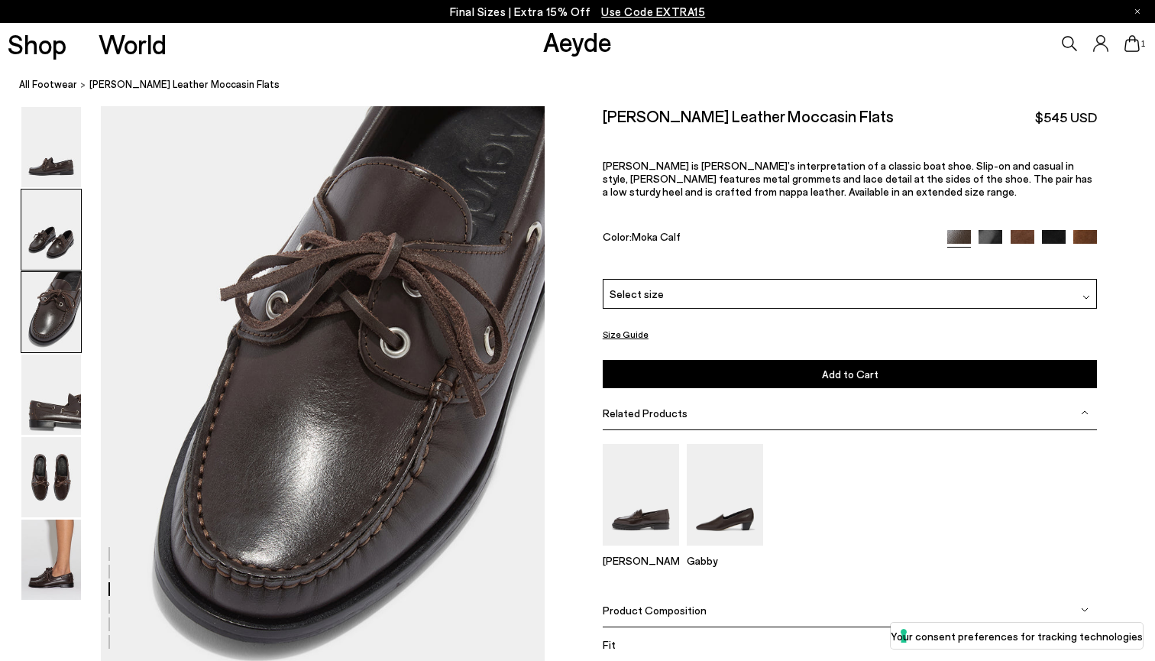
click at [61, 234] on img at bounding box center [51, 229] width 60 height 80
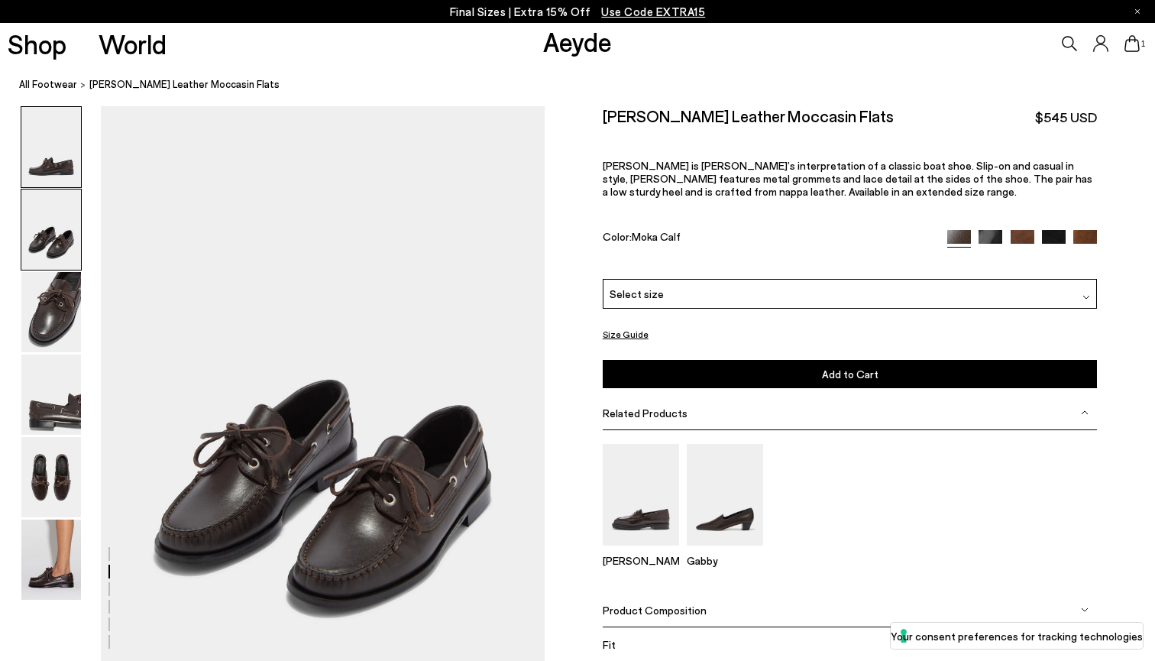
click at [63, 174] on img at bounding box center [51, 147] width 60 height 80
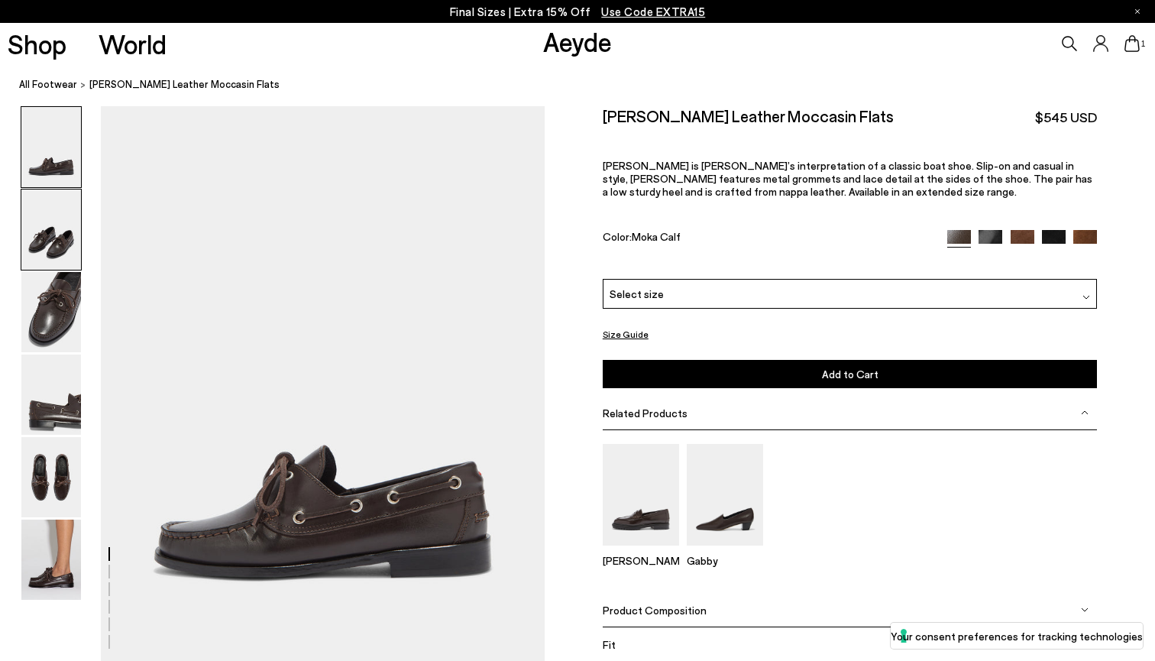
click at [63, 251] on img at bounding box center [51, 229] width 60 height 80
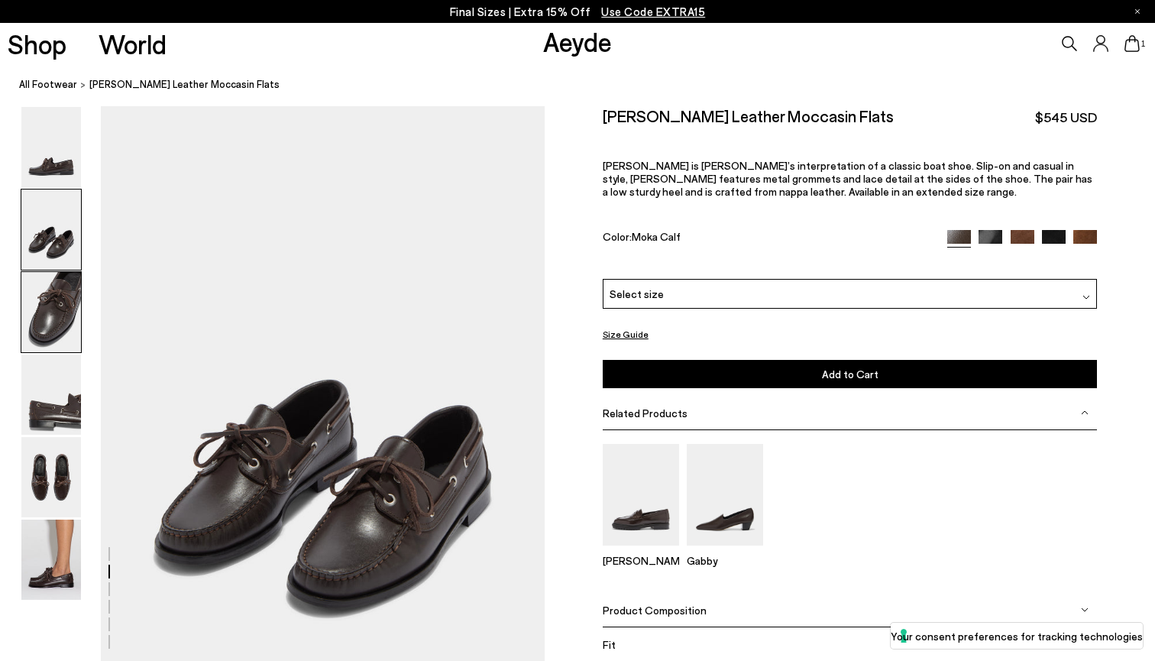
click at [63, 291] on img at bounding box center [51, 312] width 60 height 80
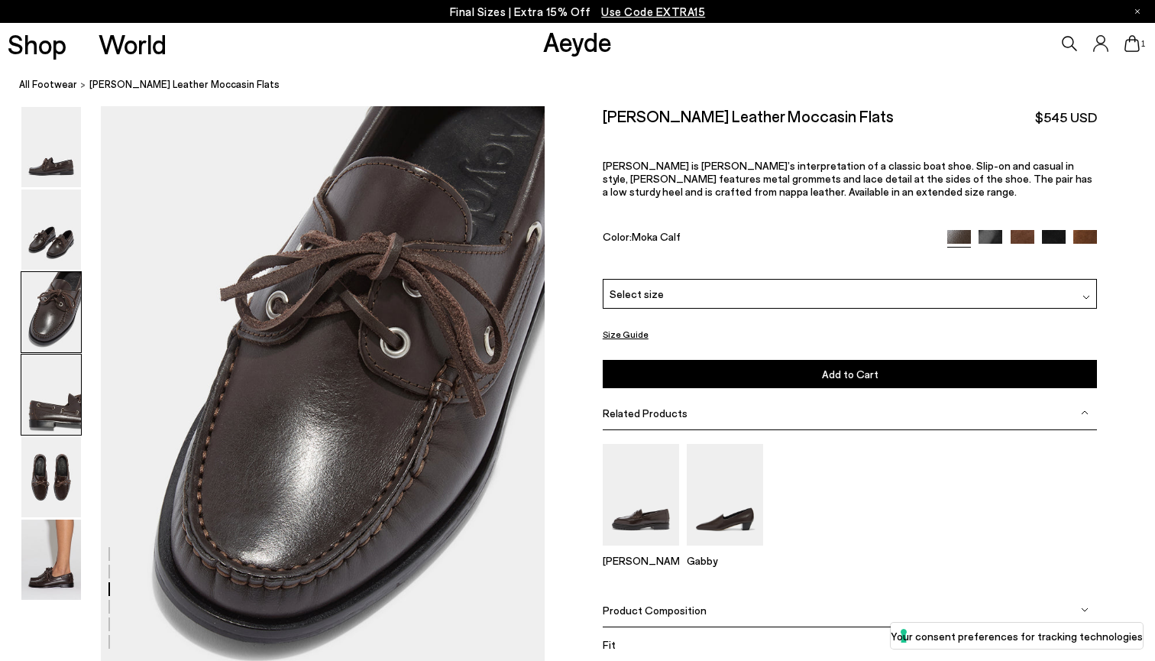
click at [36, 425] on img at bounding box center [51, 394] width 60 height 80
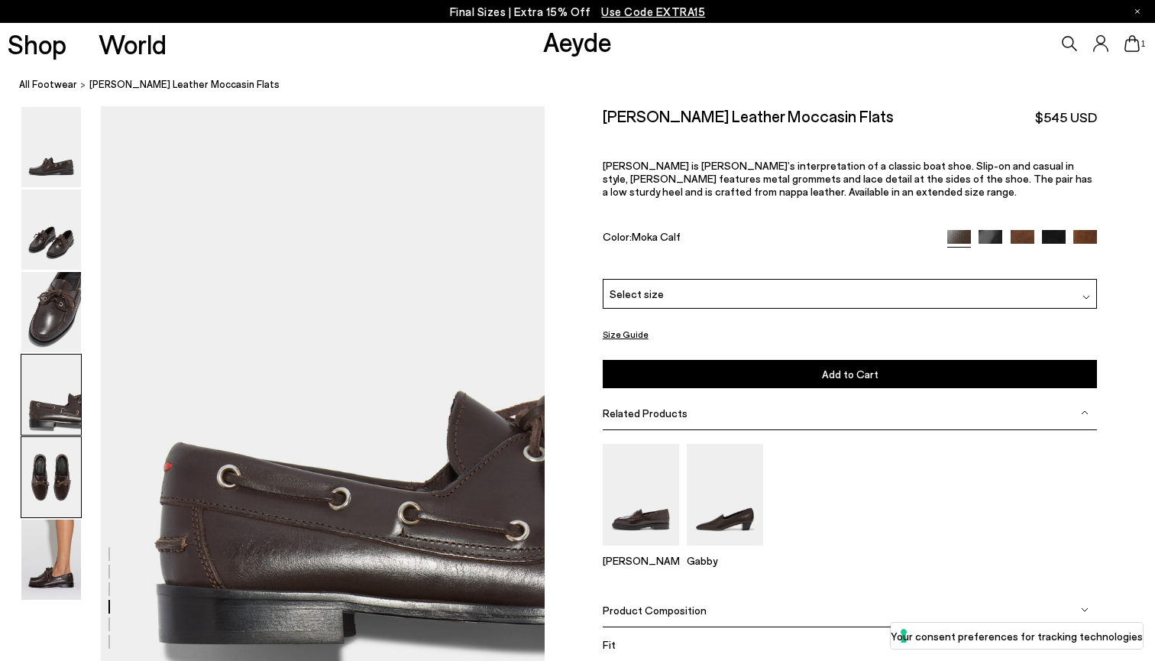
click at [44, 491] on img at bounding box center [51, 477] width 60 height 80
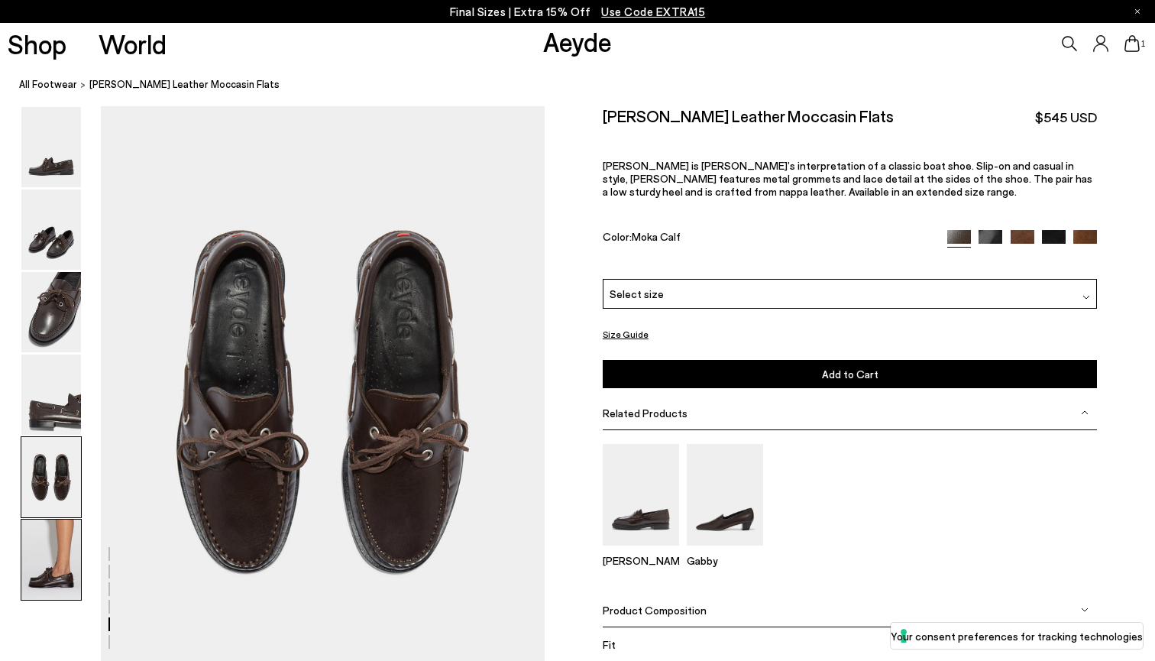
click at [48, 557] on img at bounding box center [51, 559] width 60 height 80
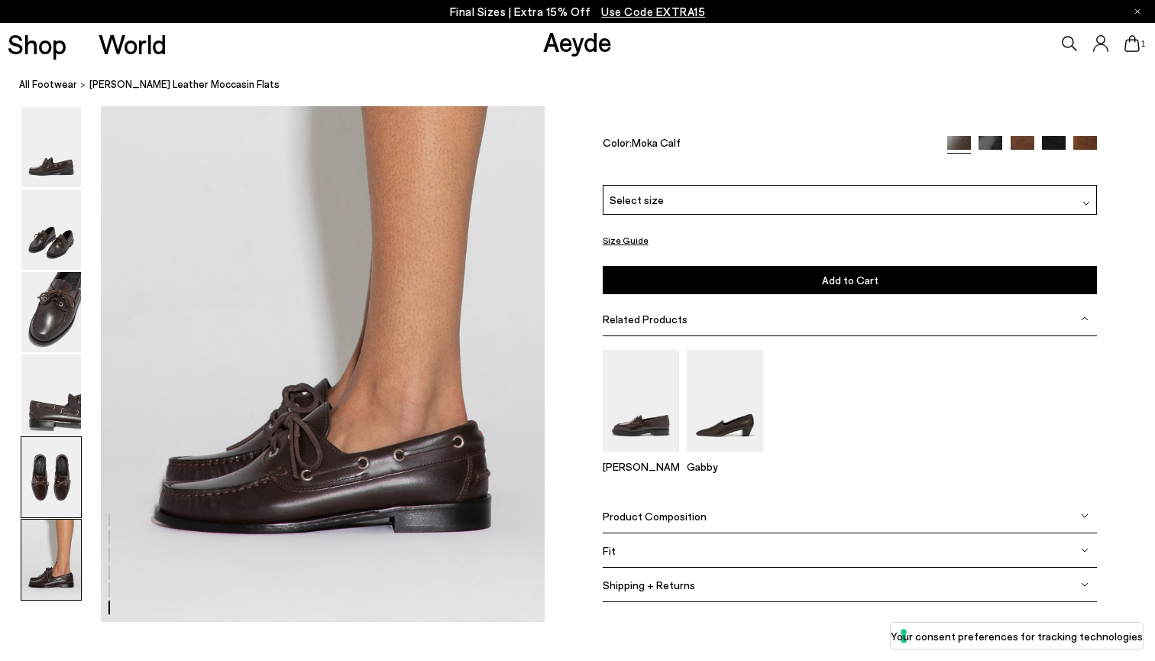
click at [50, 477] on img at bounding box center [51, 477] width 60 height 80
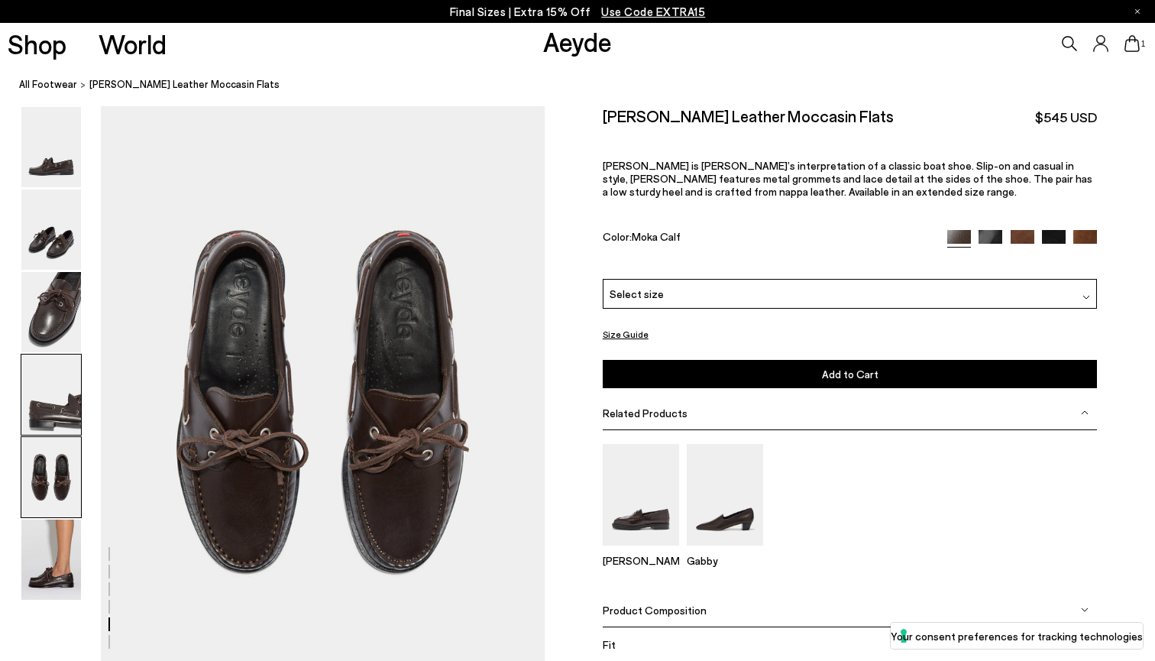
click at [49, 398] on img at bounding box center [51, 394] width 60 height 80
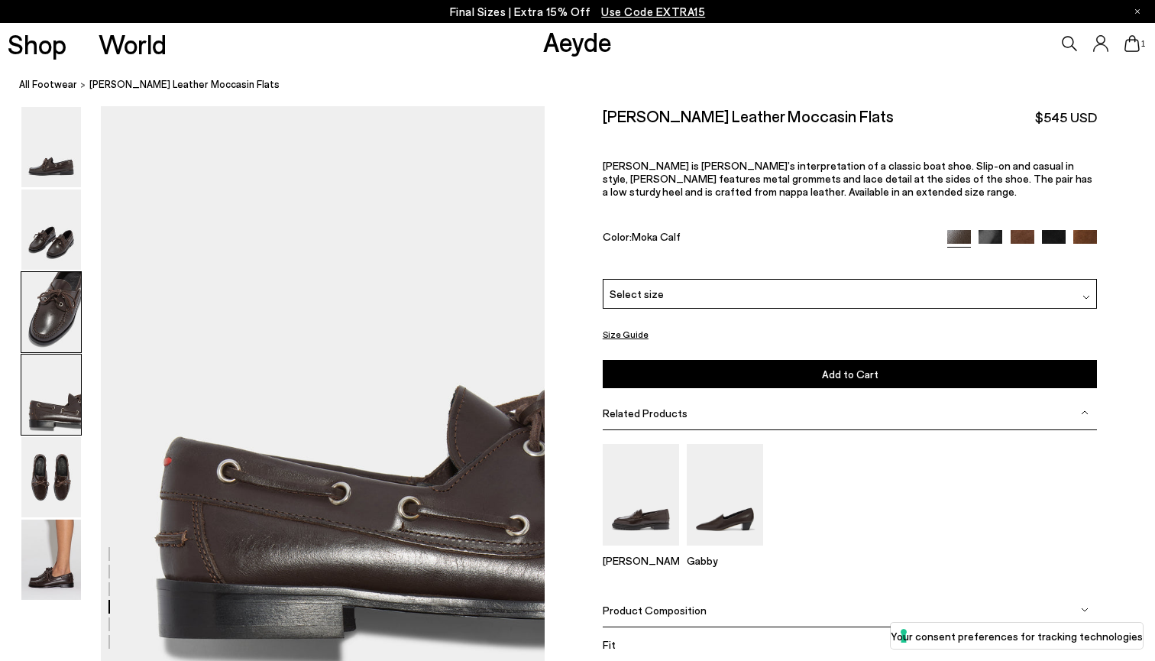
click at [50, 325] on img at bounding box center [51, 312] width 60 height 80
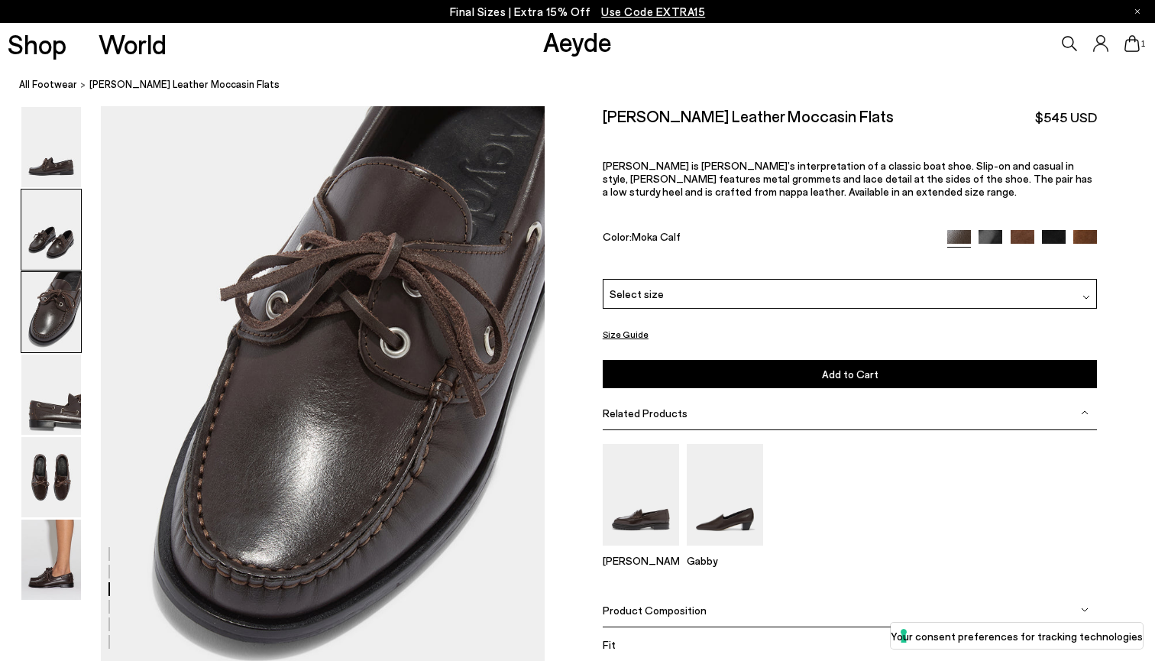
click at [43, 247] on img at bounding box center [51, 229] width 60 height 80
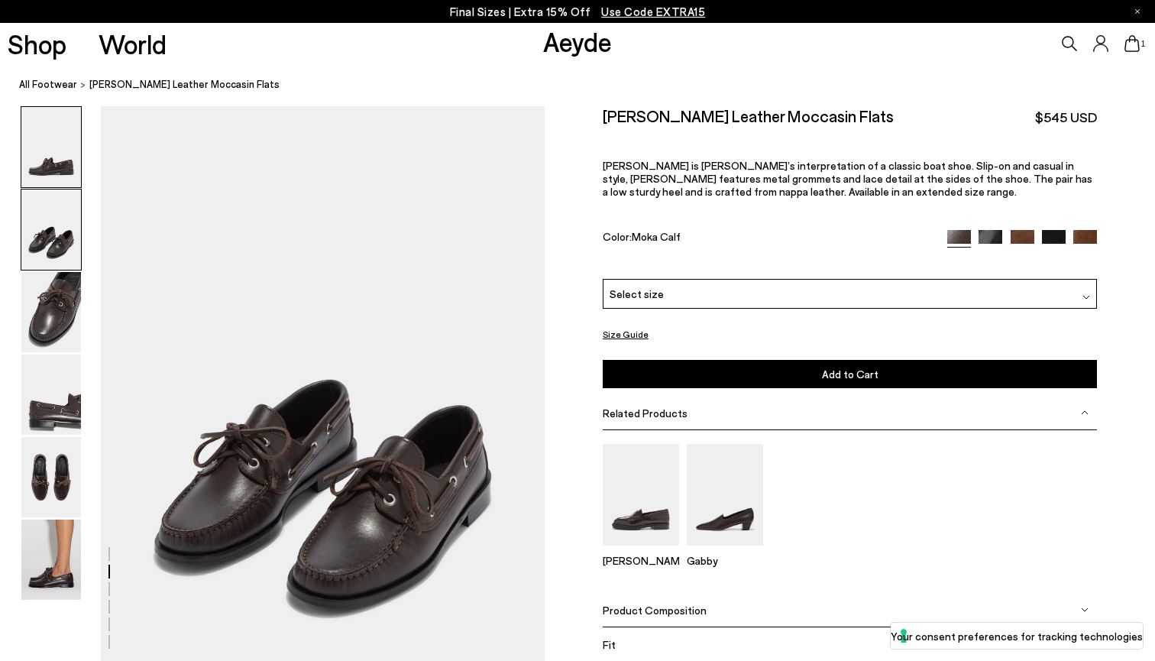
click at [46, 134] on img at bounding box center [51, 147] width 60 height 80
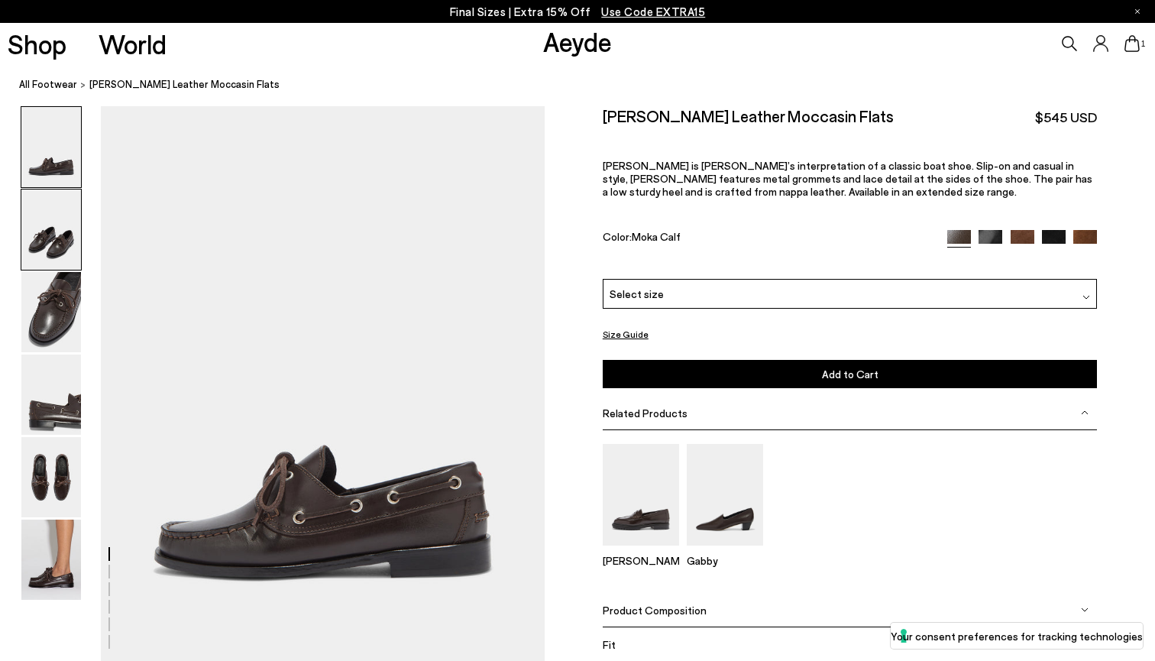
click at [46, 257] on img at bounding box center [51, 229] width 60 height 80
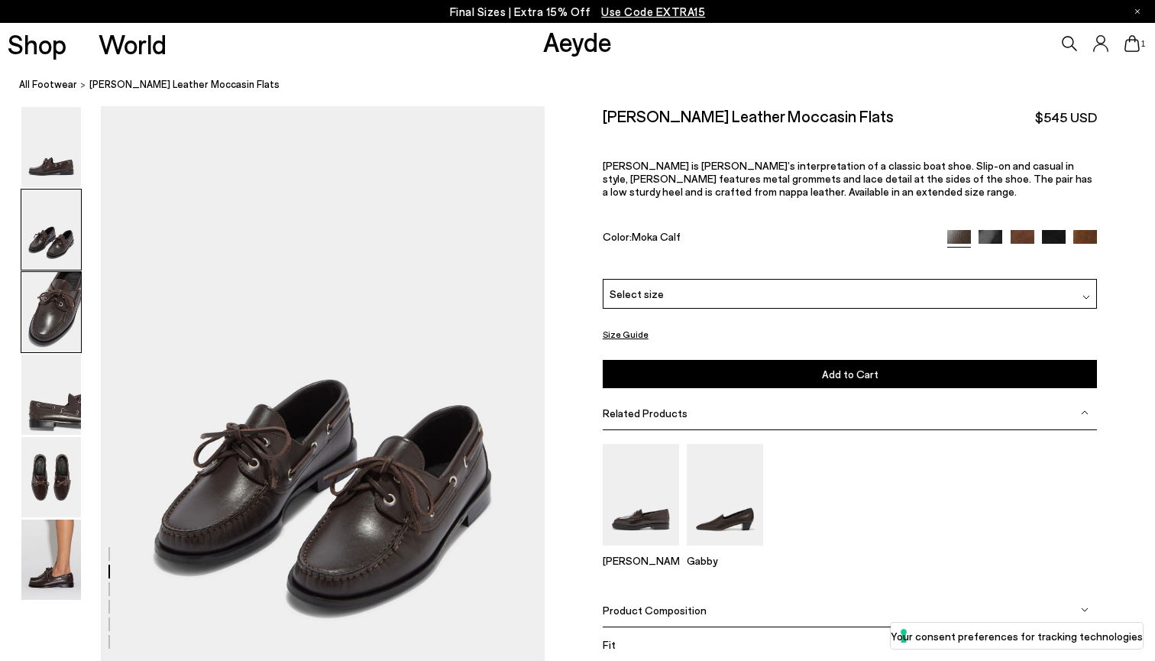
click at [46, 322] on img at bounding box center [51, 312] width 60 height 80
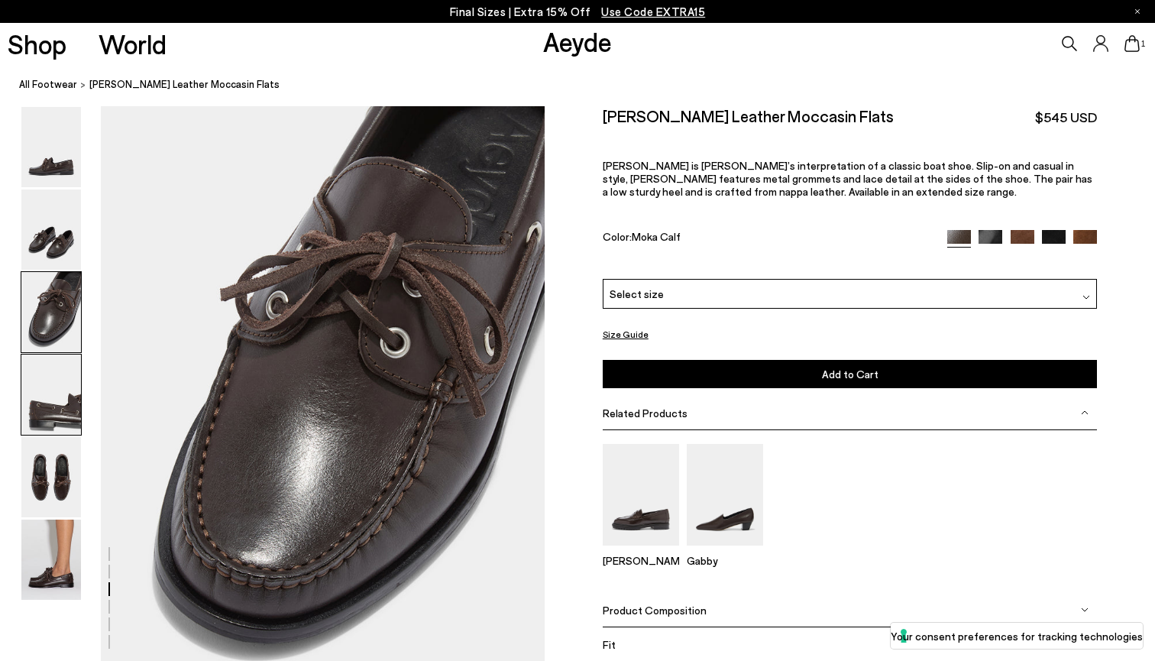
click at [41, 383] on img at bounding box center [51, 394] width 60 height 80
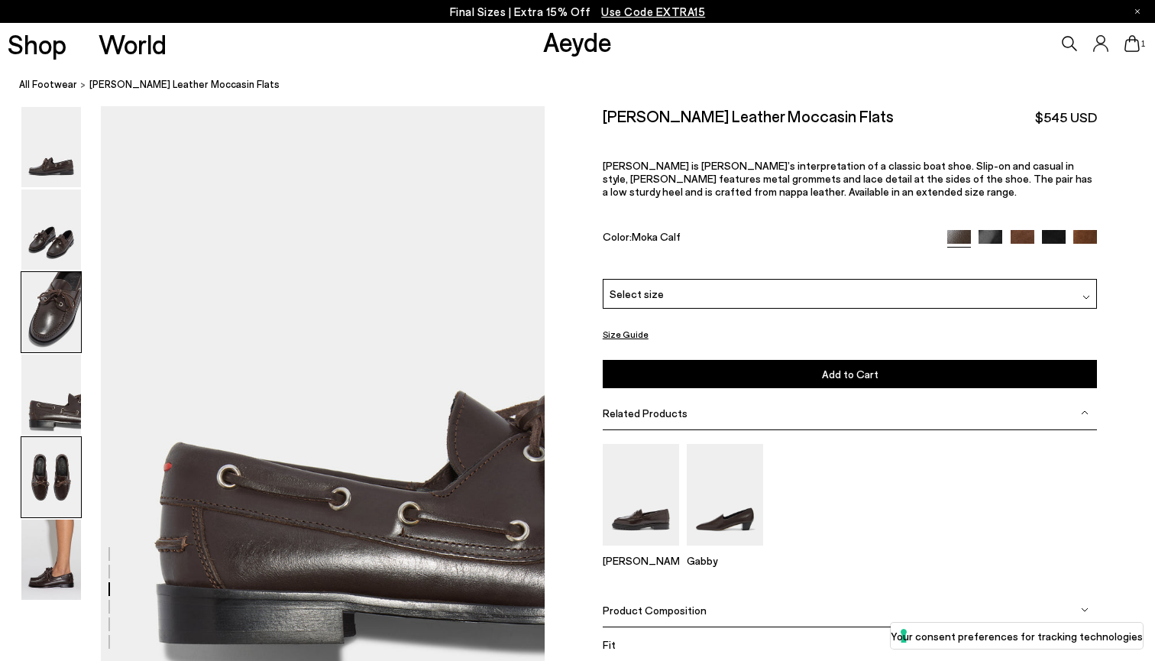
click at [41, 480] on img at bounding box center [51, 477] width 60 height 80
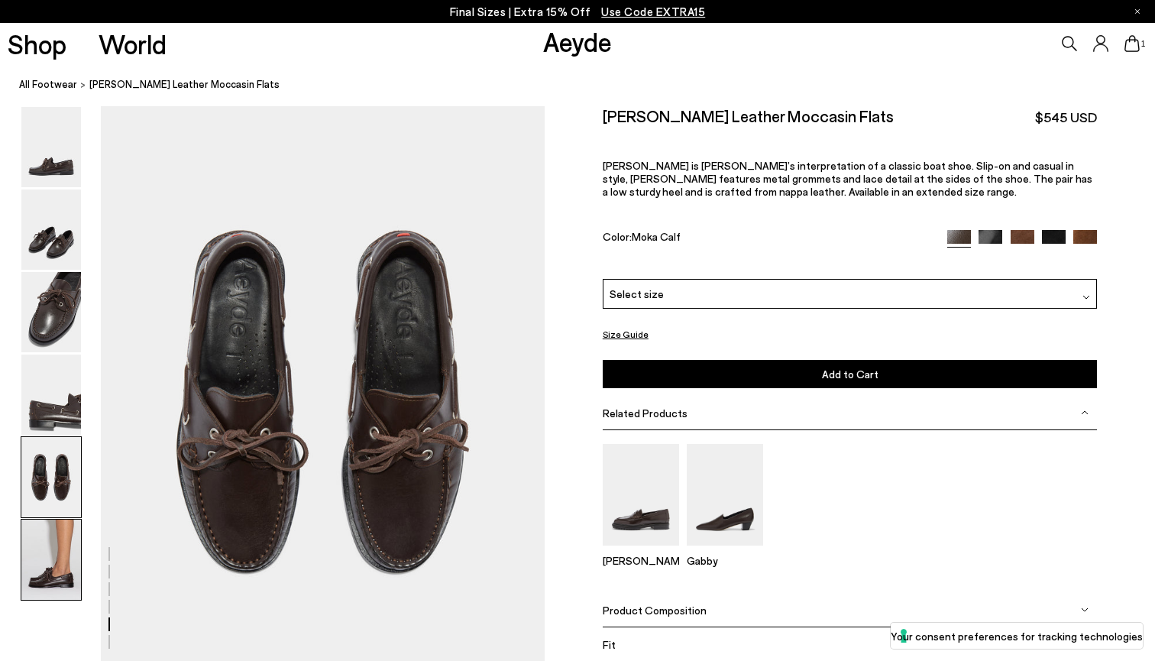
click at [55, 562] on img at bounding box center [51, 559] width 60 height 80
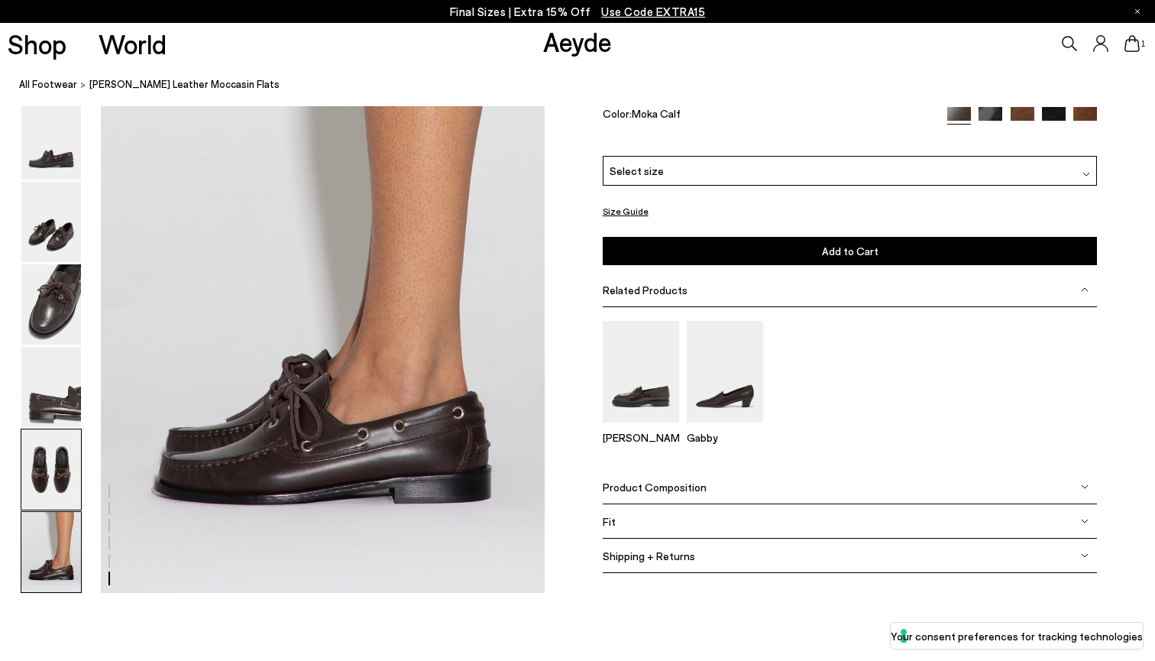
click at [65, 445] on img at bounding box center [51, 469] width 60 height 80
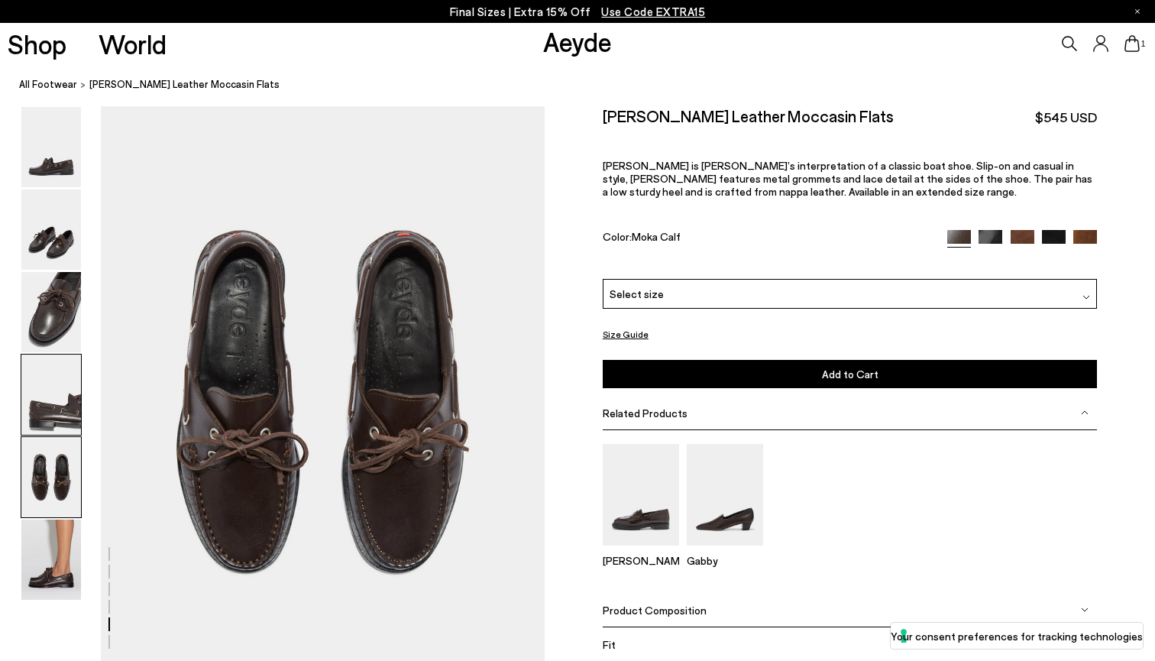
click at [61, 379] on img at bounding box center [51, 394] width 60 height 80
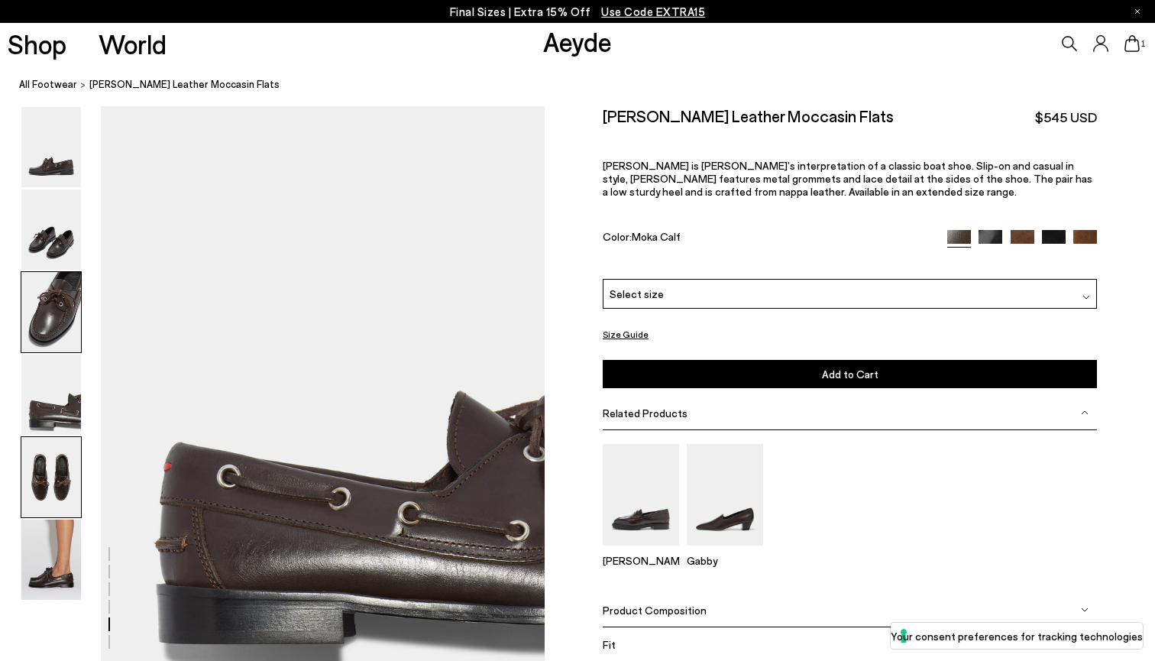
click at [64, 310] on img at bounding box center [51, 312] width 60 height 80
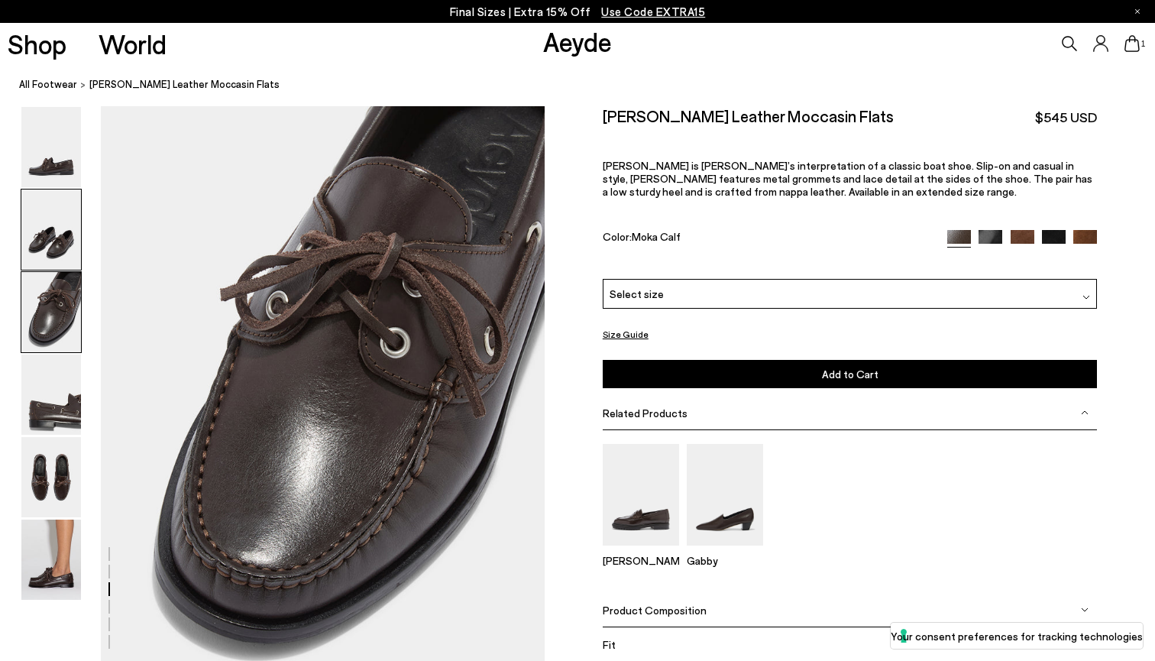
click at [59, 204] on img at bounding box center [51, 229] width 60 height 80
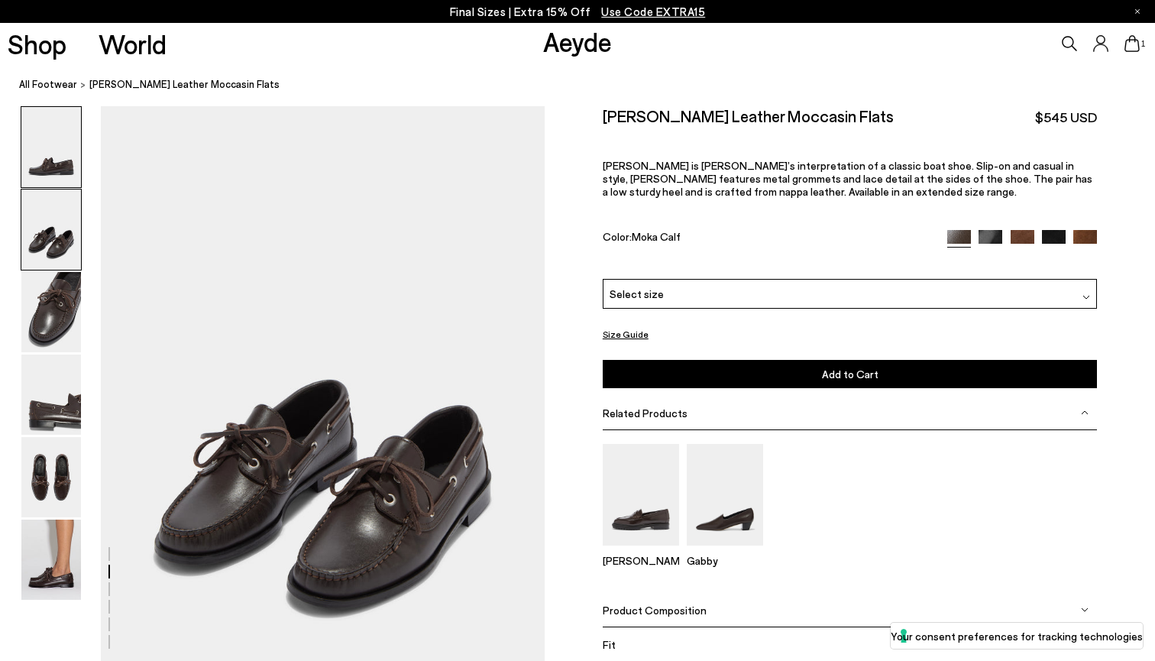
click at [59, 131] on img at bounding box center [51, 147] width 60 height 80
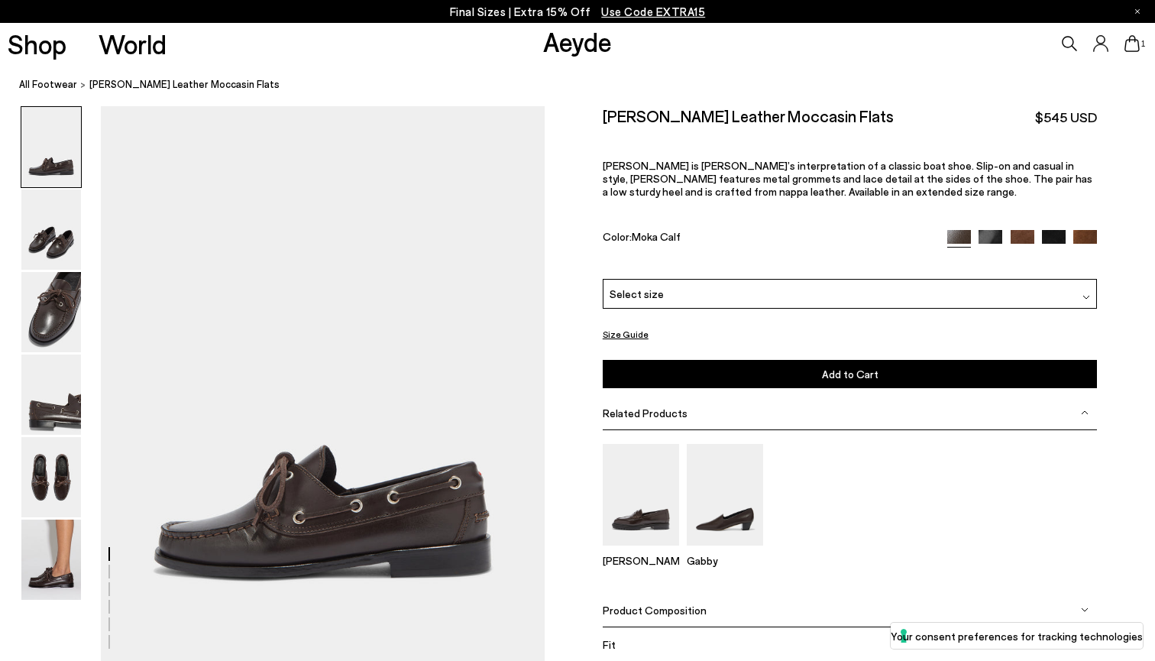
click at [994, 230] on img at bounding box center [991, 242] width 24 height 24
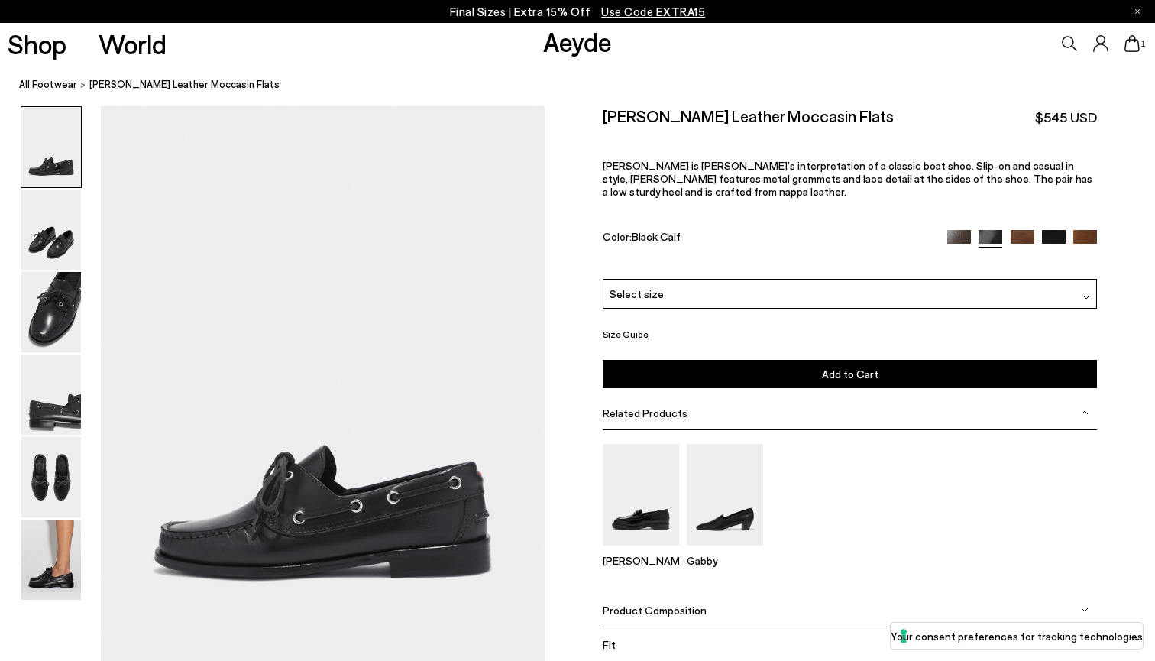
click at [1027, 230] on img at bounding box center [1023, 242] width 24 height 24
click at [962, 230] on img at bounding box center [959, 242] width 24 height 24
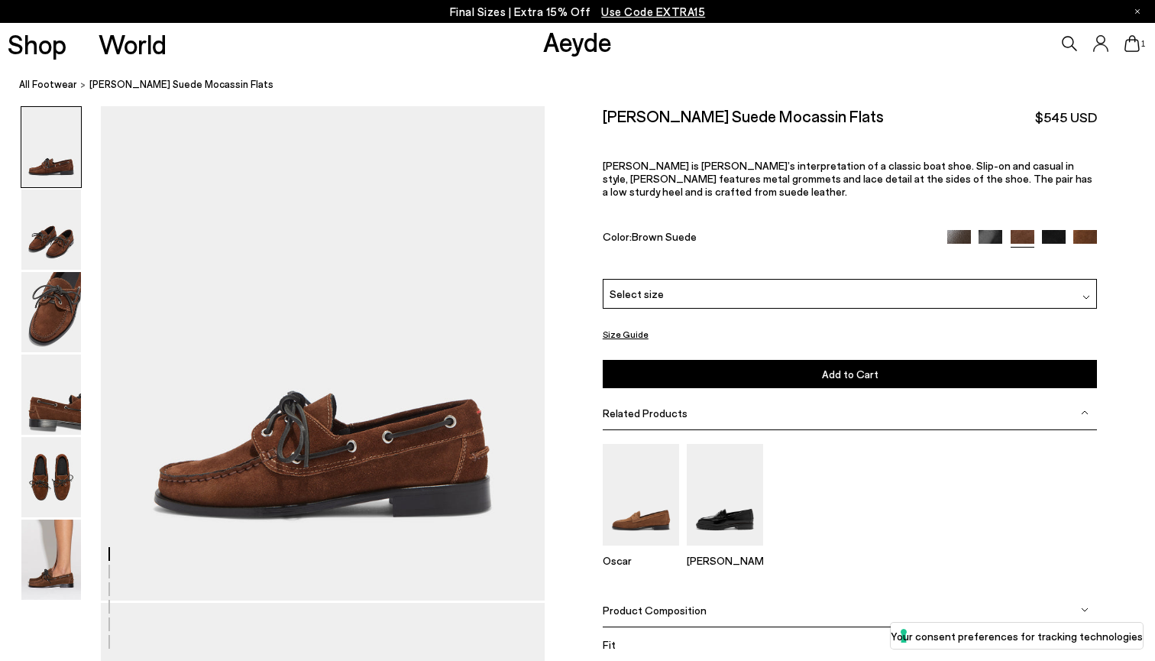
scroll to position [11, 0]
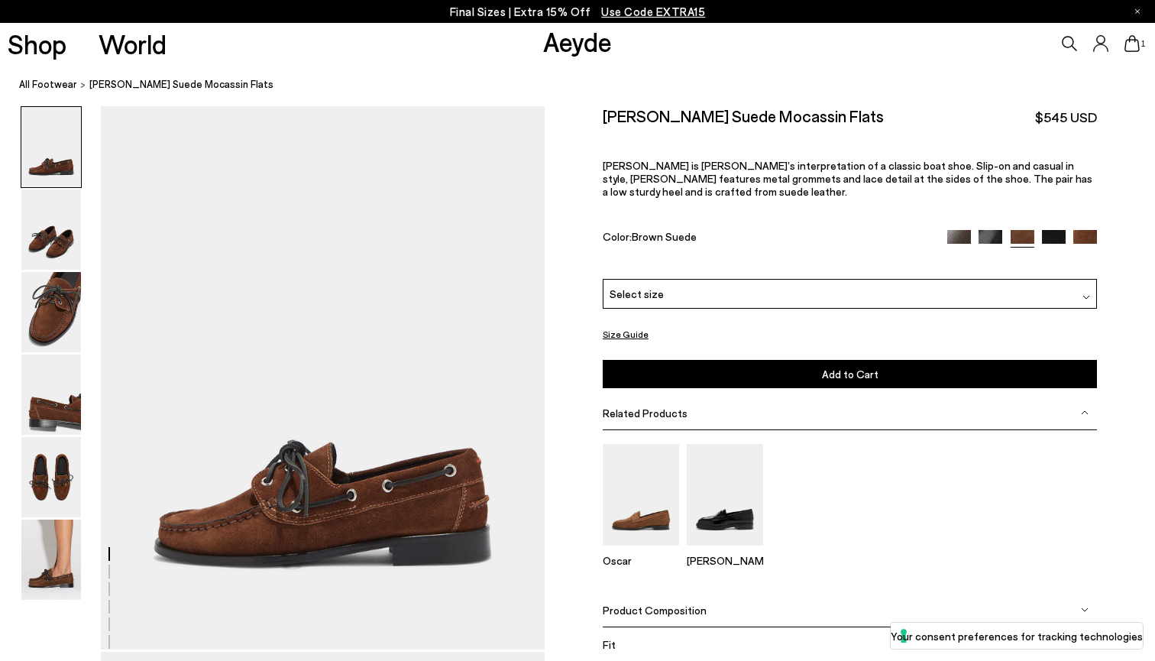
click at [60, 475] on img at bounding box center [51, 477] width 60 height 80
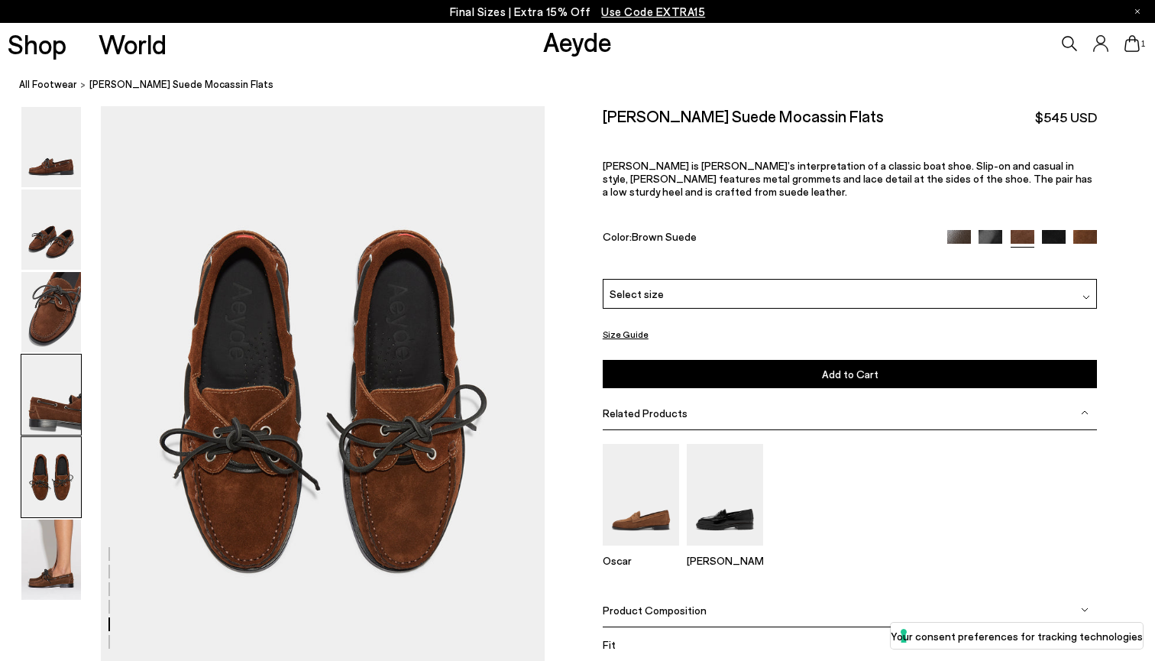
click at [63, 387] on img at bounding box center [51, 394] width 60 height 80
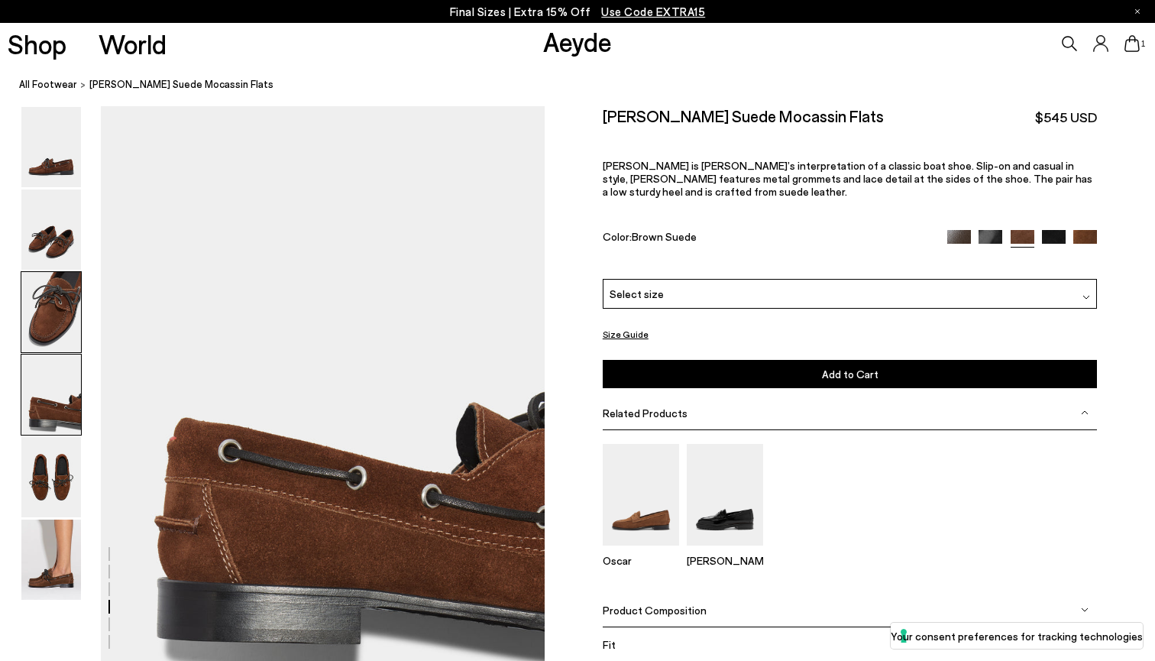
click at [57, 309] on img at bounding box center [51, 312] width 60 height 80
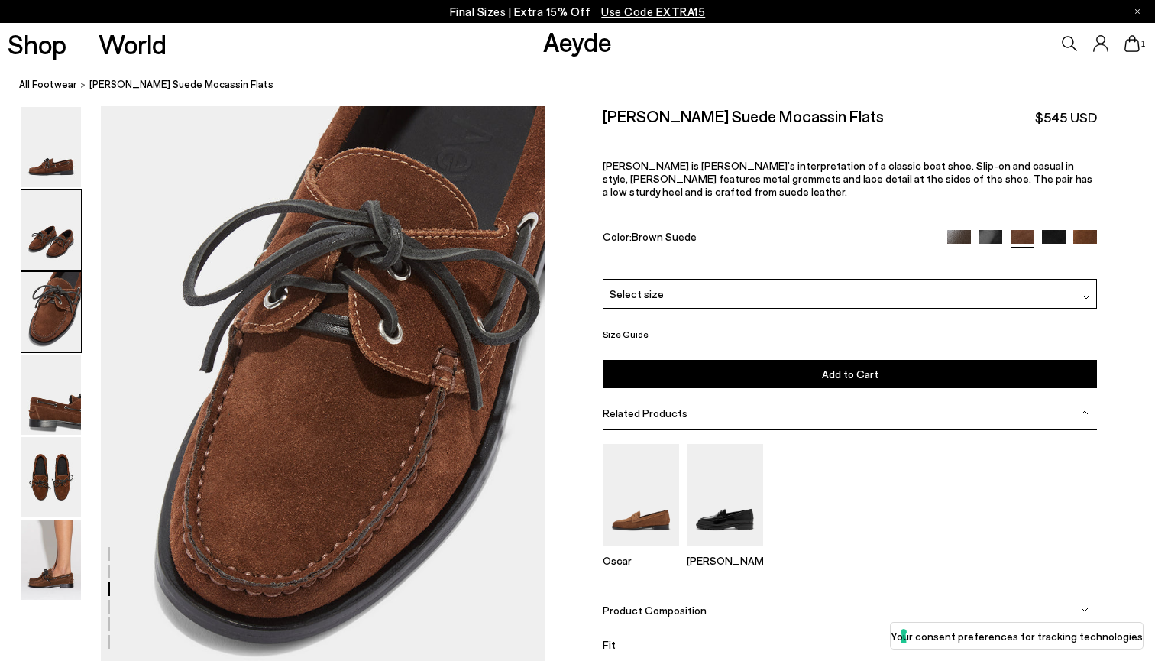
click at [58, 224] on img at bounding box center [51, 229] width 60 height 80
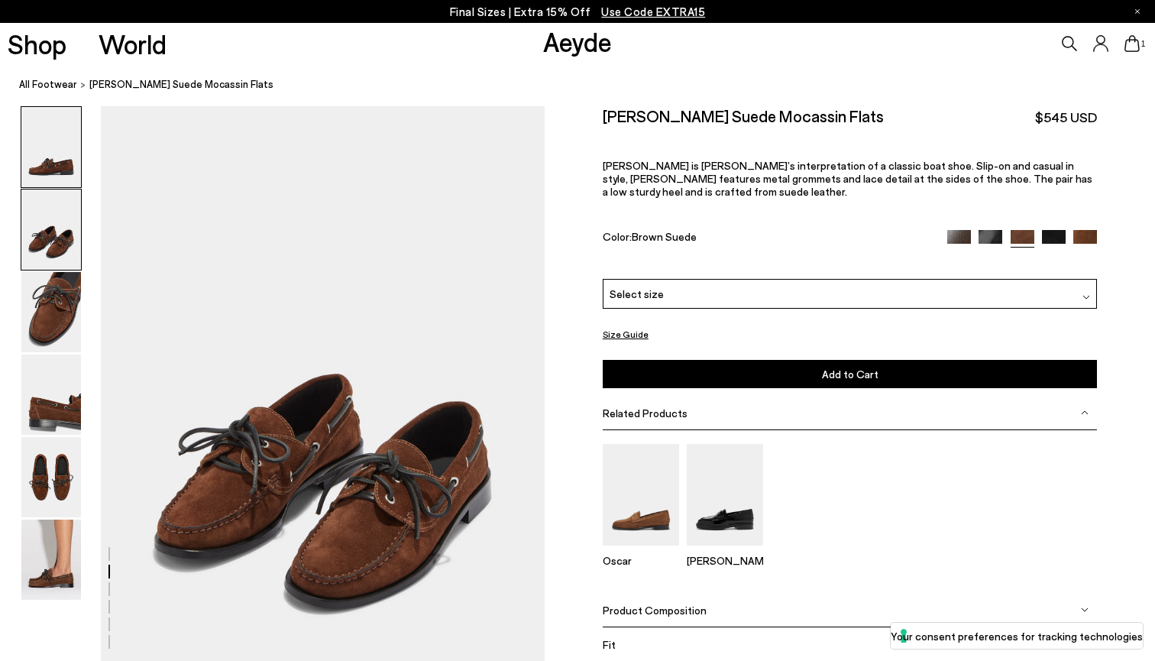
click at [63, 146] on img at bounding box center [51, 147] width 60 height 80
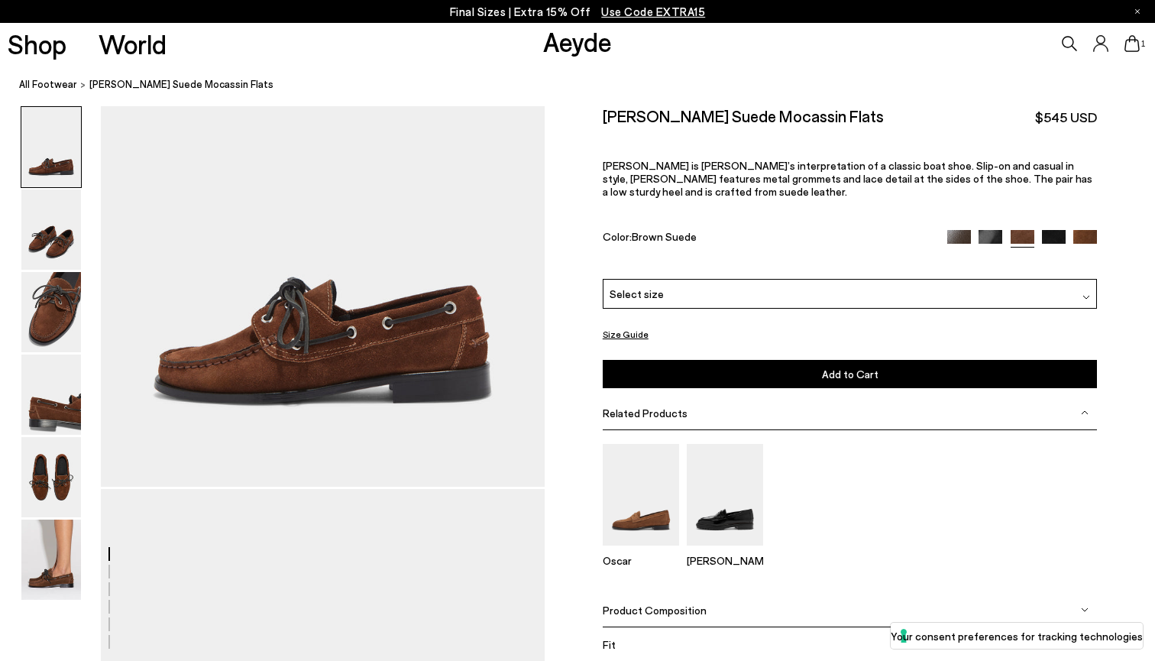
scroll to position [0, 0]
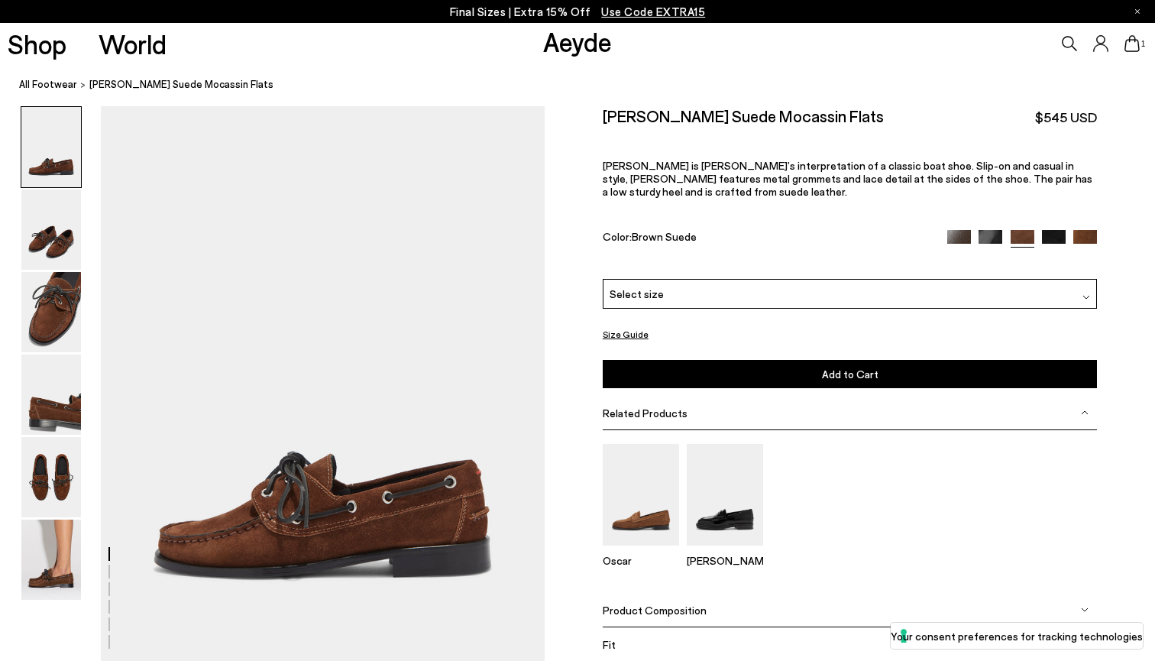
click at [869, 279] on div "Select size" at bounding box center [850, 294] width 495 height 30
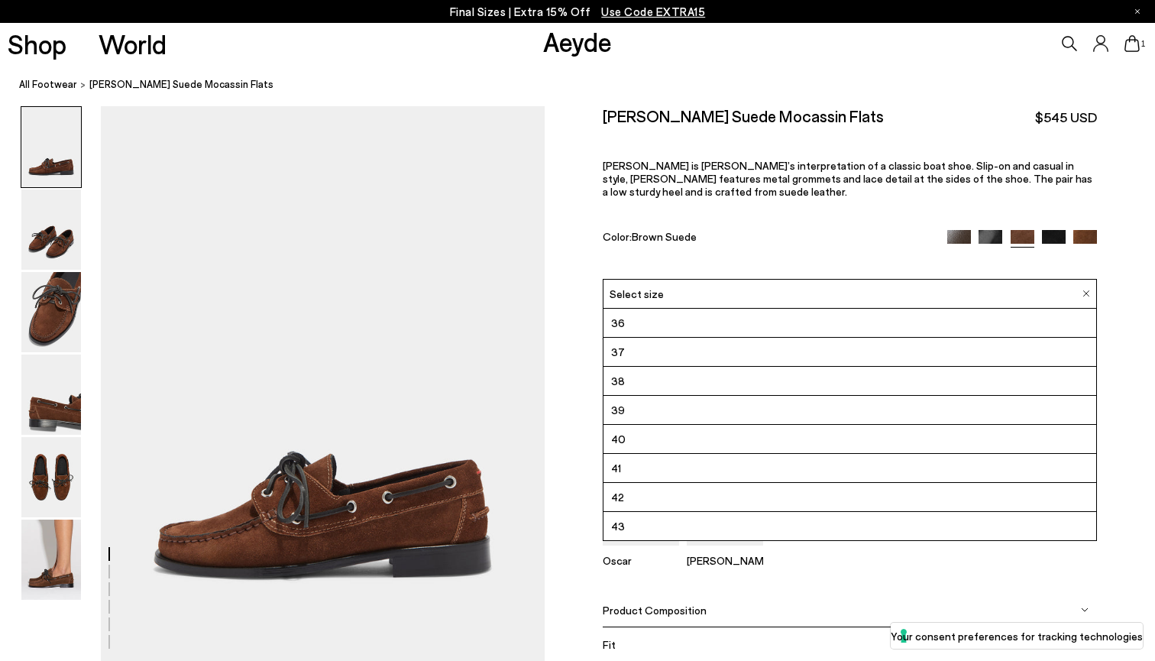
click at [888, 230] on div "Color: Brown Suede" at bounding box center [767, 239] width 328 height 18
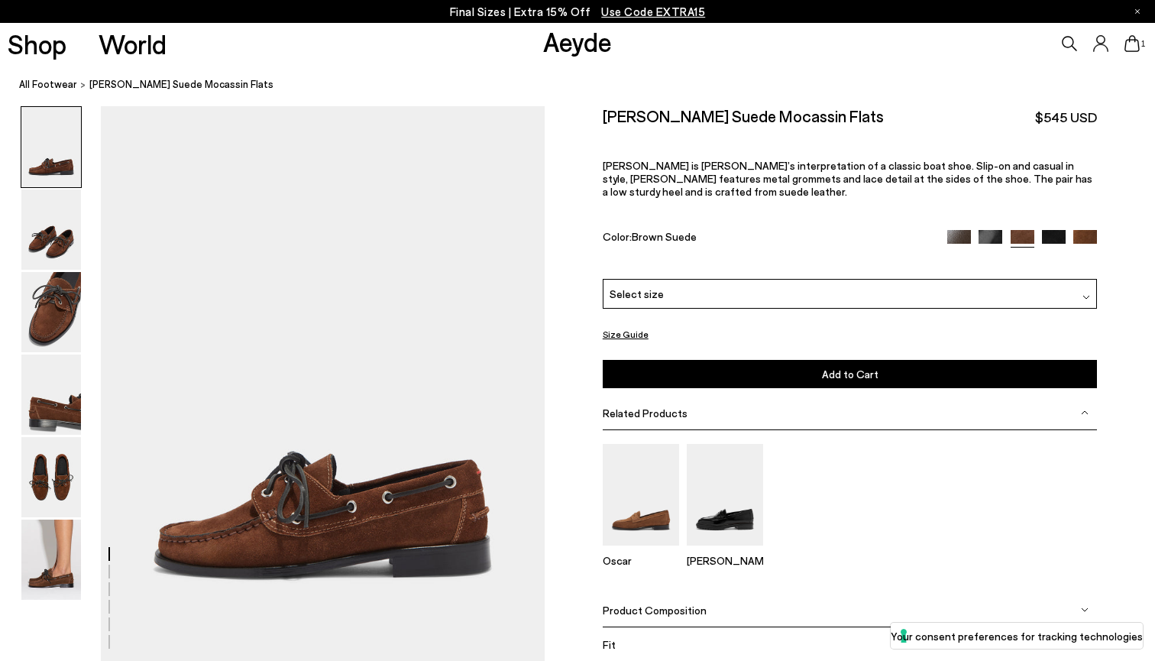
click at [632, 325] on button "Size Guide" at bounding box center [626, 334] width 46 height 19
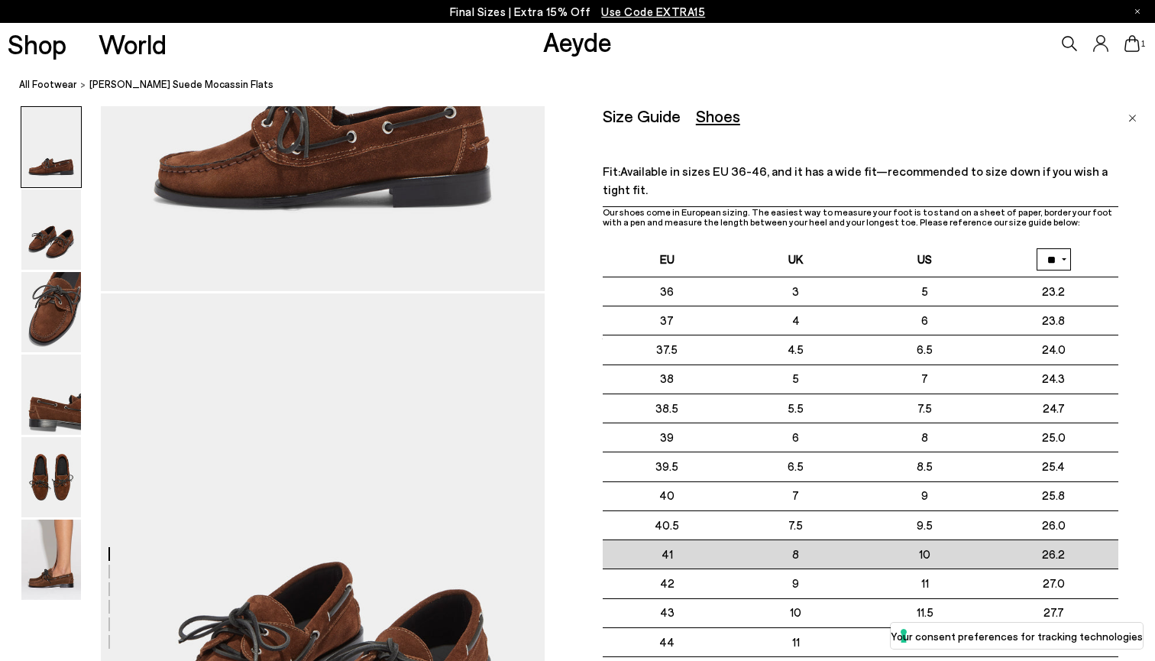
scroll to position [384, 0]
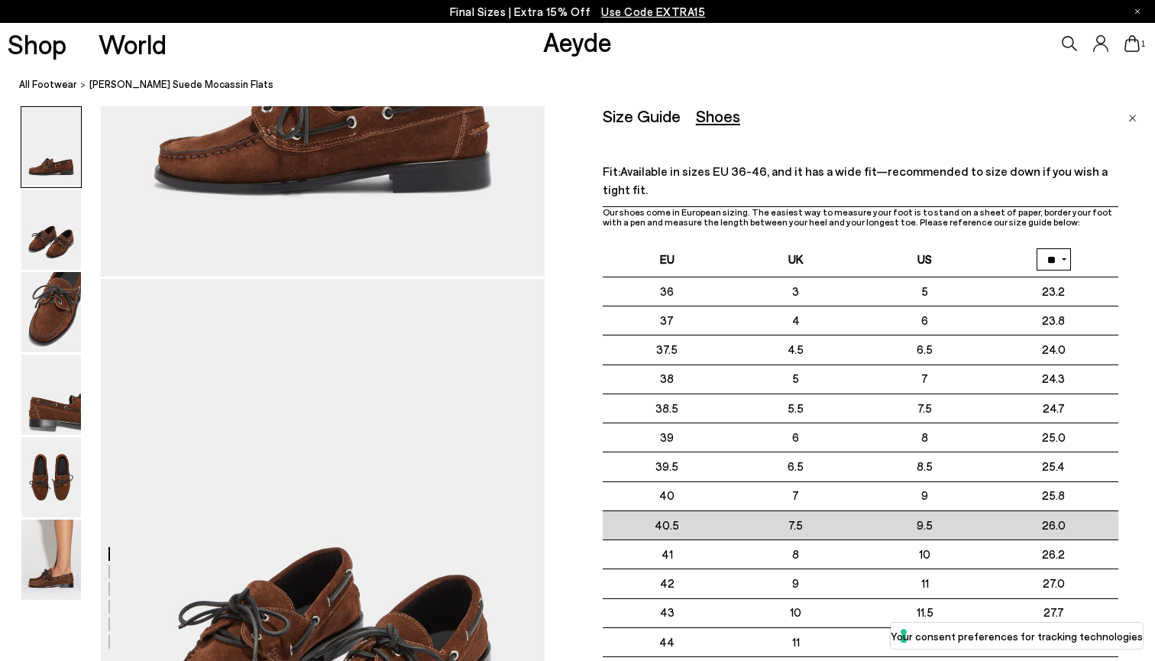
drag, startPoint x: 930, startPoint y: 231, endPoint x: 836, endPoint y: 526, distance: 310.2
click at [836, 526] on table "EU UK US ** **" at bounding box center [861, 478] width 516 height 473
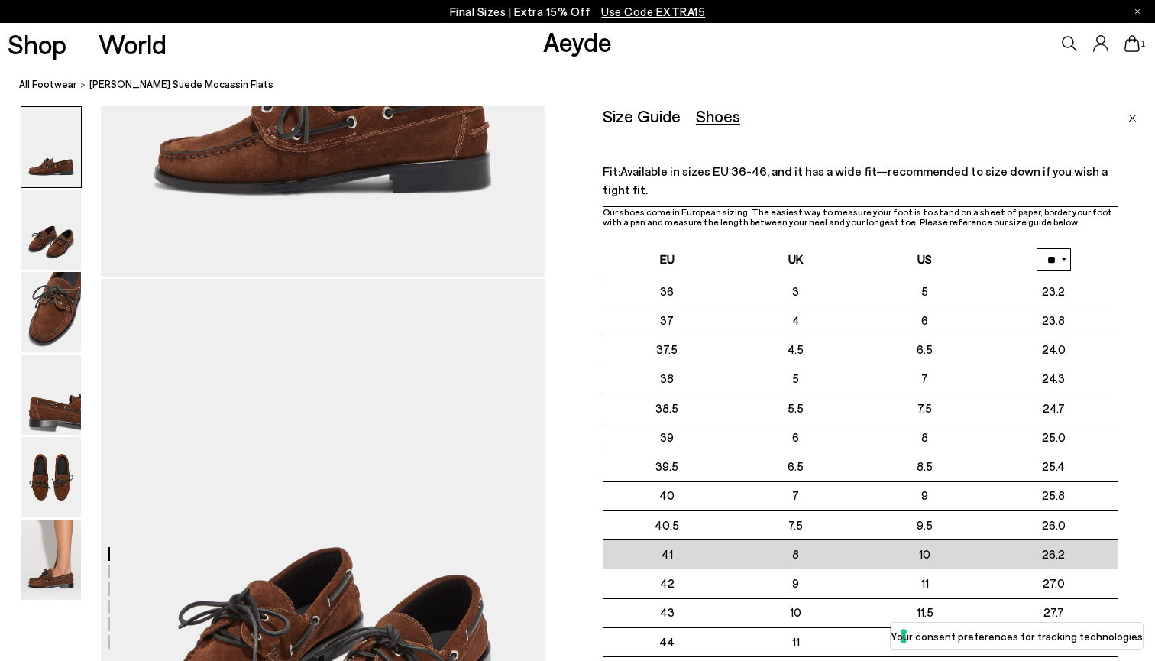
drag, startPoint x: 648, startPoint y: 541, endPoint x: 1134, endPoint y: 555, distance: 486.8
click at [1118, 557] on tr "41 8" at bounding box center [861, 554] width 516 height 29
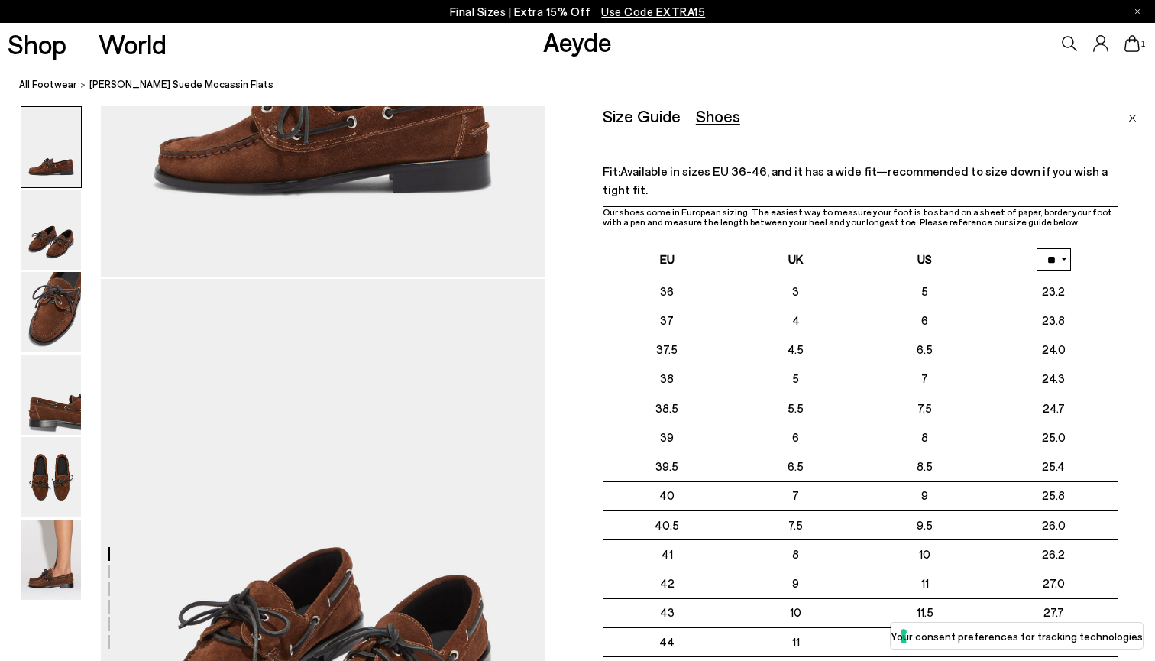
drag, startPoint x: 1132, startPoint y: 613, endPoint x: 594, endPoint y: 167, distance: 699.3
click at [594, 167] on div "Size Guide Shoes Belt Fit: Available in sizes EU 36-46, and it has a wide fit—r…" at bounding box center [850, 411] width 610 height 610
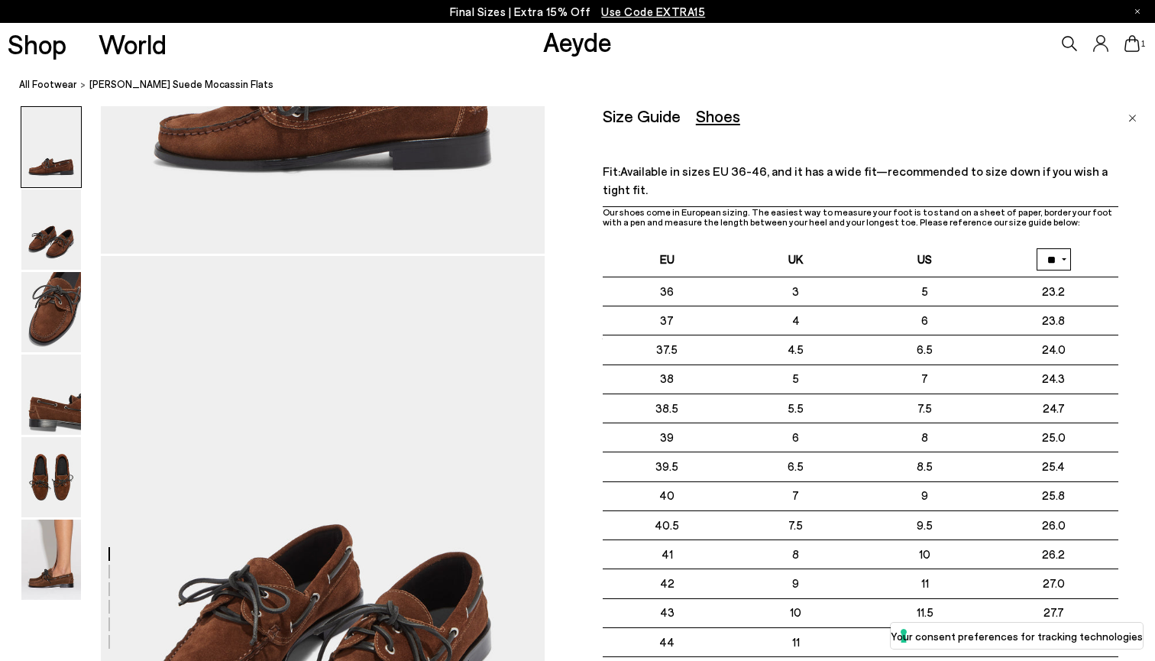
scroll to position [0, 0]
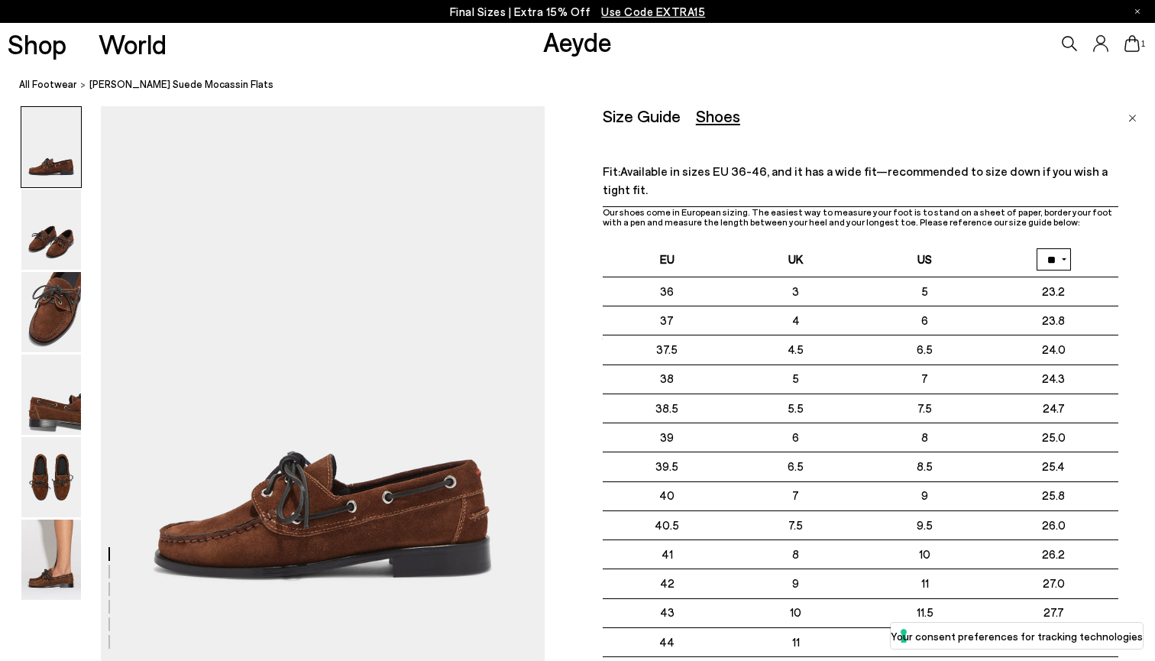
click at [654, 121] on div "Size Guide" at bounding box center [642, 115] width 78 height 19
click at [726, 111] on div "Shoes" at bounding box center [718, 115] width 44 height 19
click at [44, 493] on img at bounding box center [51, 477] width 60 height 80
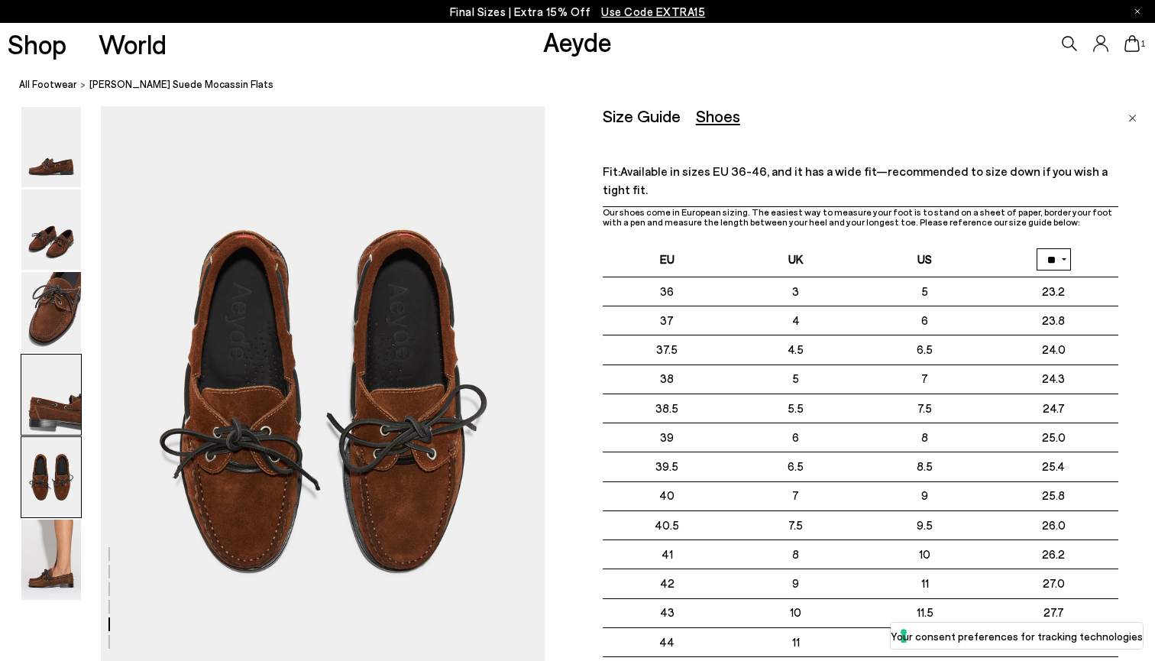
click at [56, 389] on img at bounding box center [51, 394] width 60 height 80
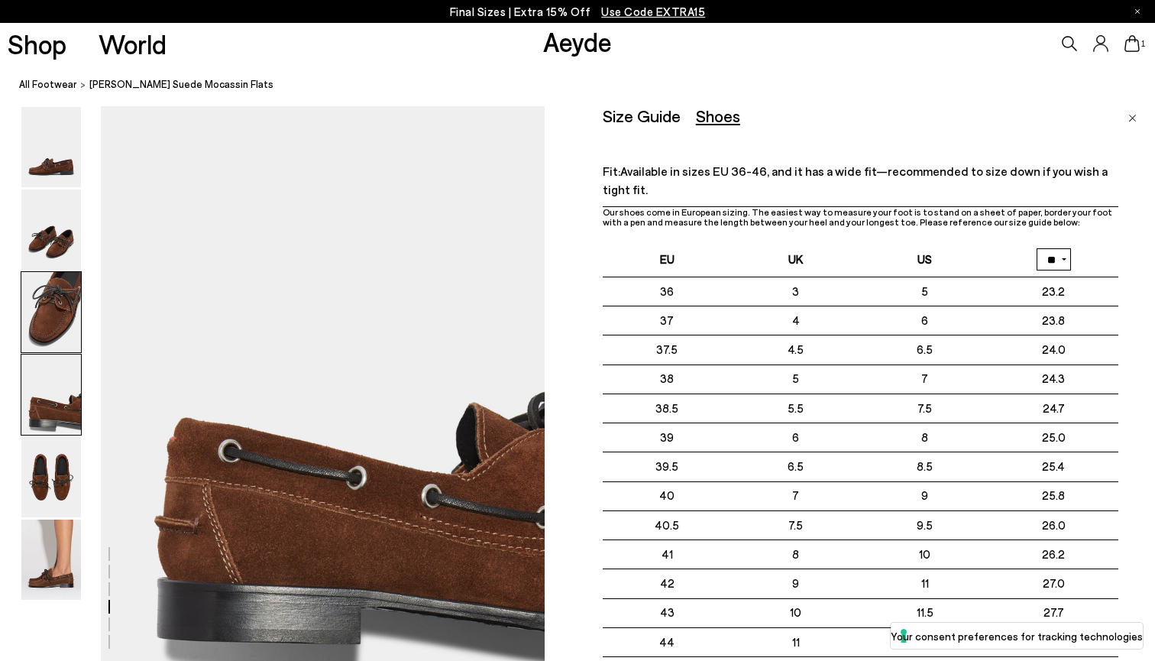
click at [54, 309] on img at bounding box center [51, 312] width 60 height 80
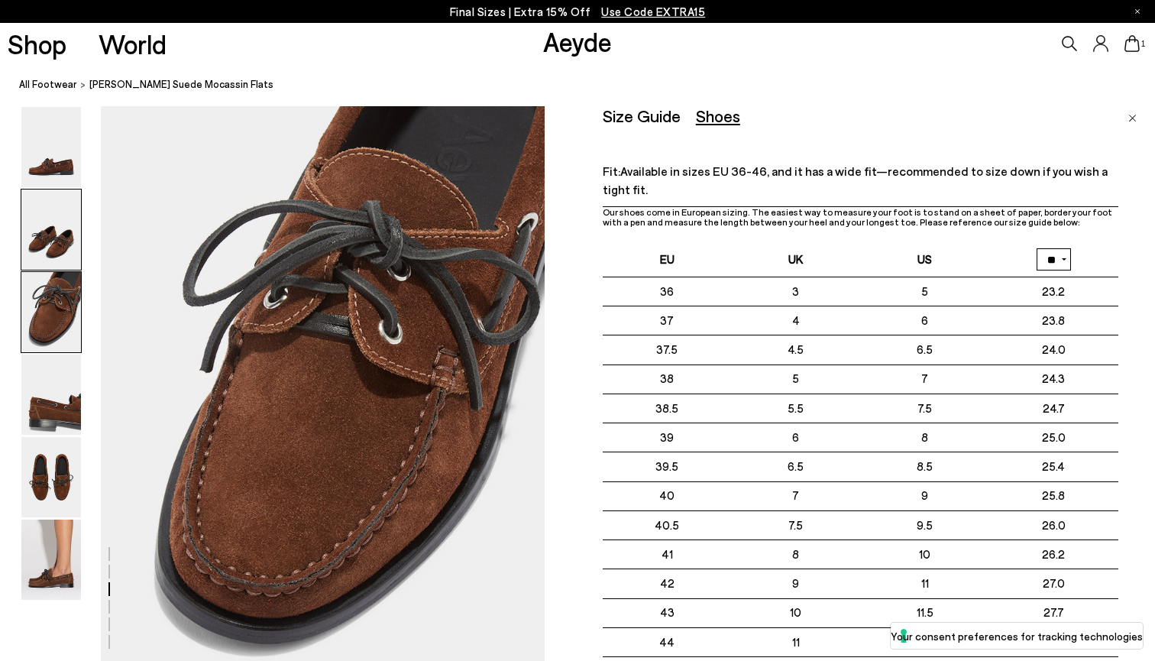
click at [54, 241] on img at bounding box center [51, 229] width 60 height 80
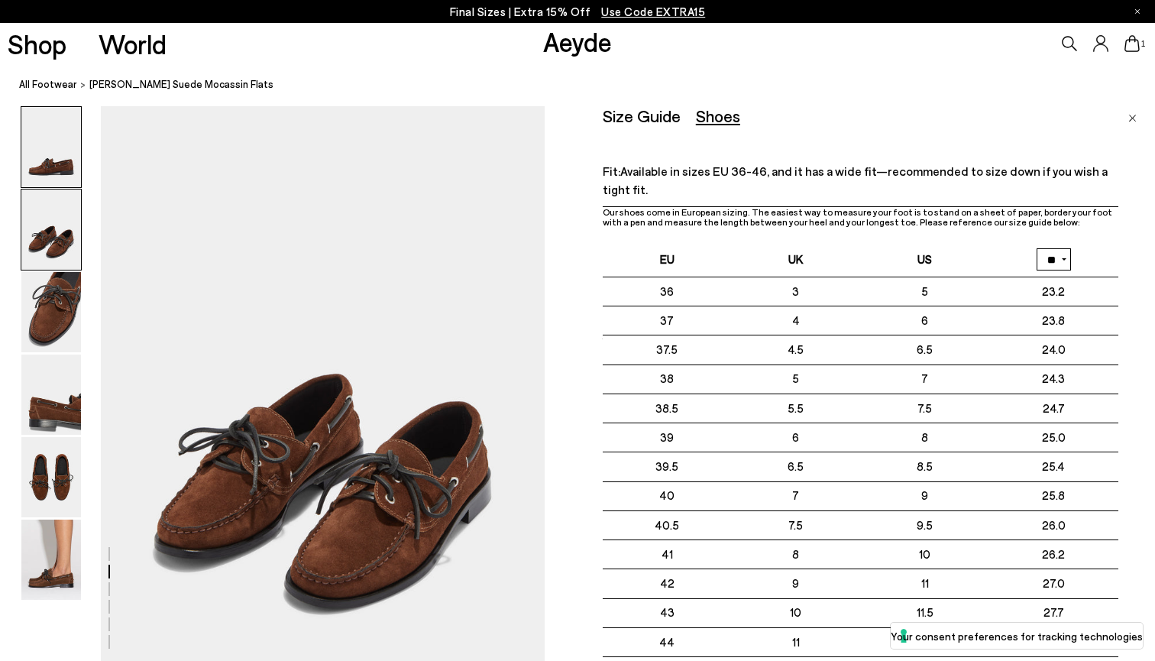
click at [56, 149] on img at bounding box center [51, 147] width 60 height 80
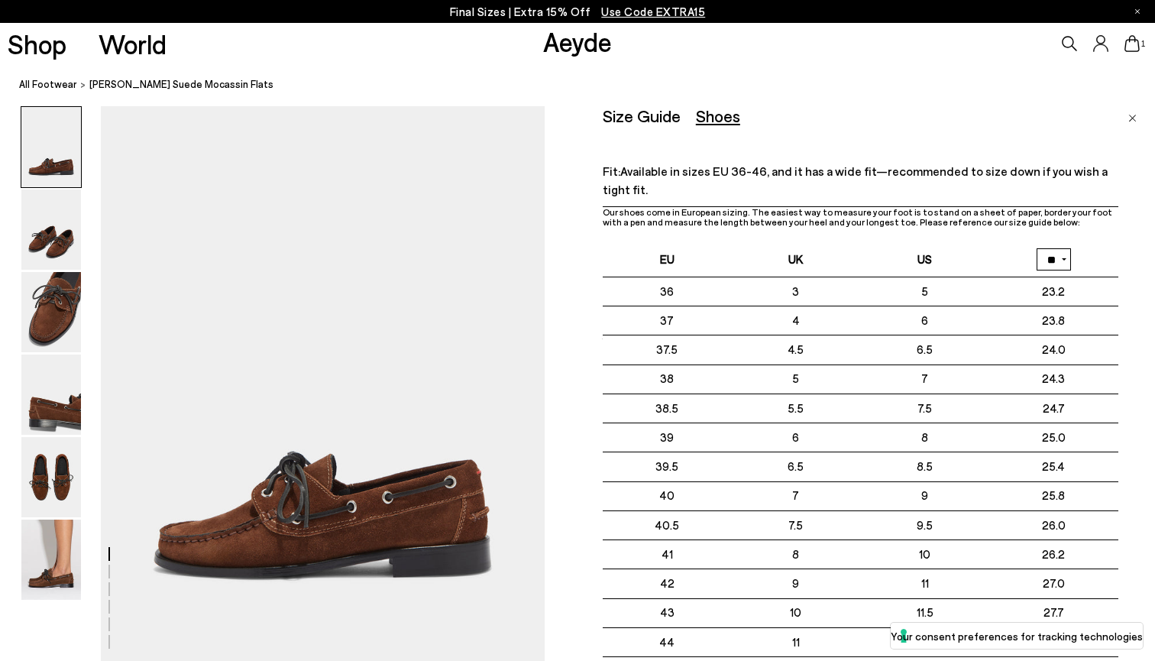
click at [645, 116] on div "Size Guide" at bounding box center [642, 115] width 78 height 19
drag, startPoint x: 670, startPoint y: 115, endPoint x: 881, endPoint y: 117, distance: 210.8
click at [881, 114] on div "Size Guide Shoes Belt" at bounding box center [861, 115] width 516 height 19
click at [1154, 70] on nav "All Footwear Harris Suede Mocassin Flats" at bounding box center [587, 85] width 1136 height 42
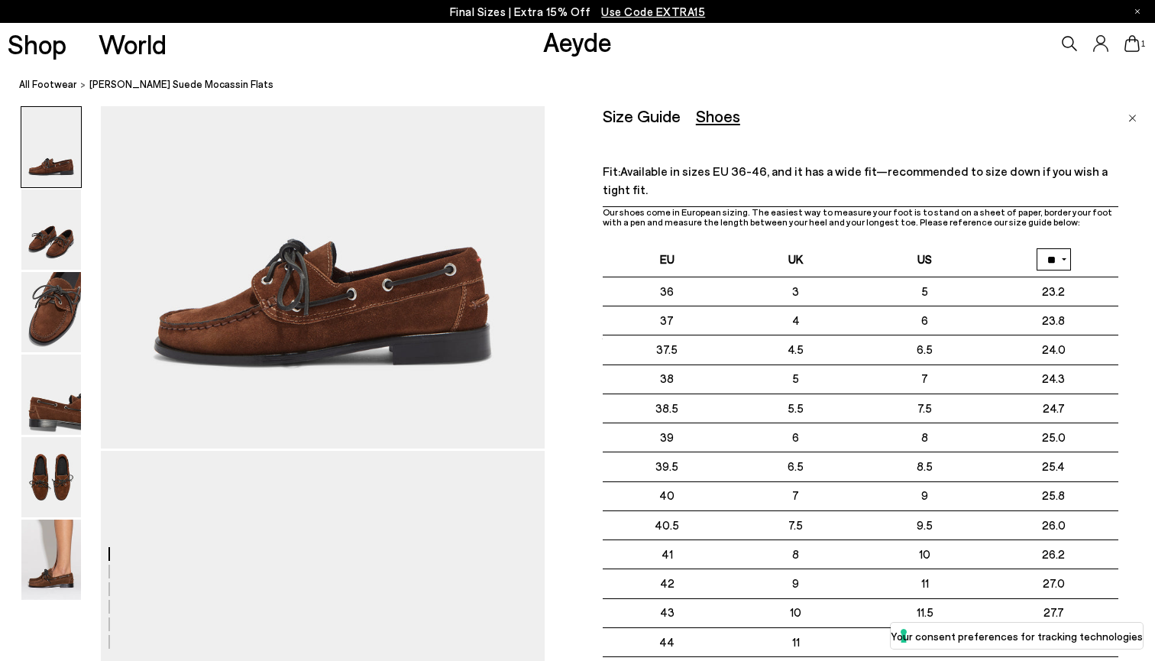
scroll to position [141, 0]
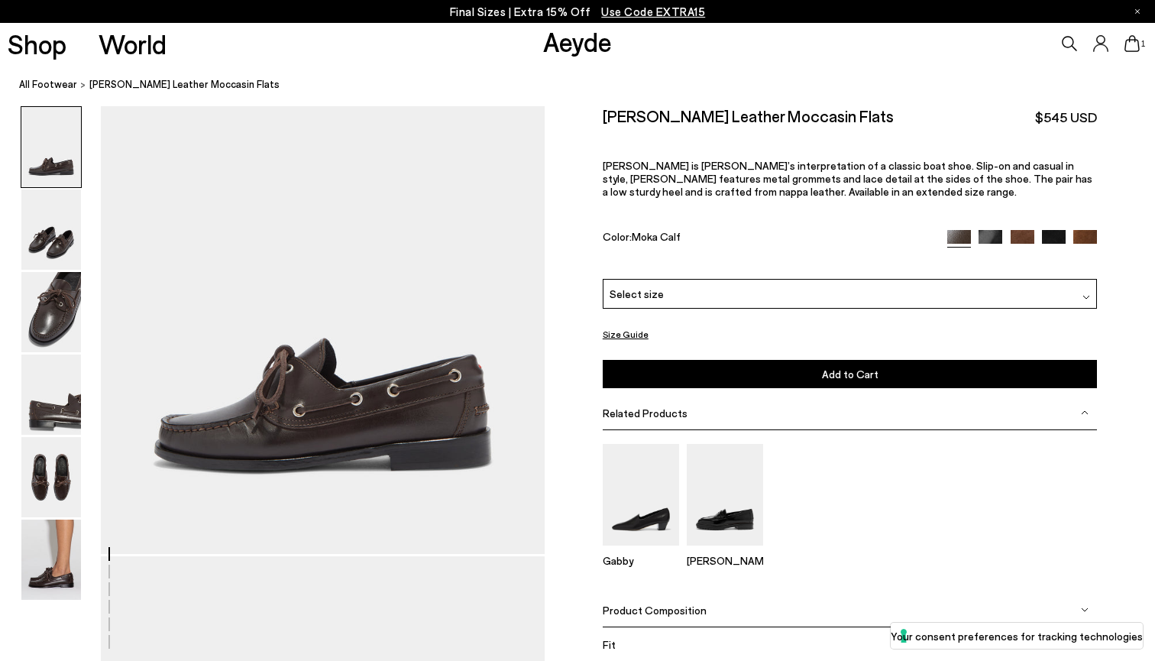
scroll to position [126, 0]
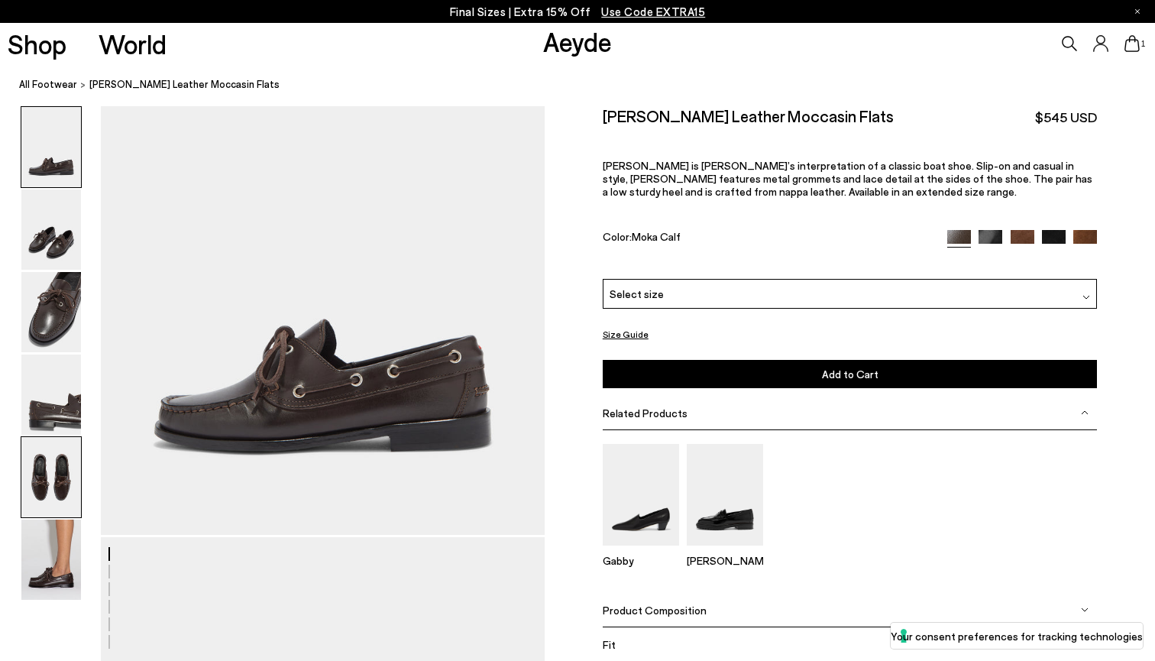
click at [65, 460] on img at bounding box center [51, 477] width 60 height 80
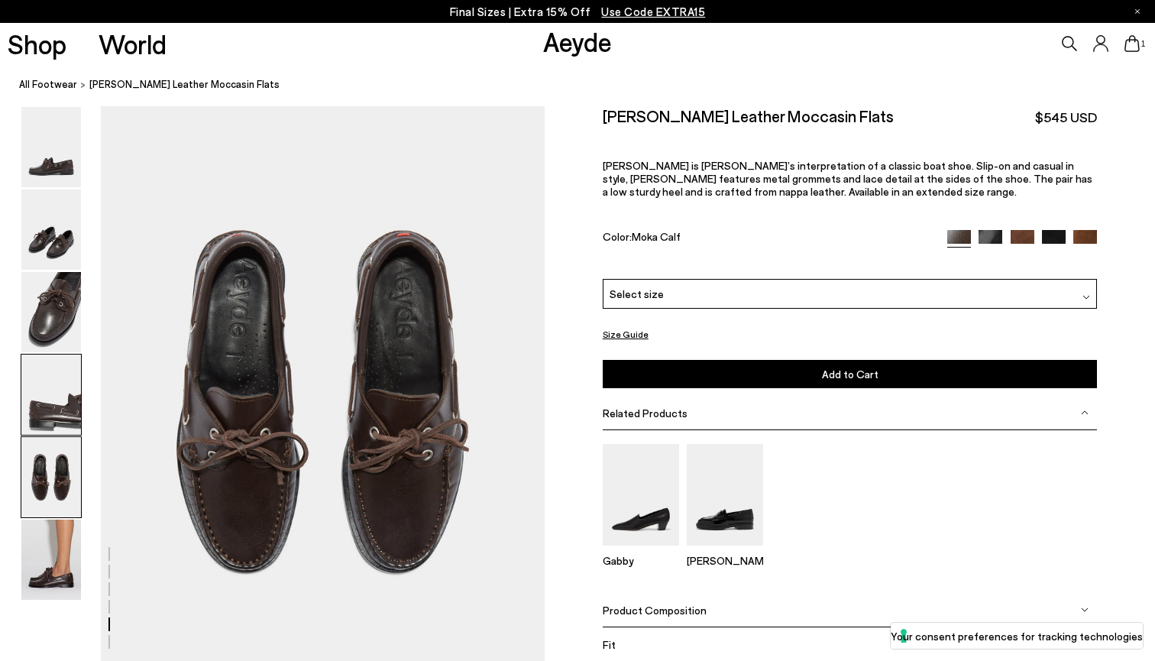
click at [64, 390] on img at bounding box center [51, 394] width 60 height 80
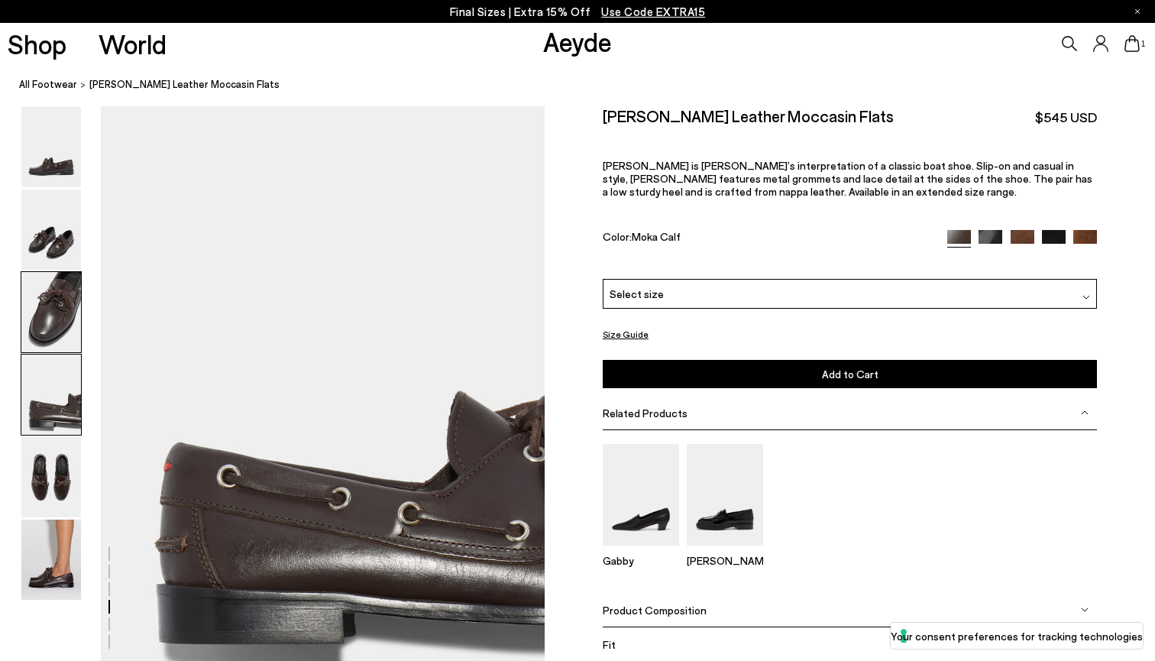
click at [63, 319] on img at bounding box center [51, 312] width 60 height 80
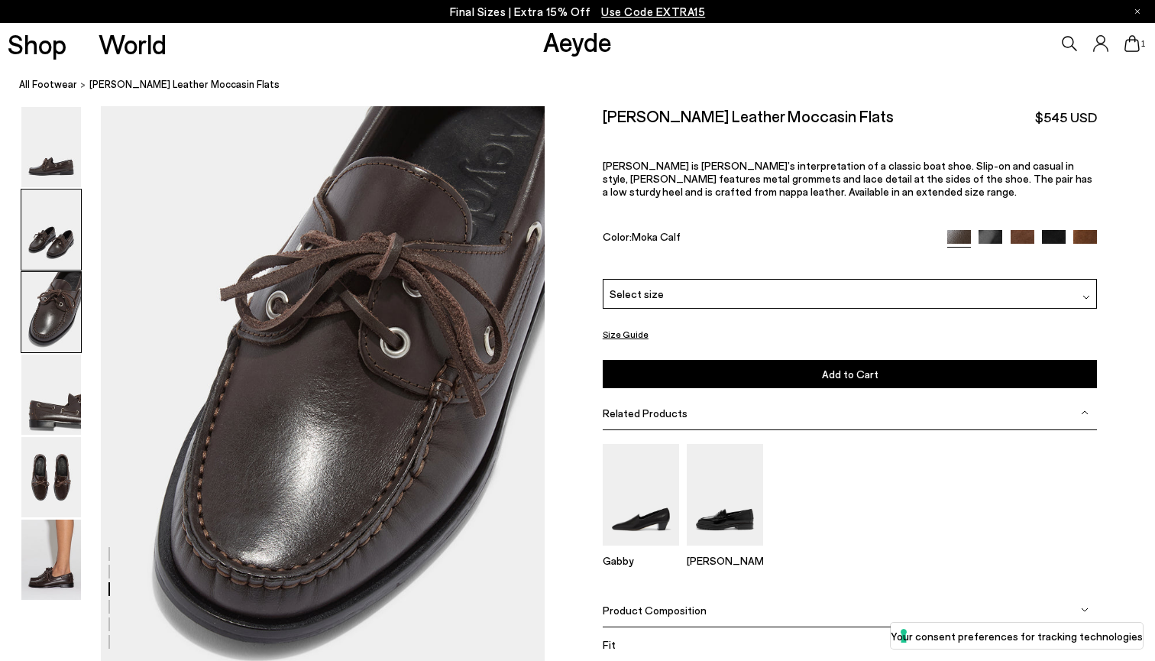
click at [52, 235] on img at bounding box center [51, 229] width 60 height 80
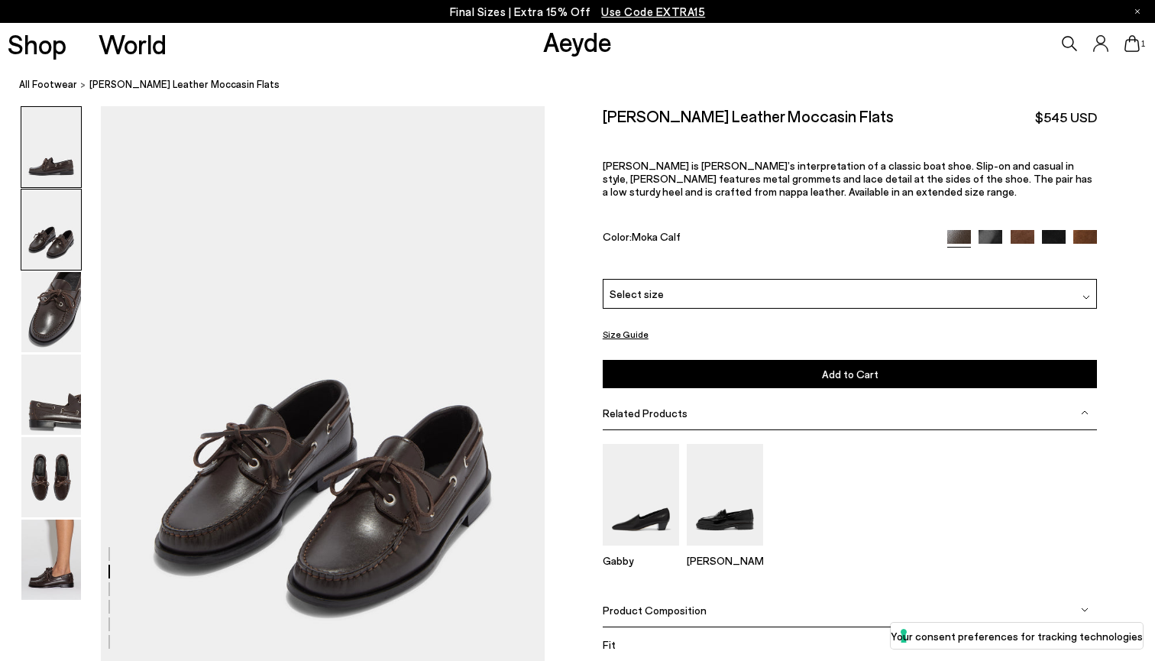
click at [53, 149] on img at bounding box center [51, 147] width 60 height 80
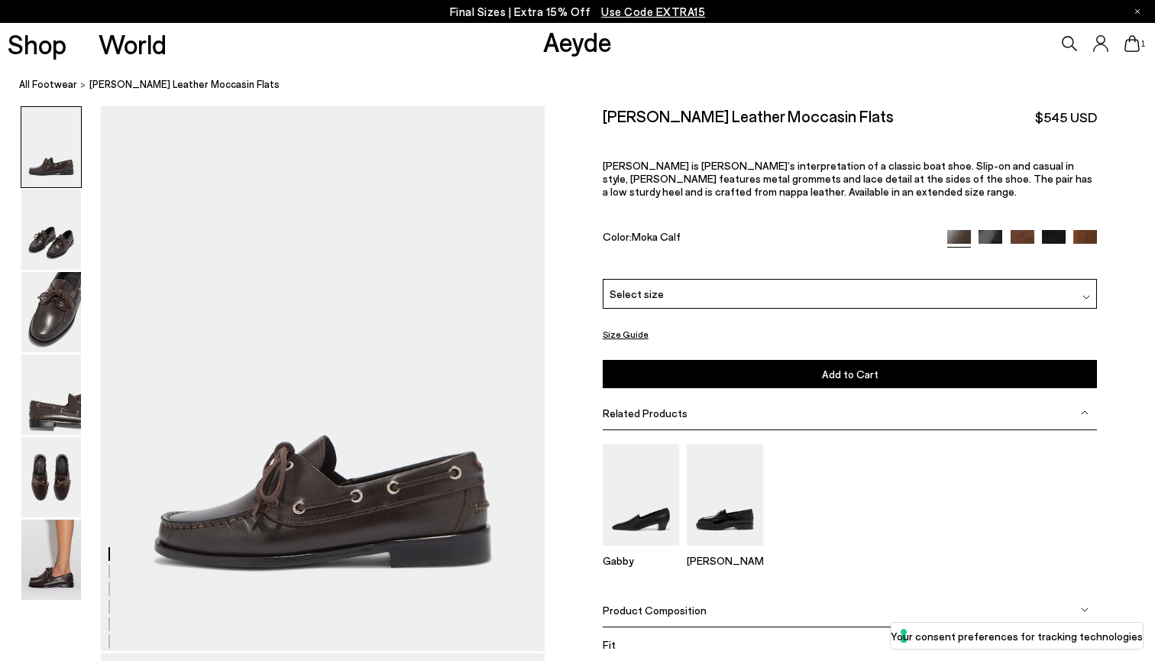
scroll to position [0, 0]
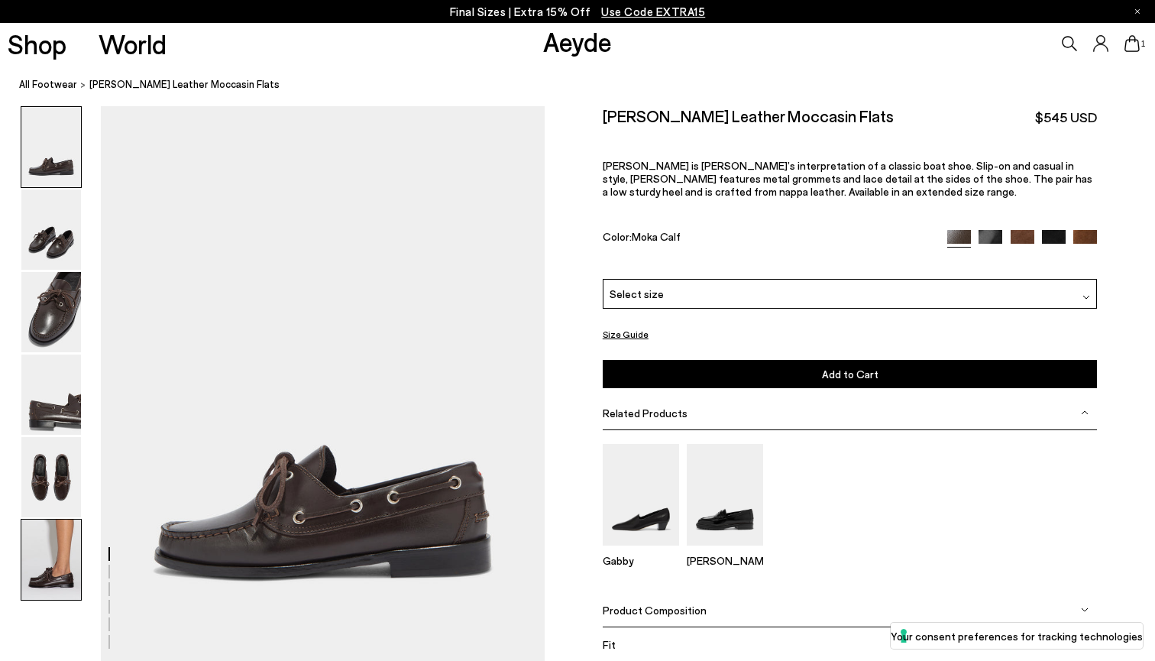
click at [33, 571] on img at bounding box center [51, 559] width 60 height 80
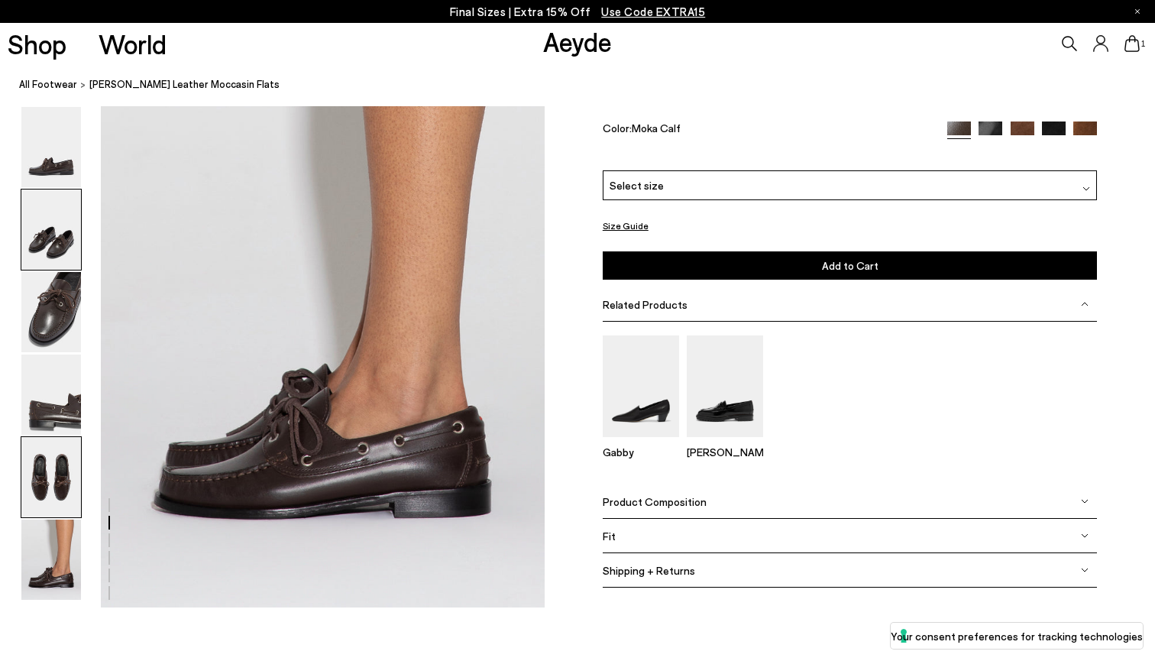
click at [33, 498] on img at bounding box center [51, 477] width 60 height 80
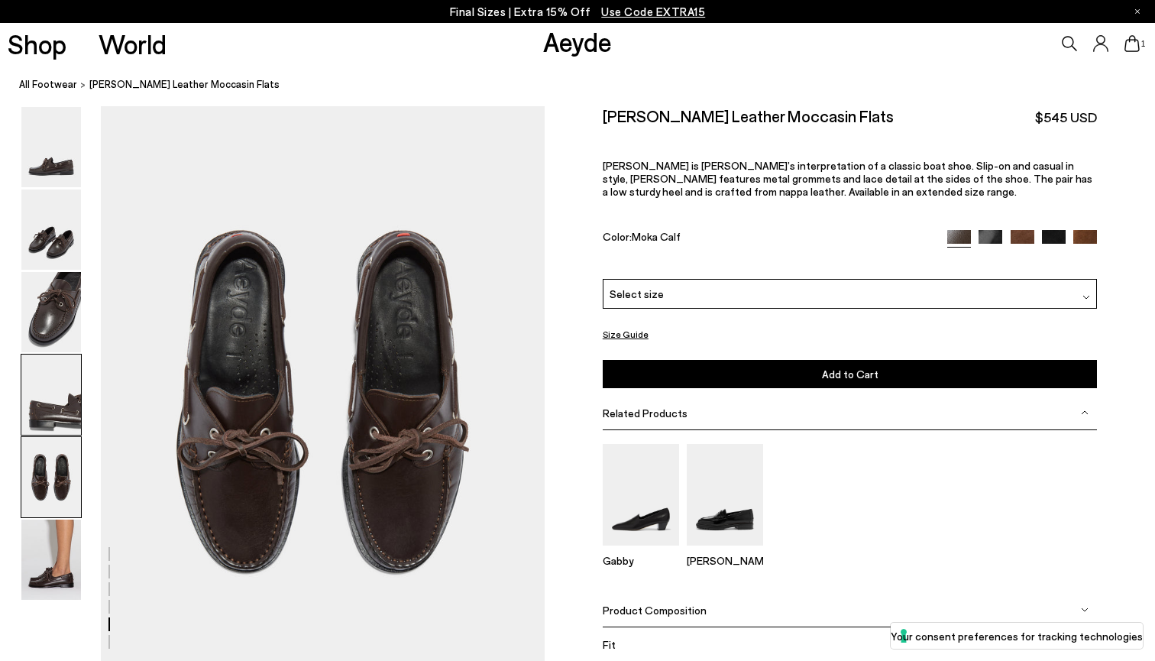
click at [41, 422] on img at bounding box center [51, 394] width 60 height 80
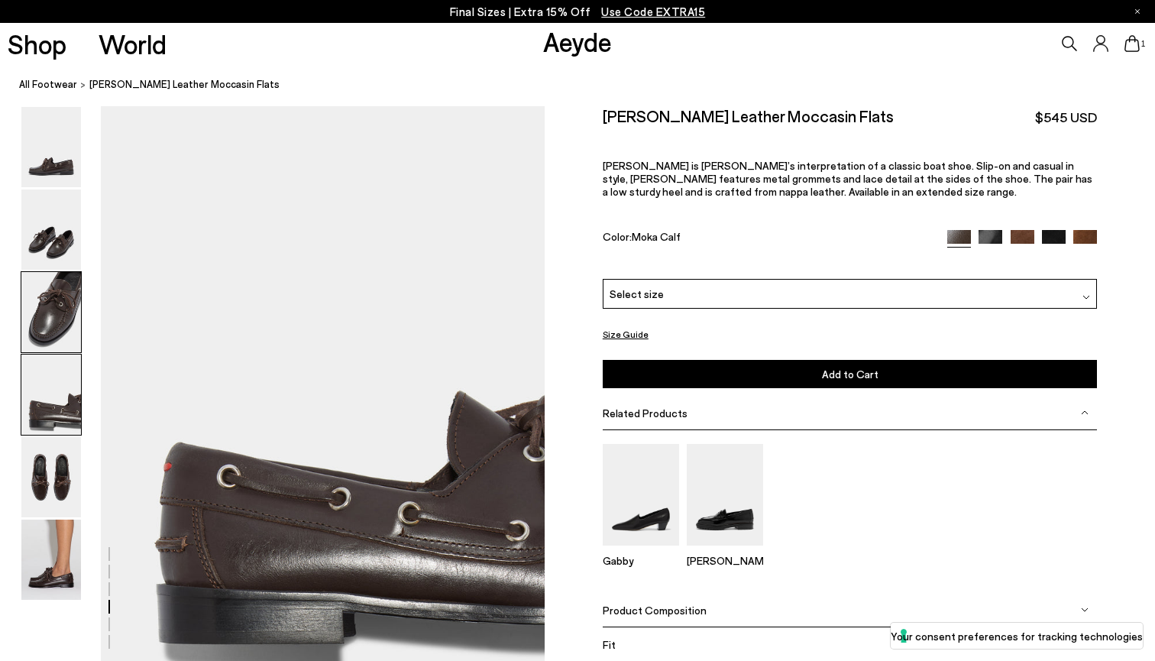
click at [46, 330] on img at bounding box center [51, 312] width 60 height 80
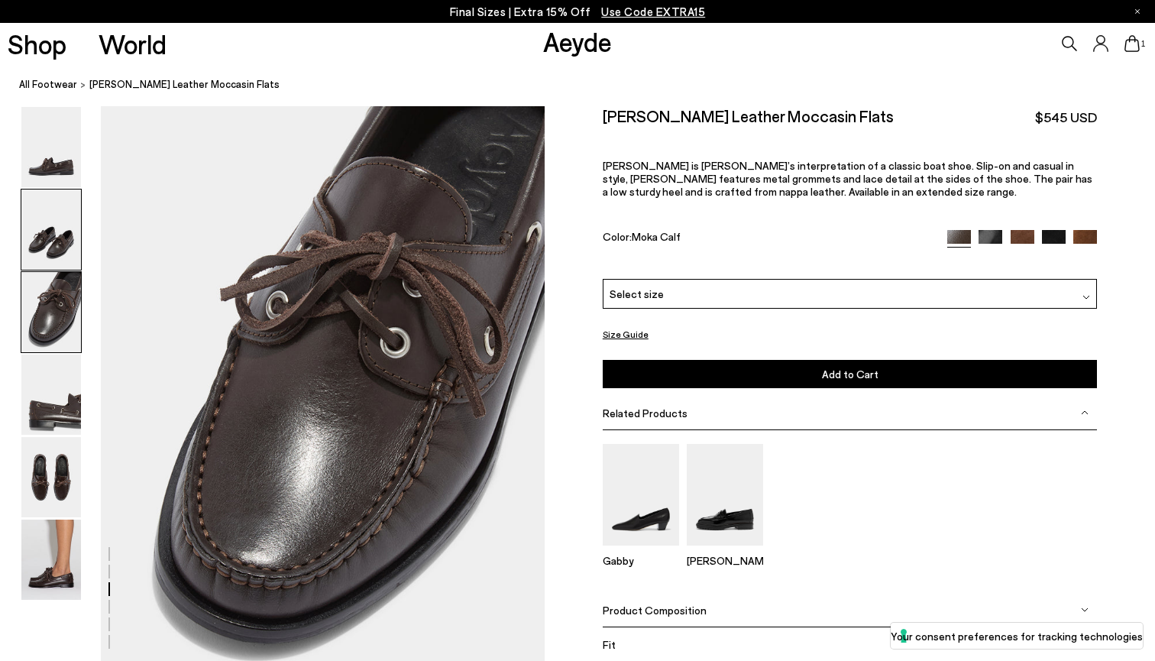
click at [48, 190] on img at bounding box center [51, 229] width 60 height 80
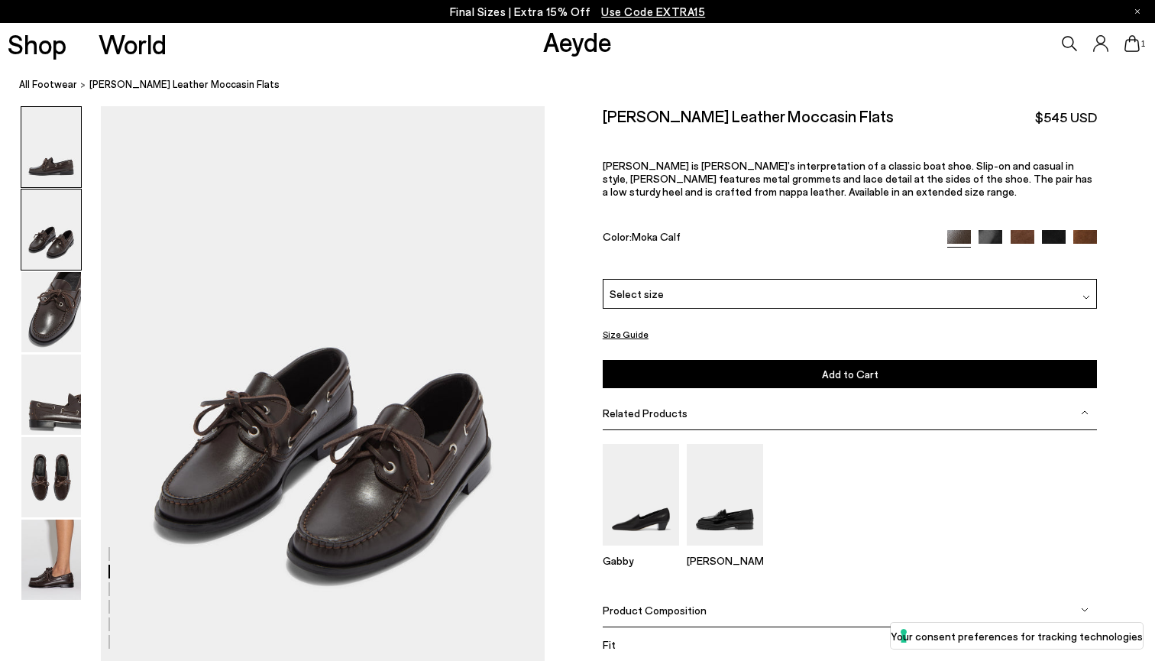
scroll to position [558, 0]
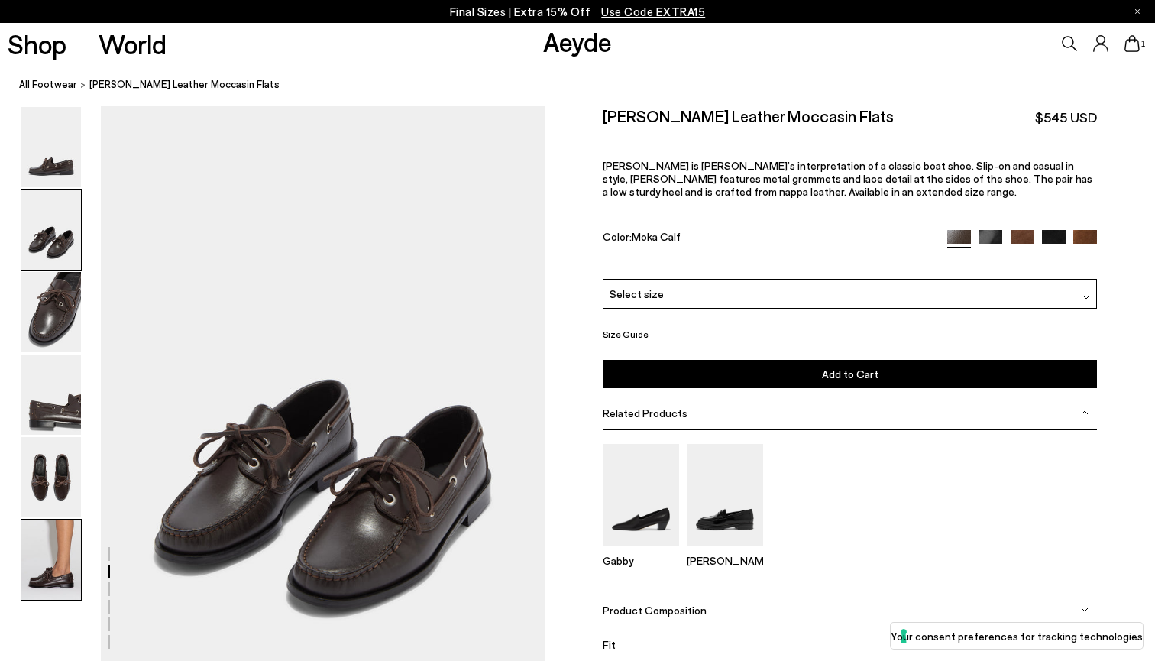
click at [61, 549] on img at bounding box center [51, 559] width 60 height 80
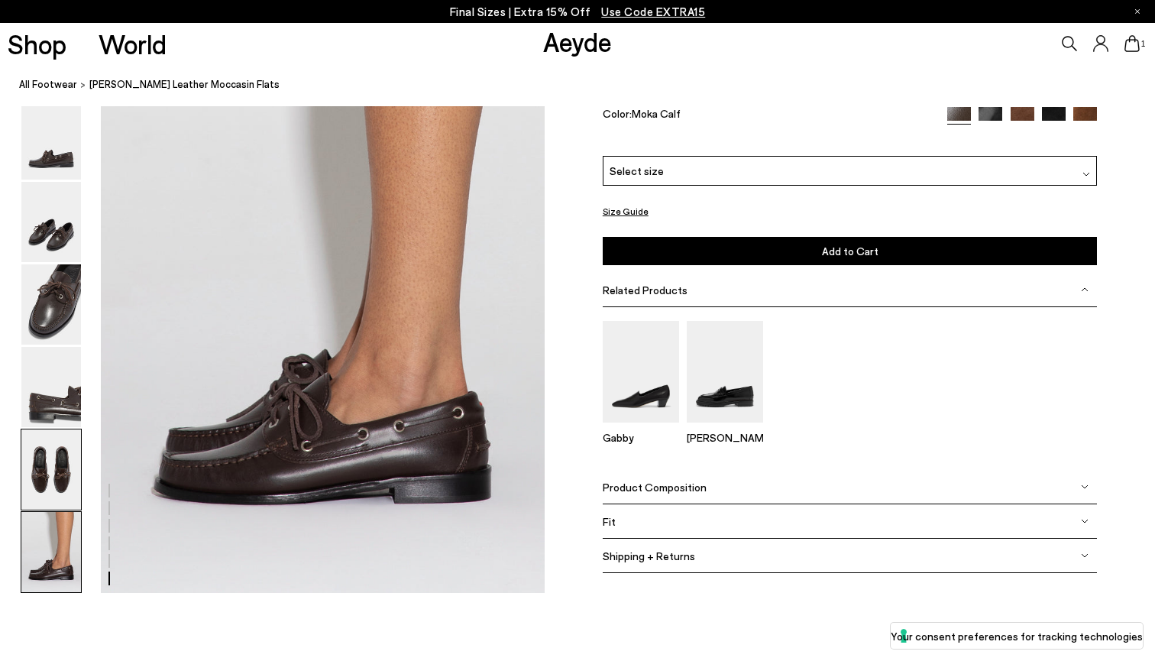
click at [61, 476] on img at bounding box center [51, 469] width 60 height 80
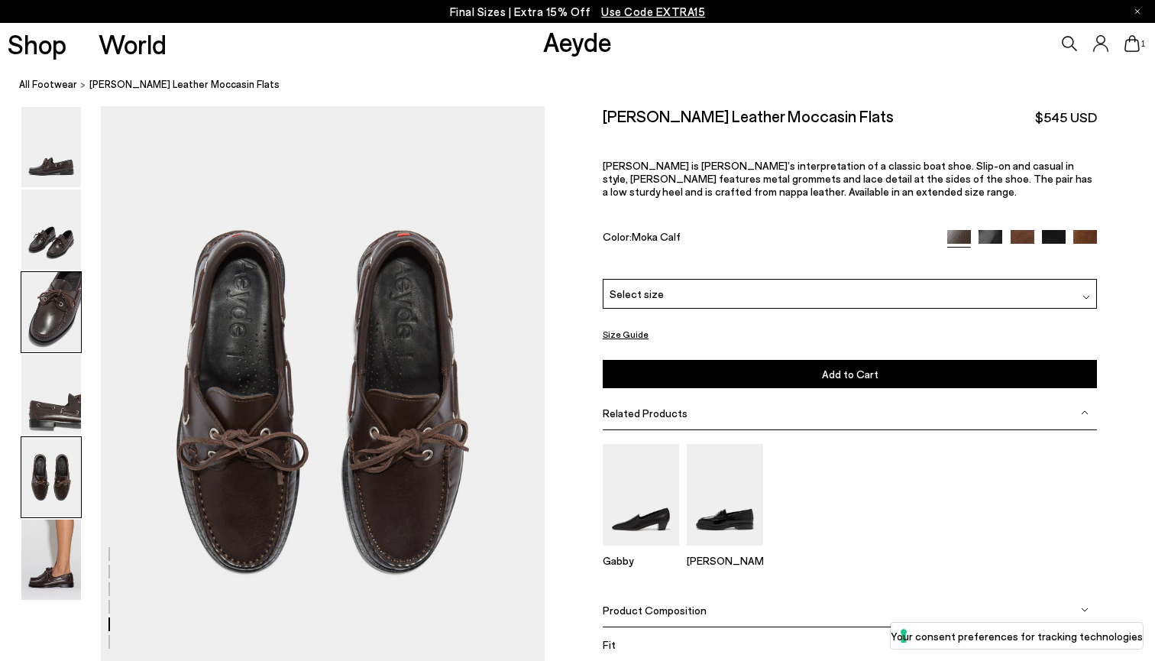
click at [63, 346] on img at bounding box center [51, 312] width 60 height 80
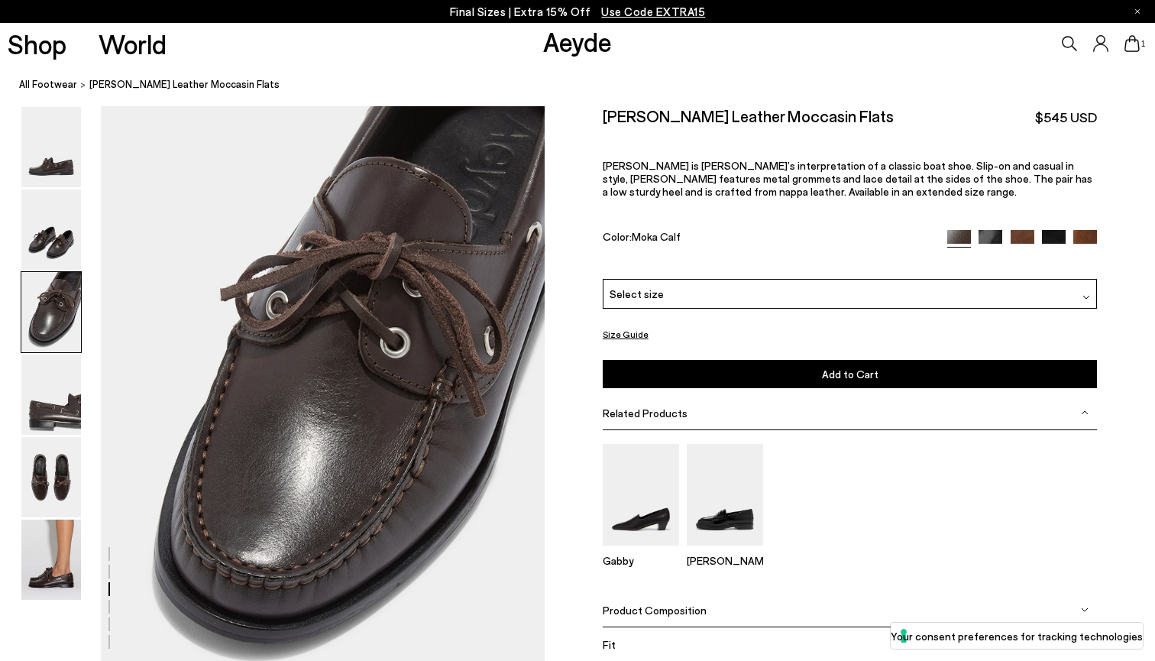
click at [63, 278] on img at bounding box center [51, 312] width 60 height 80
click at [63, 227] on img at bounding box center [51, 229] width 60 height 80
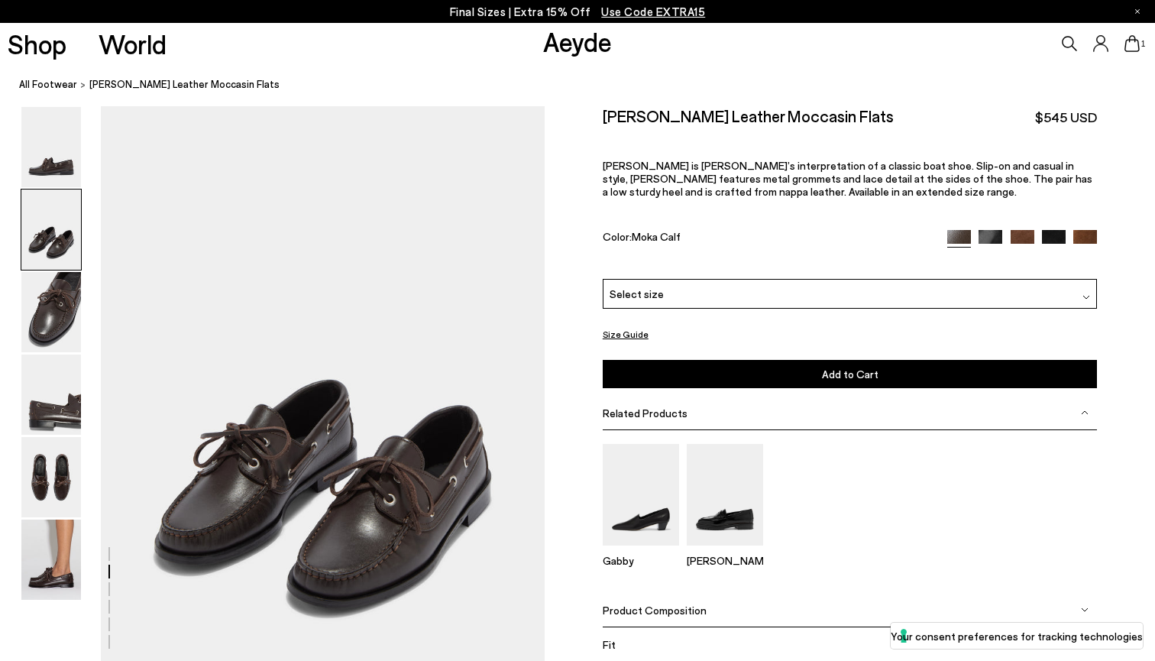
click at [62, 105] on nav "All Footwear Harris Leather Moccasin Flats" at bounding box center [587, 85] width 1136 height 42
click at [43, 581] on img at bounding box center [51, 559] width 60 height 80
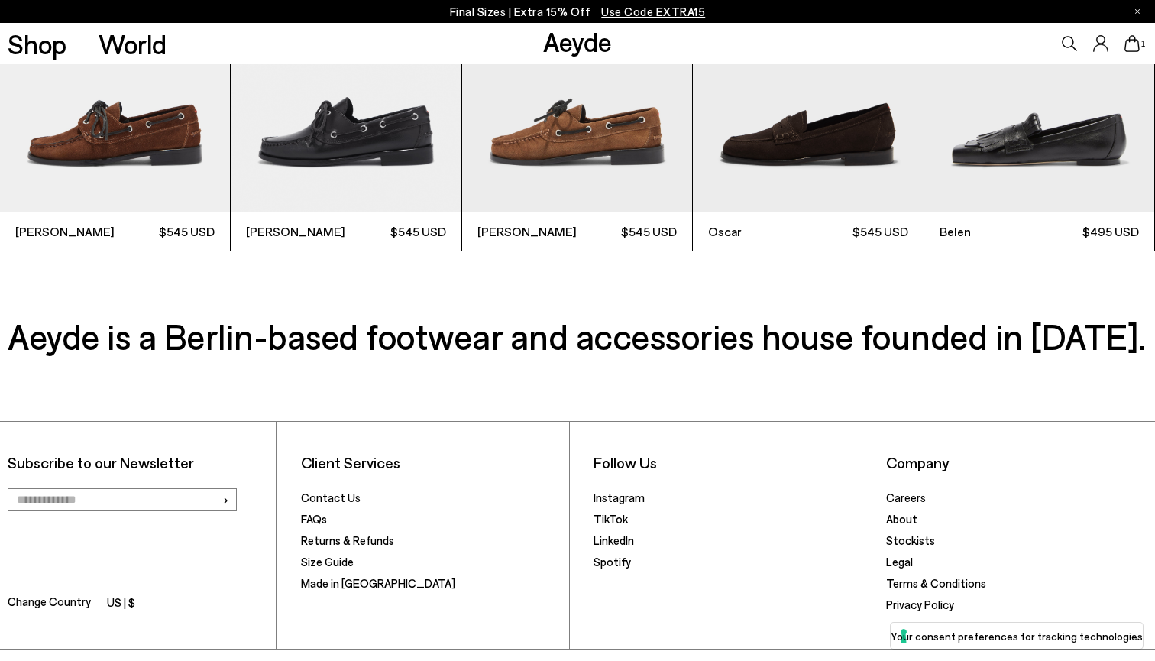
scroll to position [4152, 0]
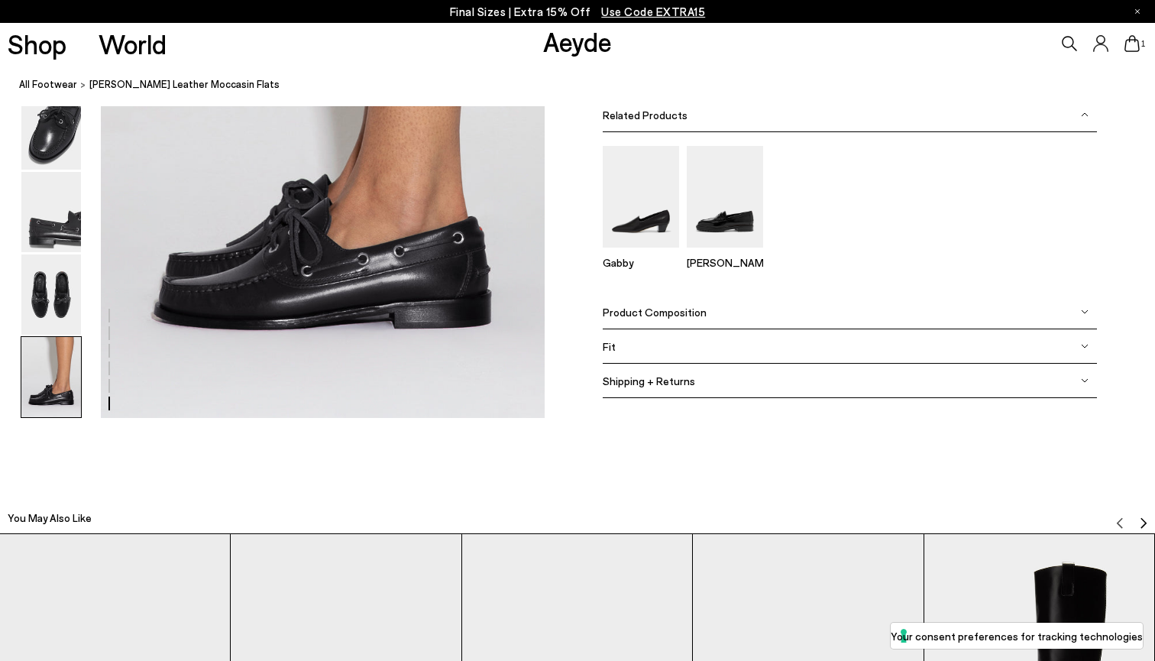
scroll to position [2978, 0]
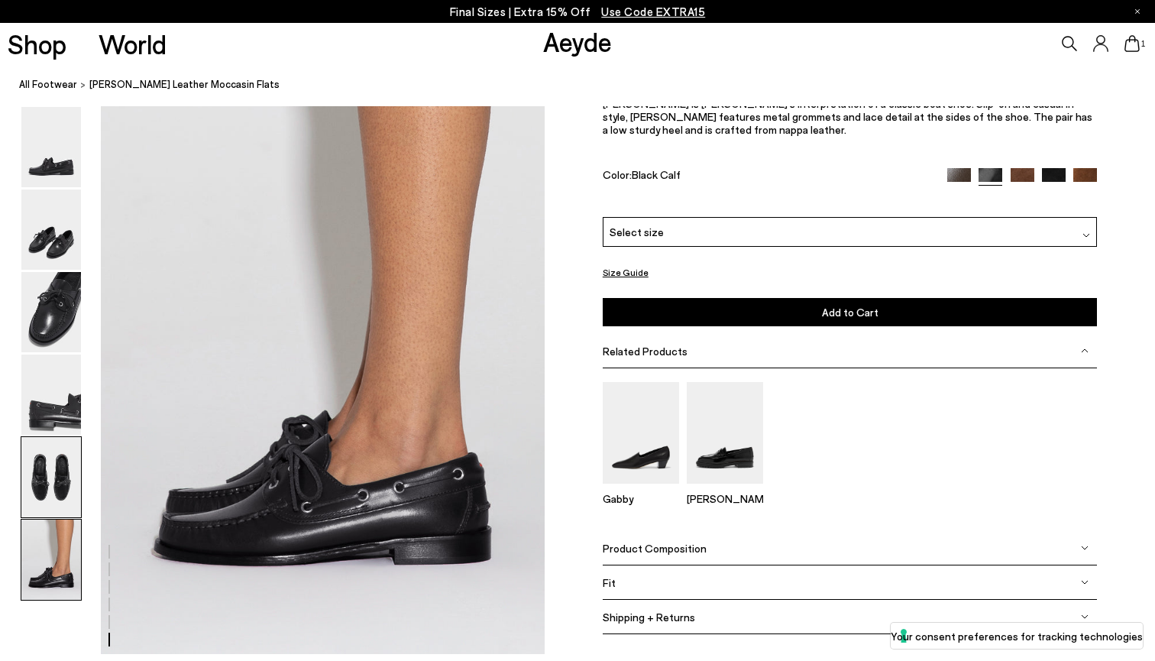
click at [38, 473] on img at bounding box center [51, 477] width 60 height 80
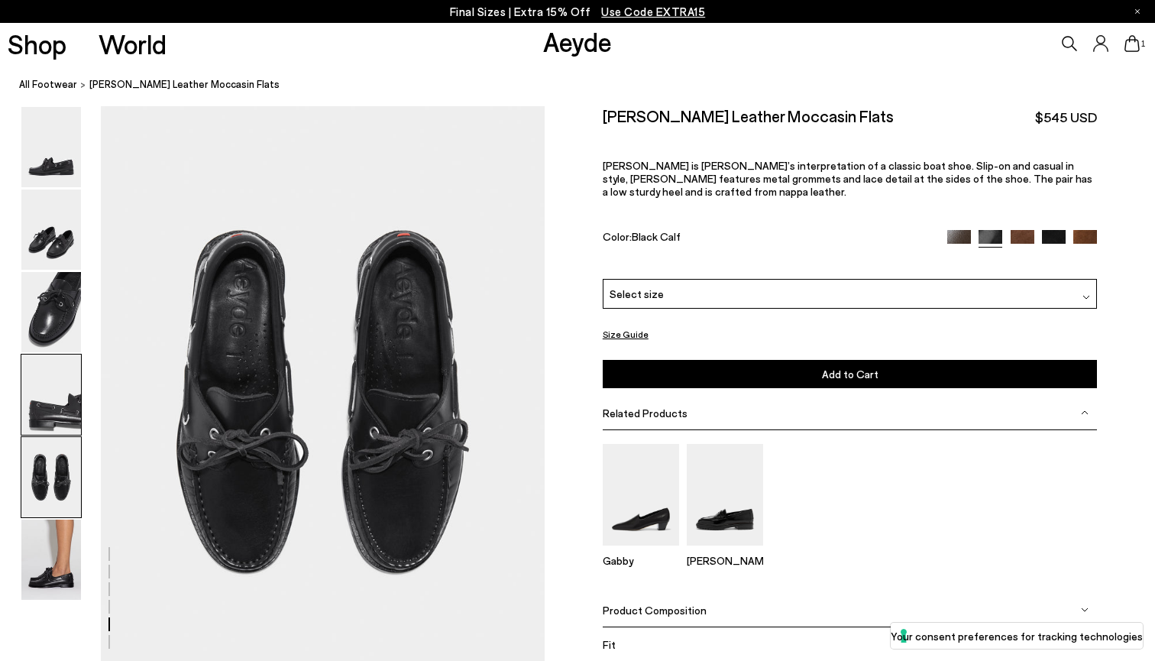
click at [50, 387] on img at bounding box center [51, 394] width 60 height 80
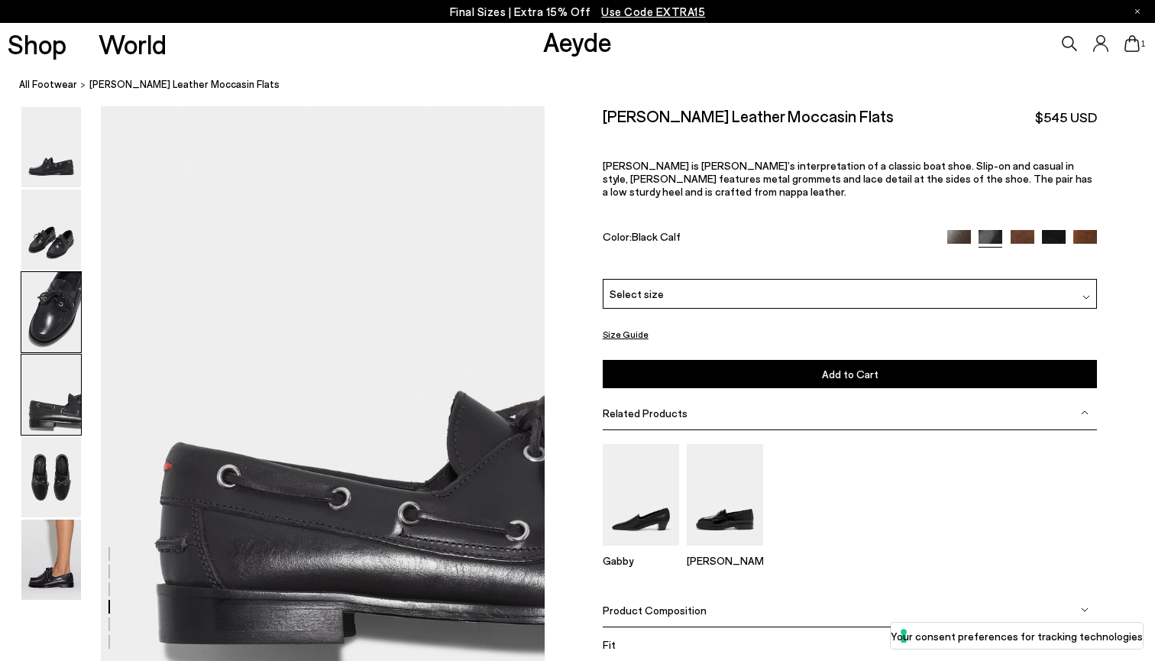
click at [50, 319] on img at bounding box center [51, 312] width 60 height 80
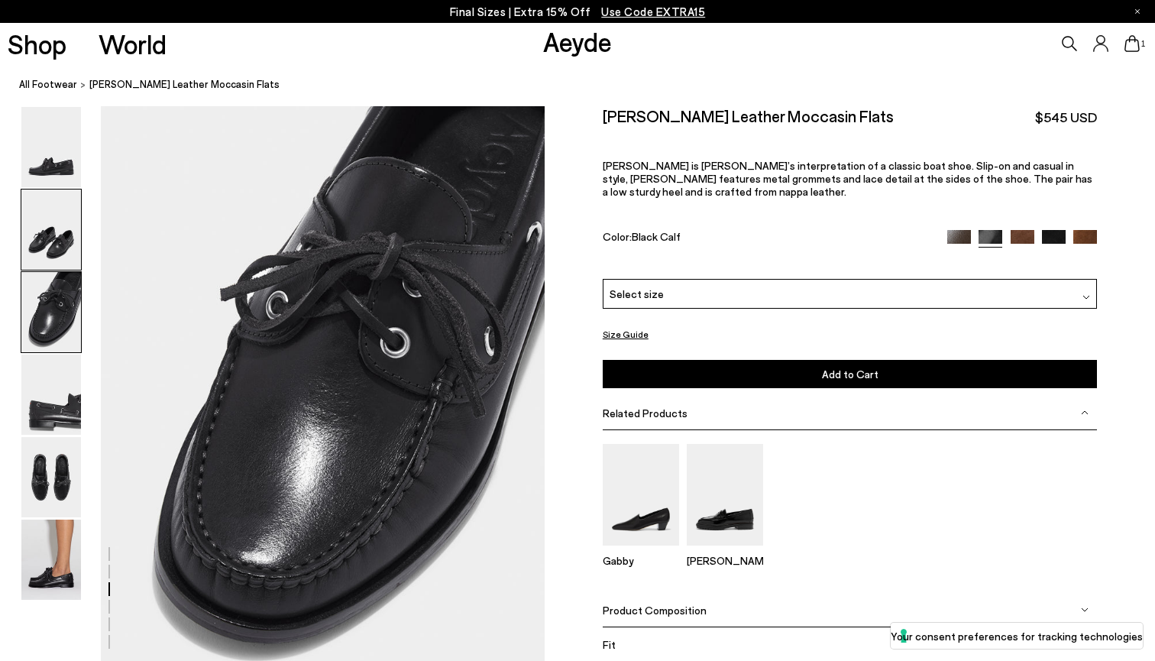
click at [55, 218] on img at bounding box center [51, 229] width 60 height 80
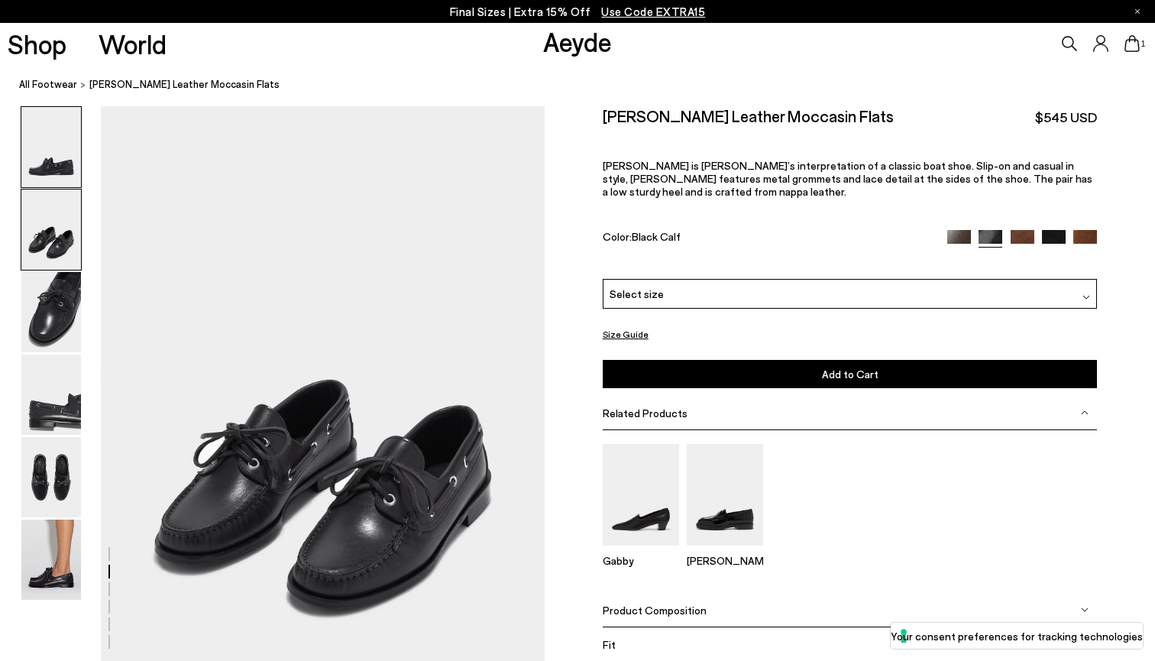
click at [55, 172] on img at bounding box center [51, 147] width 60 height 80
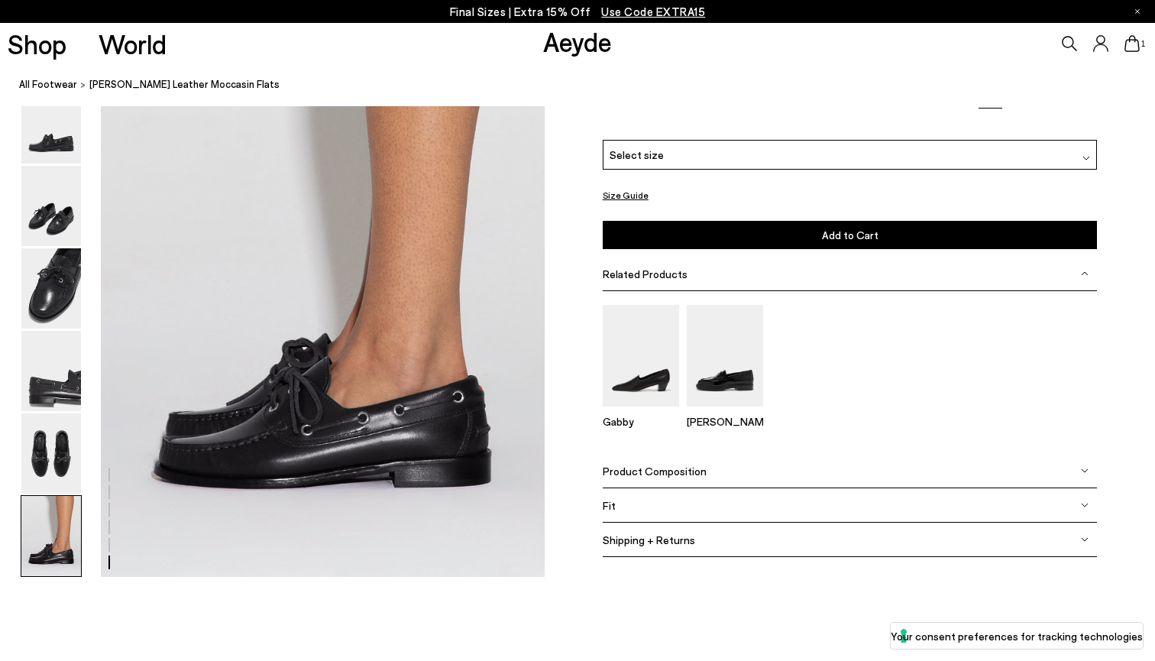
scroll to position [3043, 0]
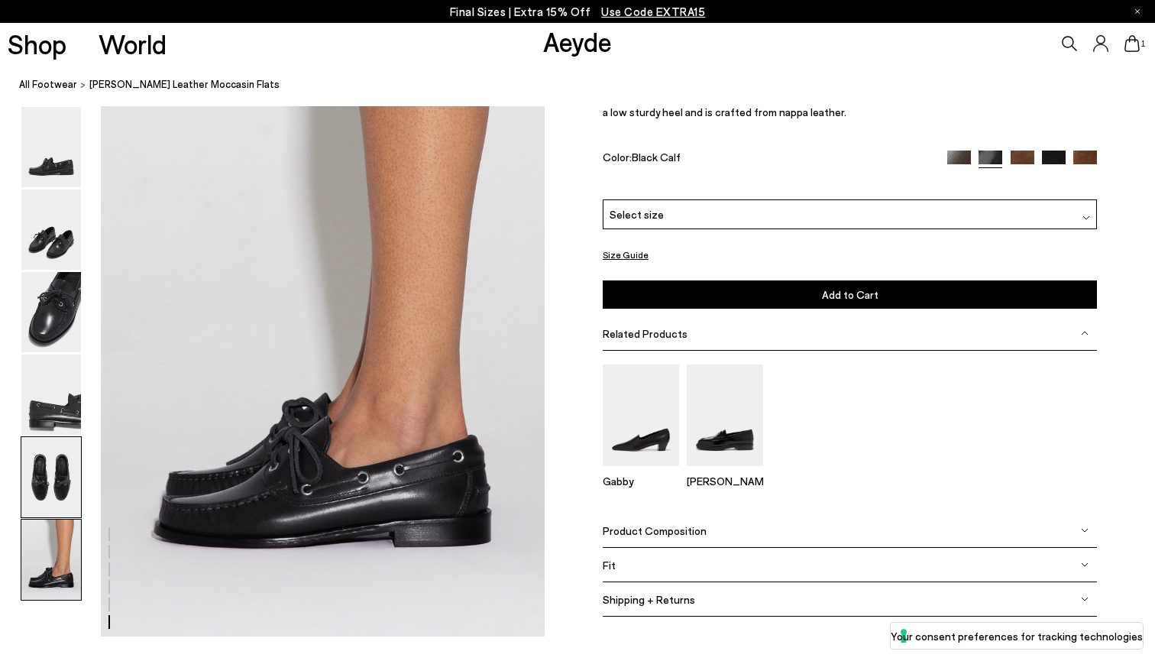
click at [57, 469] on img at bounding box center [51, 477] width 60 height 80
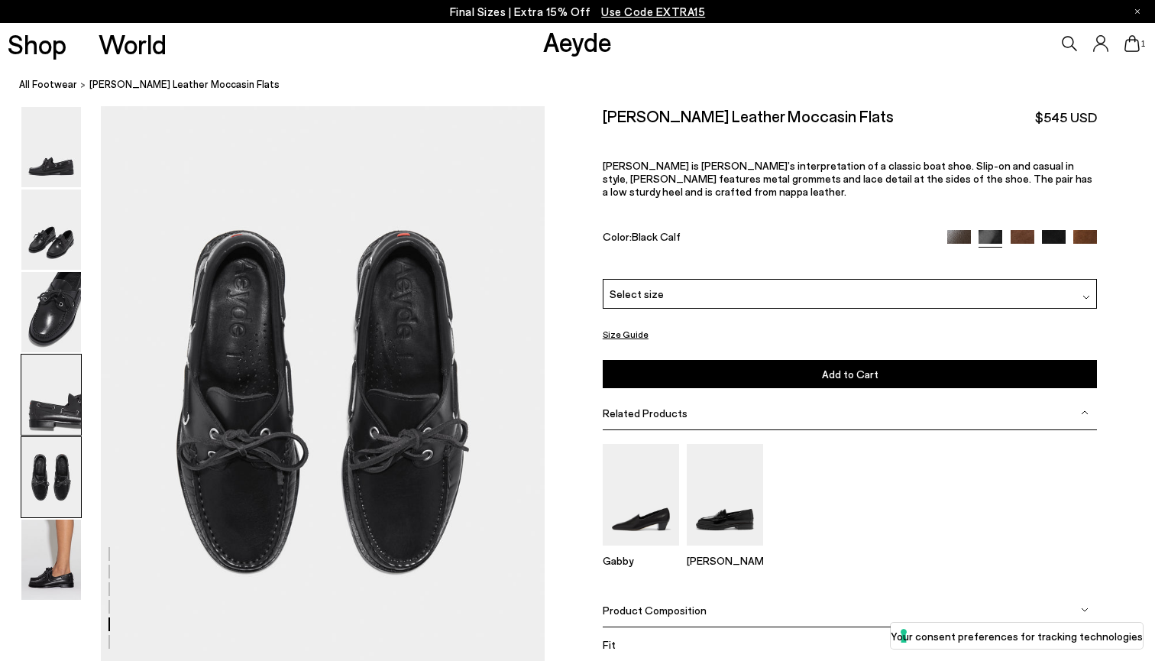
click at [55, 380] on img at bounding box center [51, 394] width 60 height 80
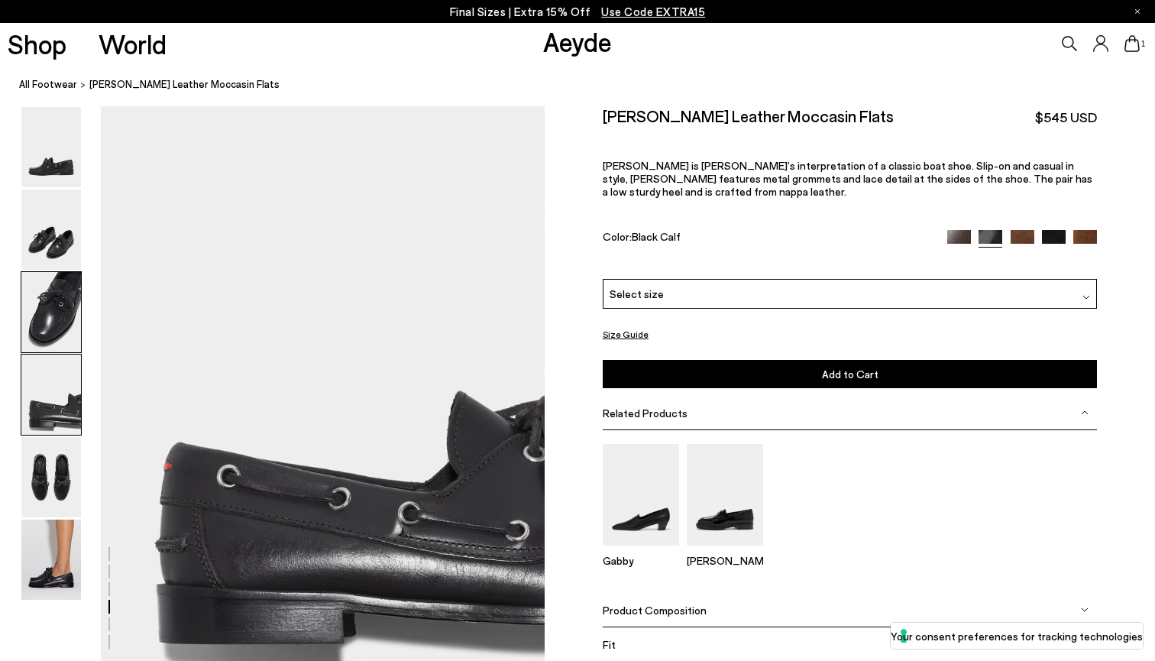
click at [54, 320] on img at bounding box center [51, 312] width 60 height 80
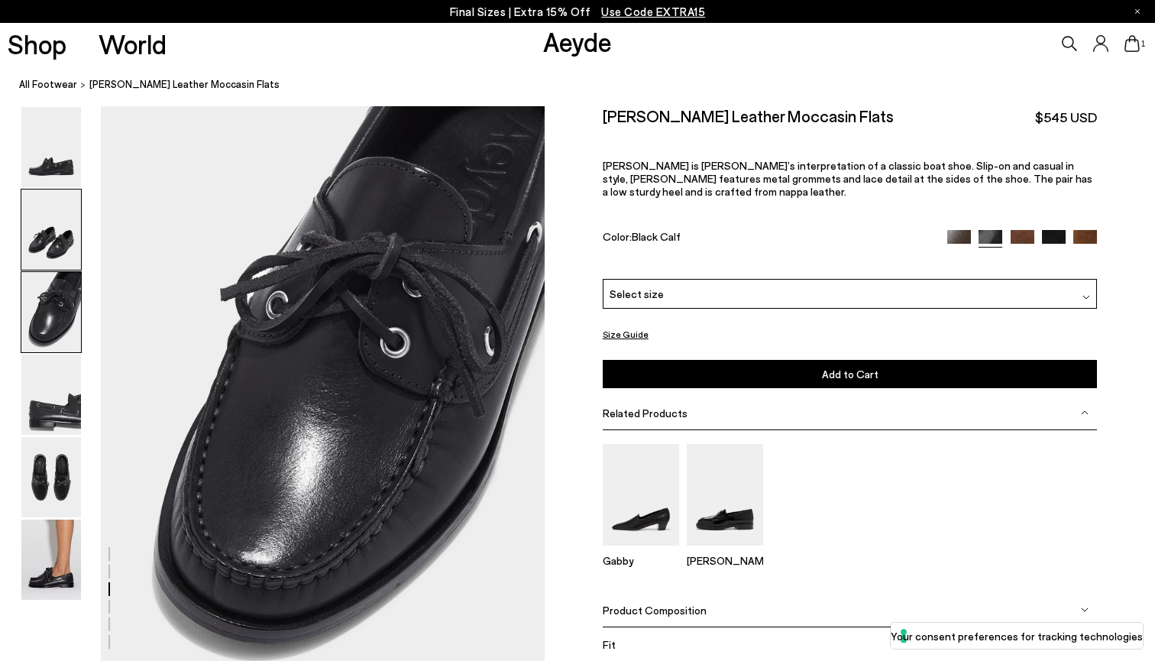
click at [54, 230] on img at bounding box center [51, 229] width 60 height 80
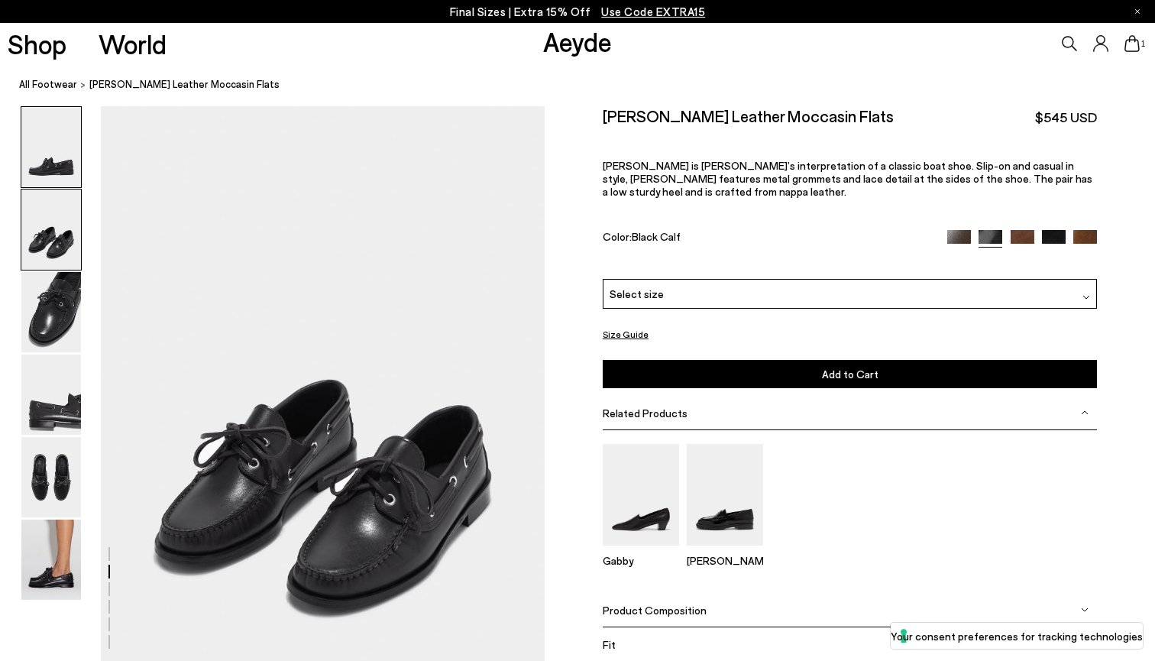
click at [55, 170] on img at bounding box center [51, 147] width 60 height 80
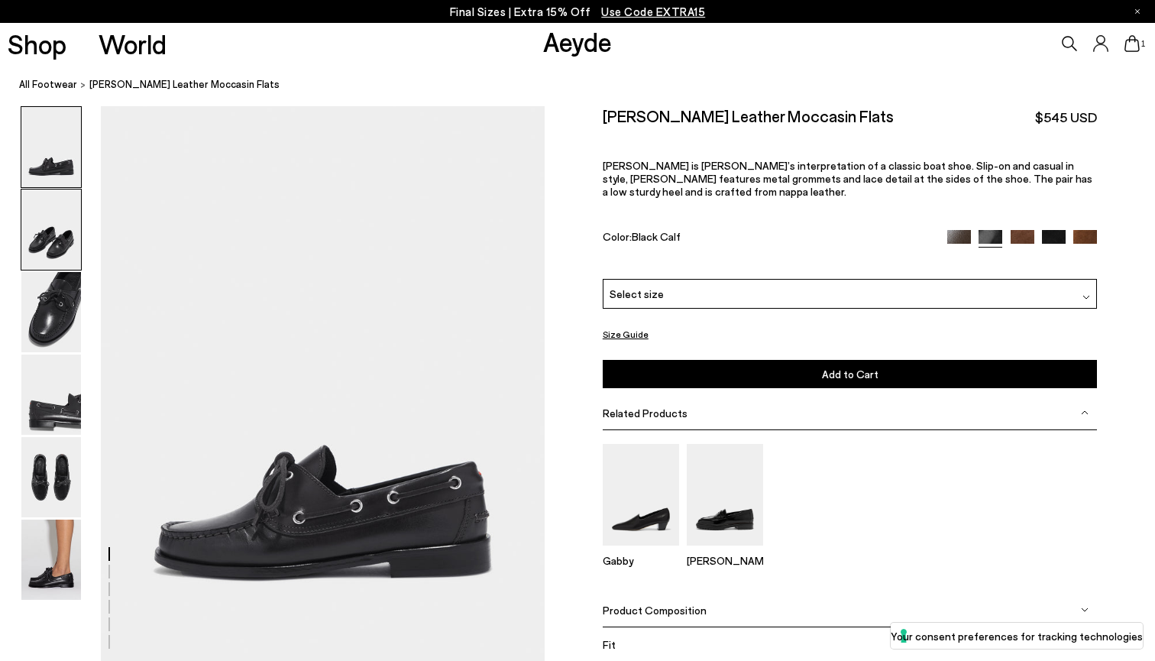
scroll to position [0, 0]
click at [44, 257] on img at bounding box center [51, 229] width 60 height 80
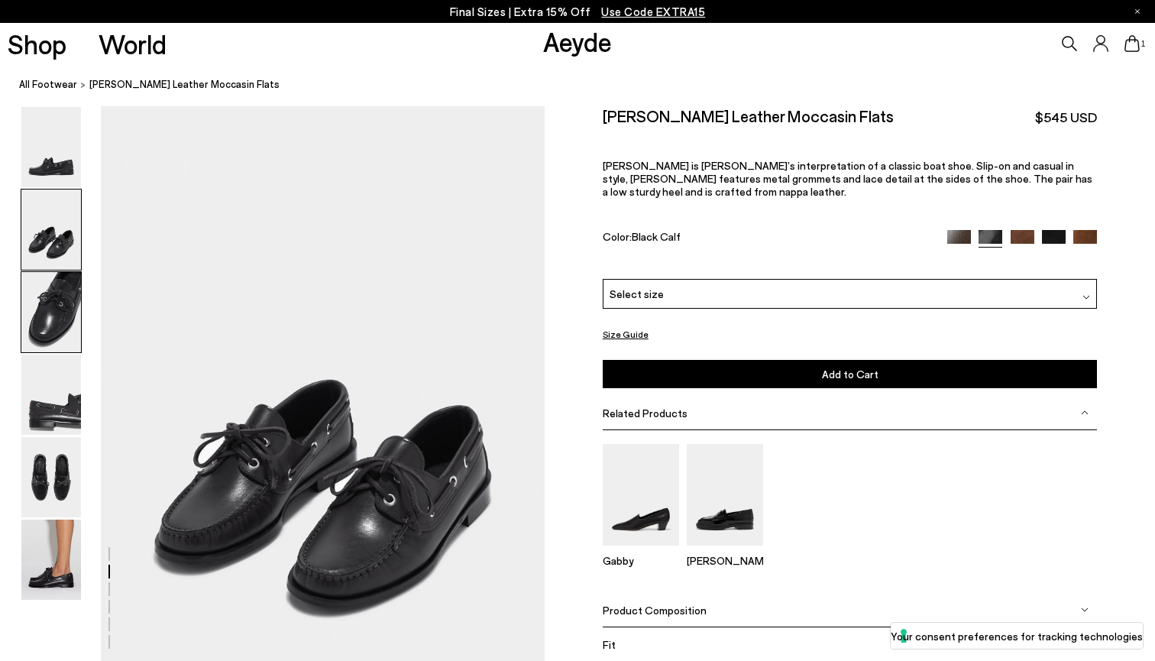
click at [38, 300] on img at bounding box center [51, 312] width 60 height 80
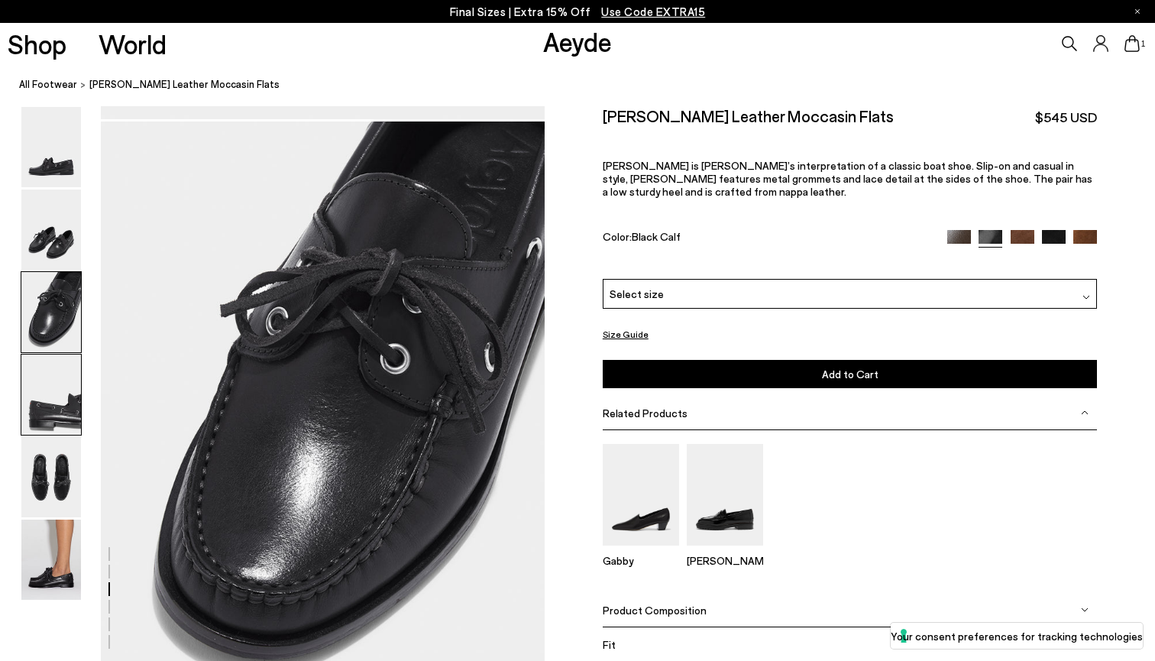
click at [38, 416] on img at bounding box center [51, 394] width 60 height 80
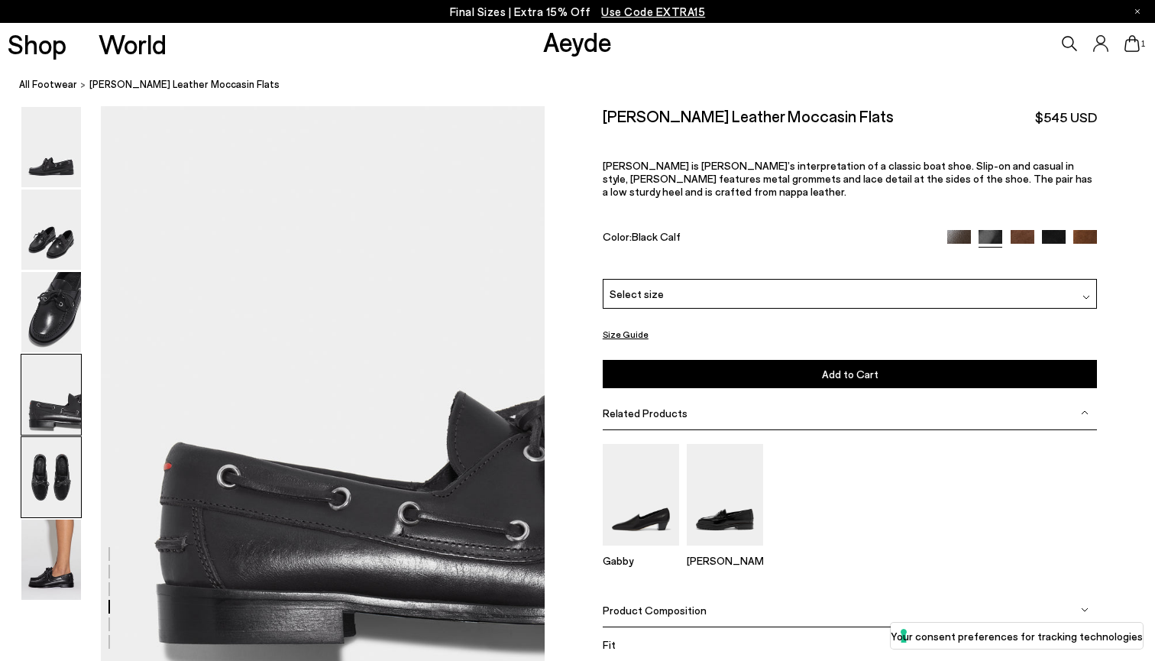
click at [45, 483] on img at bounding box center [51, 477] width 60 height 80
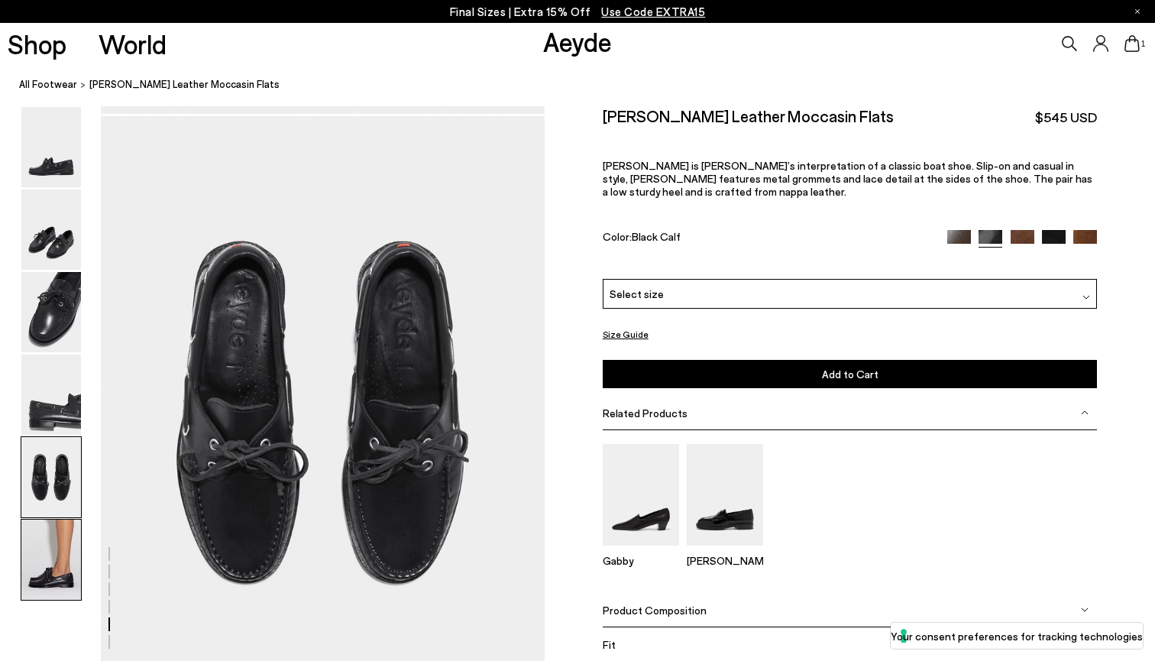
click at [44, 574] on img at bounding box center [51, 559] width 60 height 80
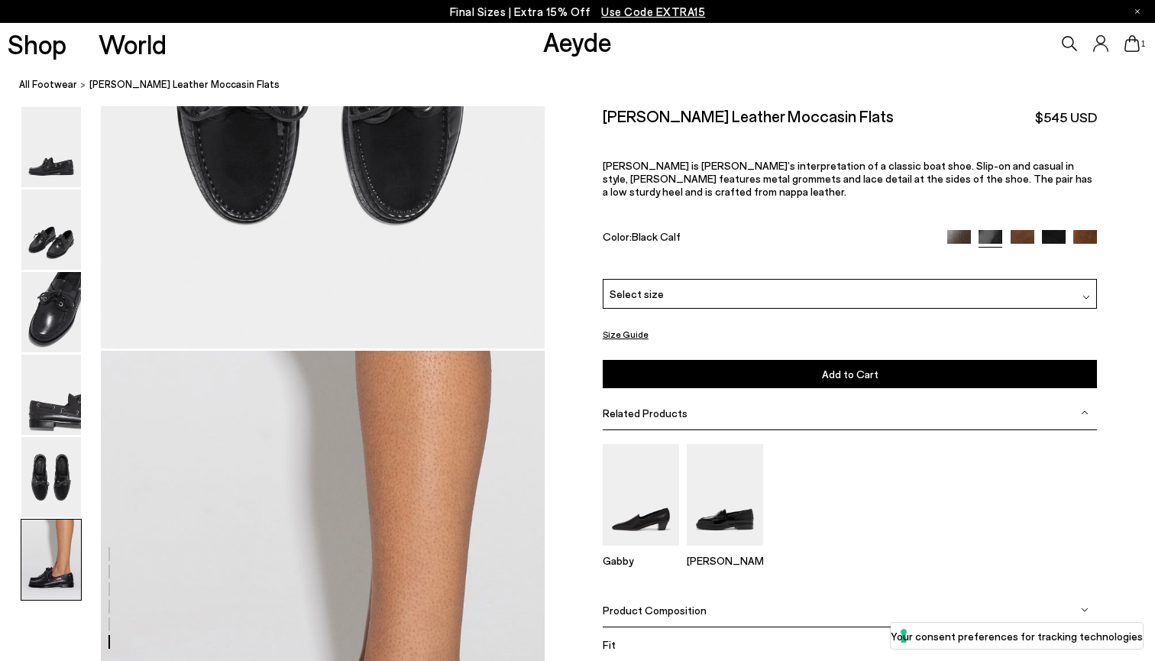
scroll to position [3039, 0]
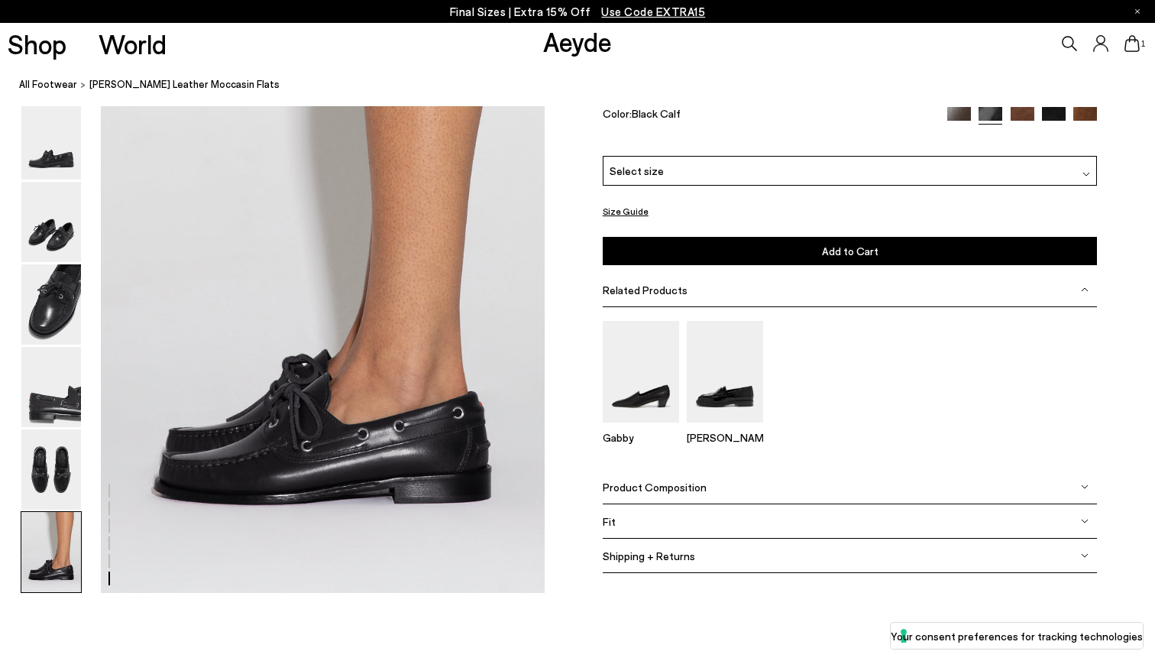
click at [400, 1] on div "Final Sizes | Extra 15% Off Use Code EXTRA15" at bounding box center [577, 11] width 1155 height 23
